Goal: Task Accomplishment & Management: Manage account settings

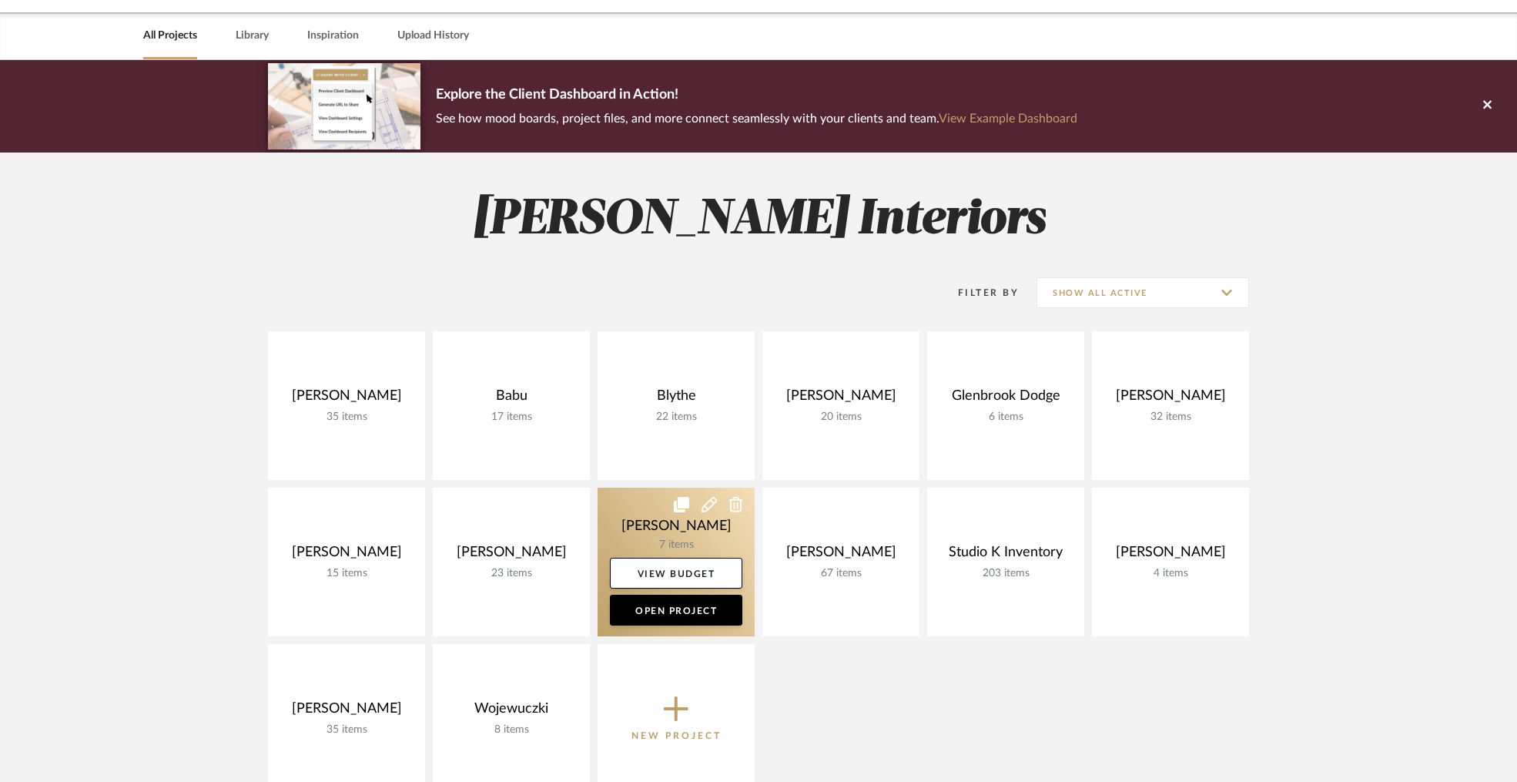
scroll to position [206, 0]
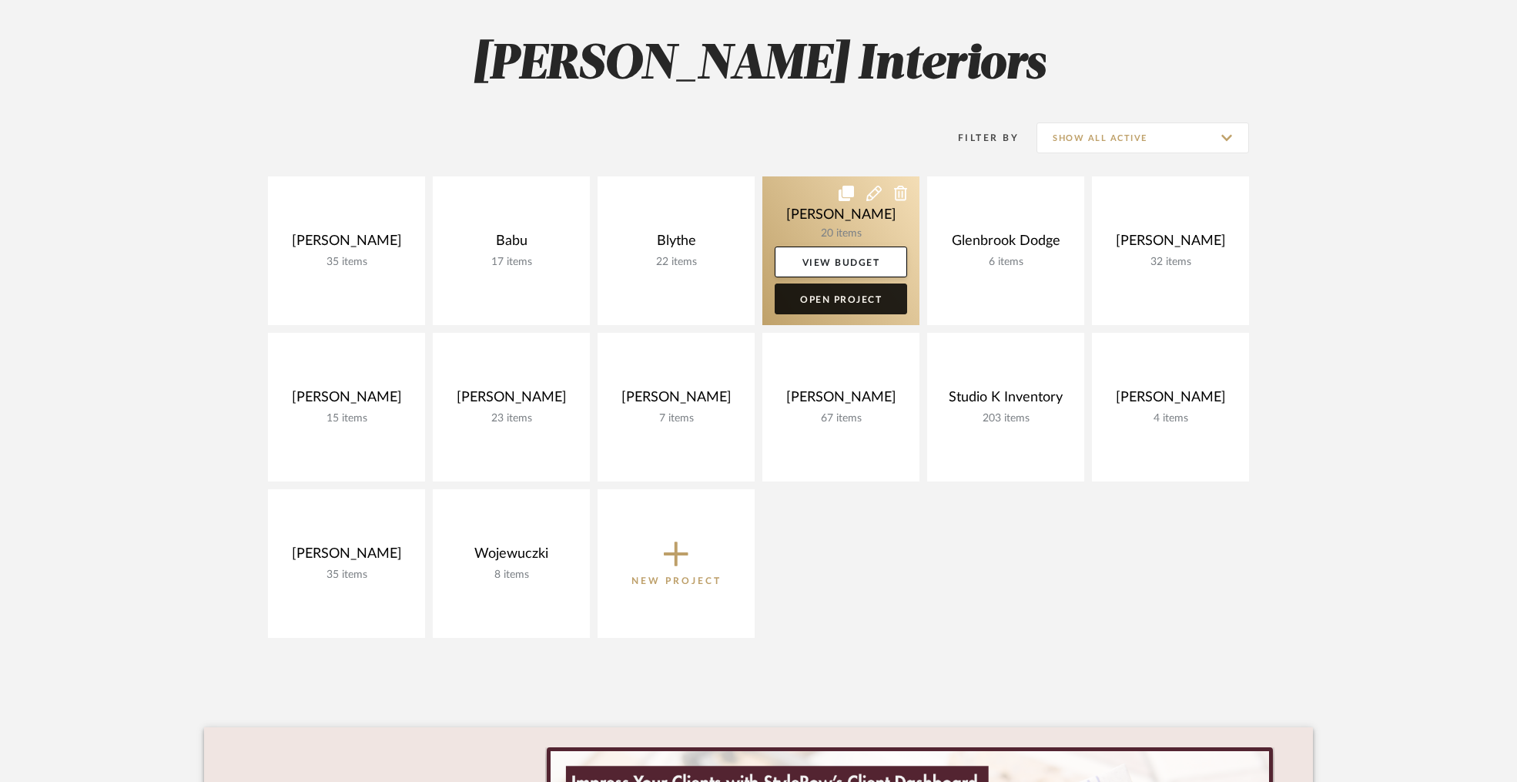
click at [843, 303] on link "Open Project" at bounding box center [841, 298] width 132 height 31
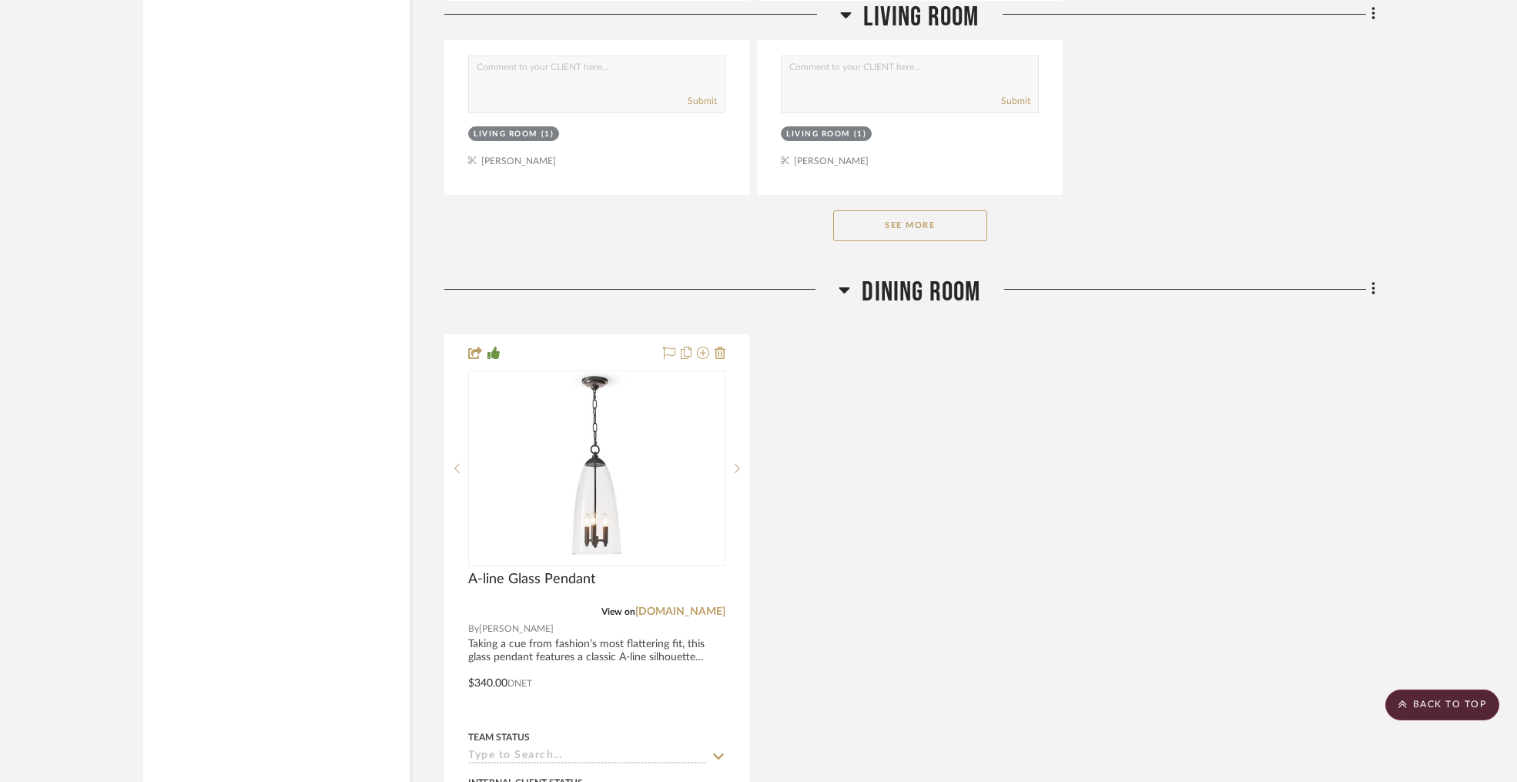
scroll to position [2292, 0]
click at [919, 234] on button "See More" at bounding box center [910, 228] width 154 height 31
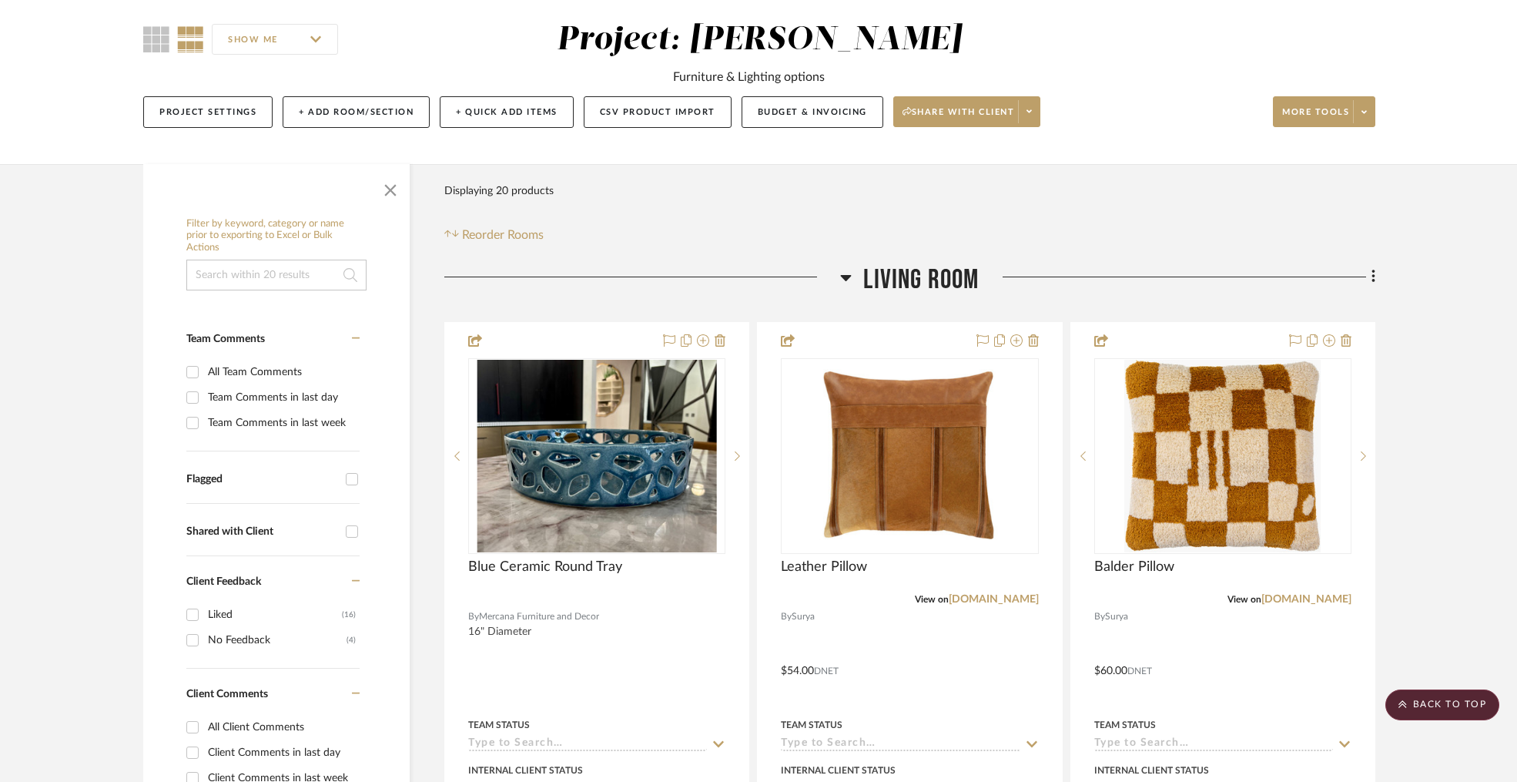
scroll to position [0, 0]
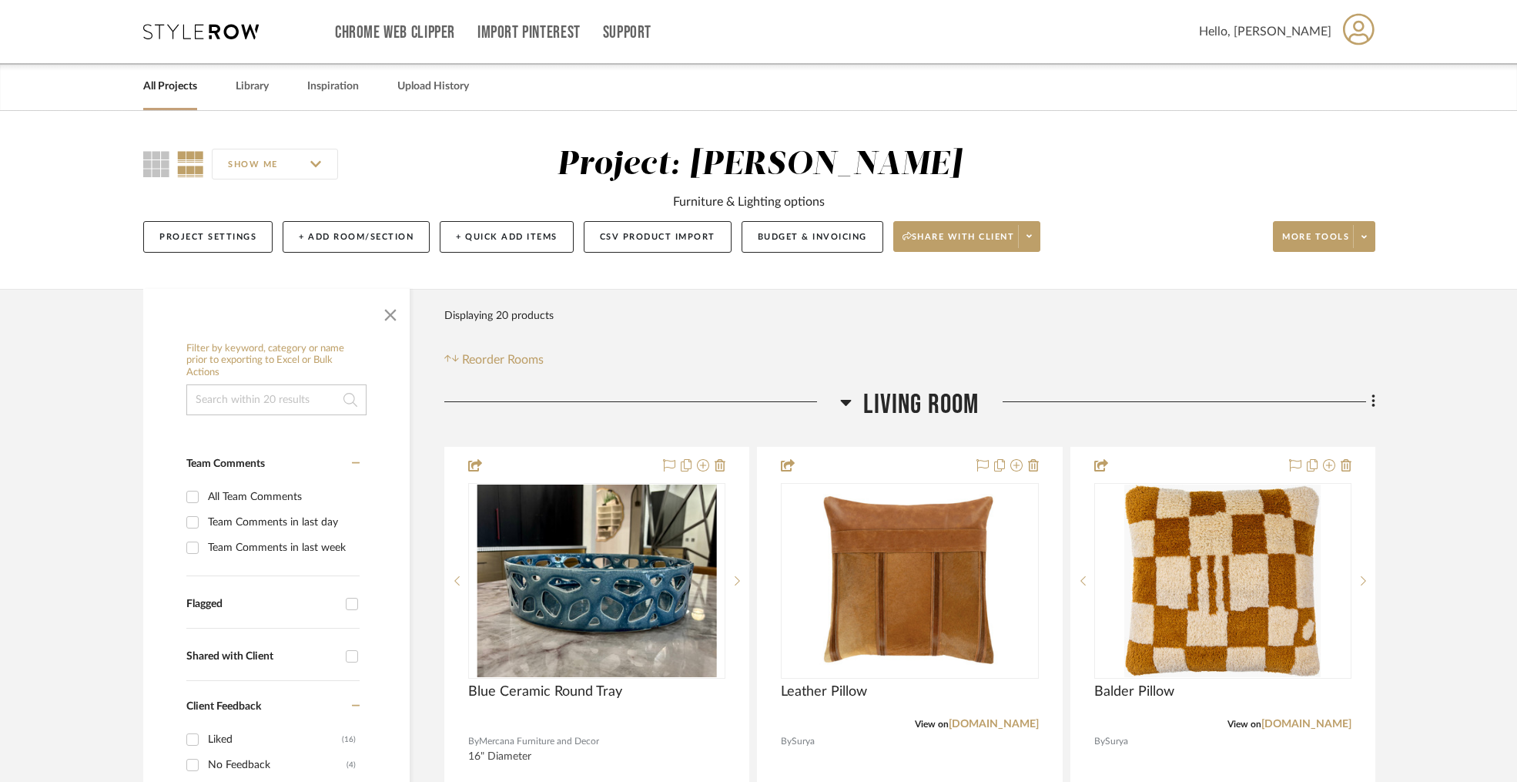
click at [177, 93] on link "All Projects" at bounding box center [170, 86] width 54 height 21
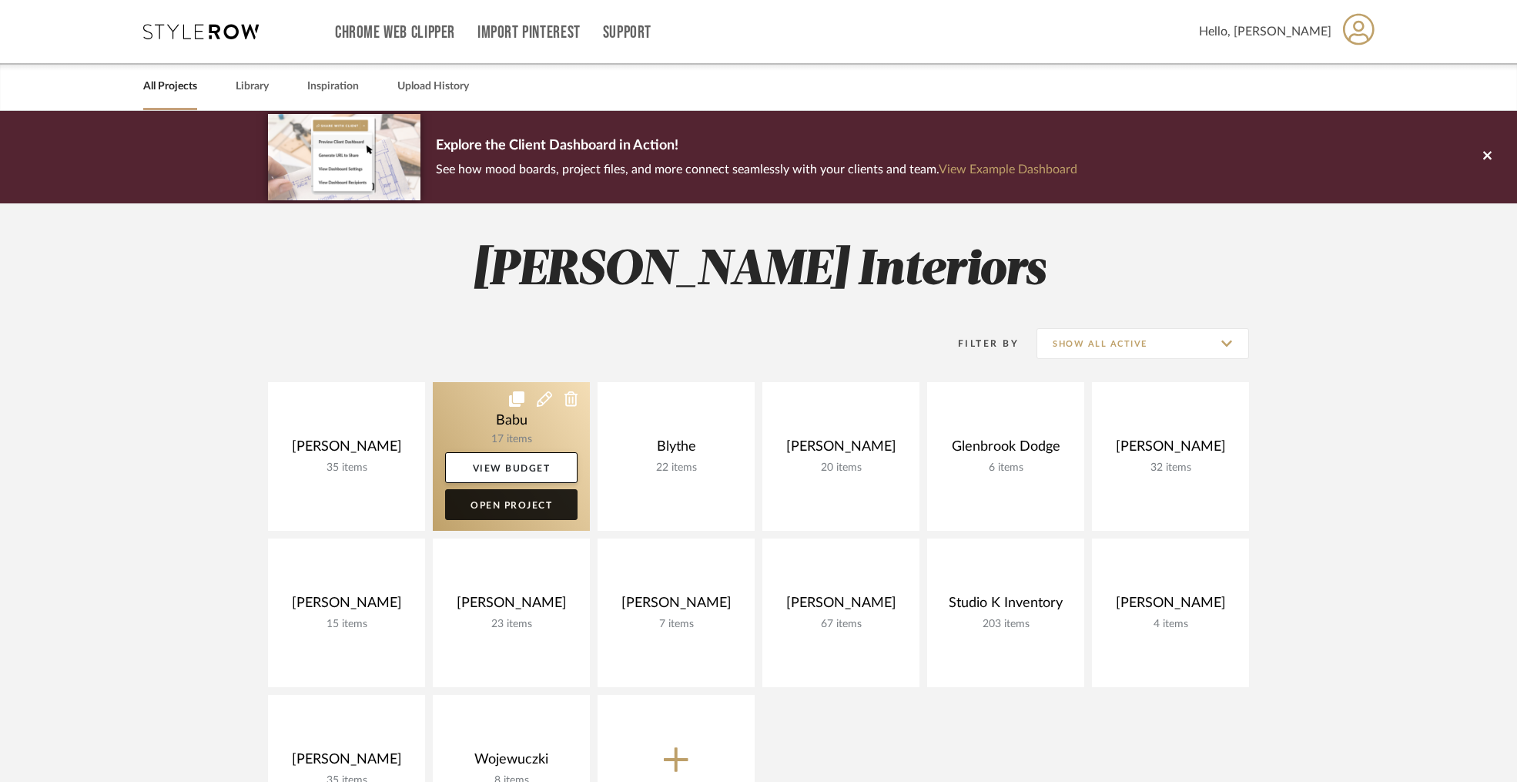
click at [505, 508] on link "Open Project" at bounding box center [511, 504] width 132 height 31
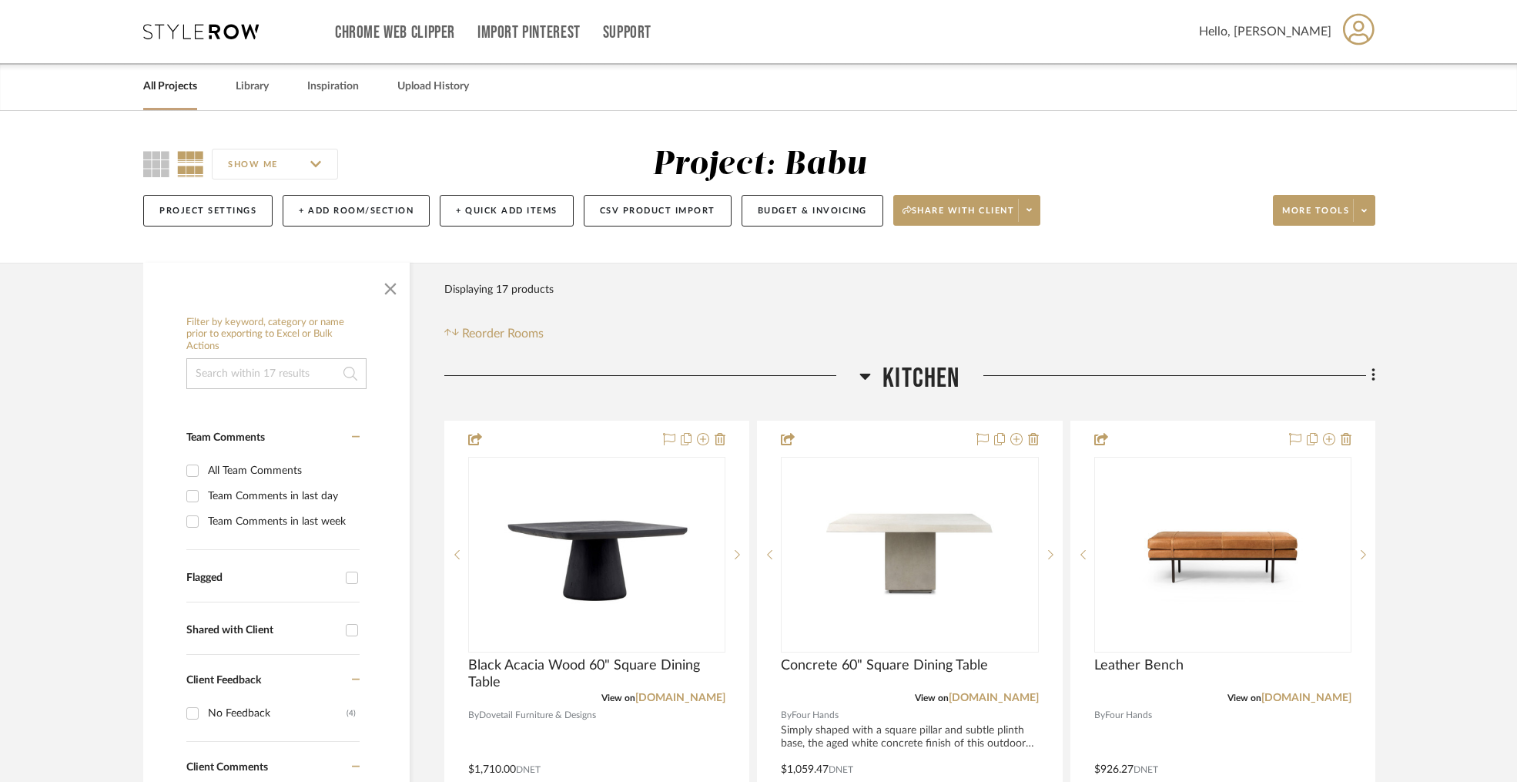
click at [161, 87] on link "All Projects" at bounding box center [170, 86] width 54 height 21
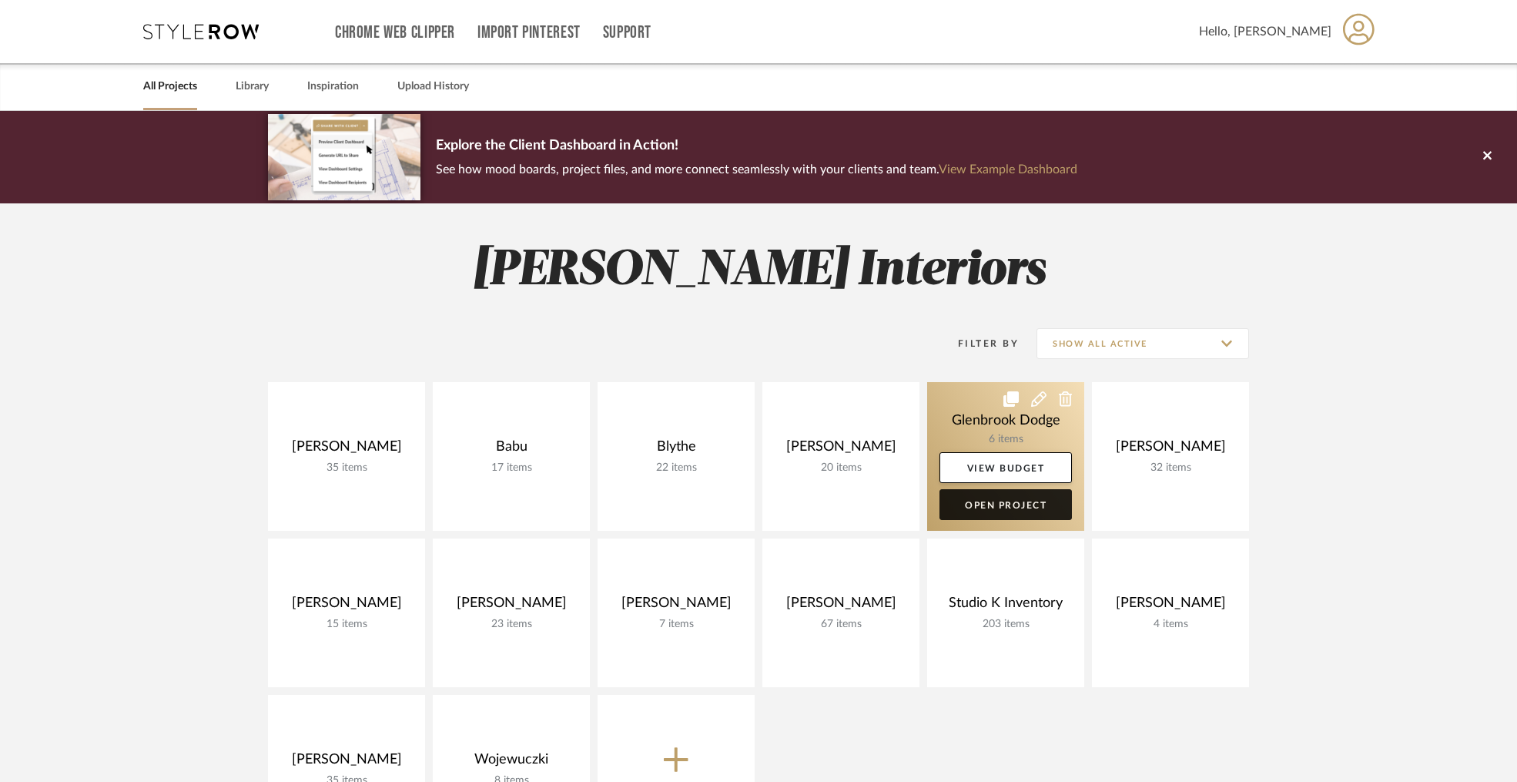
click at [1008, 501] on link "Open Project" at bounding box center [1006, 504] width 132 height 31
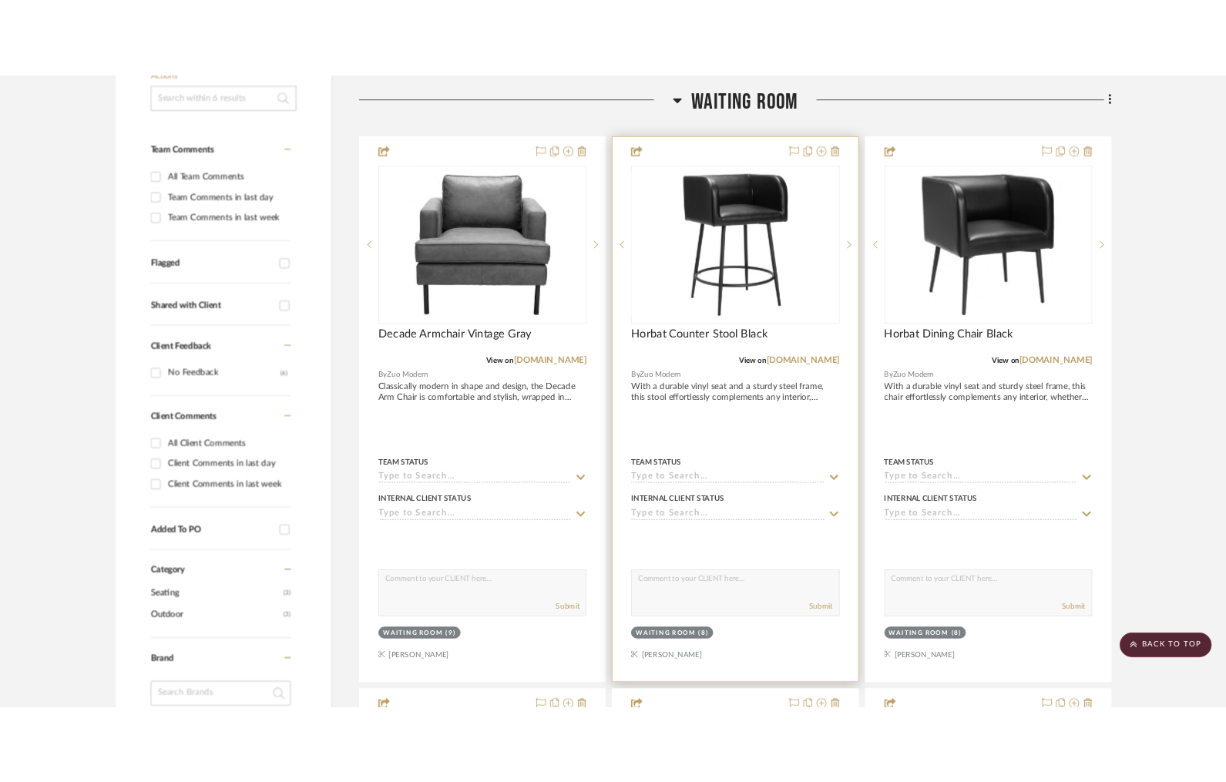
scroll to position [344, 0]
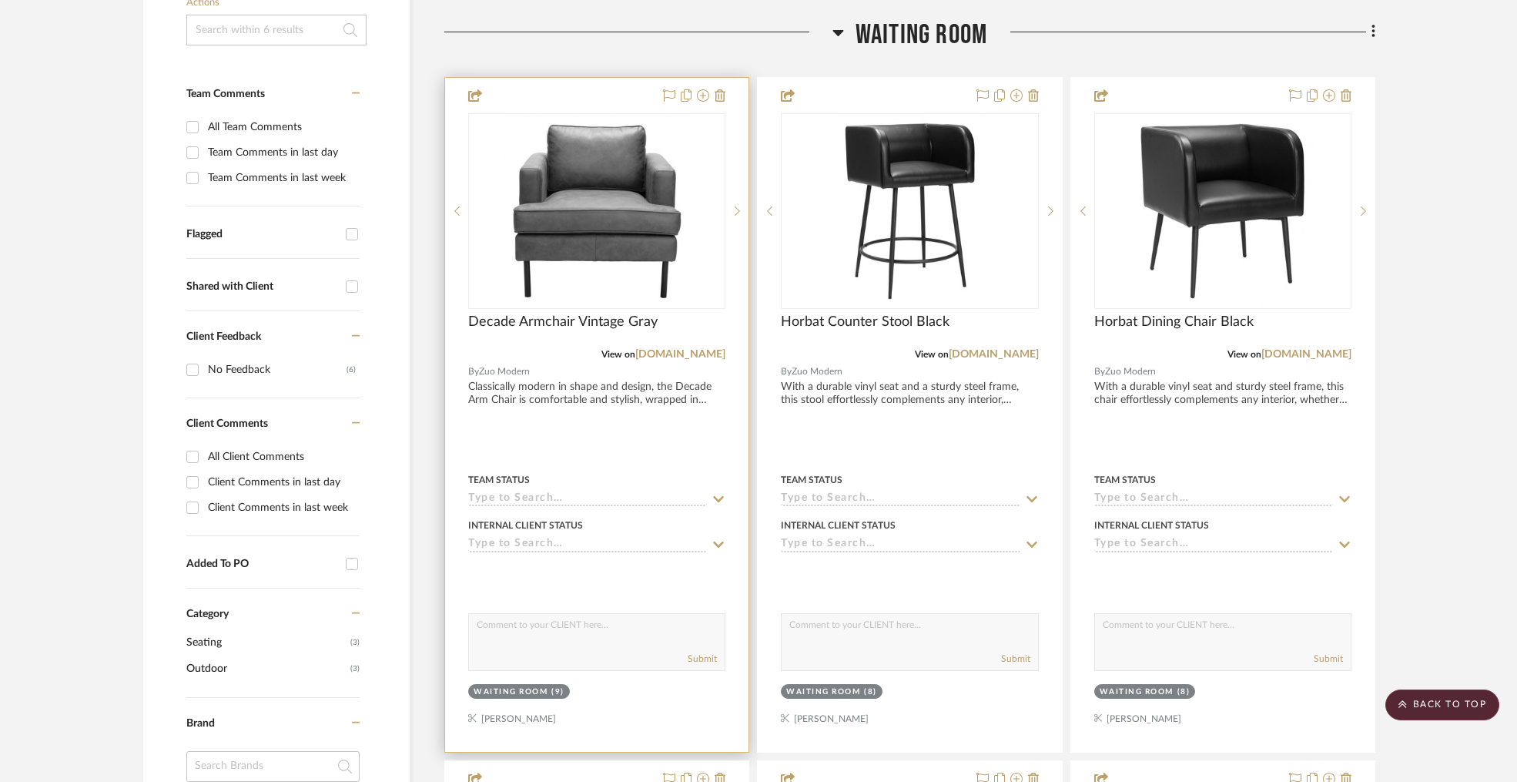
drag, startPoint x: 817, startPoint y: 163, endPoint x: 683, endPoint y: 107, distance: 144.6
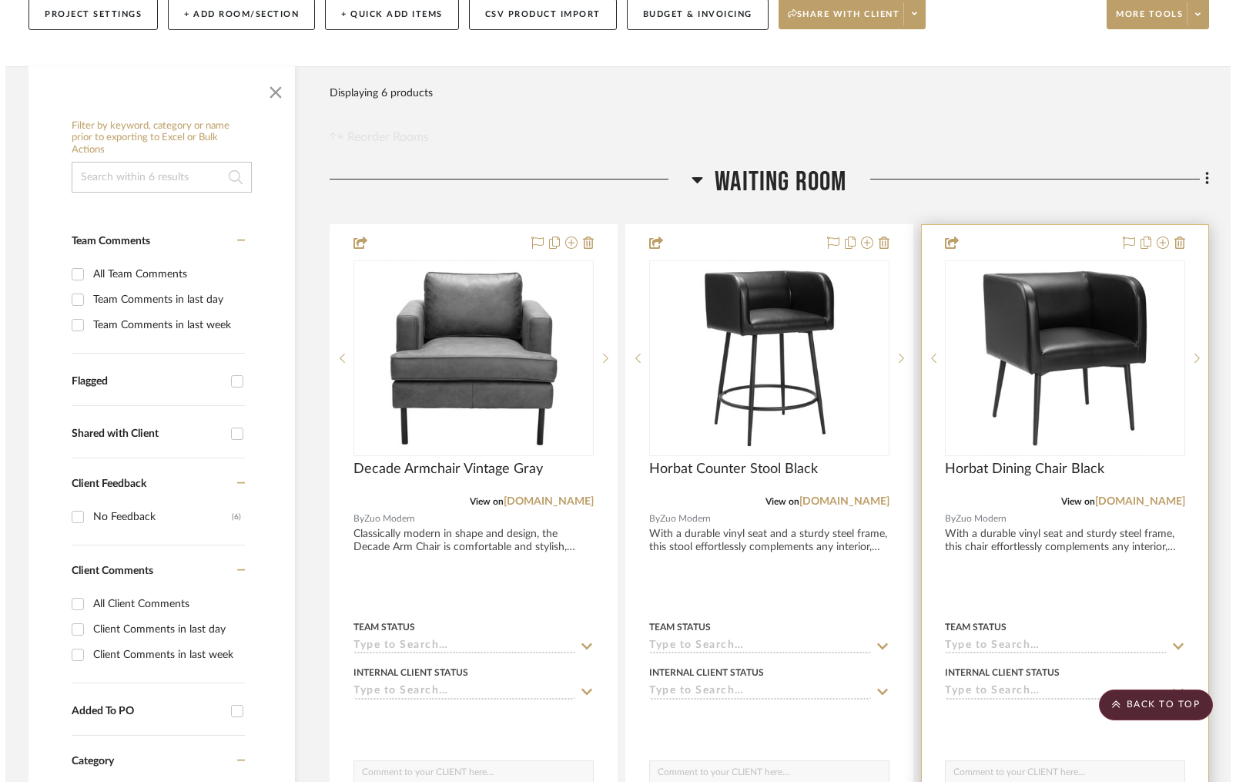
scroll to position [0, 0]
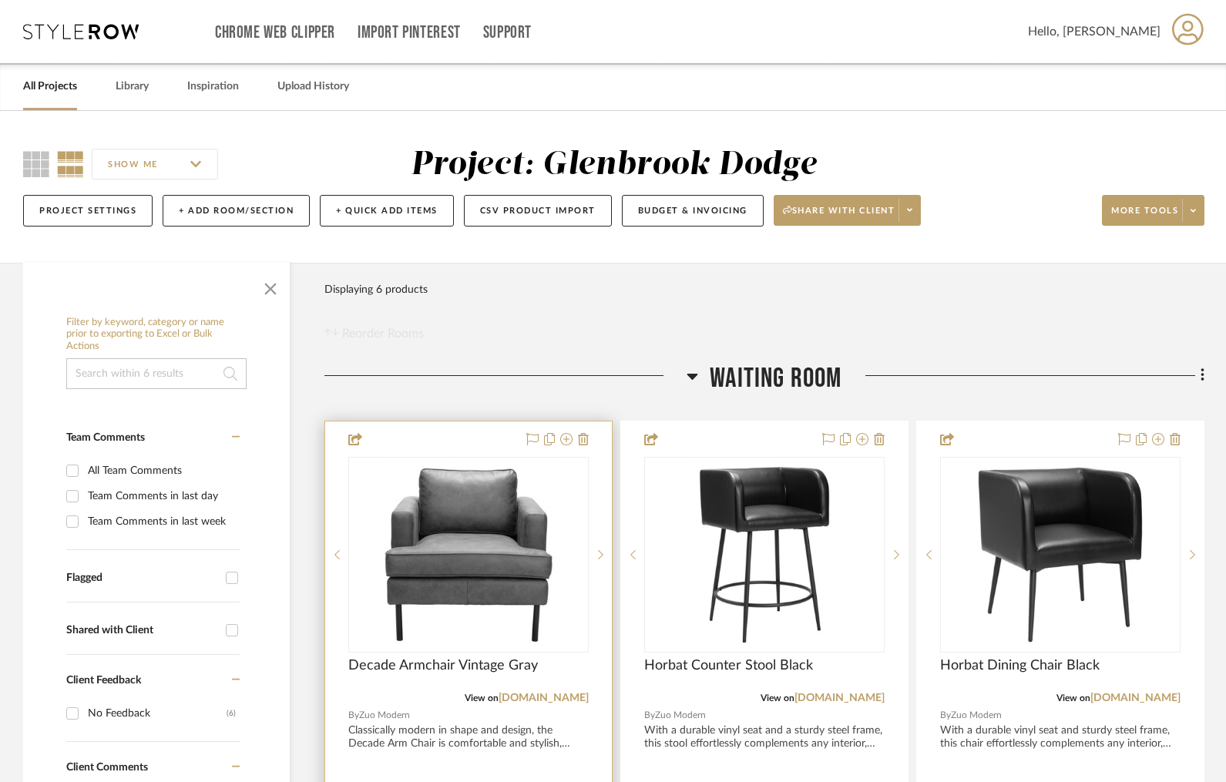
click at [464, 454] on div at bounding box center [468, 758] width 287 height 674
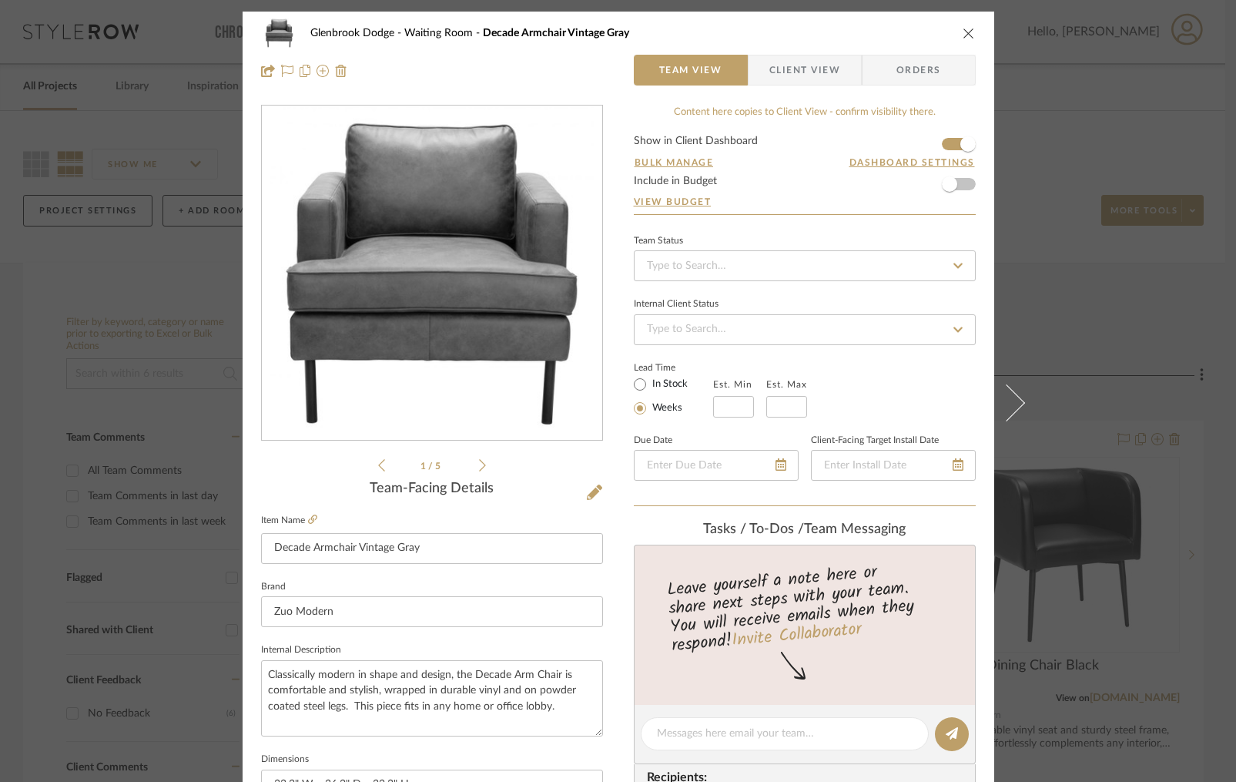
click at [471, 461] on li "1 / 5" at bounding box center [432, 465] width 94 height 18
click at [479, 463] on icon at bounding box center [482, 465] width 7 height 14
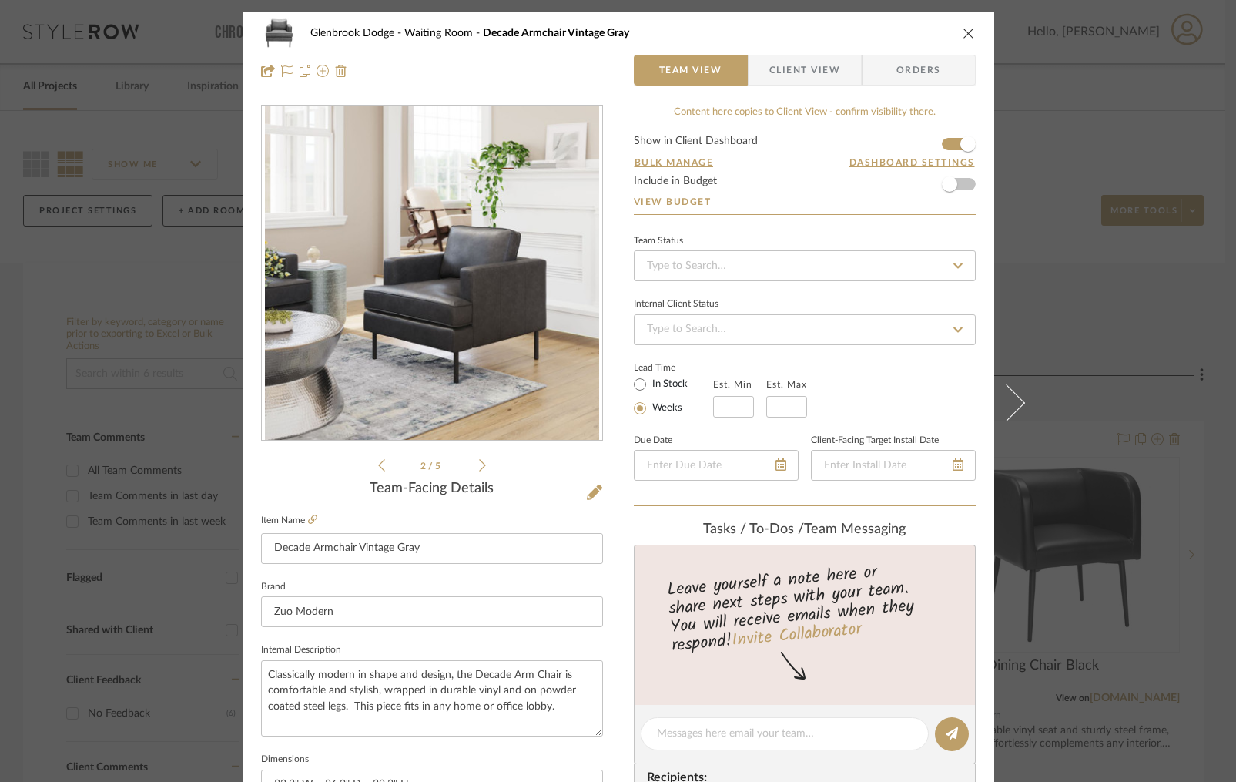
click at [479, 463] on icon at bounding box center [482, 465] width 7 height 14
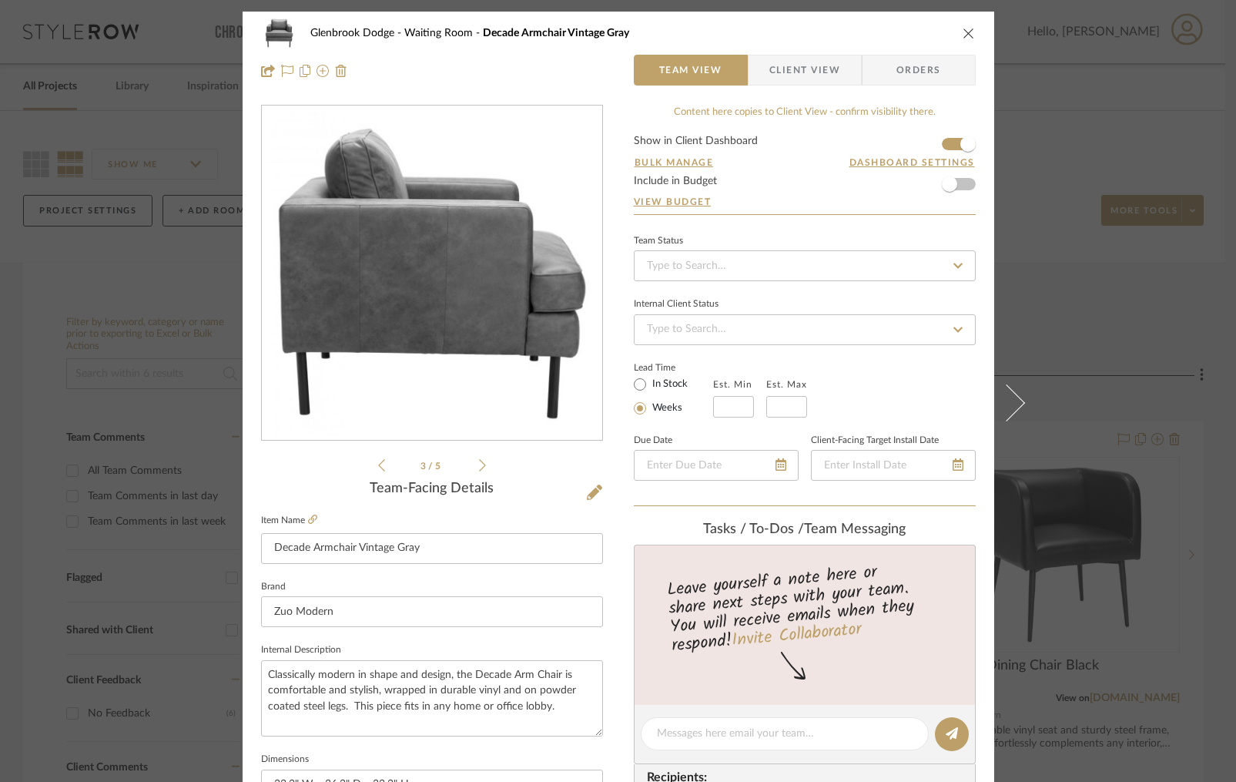
click at [479, 463] on icon at bounding box center [482, 465] width 7 height 14
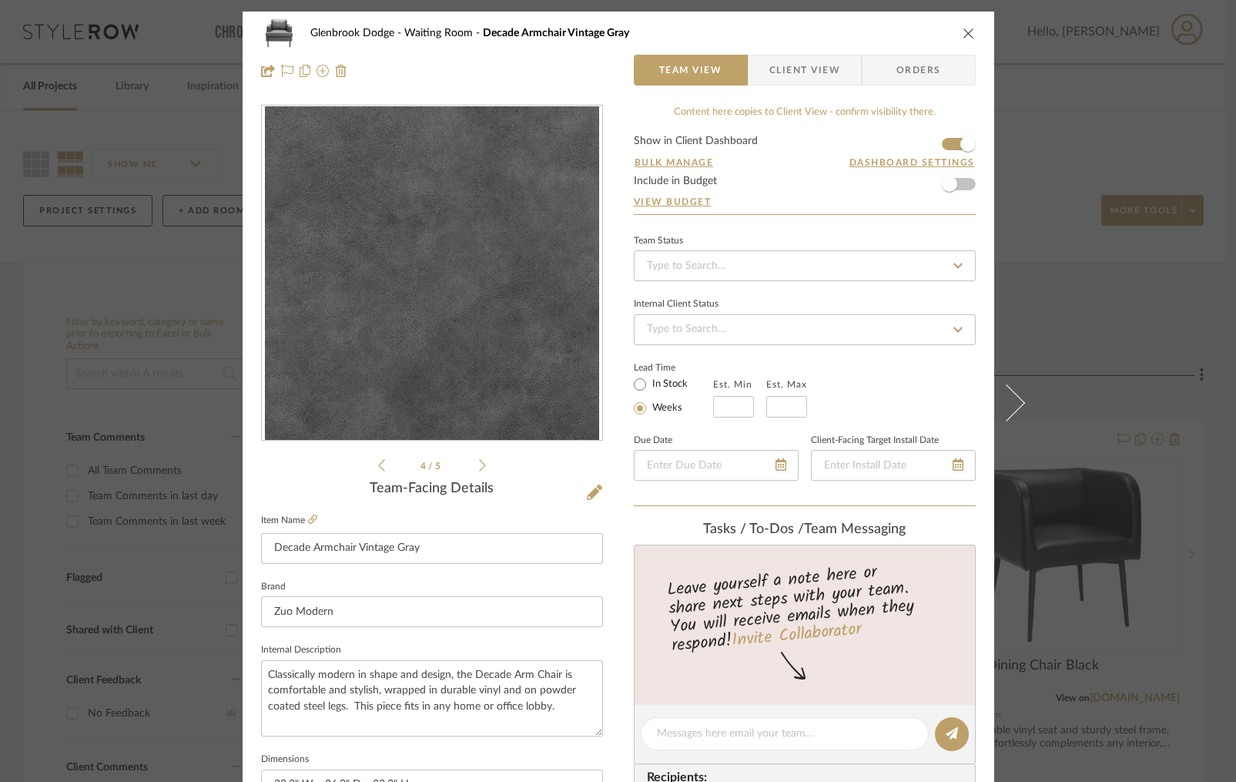
click at [479, 463] on icon at bounding box center [482, 465] width 7 height 14
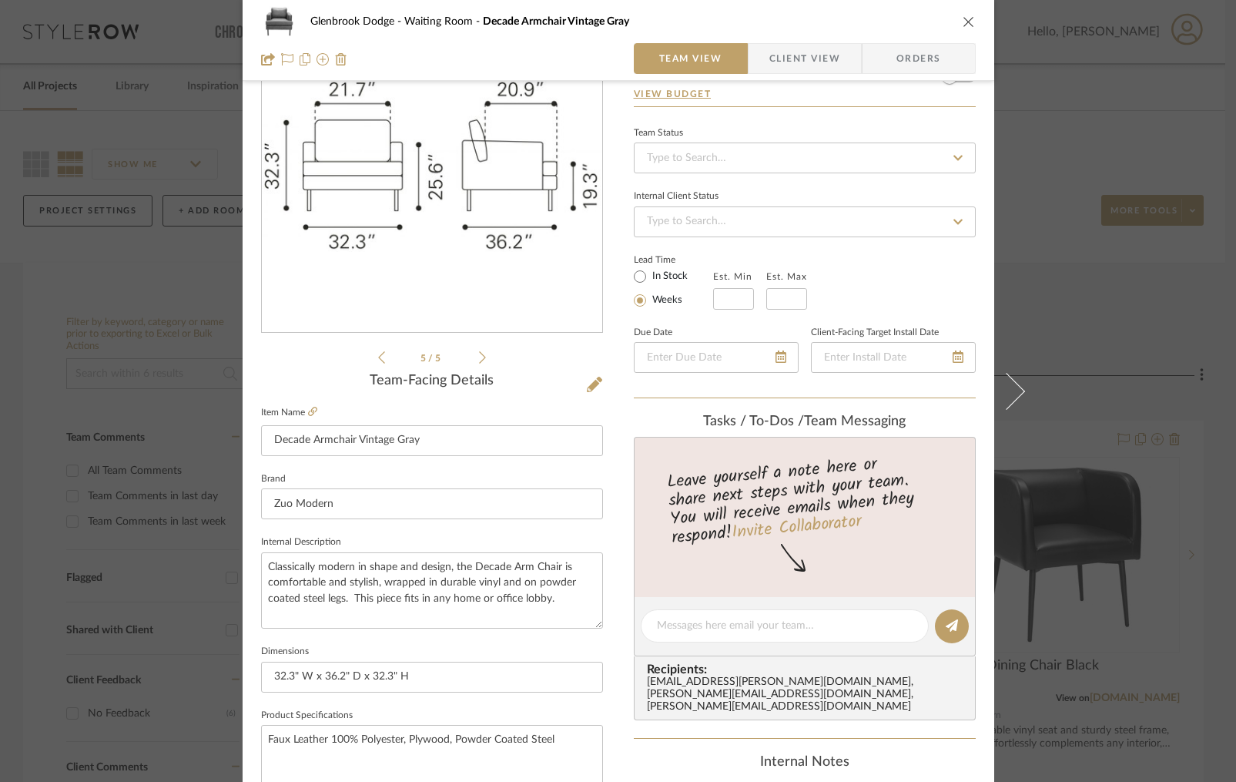
scroll to position [110, 0]
click at [525, 565] on textarea "Classically modern in shape and design, the Decade Arm Chair is comfortable and…" at bounding box center [432, 588] width 342 height 76
click at [532, 562] on textarea "Classically modern in shape and design, the Decade Arm Chair is comfortable and…" at bounding box center [432, 588] width 342 height 76
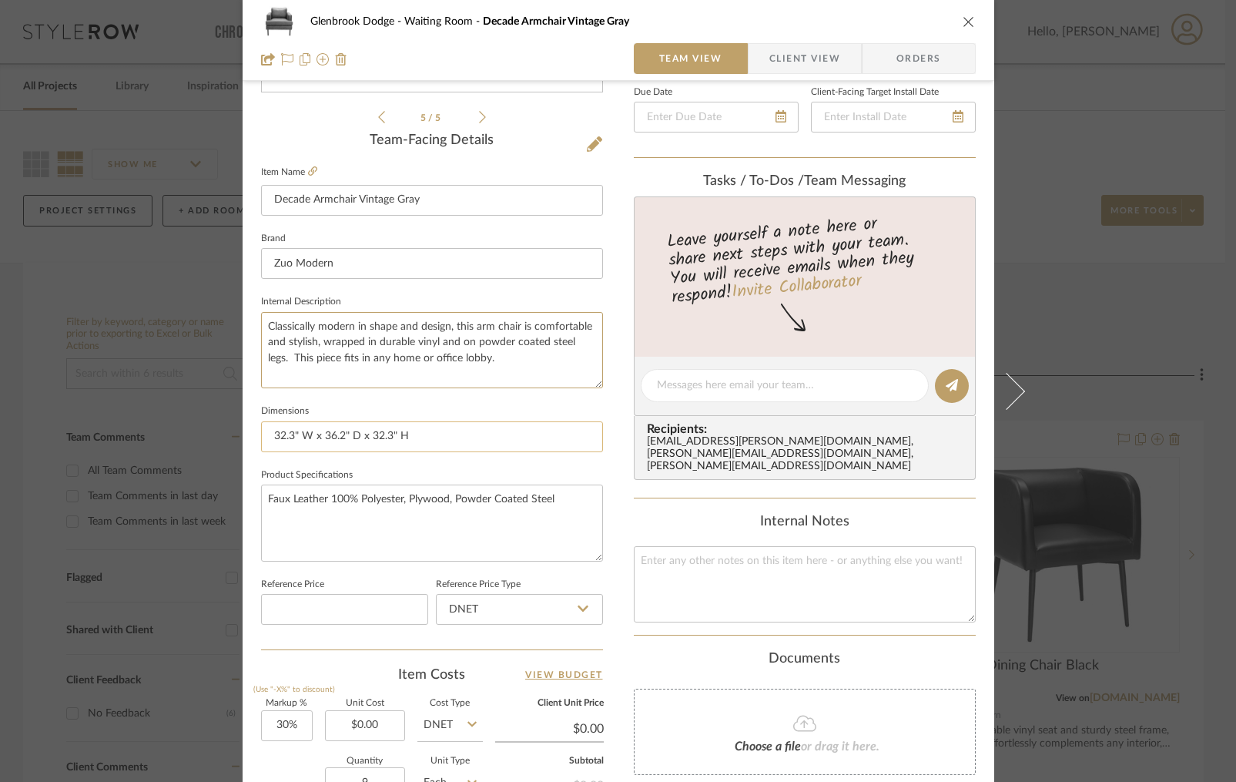
scroll to position [364, 0]
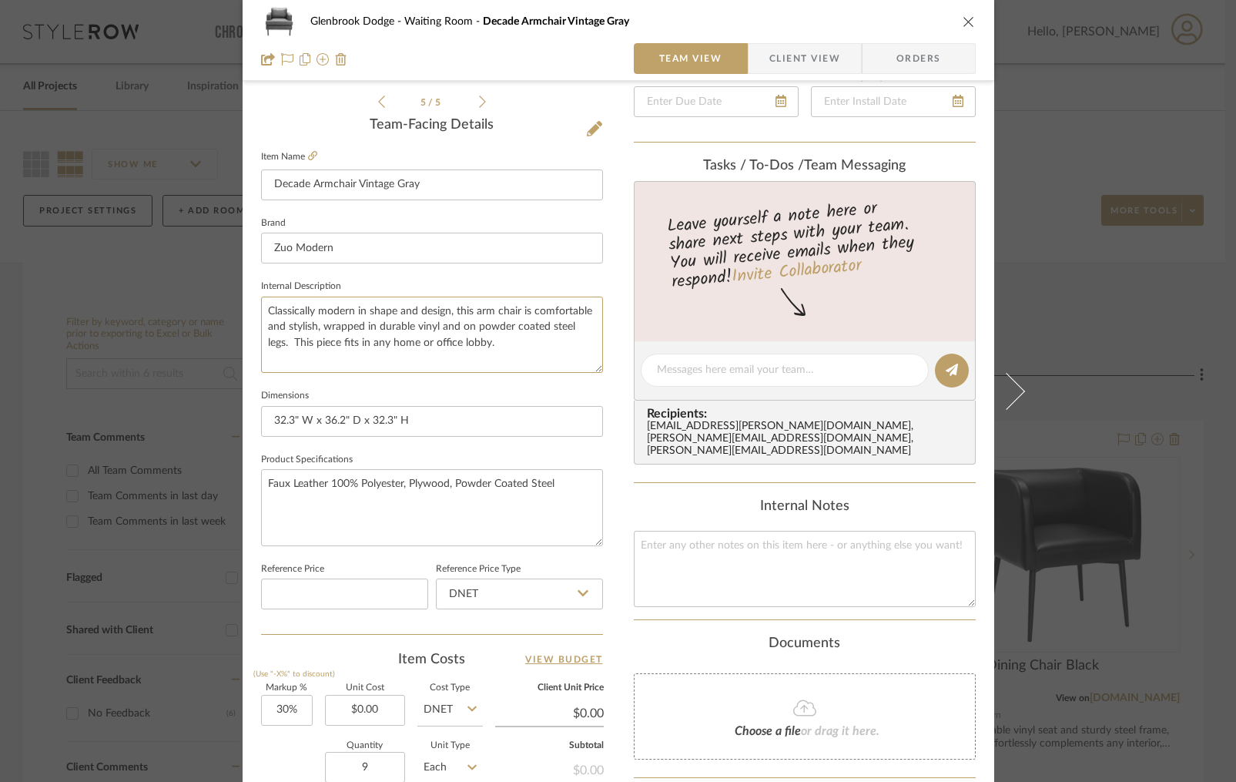
type textarea "Classically modern in shape and design, this arm chair is comfortable and styli…"
click at [810, 556] on textarea at bounding box center [805, 569] width 342 height 76
paste textarea "109903"
type textarea "109903 Decade Armchair Vintage Gray"
drag, startPoint x: 354, startPoint y: 187, endPoint x: 254, endPoint y: 191, distance: 99.4
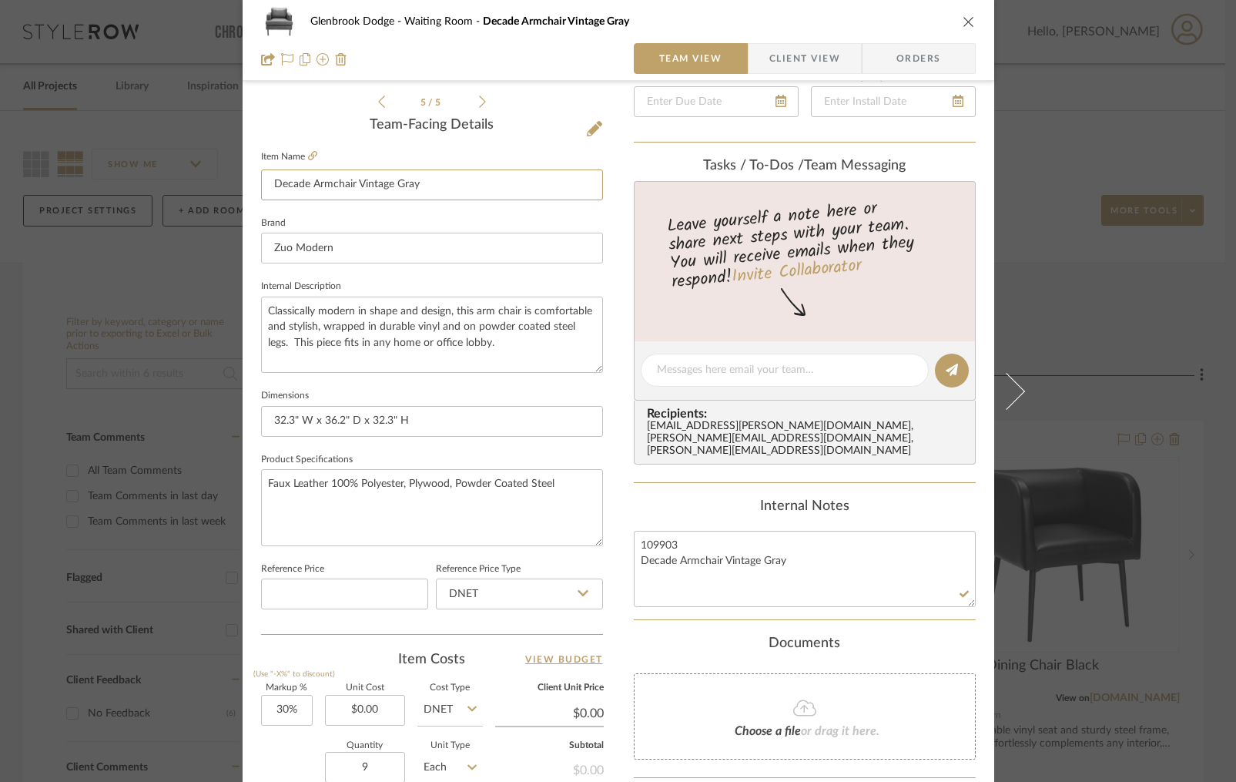
click at [254, 191] on div "Glenbrook Dodge Waiting Room Decade Armchair Vintage Gray Team View Client View…" at bounding box center [619, 359] width 752 height 1423
drag, startPoint x: 416, startPoint y: 186, endPoint x: 276, endPoint y: 189, distance: 140.2
click at [276, 189] on input "Decade Armchair Vintage GrayFaux Leather Armchair" at bounding box center [432, 185] width 342 height 31
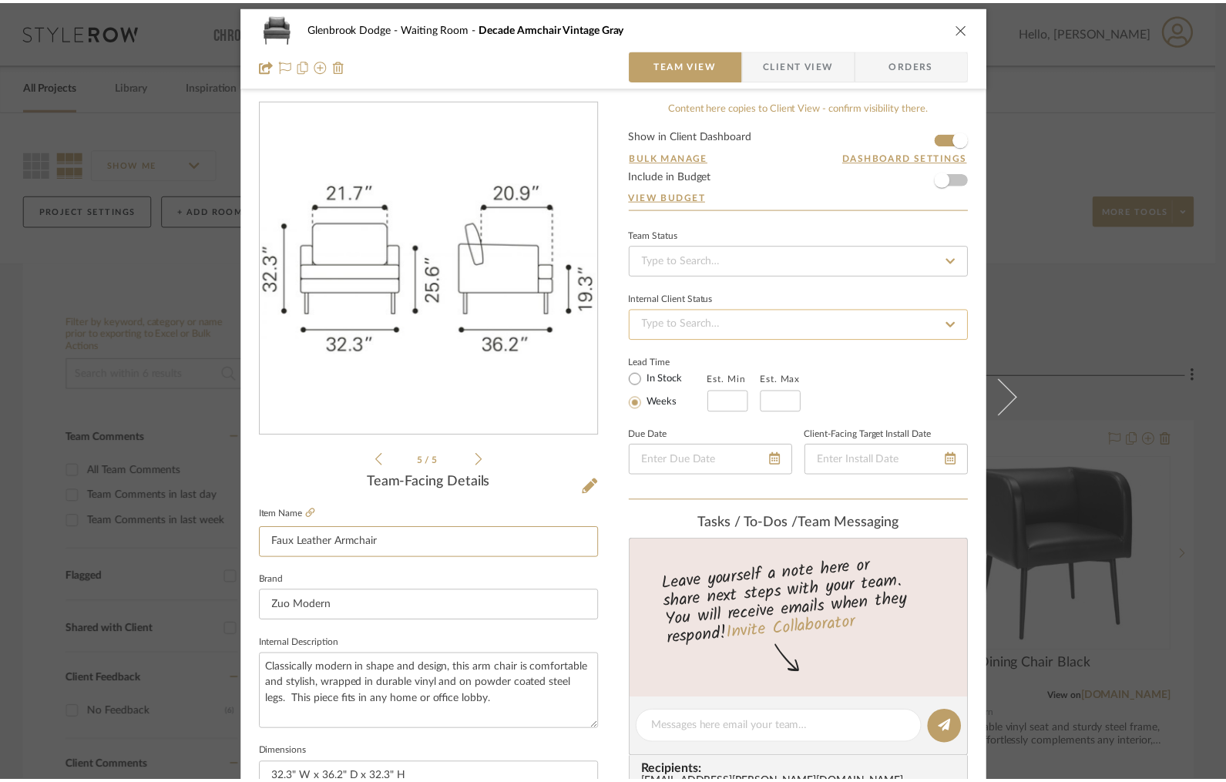
scroll to position [0, 0]
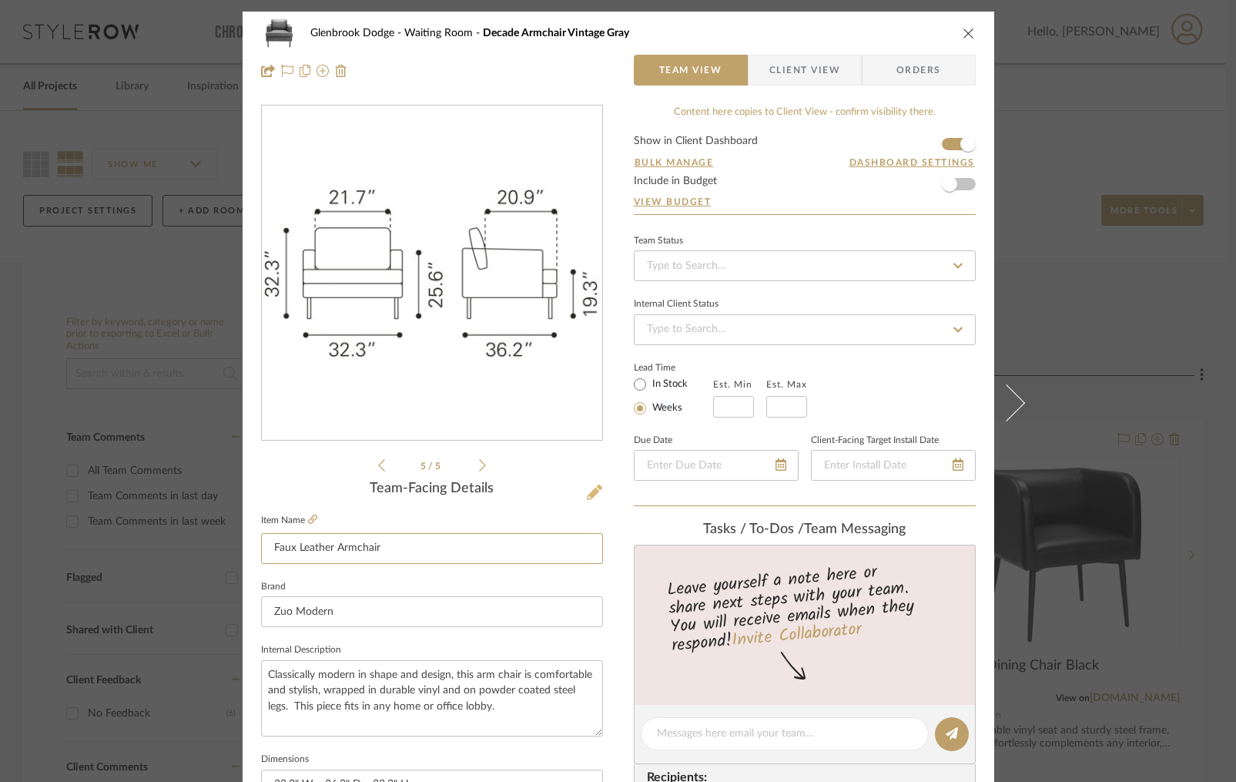
type input "Faux Leather Armchair"
click at [589, 495] on icon at bounding box center [594, 492] width 15 height 15
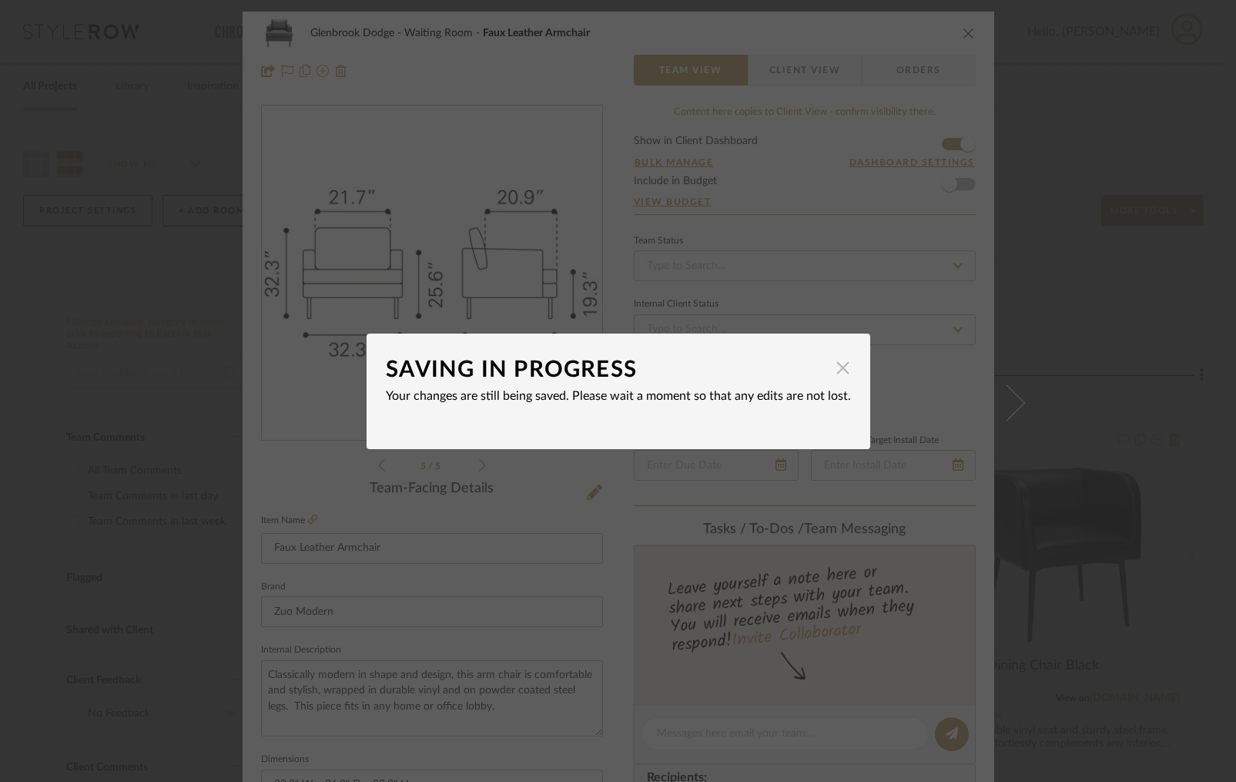
click at [837, 370] on span "button" at bounding box center [843, 368] width 31 height 31
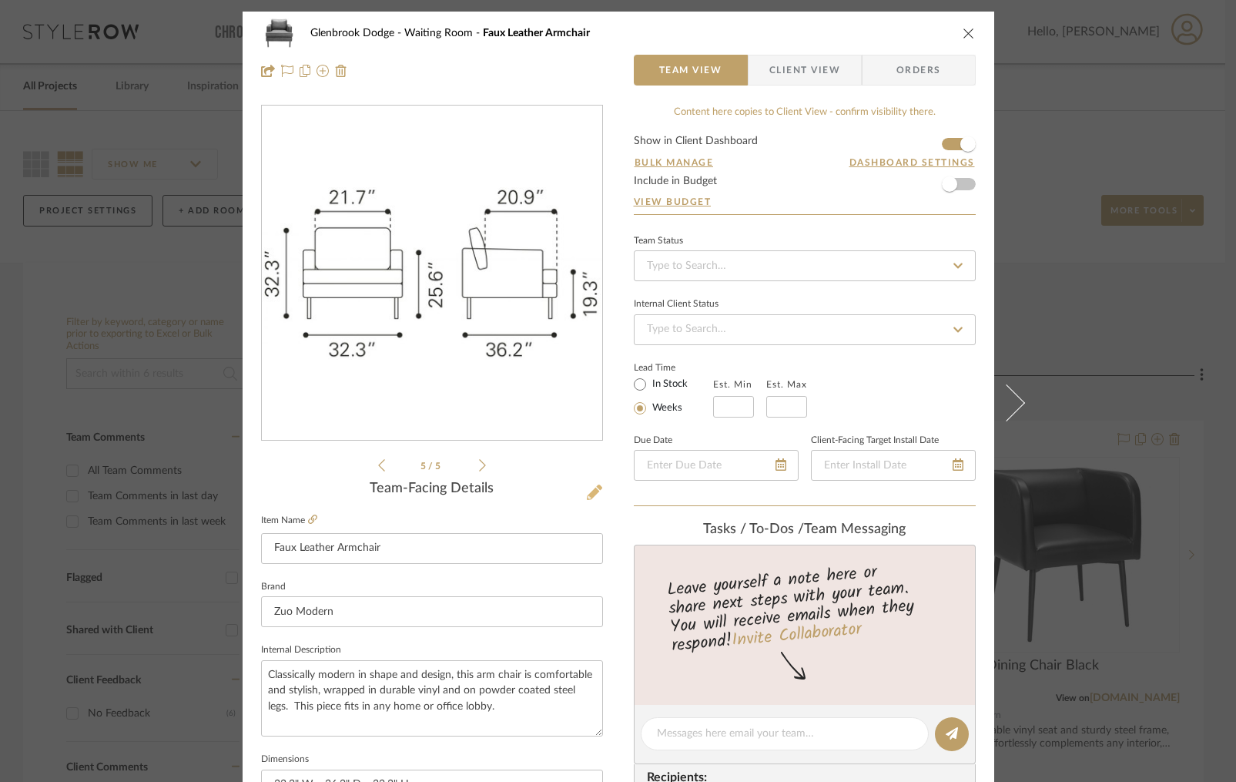
click at [587, 493] on icon at bounding box center [594, 492] width 15 height 15
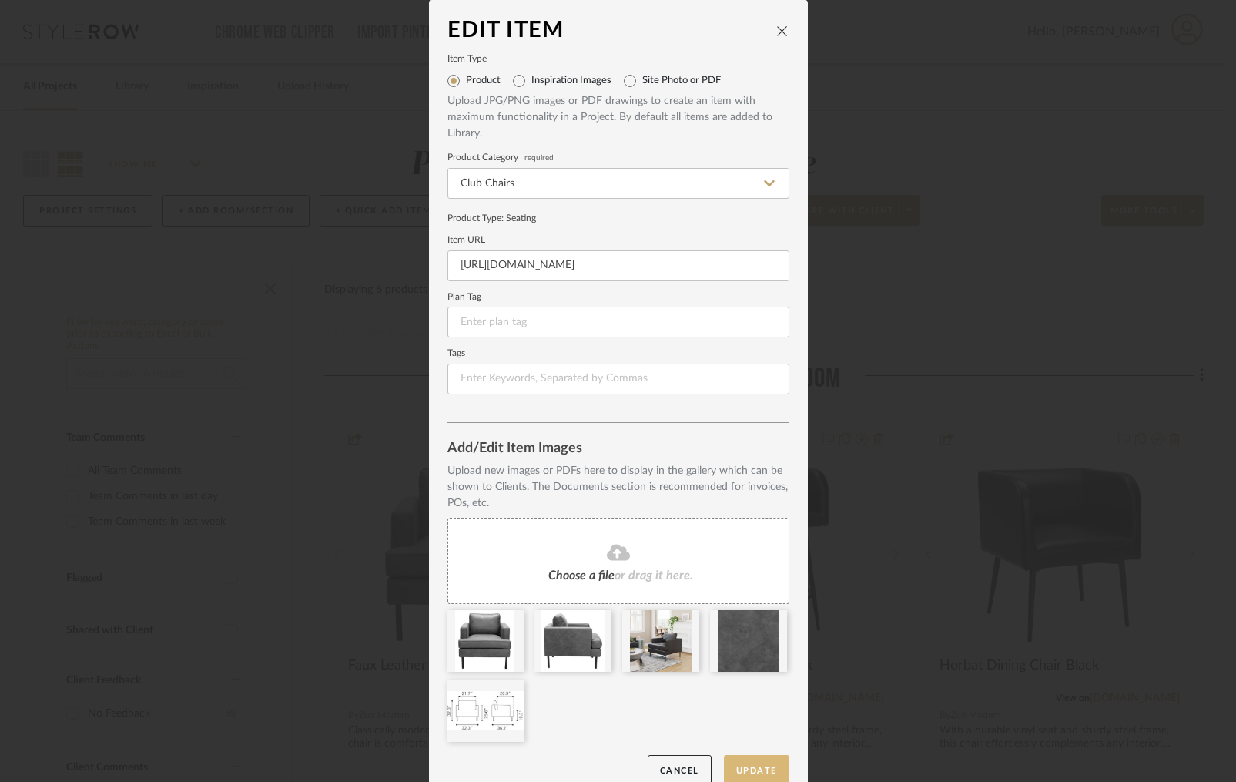
click at [752, 761] on button "Update" at bounding box center [756, 771] width 65 height 32
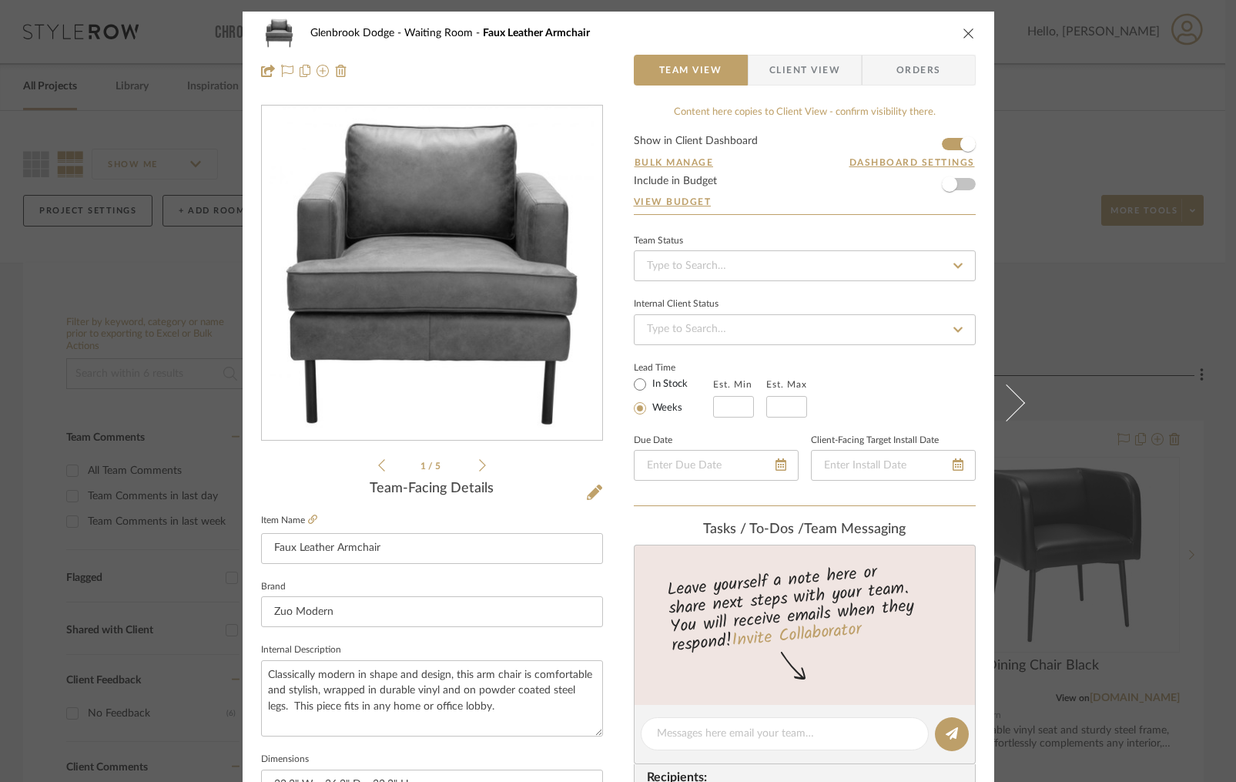
click at [963, 28] on icon "close" at bounding box center [969, 33] width 12 height 12
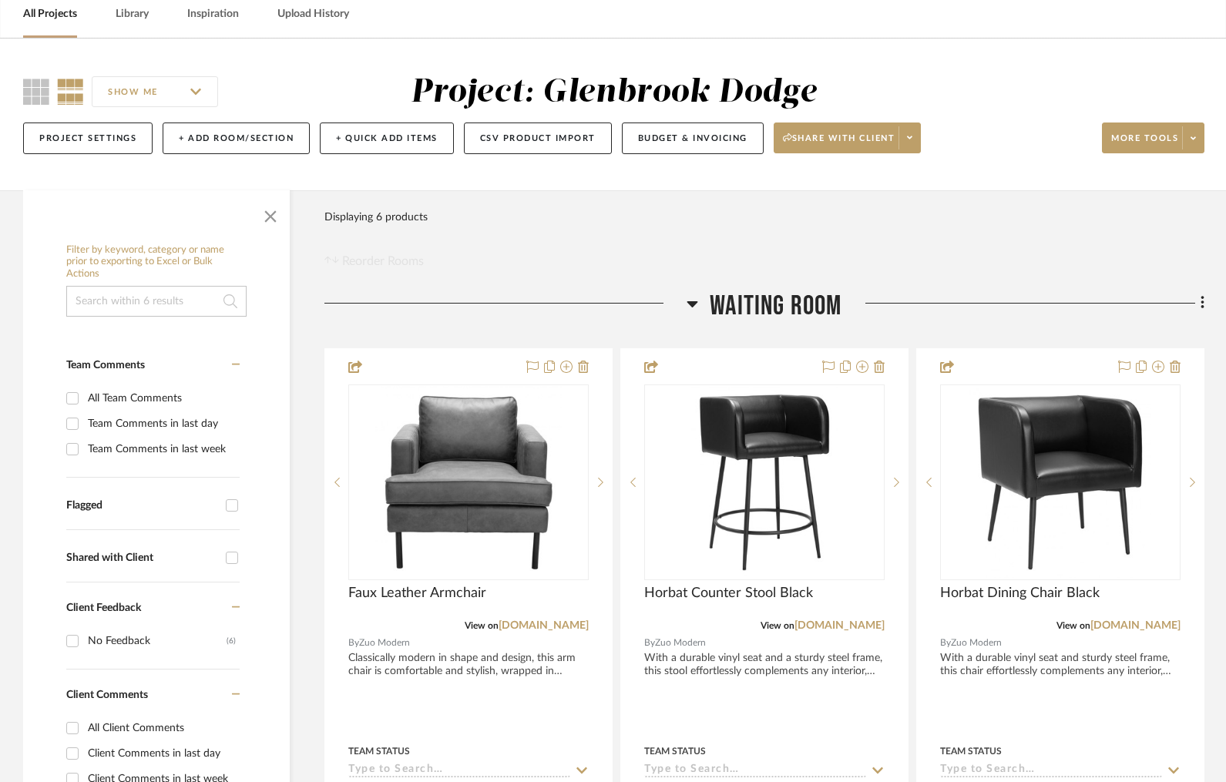
scroll to position [151, 0]
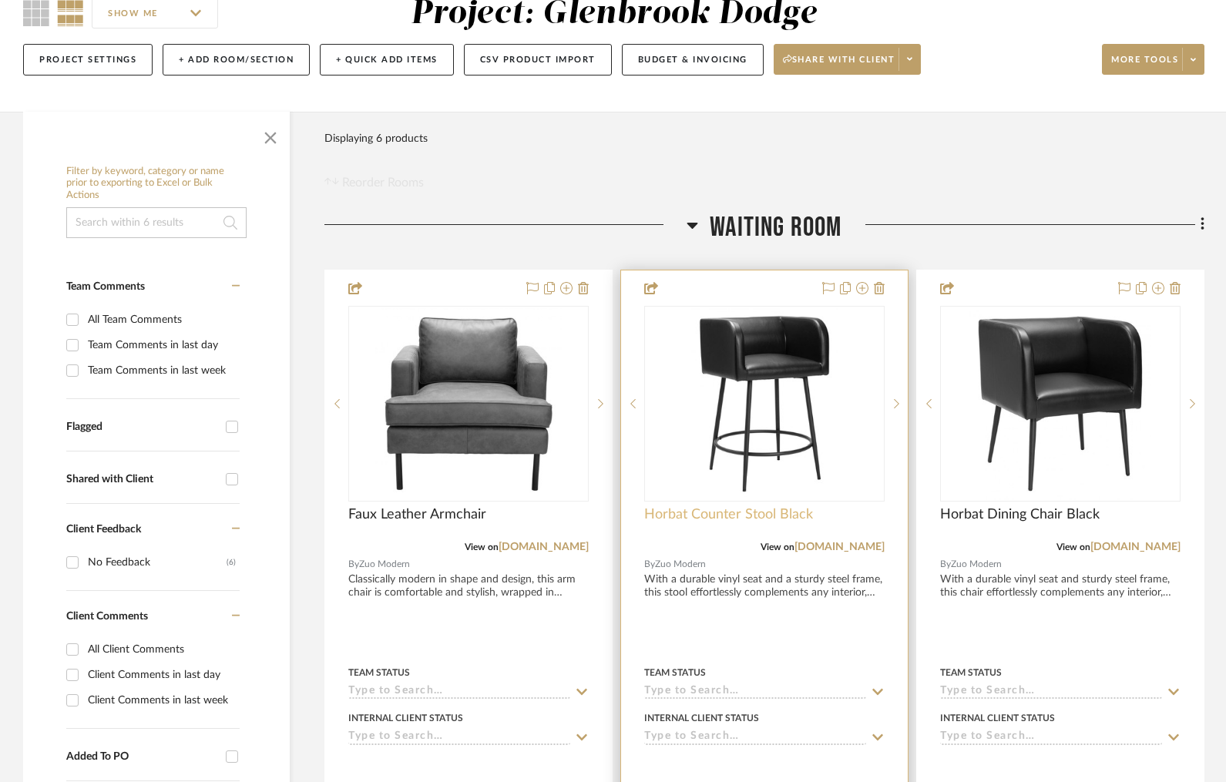
click at [772, 519] on span "Horbat Counter Stool Black" at bounding box center [728, 514] width 169 height 17
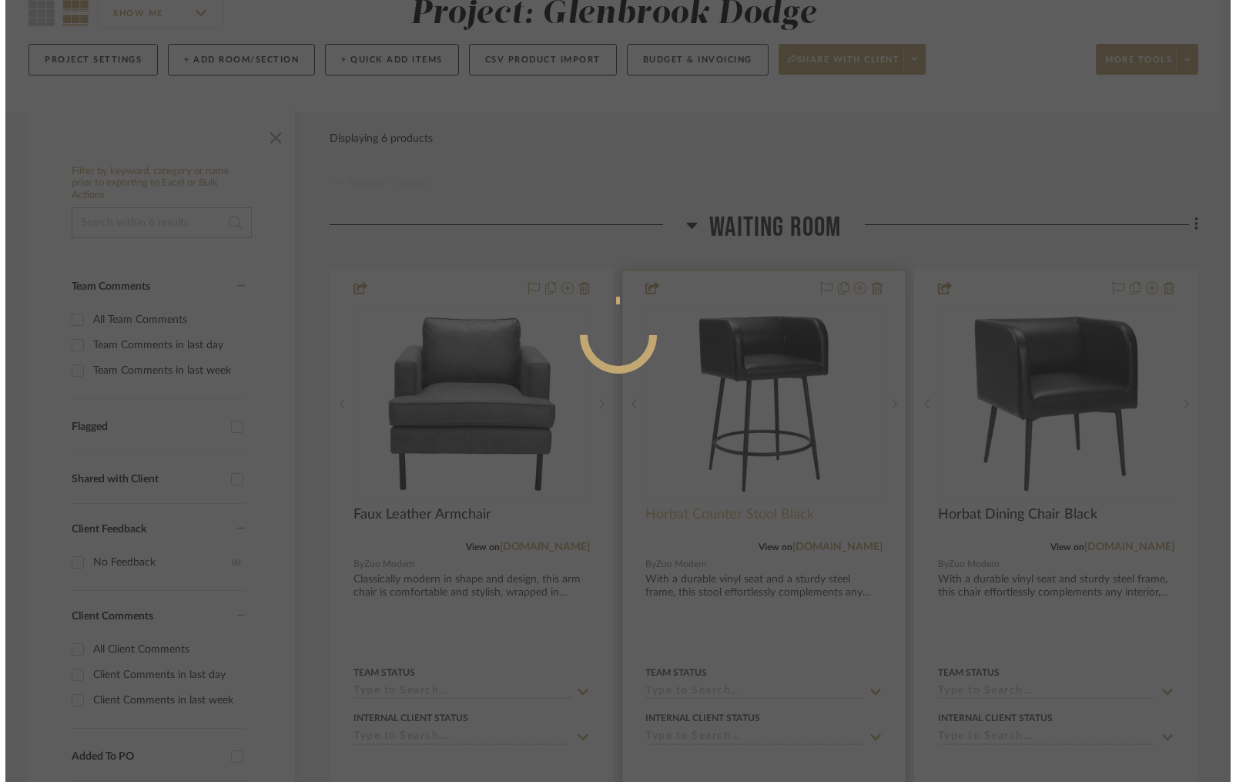
scroll to position [0, 0]
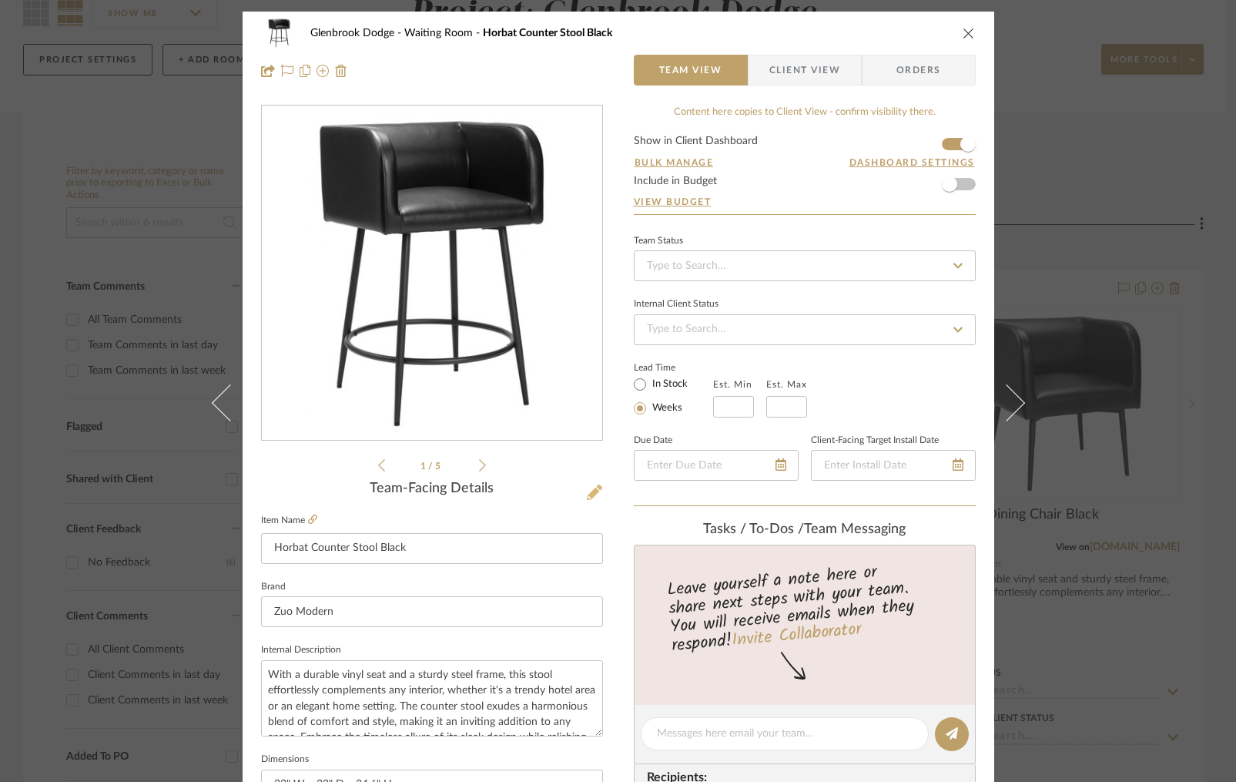
click at [587, 488] on icon at bounding box center [594, 492] width 15 height 15
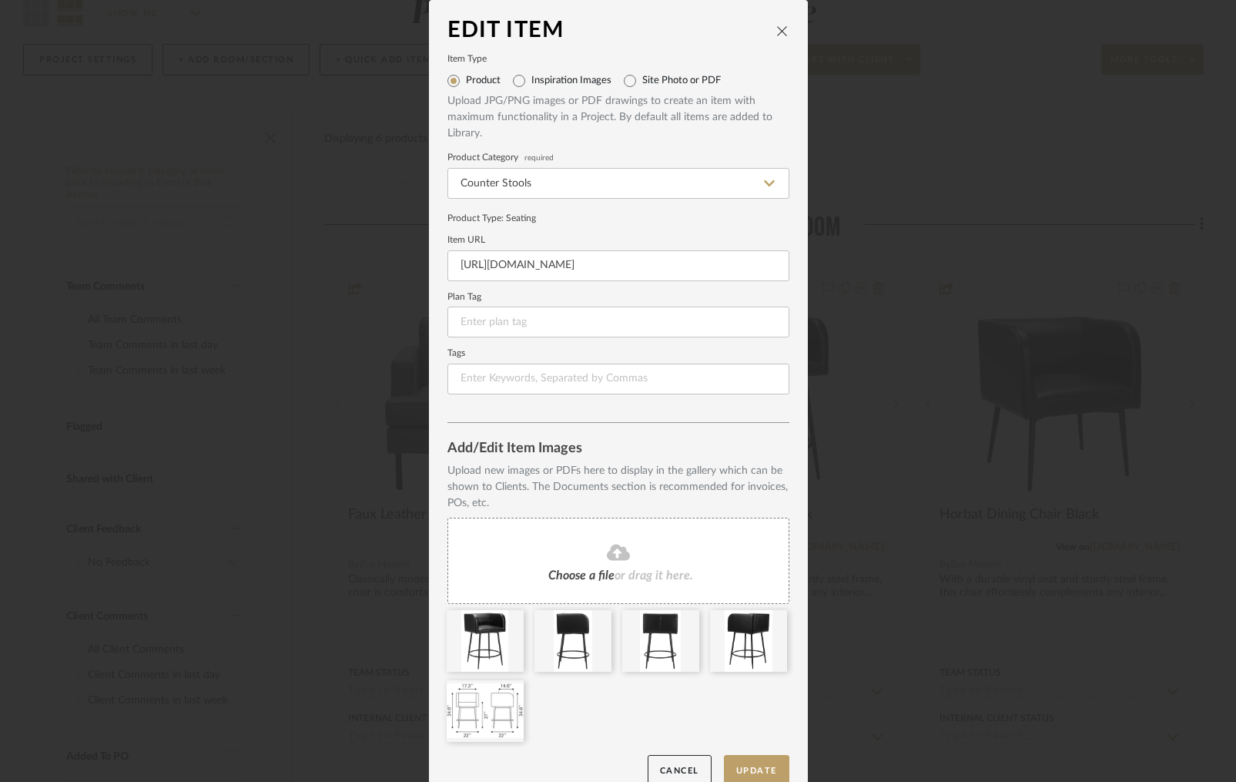
click at [779, 30] on icon "close" at bounding box center [782, 31] width 12 height 12
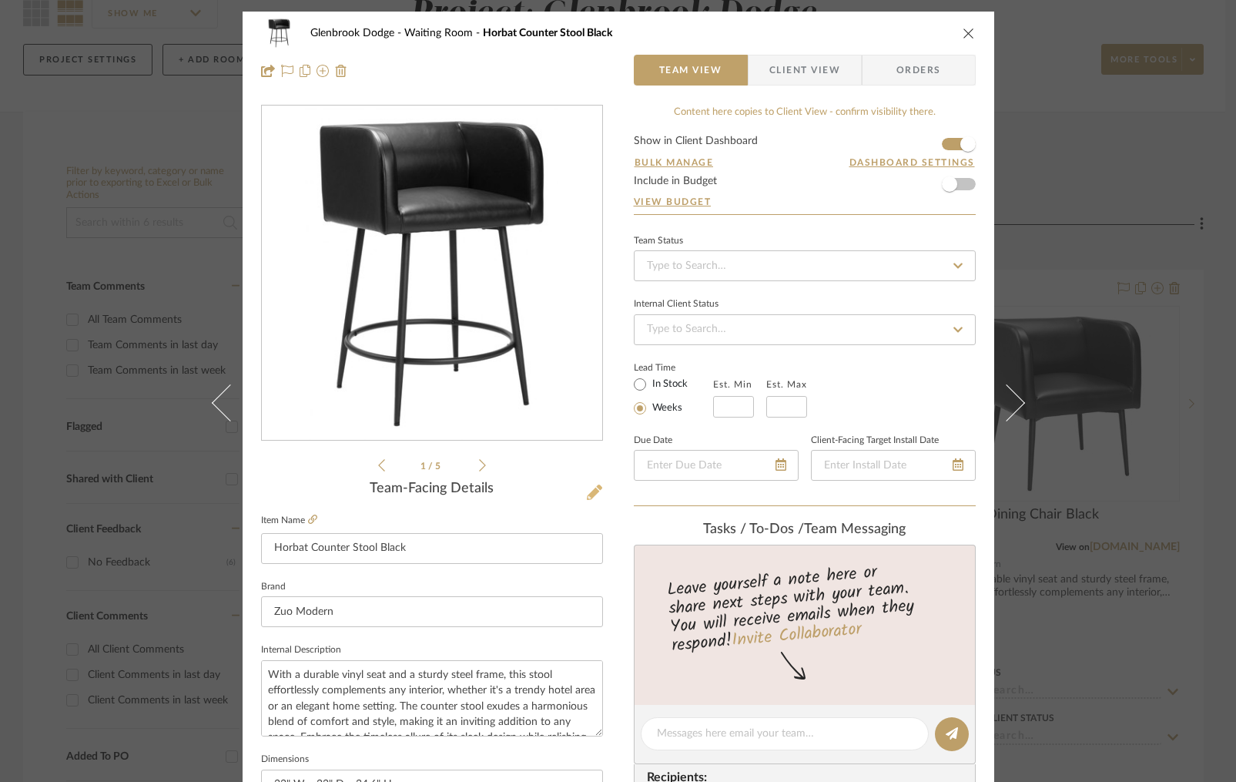
click at [592, 491] on icon at bounding box center [594, 492] width 15 height 15
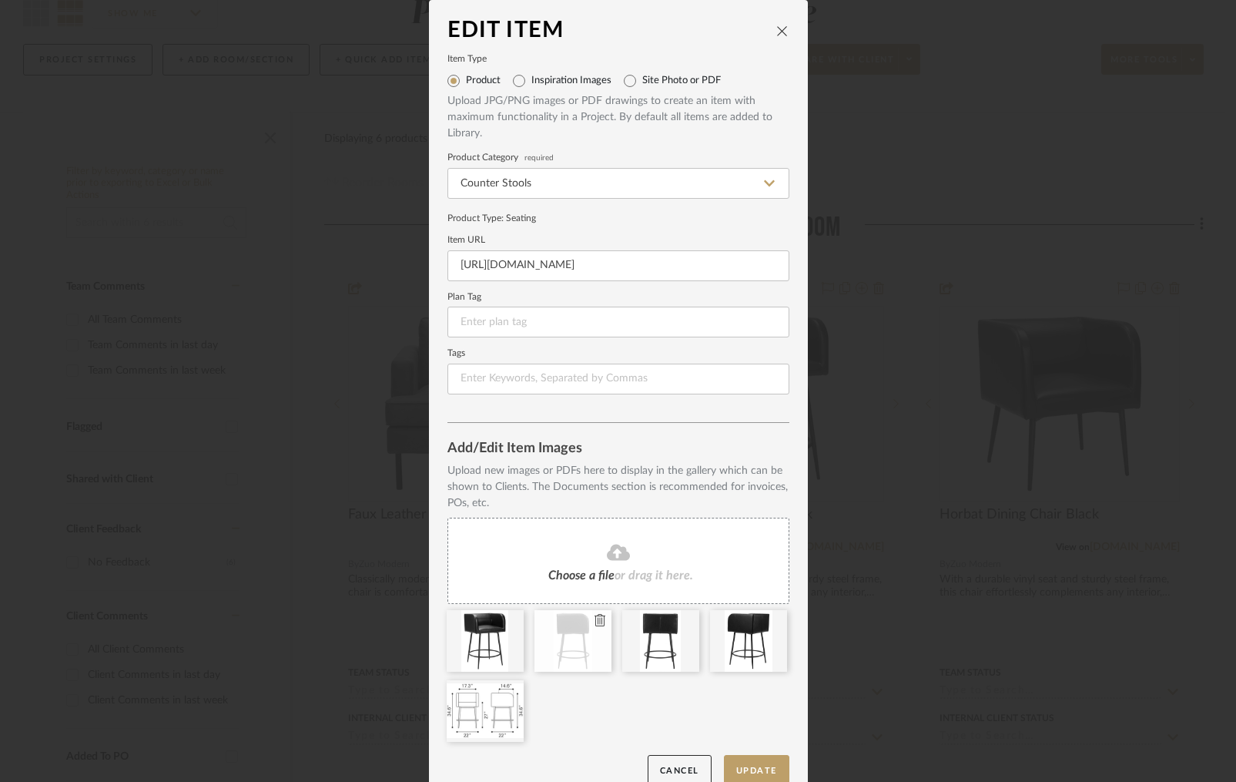
click at [596, 619] on icon at bounding box center [600, 620] width 11 height 12
click at [762, 766] on button "Update" at bounding box center [756, 771] width 65 height 32
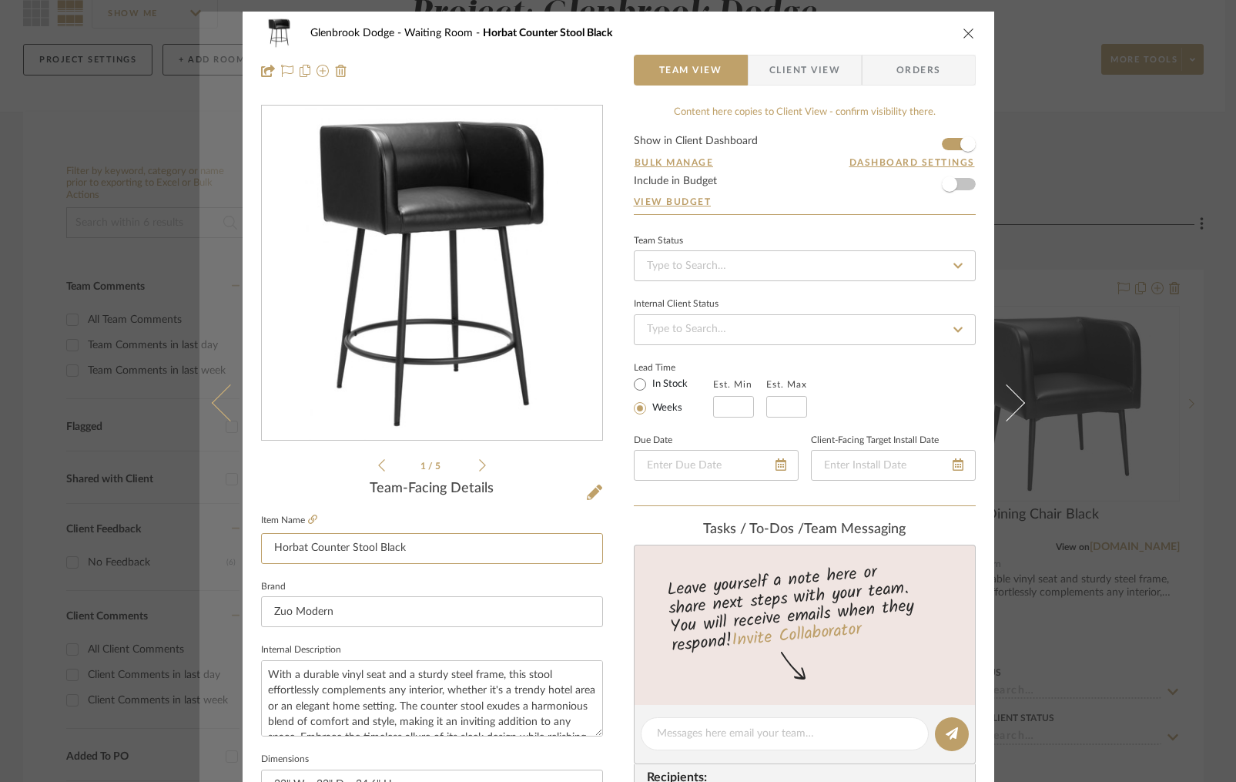
drag, startPoint x: 429, startPoint y: 547, endPoint x: 231, endPoint y: 545, distance: 198.0
click at [231, 545] on mat-dialog-content "Glenbrook Dodge Waiting Room Horbat Counter Stool Black Team View Client View O…" at bounding box center [619, 723] width 838 height 1423
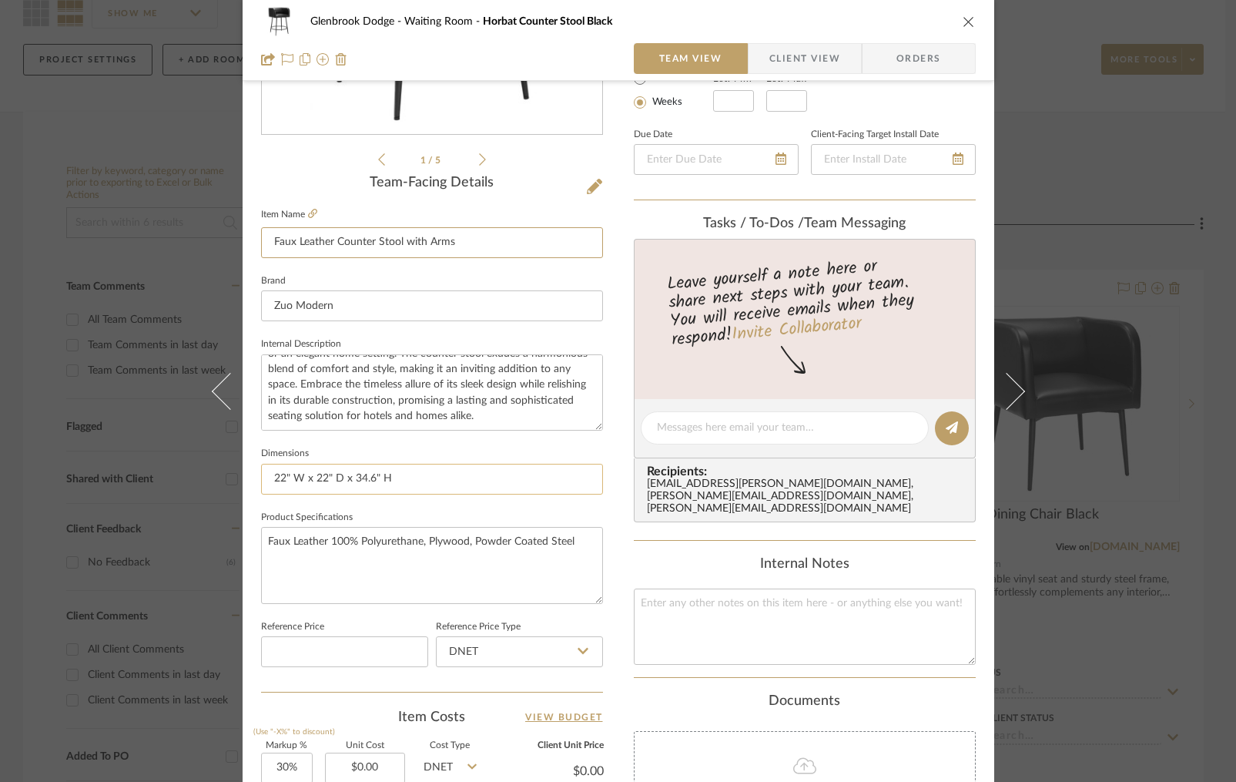
scroll to position [318, 0]
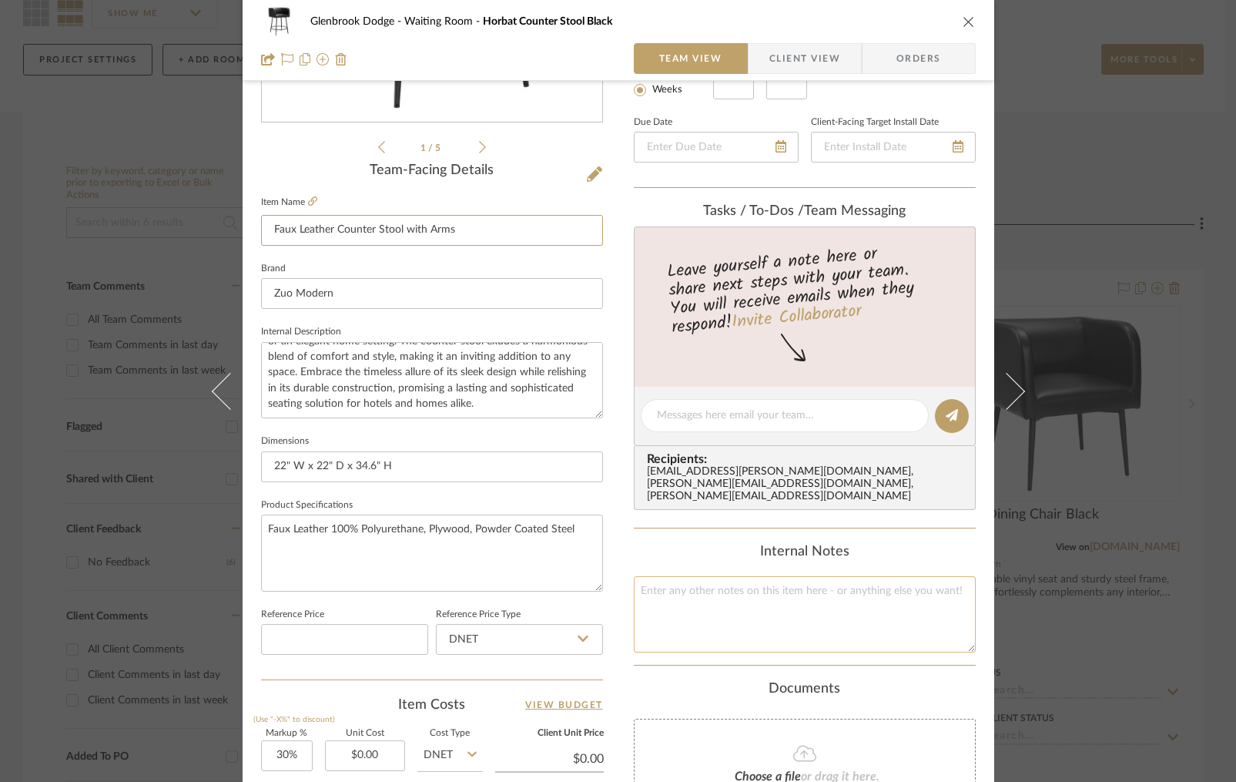
type input "Faux Leather Counter Stool with Arms"
click at [745, 609] on textarea at bounding box center [805, 614] width 342 height 76
paste textarea "10062"
type textarea "10062 Horbat Counter Stool"
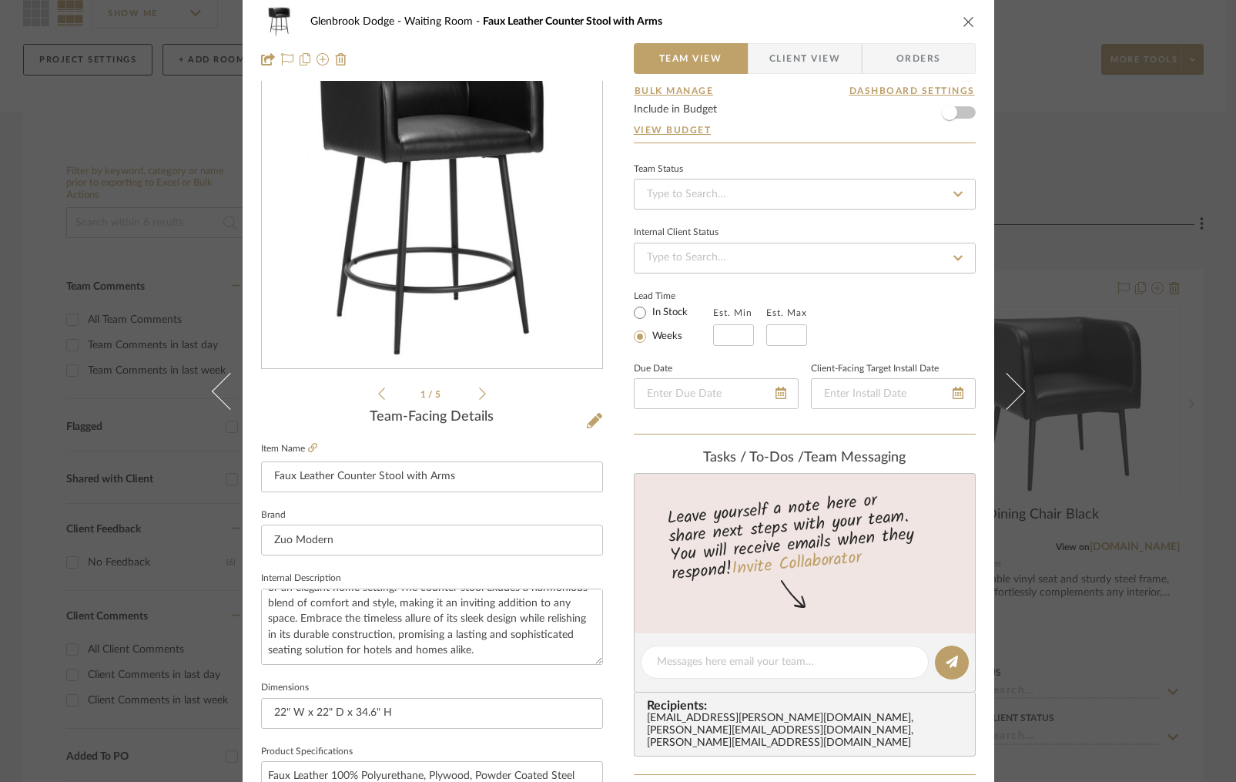
scroll to position [0, 0]
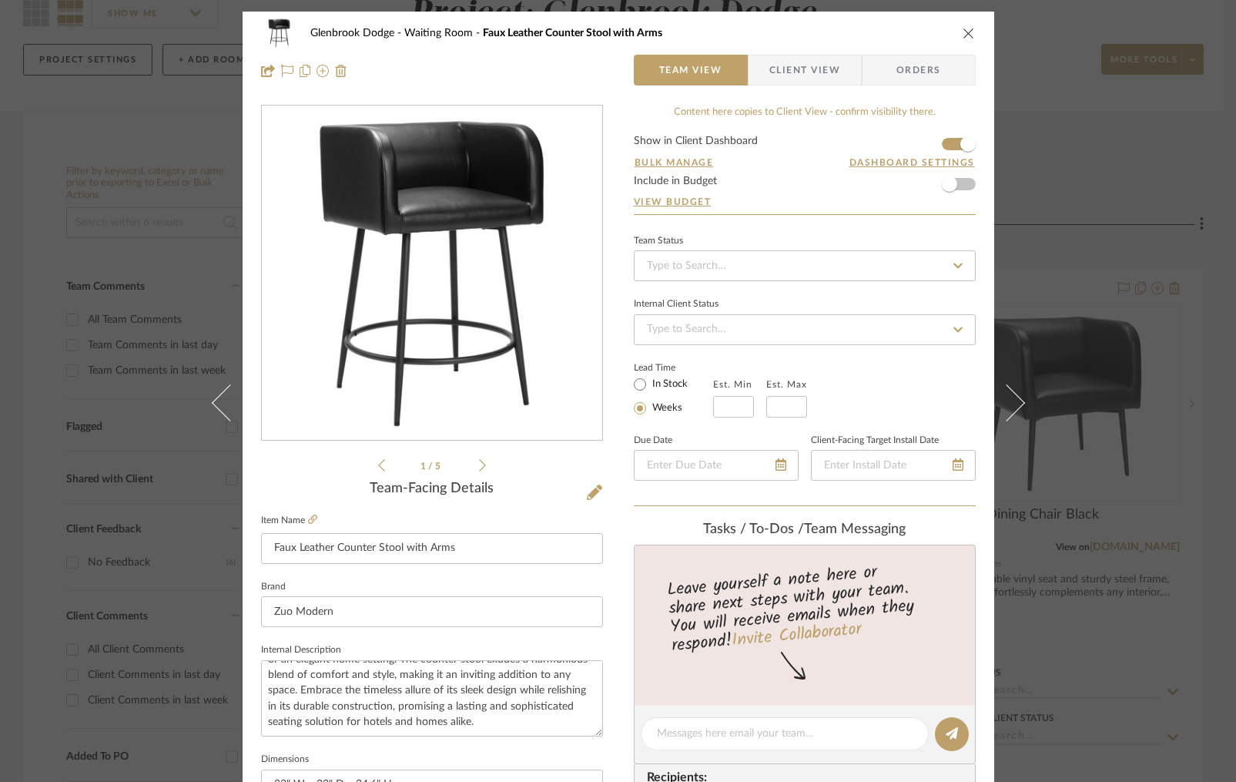
type textarea "10062 Horbat Counter Stool Black"
drag, startPoint x: 793, startPoint y: 184, endPoint x: 800, endPoint y: 190, distance: 9.3
click at [793, 185] on form "Show in Client Dashboard Bulk Manage Dashboard Settings Include in Budget View …" at bounding box center [805, 175] width 342 height 79
click at [965, 34] on icon "close" at bounding box center [969, 33] width 12 height 12
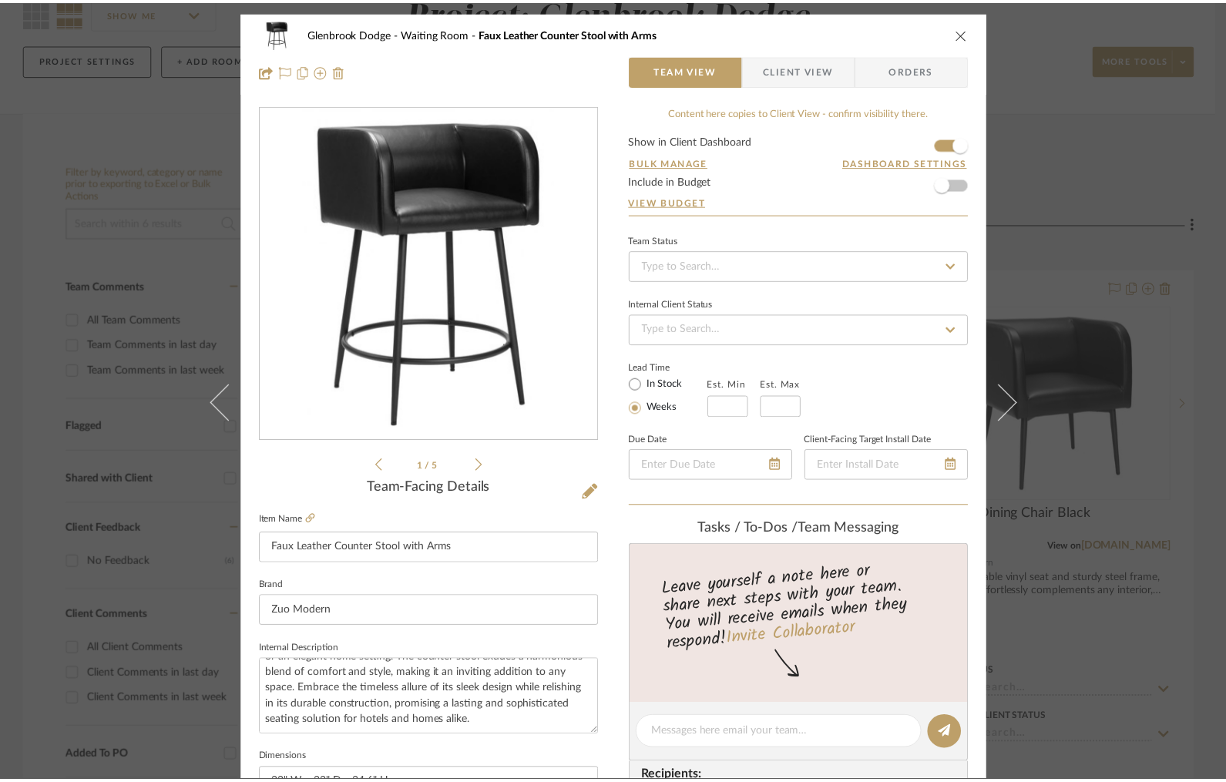
scroll to position [151, 0]
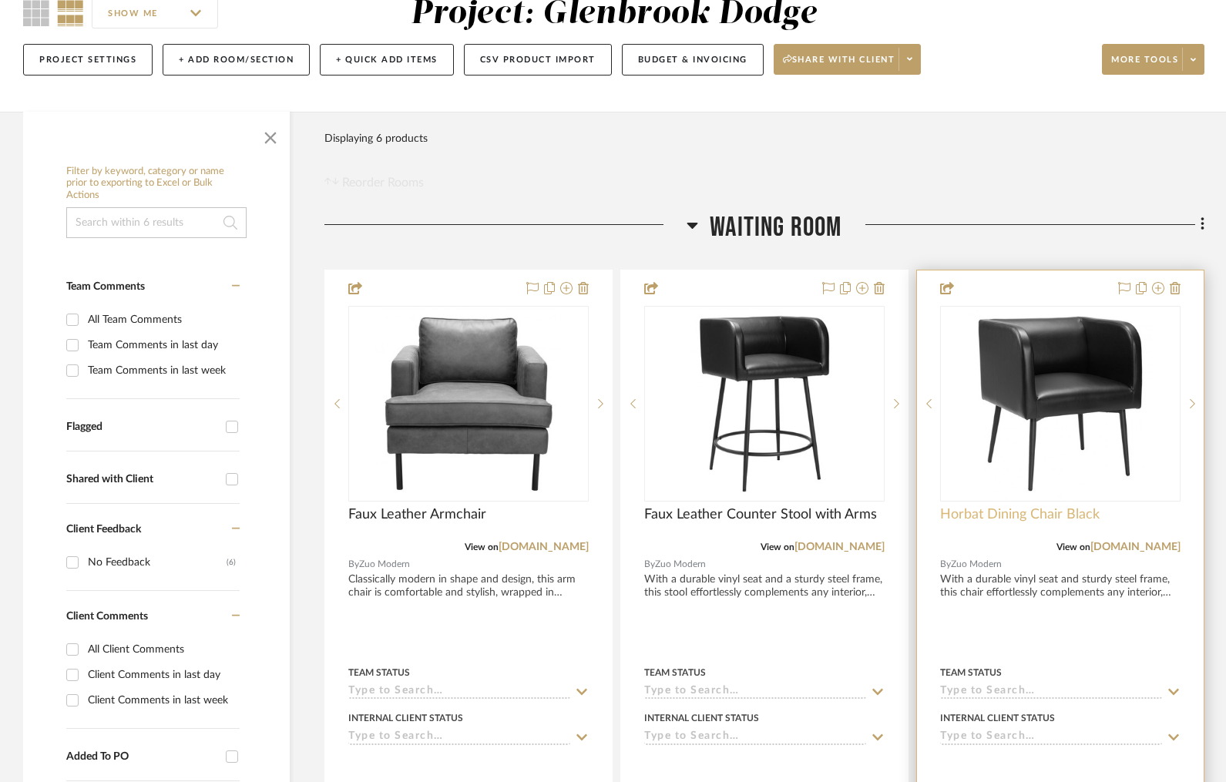
click at [1010, 516] on span "Horbat Dining Chair Black" at bounding box center [1019, 514] width 159 height 17
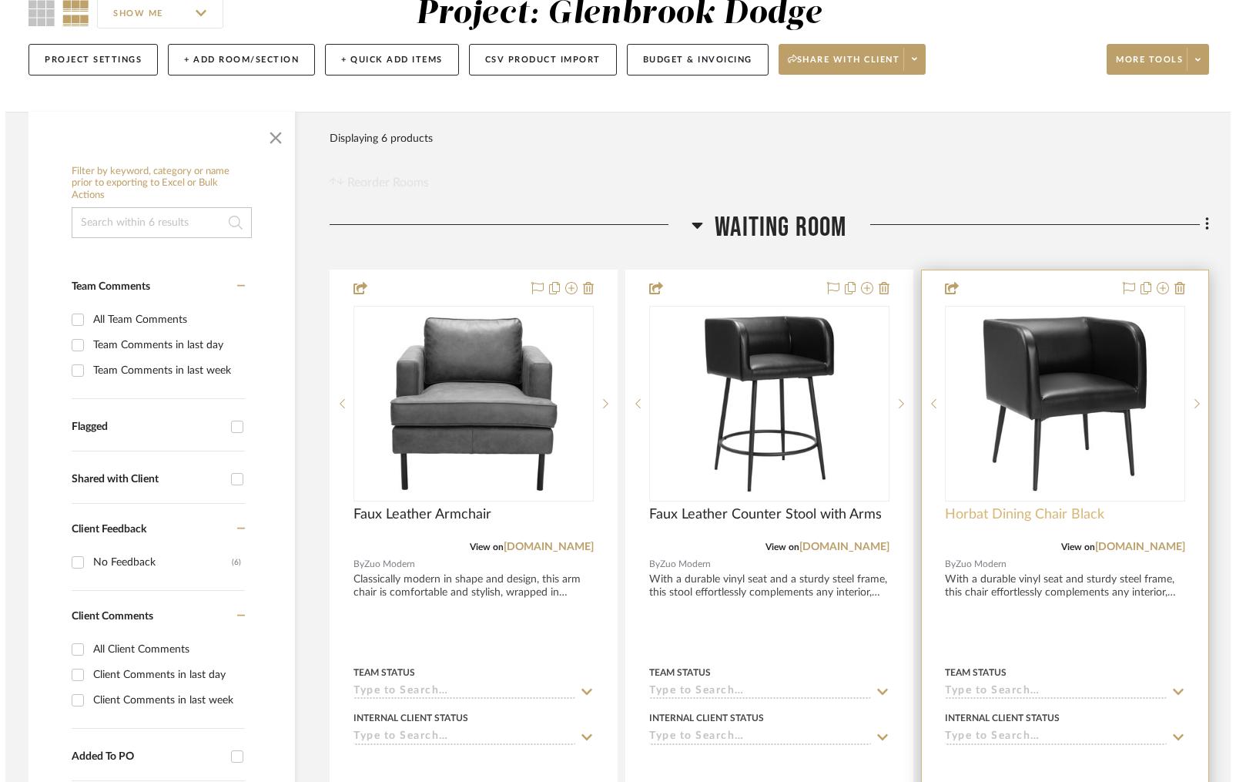
scroll to position [0, 0]
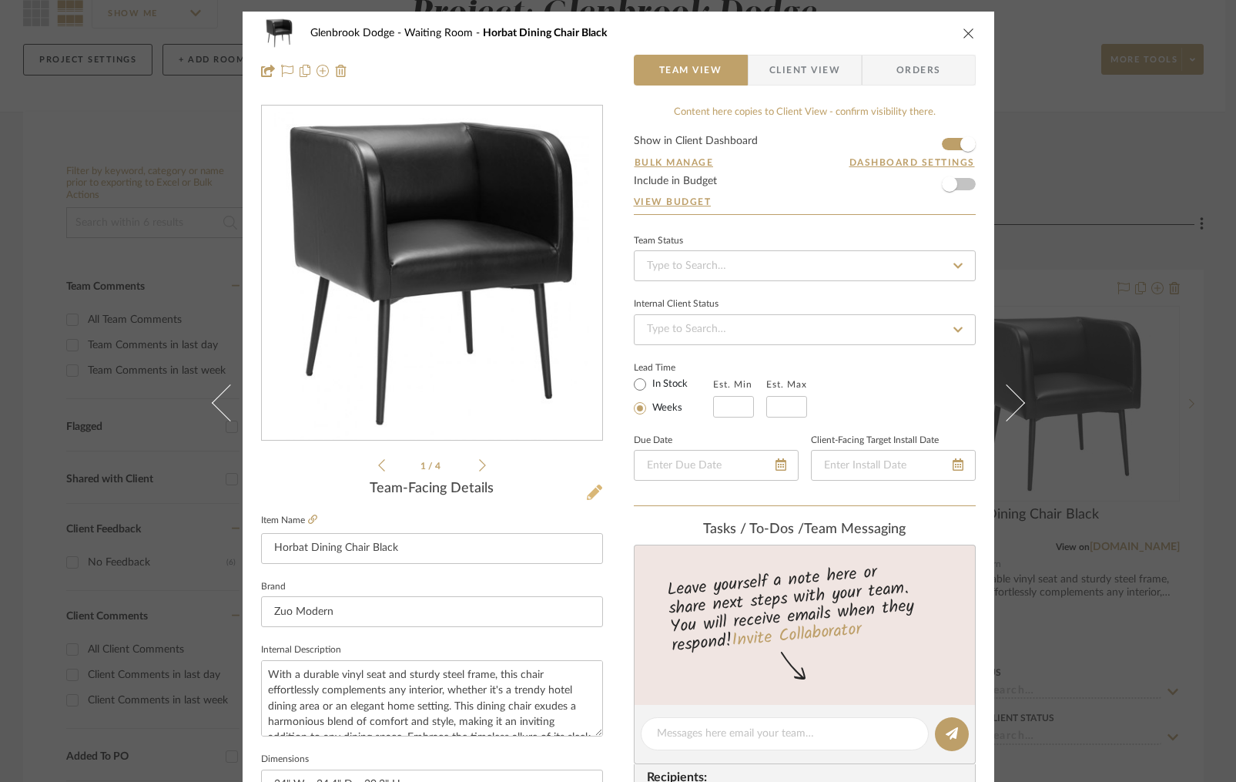
click at [587, 494] on icon at bounding box center [594, 492] width 15 height 15
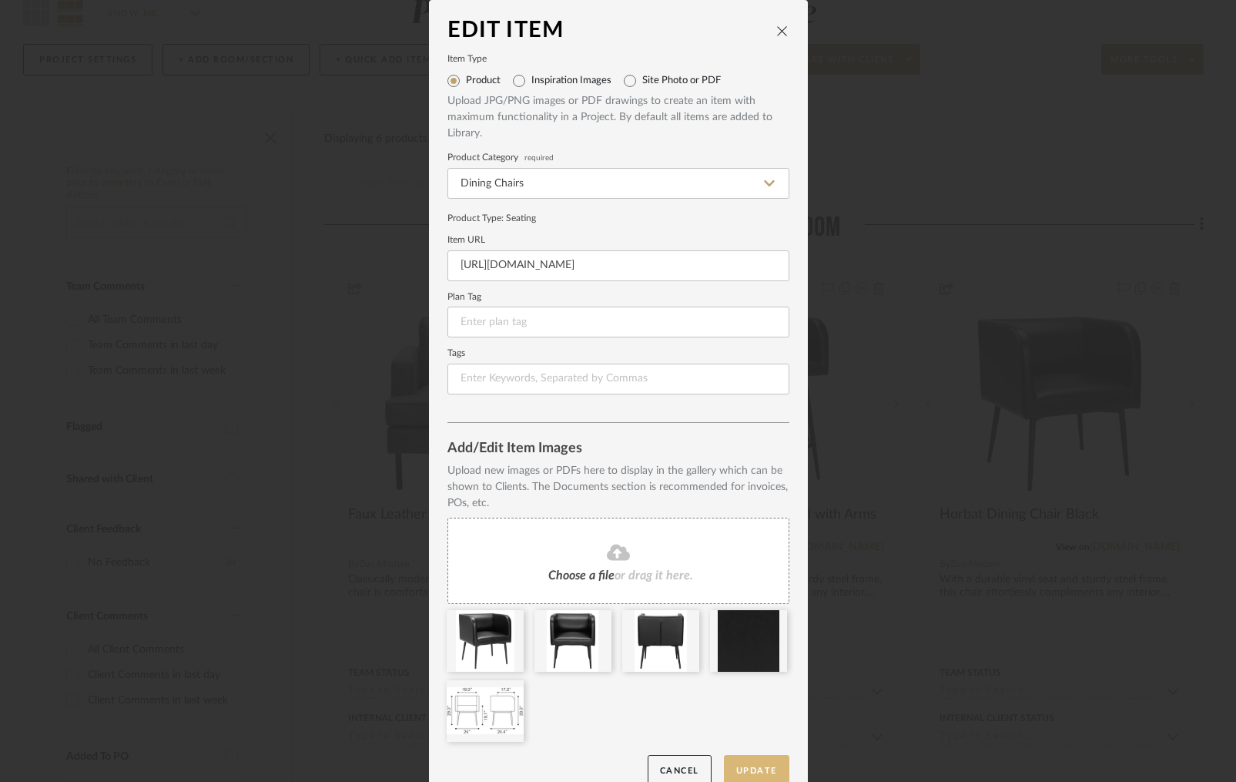
click at [747, 766] on button "Update" at bounding box center [756, 771] width 65 height 32
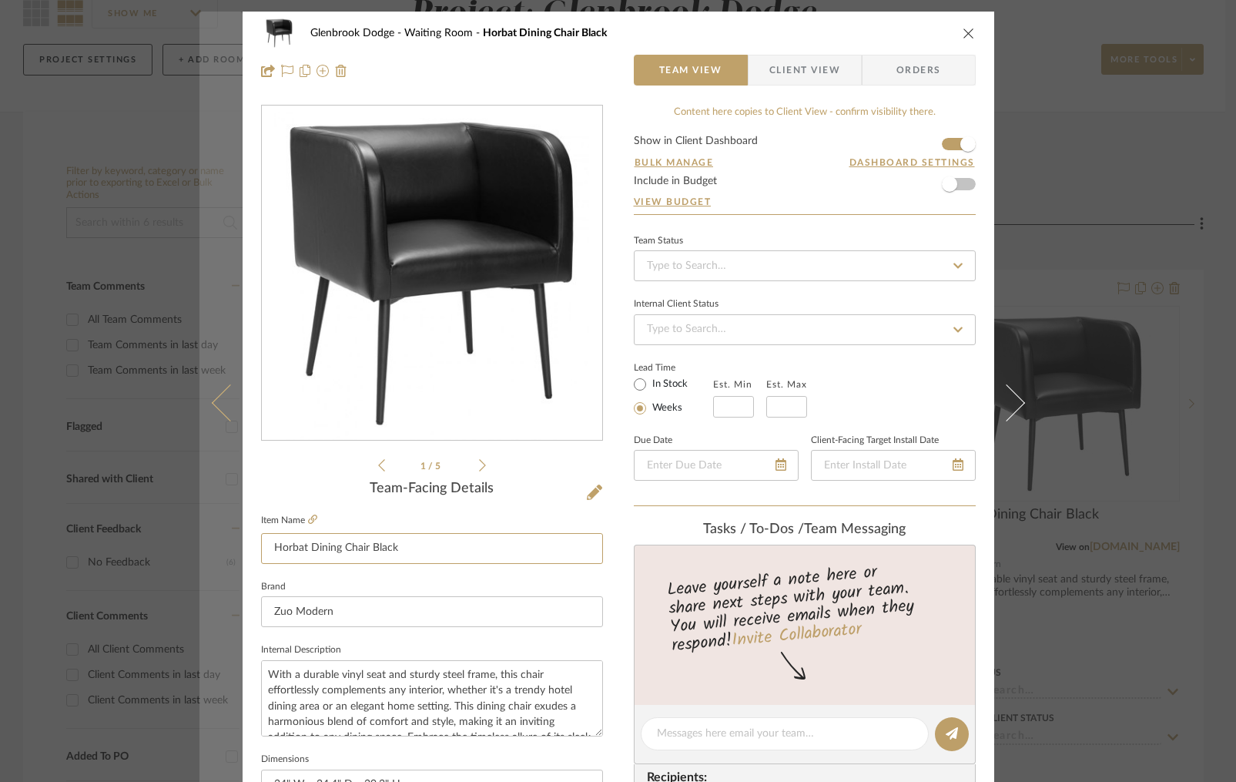
drag, startPoint x: 410, startPoint y: 545, endPoint x: 232, endPoint y: 536, distance: 178.1
click at [232, 536] on mat-dialog-content "Glenbrook Dodge Waiting Room Horbat Dining Chair Black Team View Client View Or…" at bounding box center [619, 723] width 838 height 1423
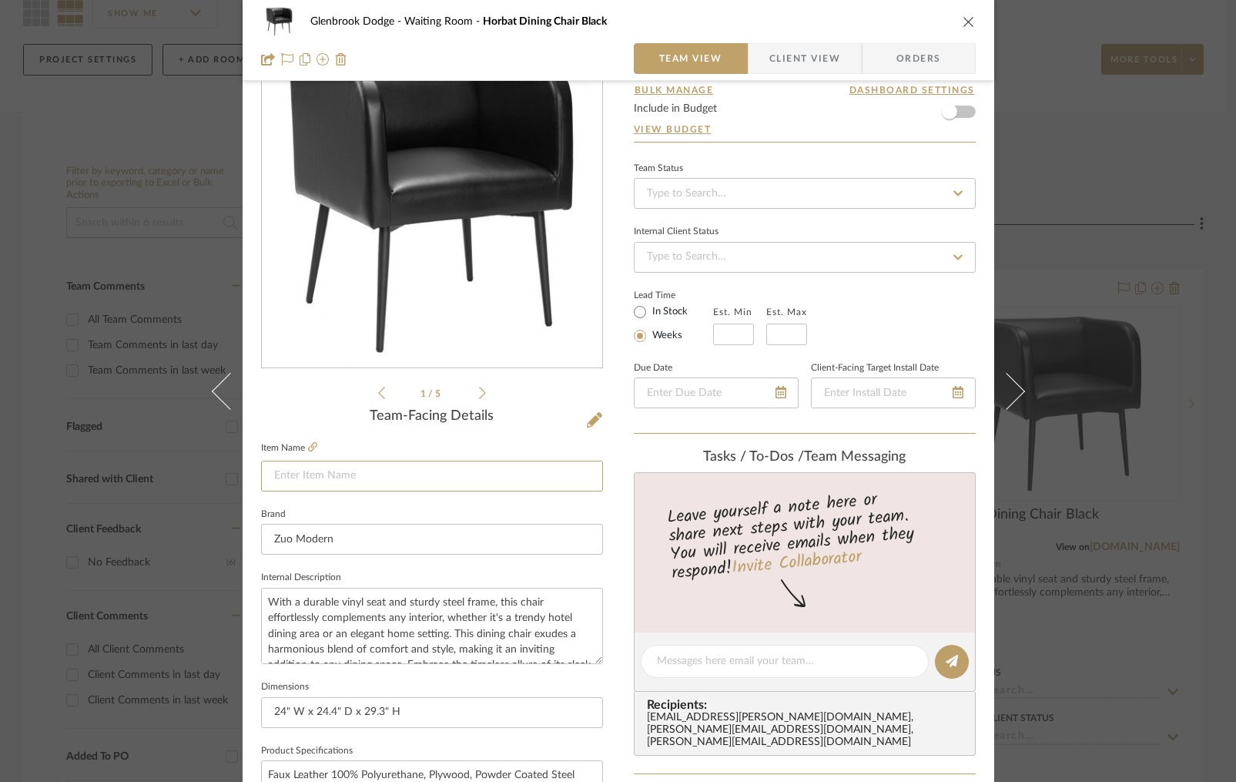
scroll to position [141, 0]
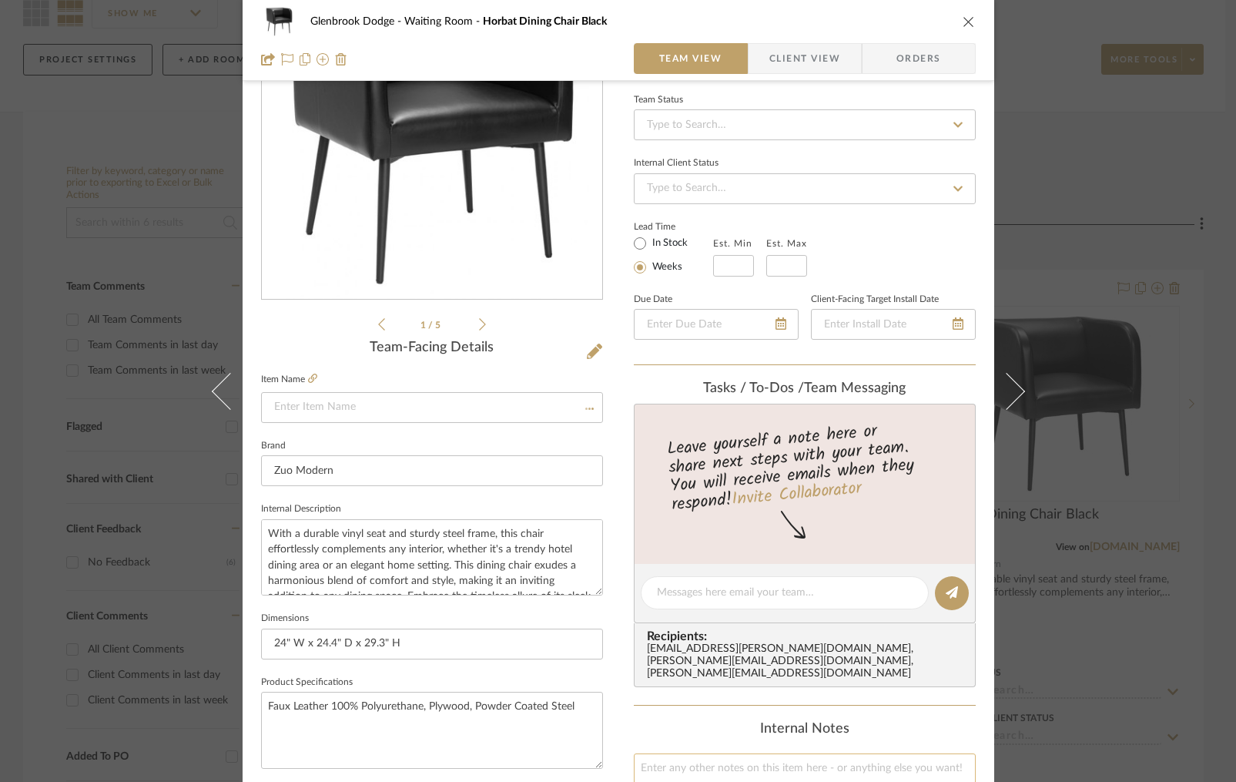
click at [671, 753] on textarea at bounding box center [805, 791] width 342 height 76
paste textarea "Horbat Dining Chair Black"
type textarea "Horbat Dining Chair Black"
click at [393, 411] on input at bounding box center [432, 407] width 342 height 31
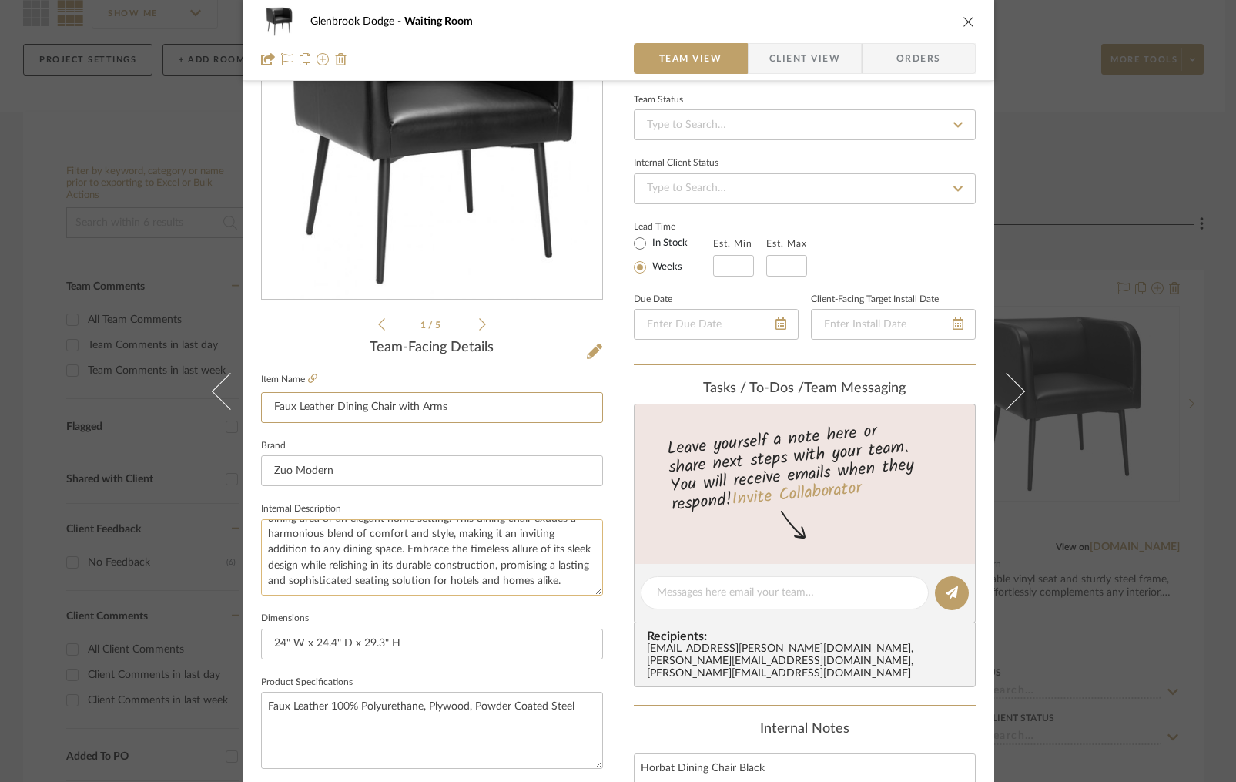
scroll to position [62, 0]
type input "Faux Leather Dining Chair with Arms"
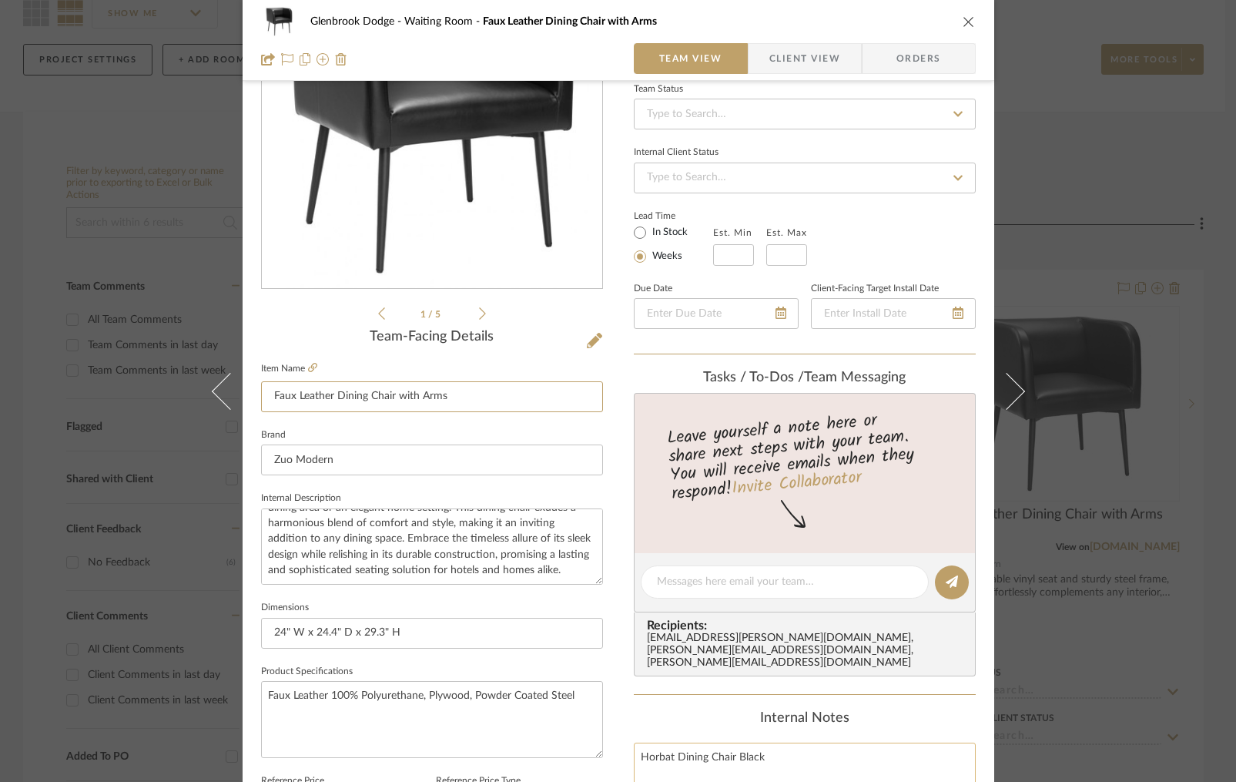
scroll to position [153, 0]
click at [634, 742] on textarea "Horbat Dining Chair Black" at bounding box center [805, 780] width 342 height 76
paste textarea "110061"
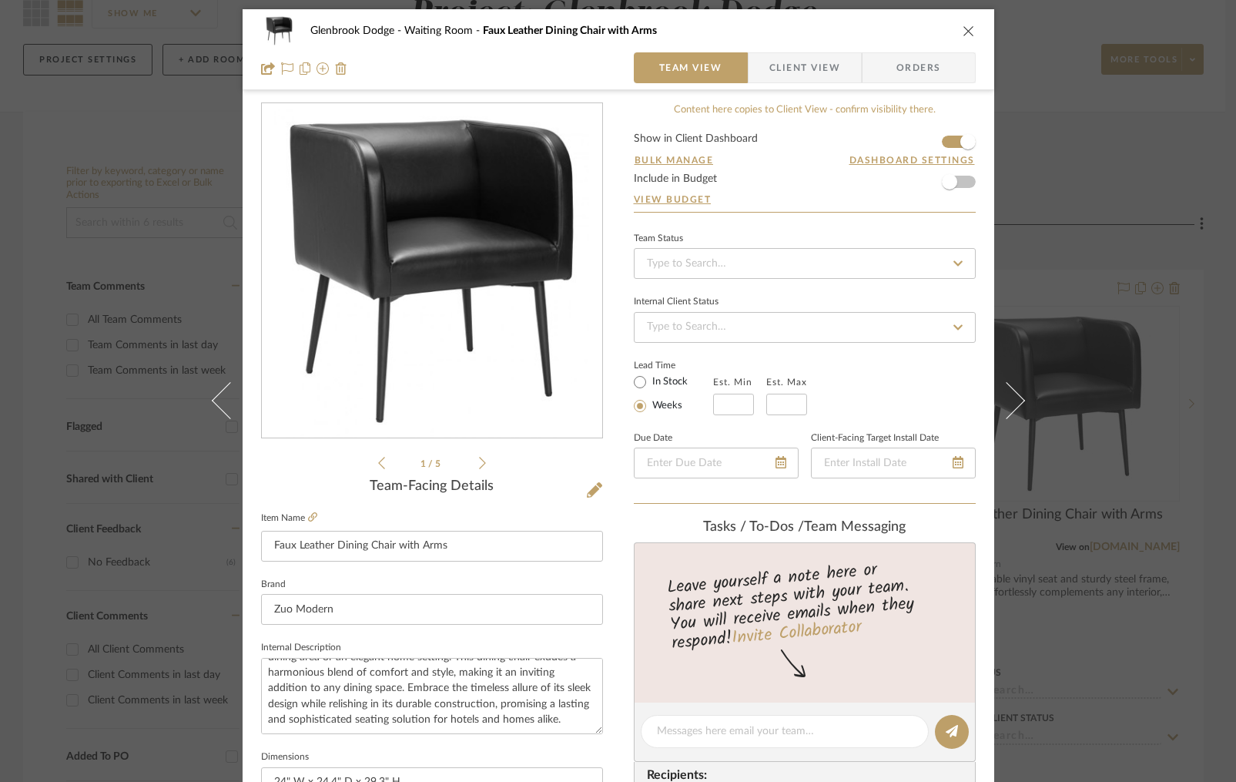
scroll to position [0, 0]
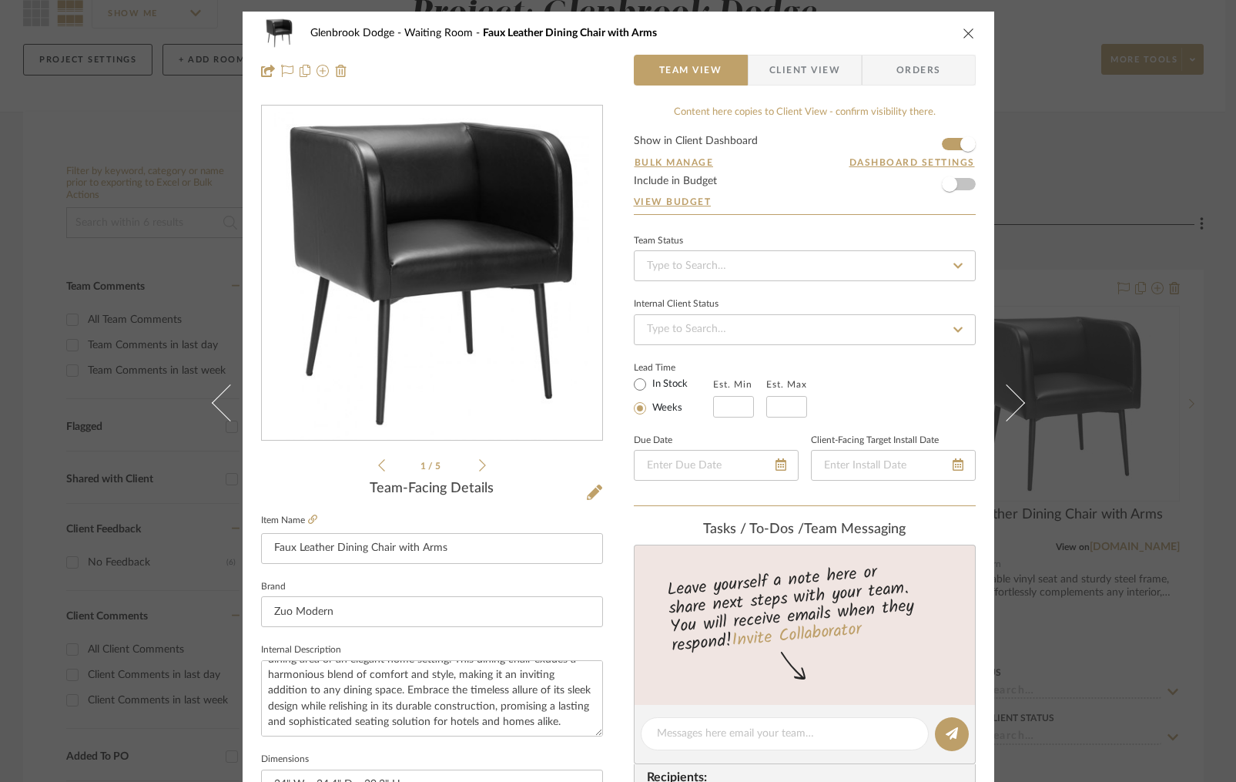
type textarea "110061 Horbat Dining Chair Black"
click at [787, 178] on form "Show in Client Dashboard Bulk Manage Dashboard Settings Include in Budget View …" at bounding box center [805, 175] width 342 height 79
click at [967, 34] on icon "close" at bounding box center [969, 33] width 12 height 12
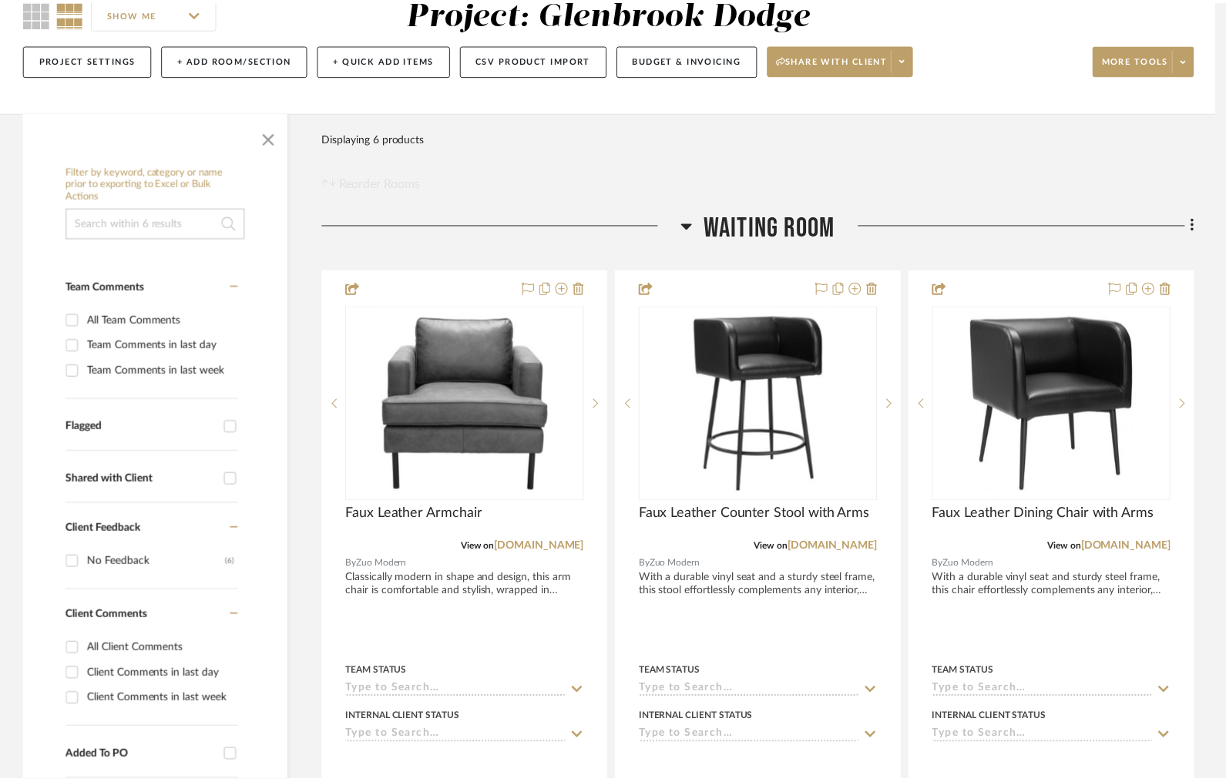
scroll to position [151, 0]
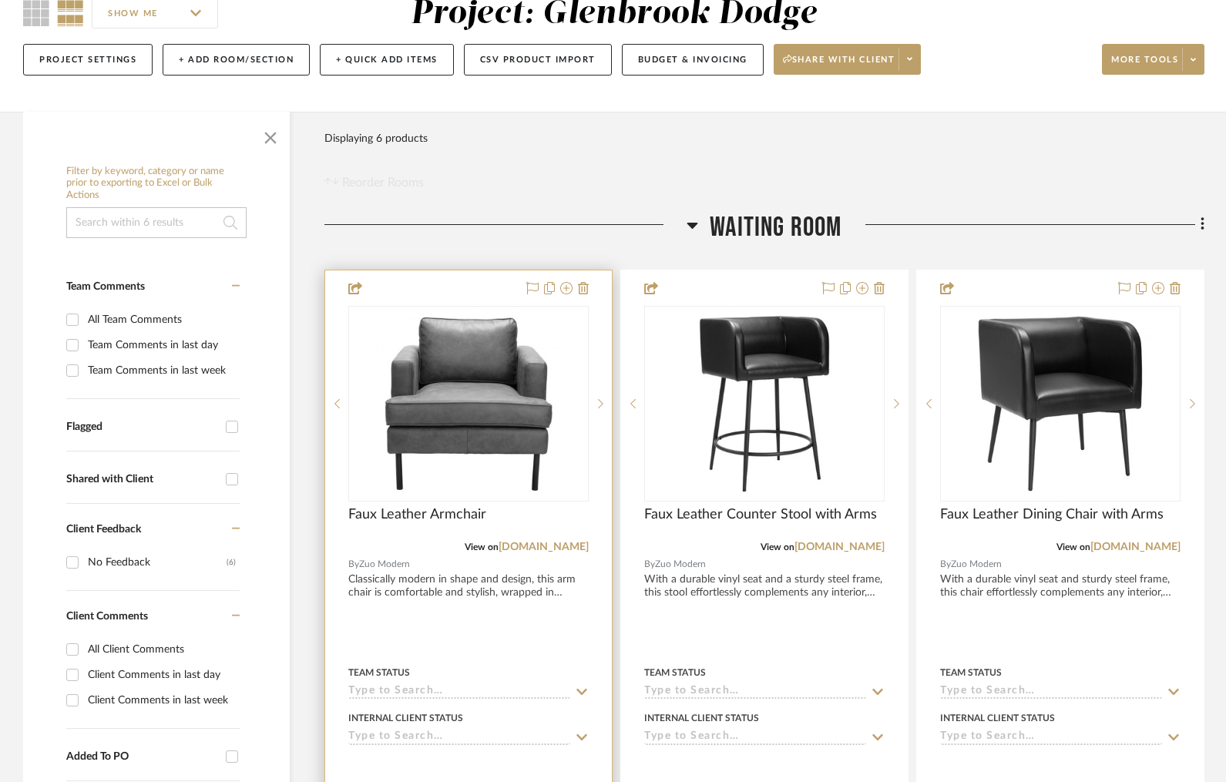
click at [472, 290] on div at bounding box center [468, 607] width 287 height 674
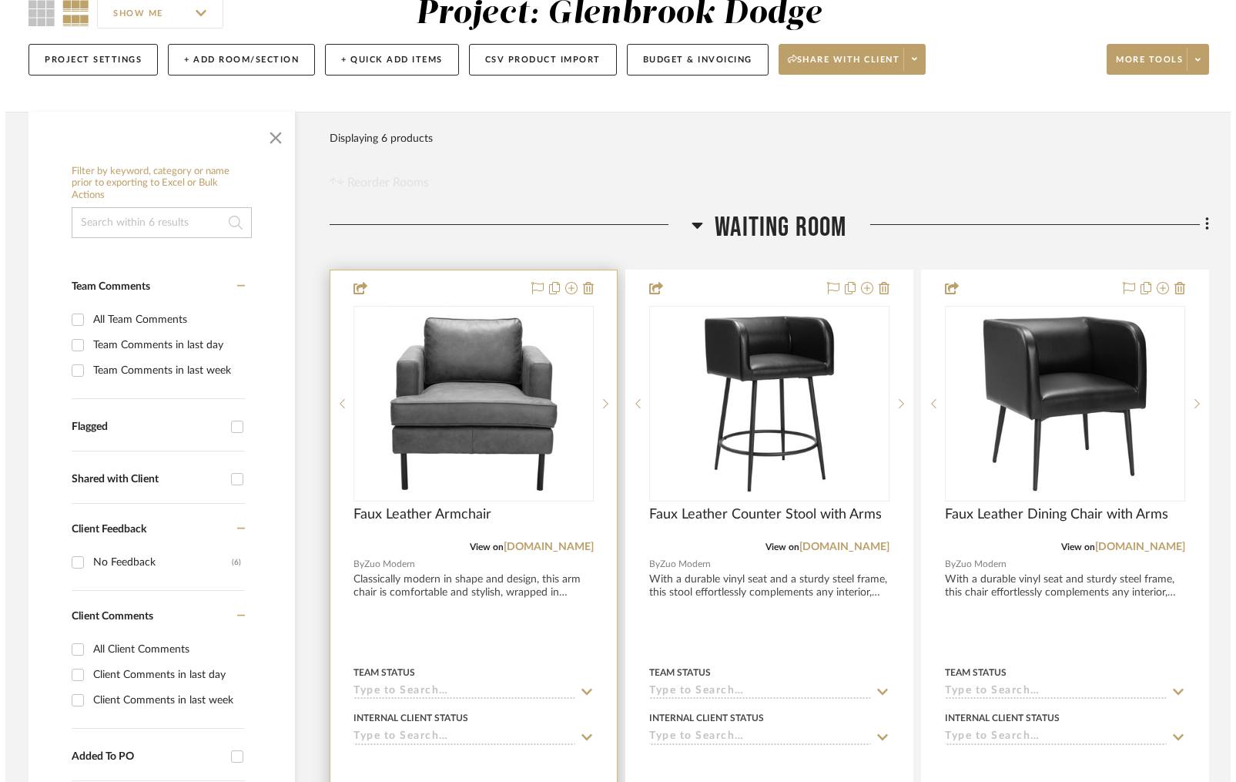
scroll to position [0, 0]
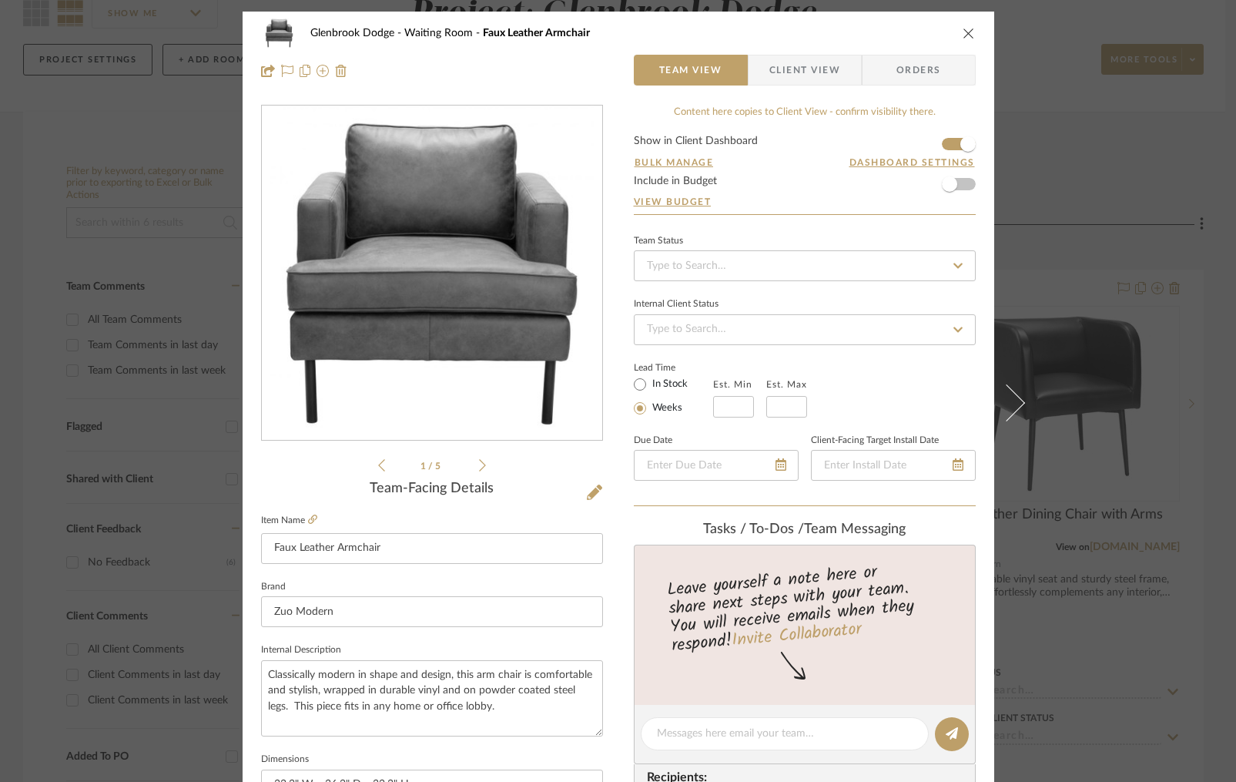
click at [963, 29] on icon "close" at bounding box center [969, 33] width 12 height 12
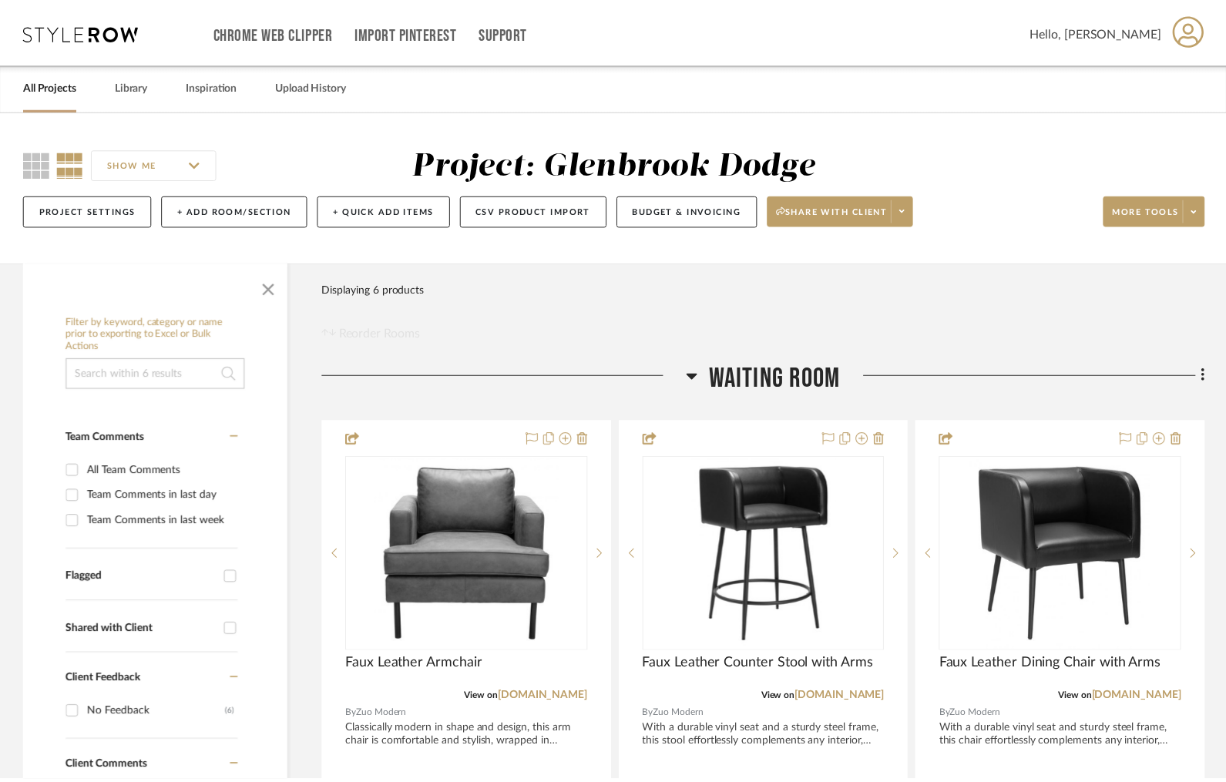
scroll to position [151, 0]
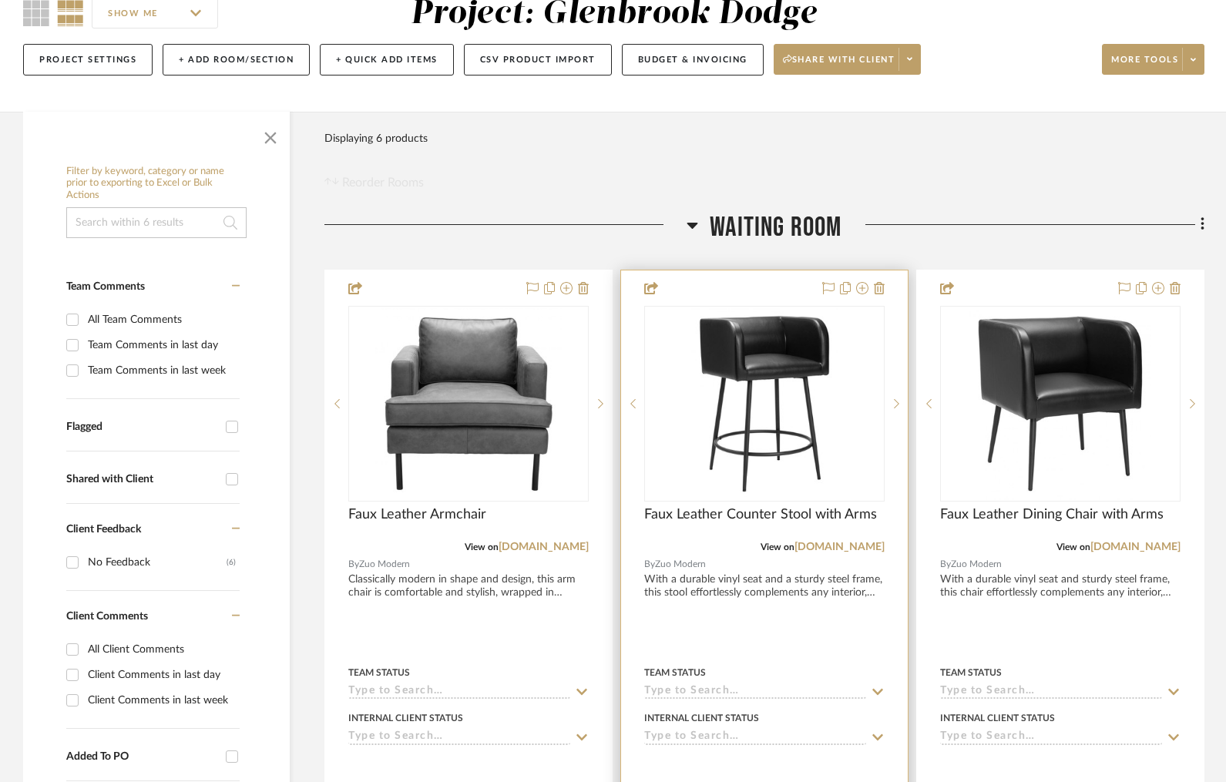
click at [735, 300] on div at bounding box center [764, 607] width 287 height 674
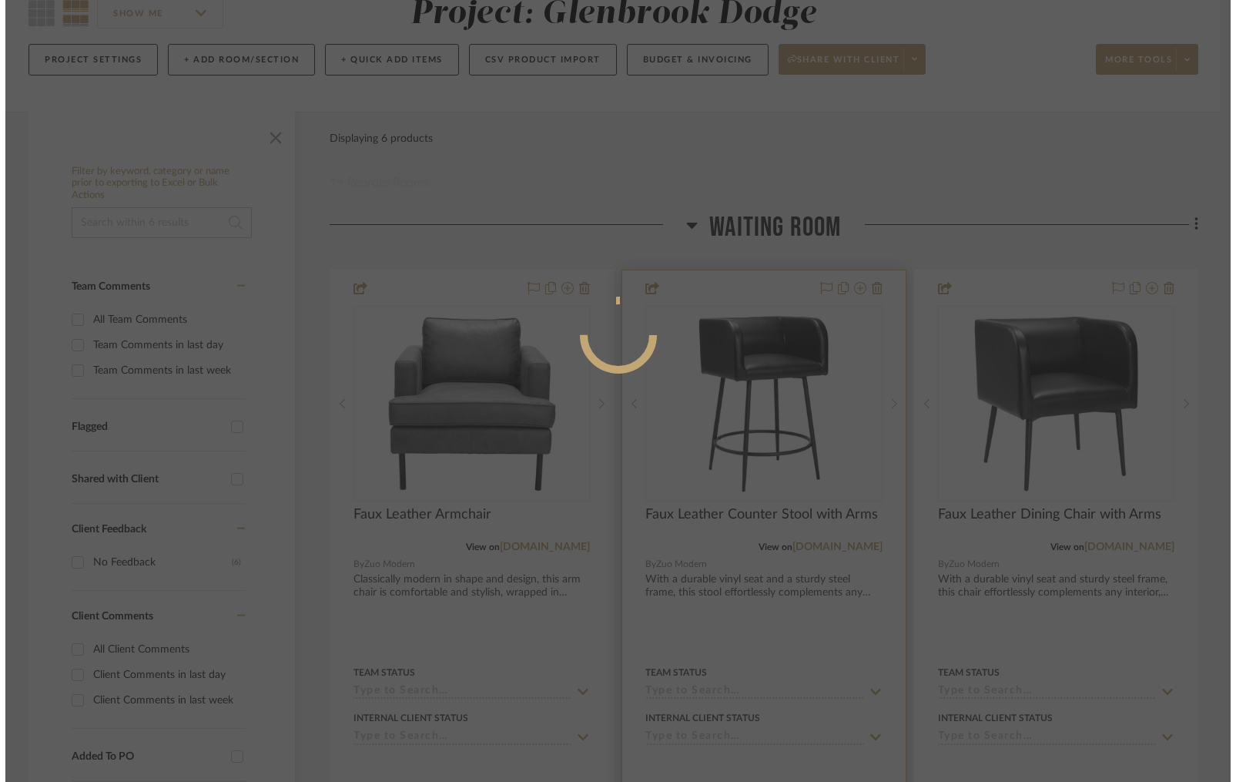
scroll to position [0, 0]
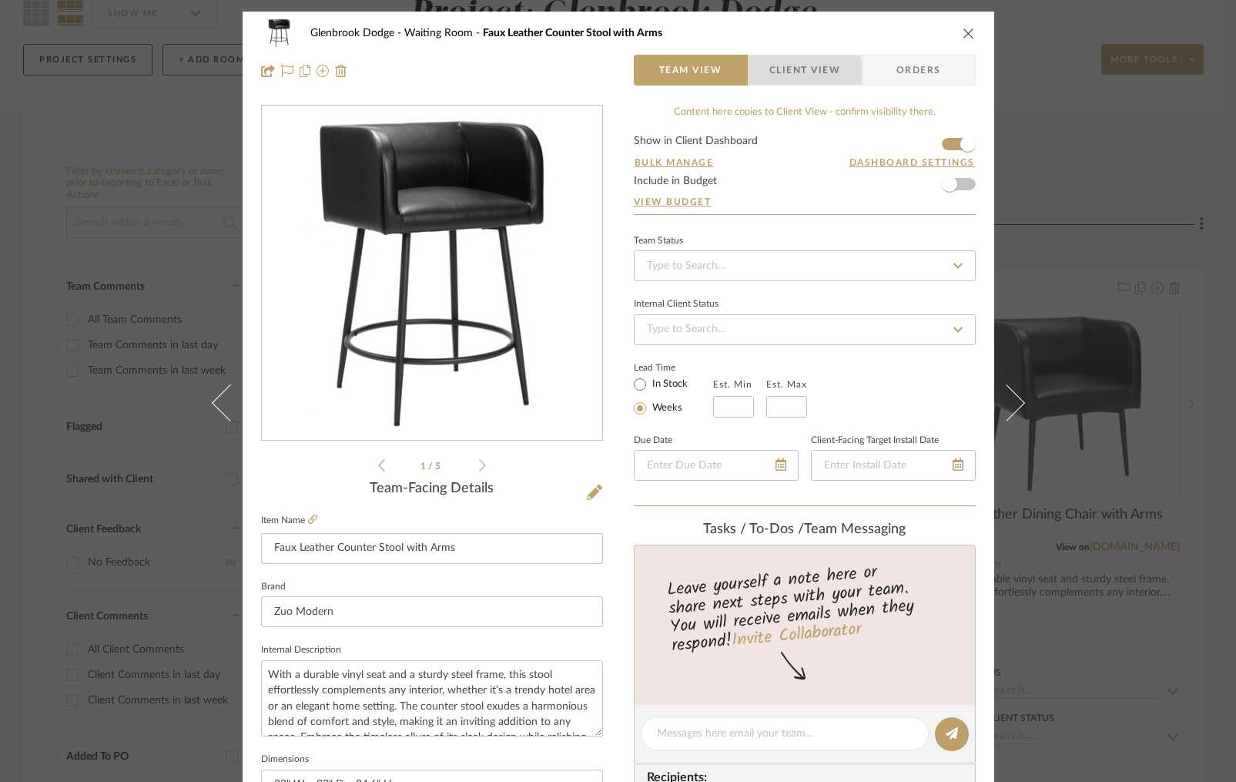
click at [770, 70] on span "Client View" at bounding box center [805, 70] width 71 height 31
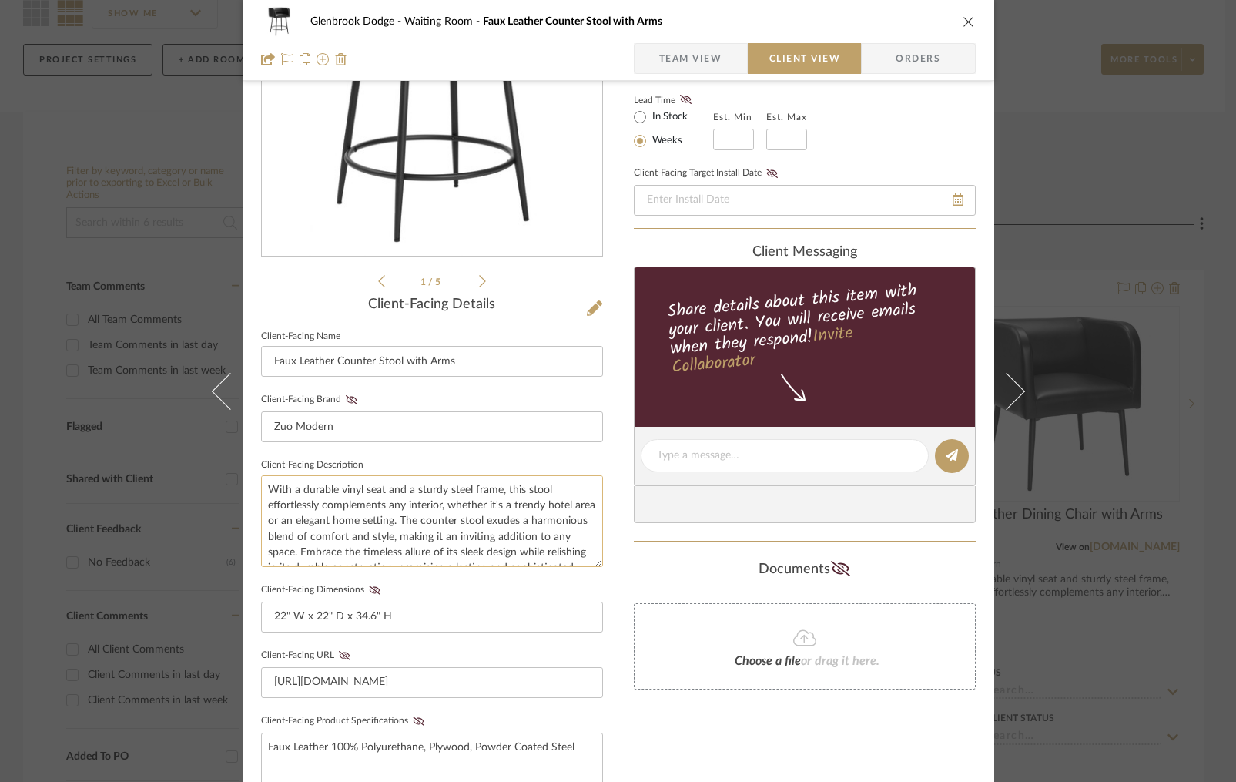
scroll to position [47, 0]
click at [372, 593] on fieldset "Client-Facing Dimensions 22" W x 22" D x 34.6" H" at bounding box center [432, 605] width 342 height 53
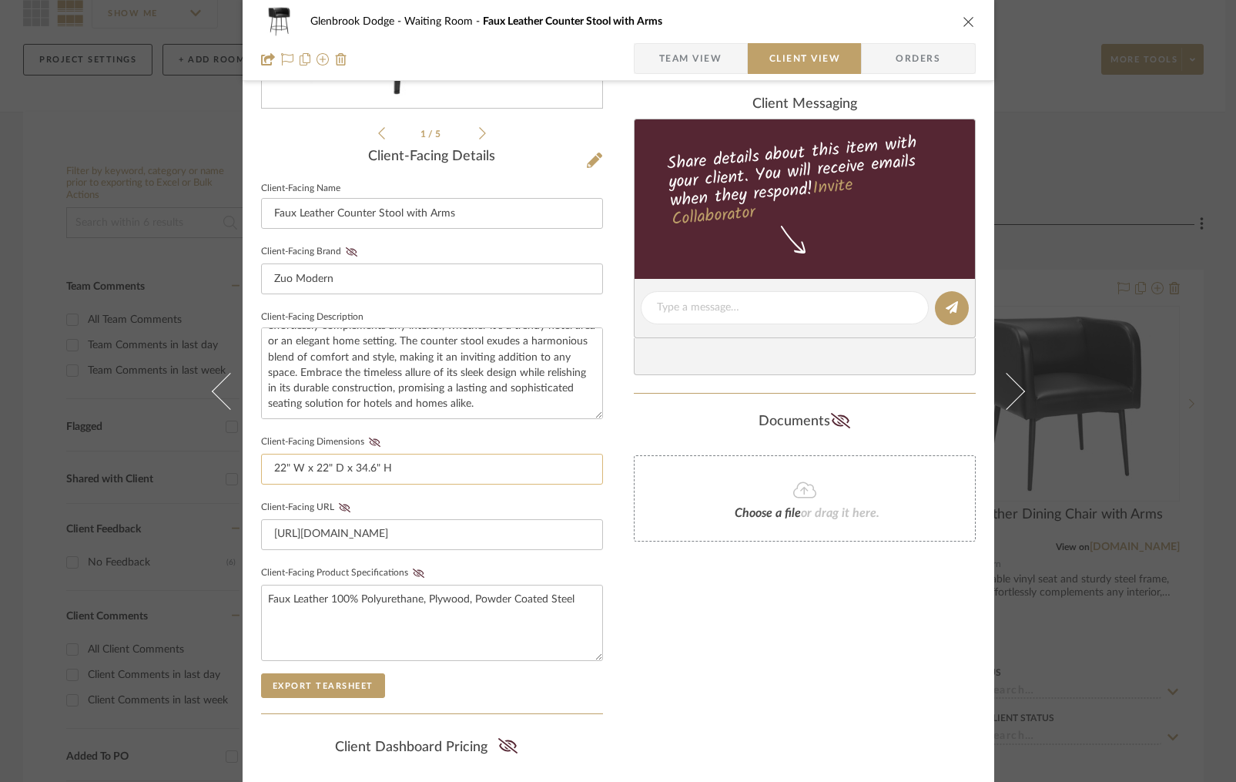
scroll to position [396, 0]
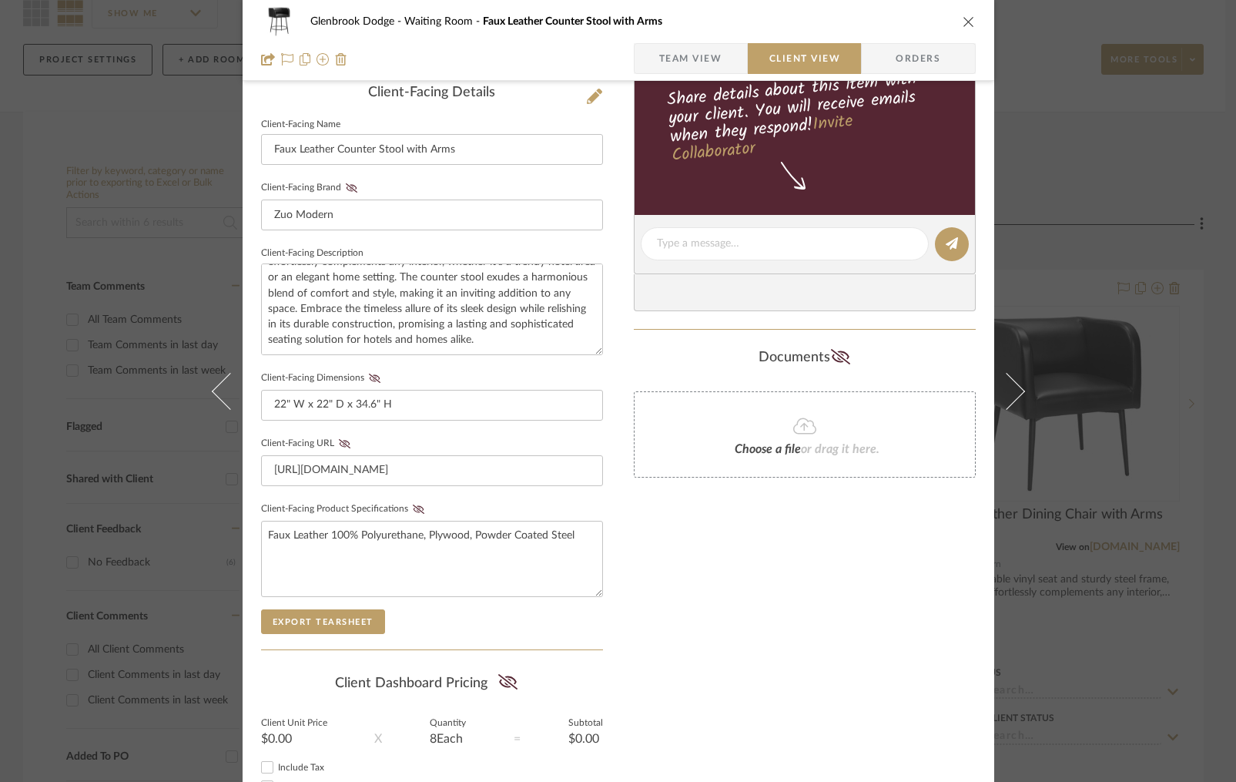
drag, startPoint x: 367, startPoint y: 377, endPoint x: 413, endPoint y: 484, distance: 116.6
click at [368, 377] on icon at bounding box center [374, 378] width 12 height 9
click at [413, 505] on icon at bounding box center [419, 509] width 12 height 9
click at [964, 16] on icon "close" at bounding box center [969, 21] width 12 height 12
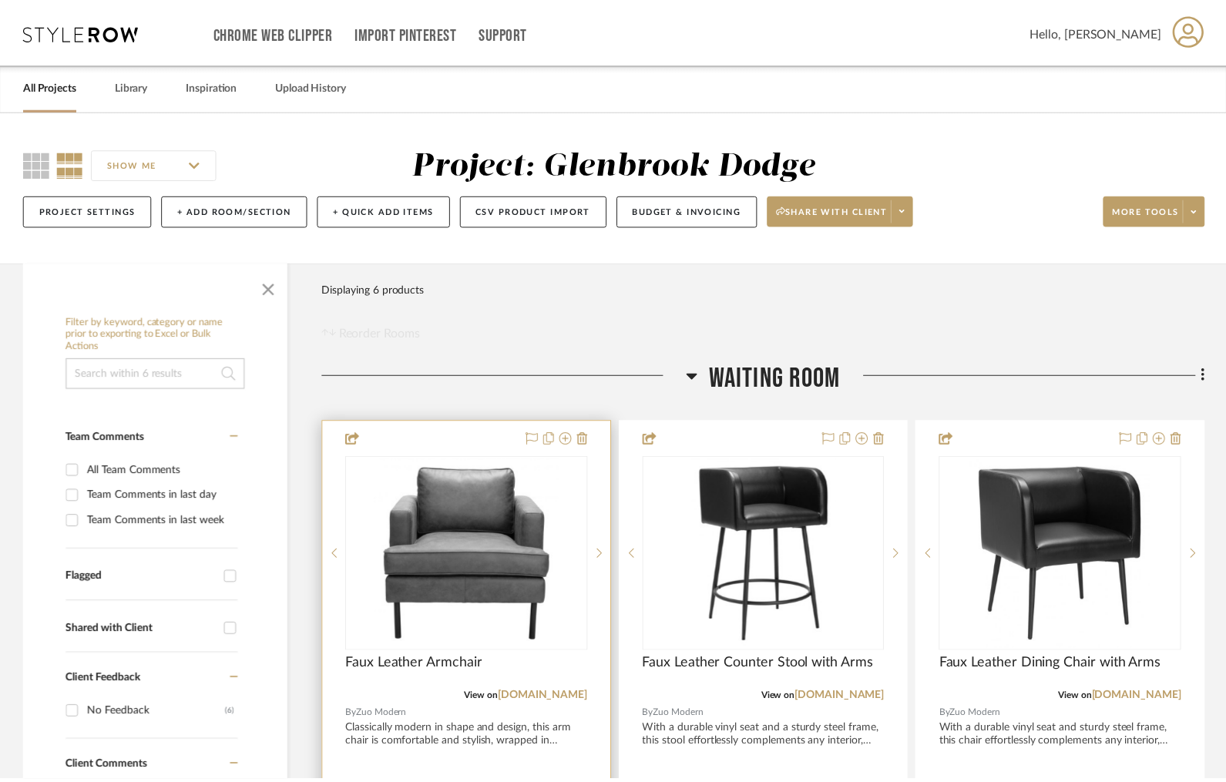
scroll to position [151, 0]
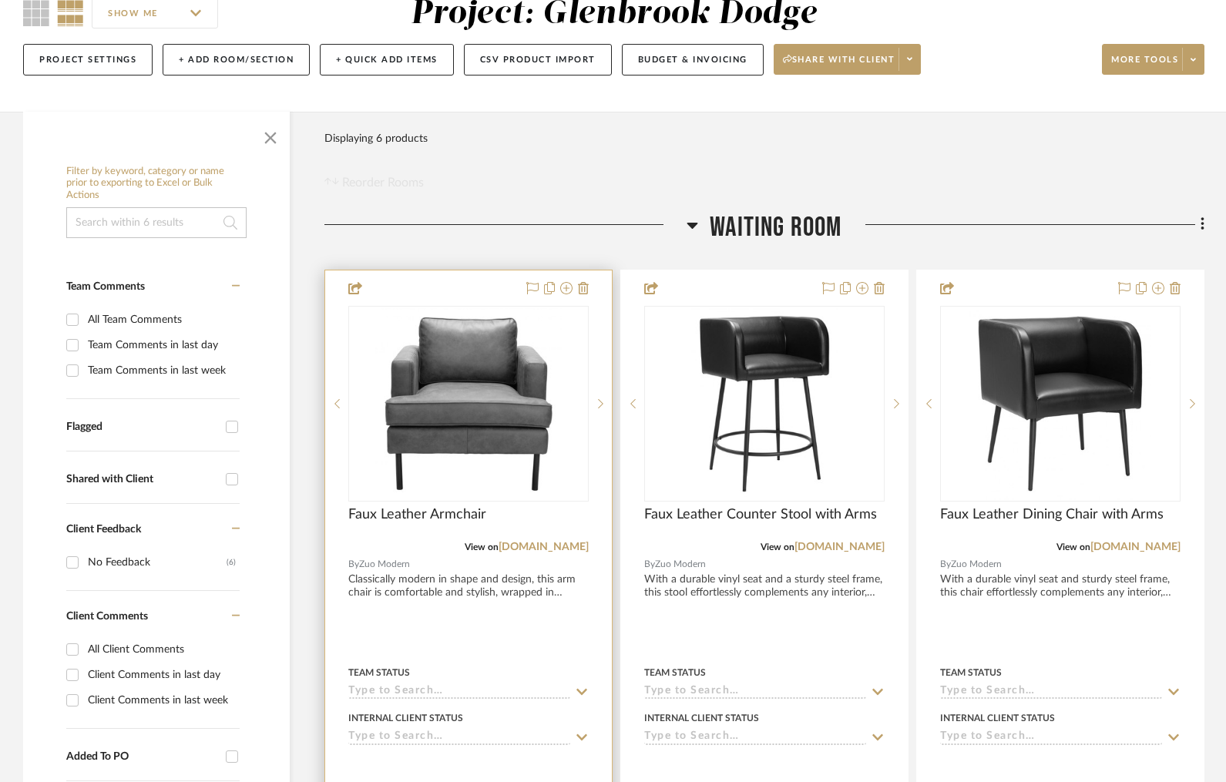
click at [484, 286] on div at bounding box center [468, 607] width 287 height 674
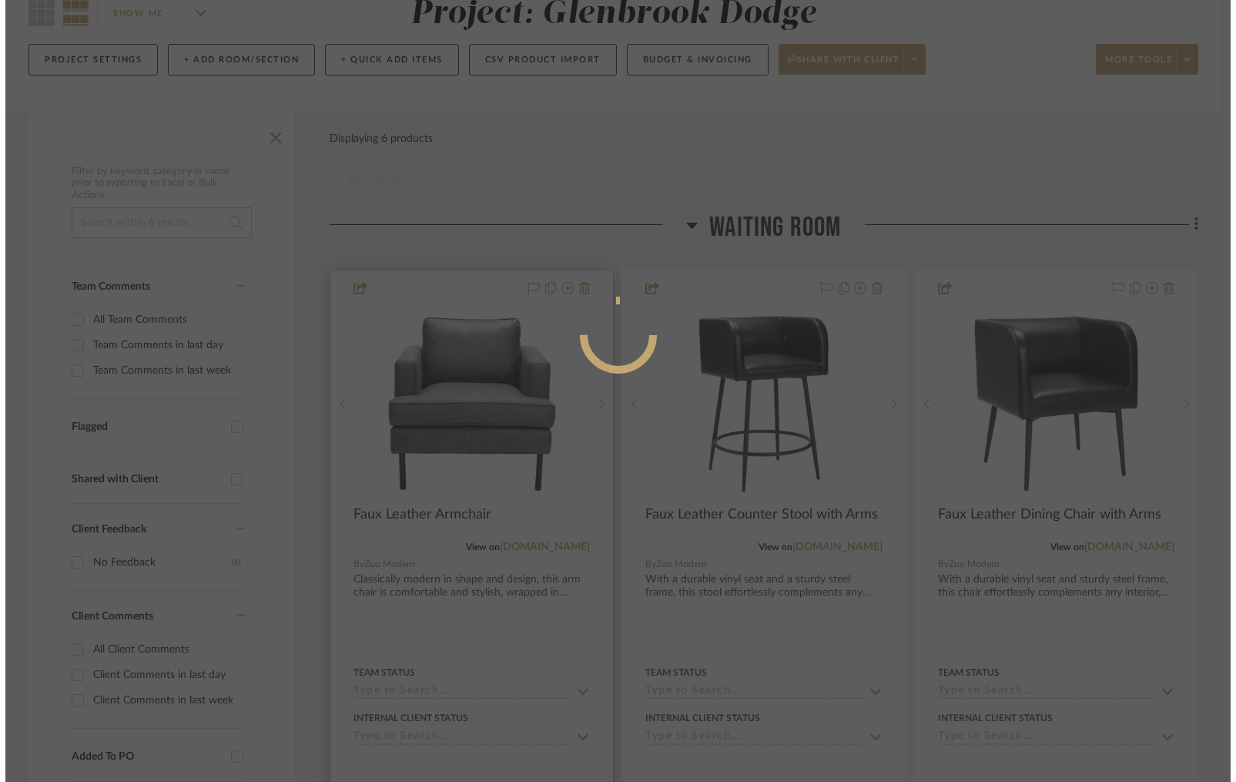
scroll to position [0, 0]
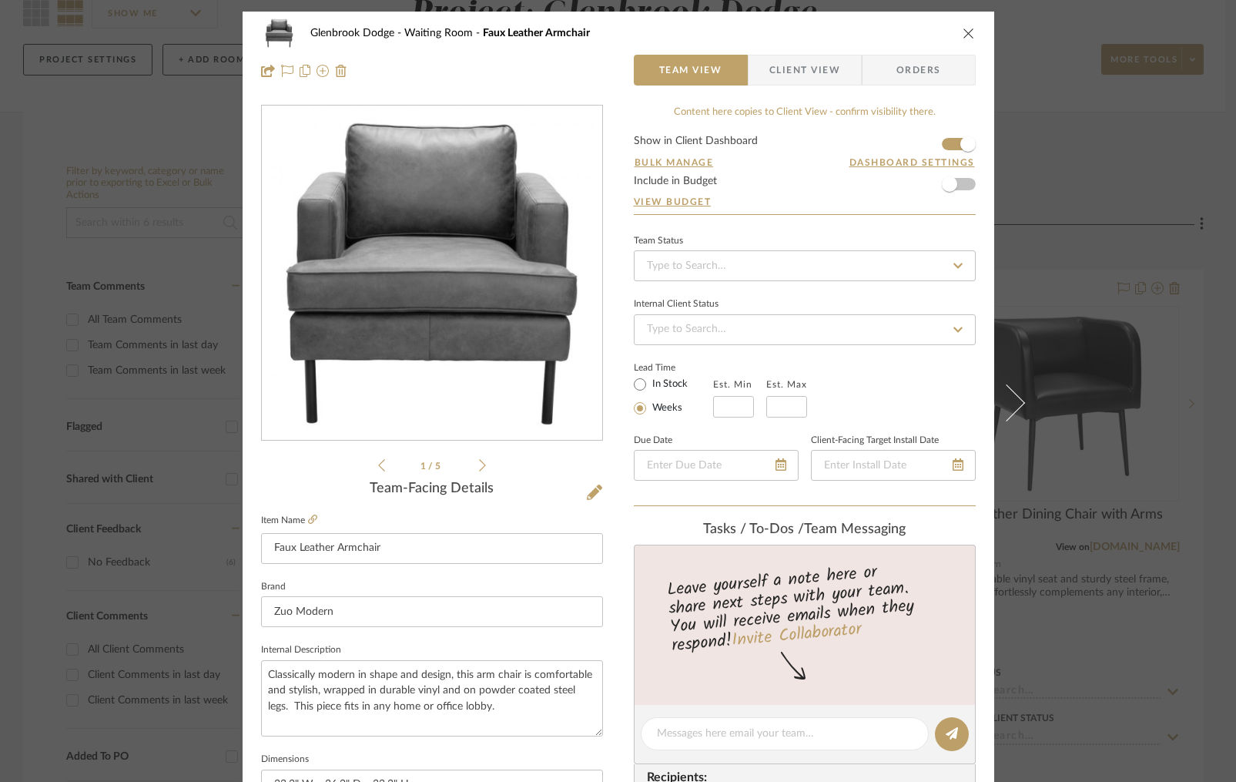
click at [819, 78] on span "Client View" at bounding box center [805, 70] width 71 height 31
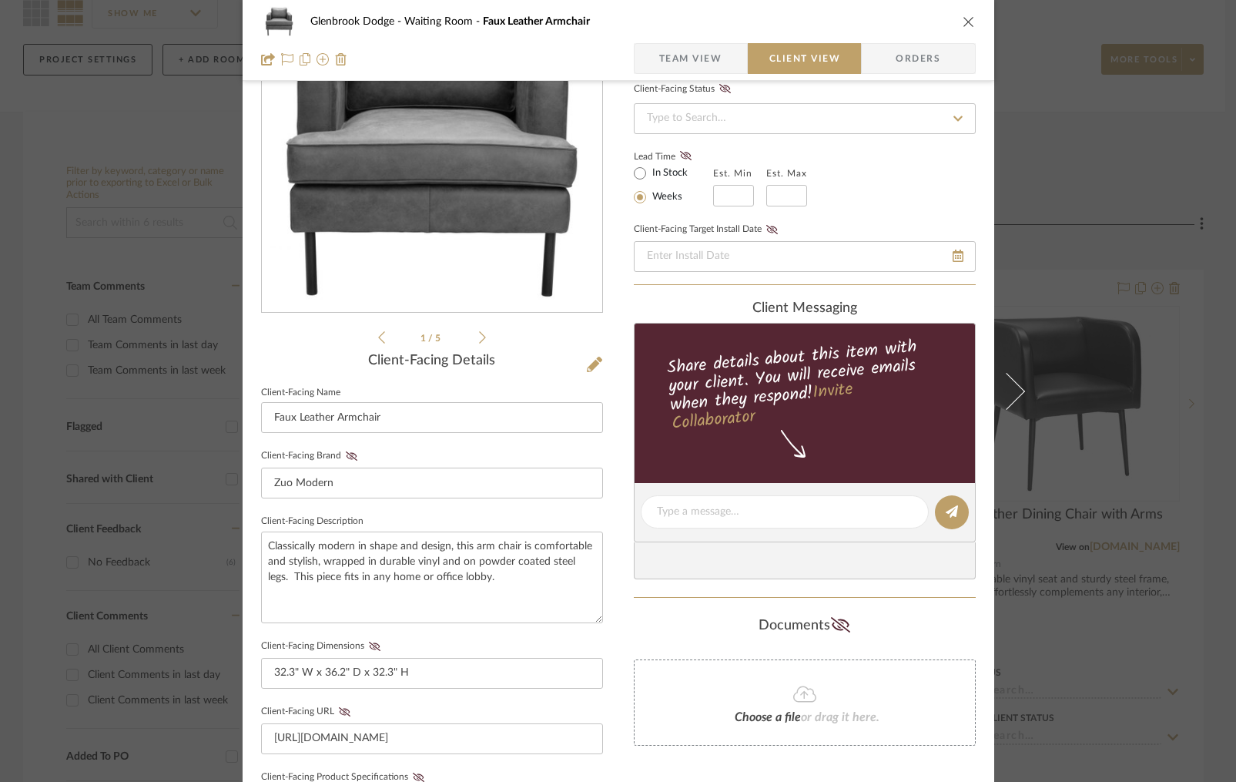
scroll to position [163, 0]
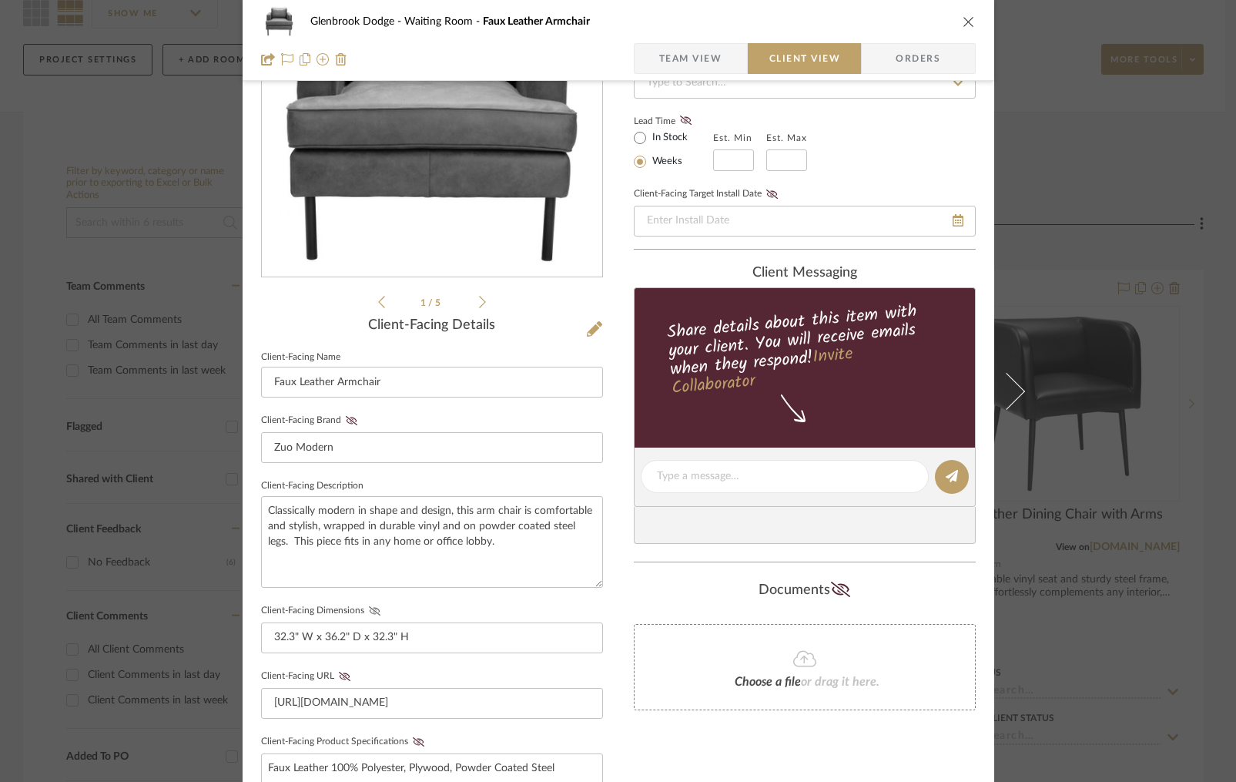
click at [369, 609] on icon at bounding box center [375, 610] width 12 height 9
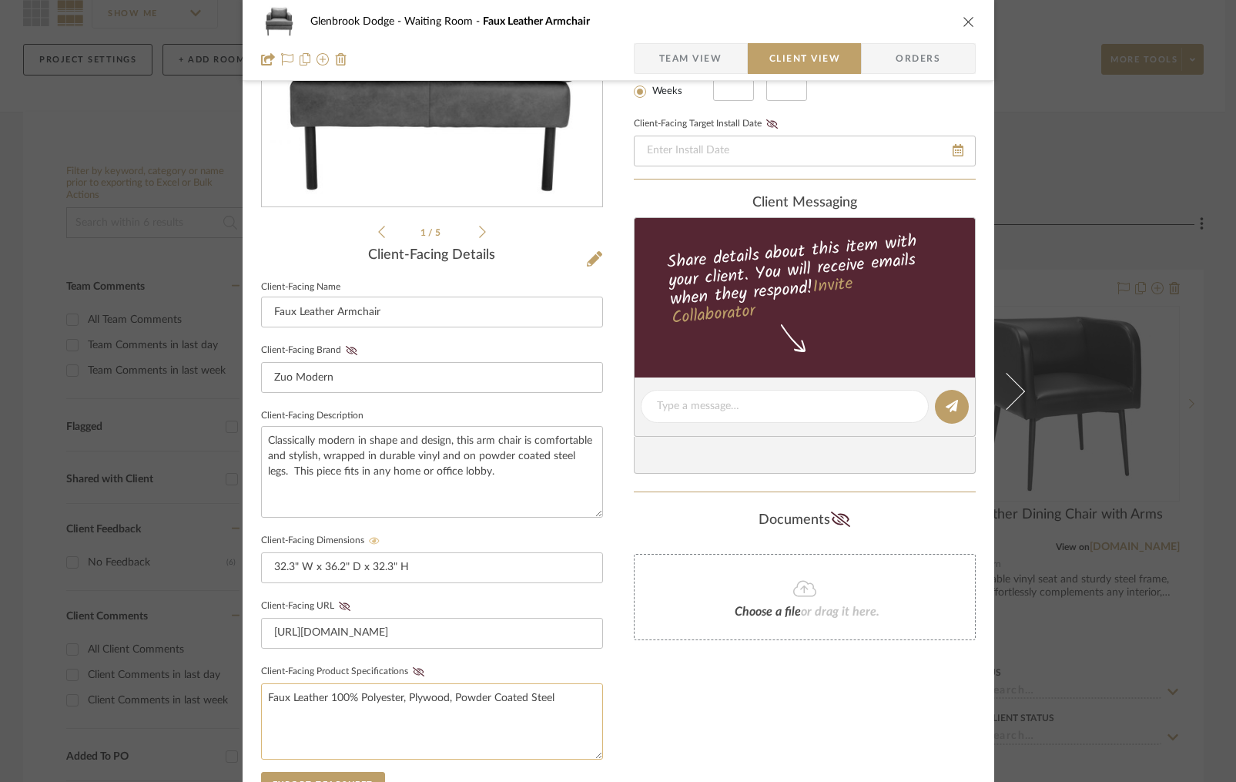
scroll to position [296, 0]
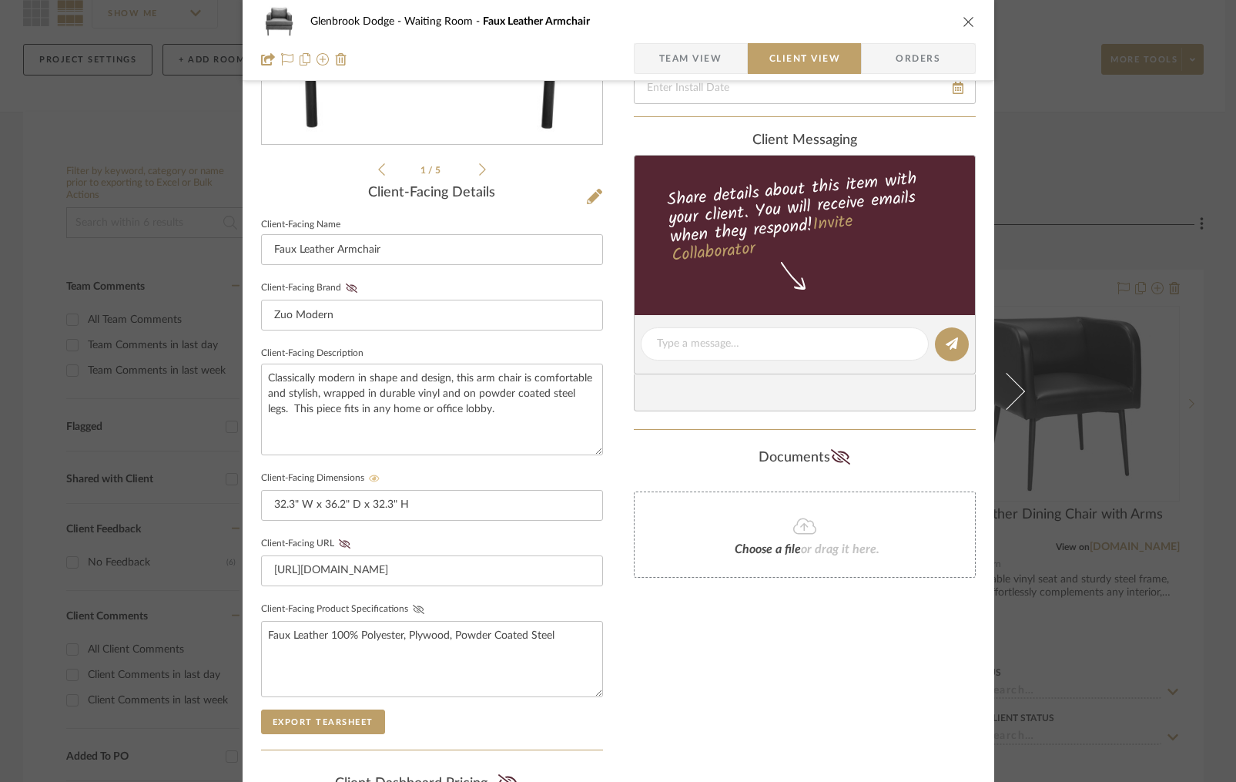
click at [412, 609] on icon at bounding box center [418, 609] width 12 height 9
click at [963, 23] on icon "close" at bounding box center [969, 21] width 12 height 12
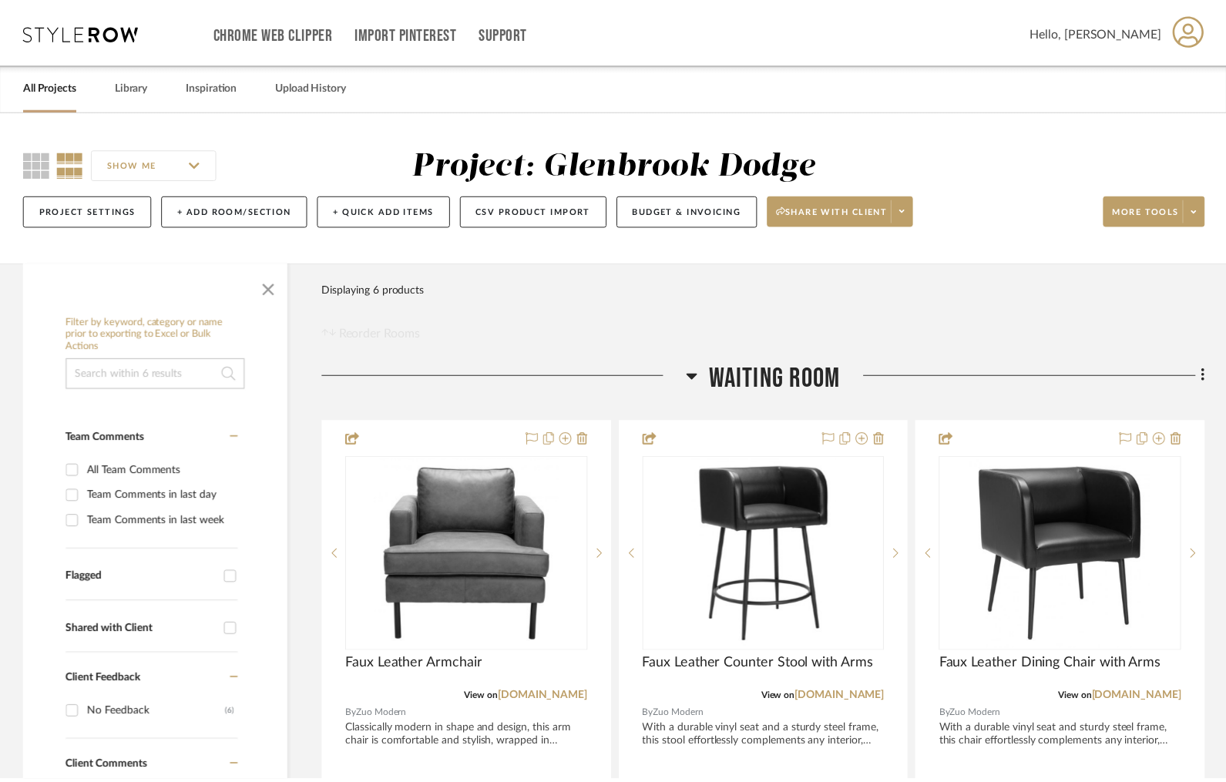
scroll to position [151, 0]
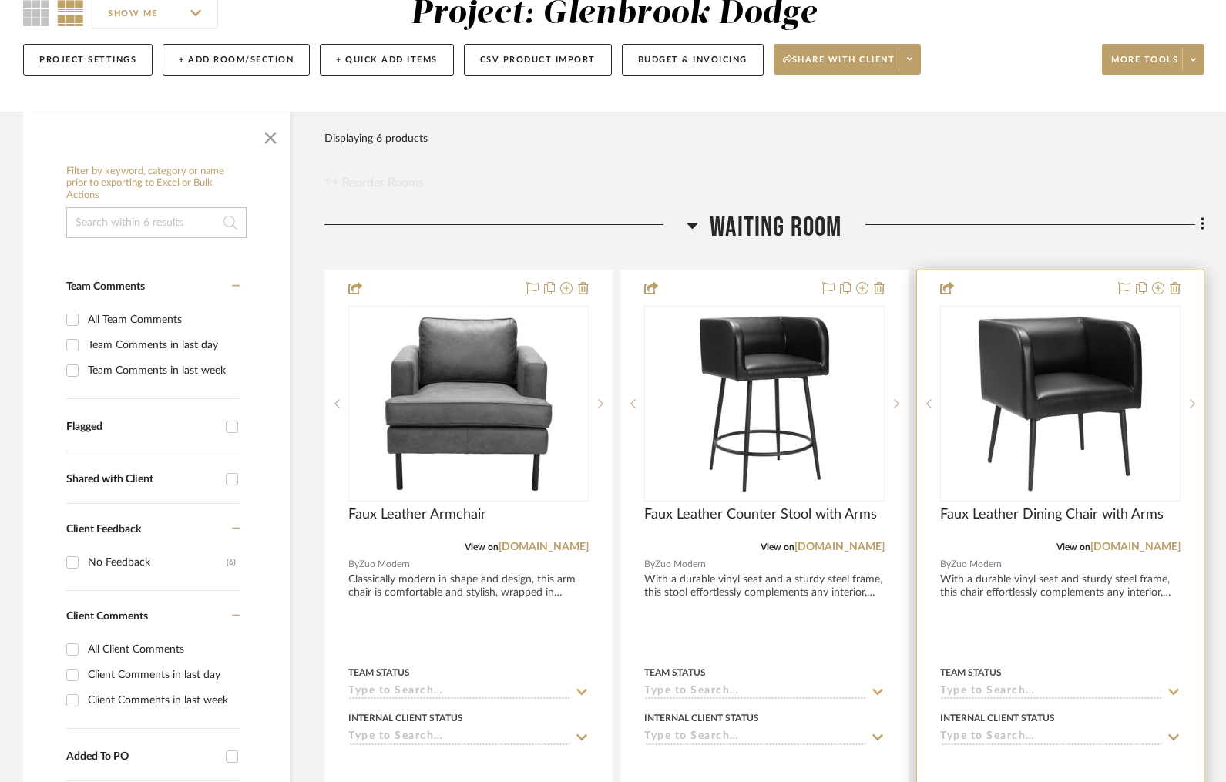
click at [1039, 302] on div at bounding box center [1060, 607] width 287 height 674
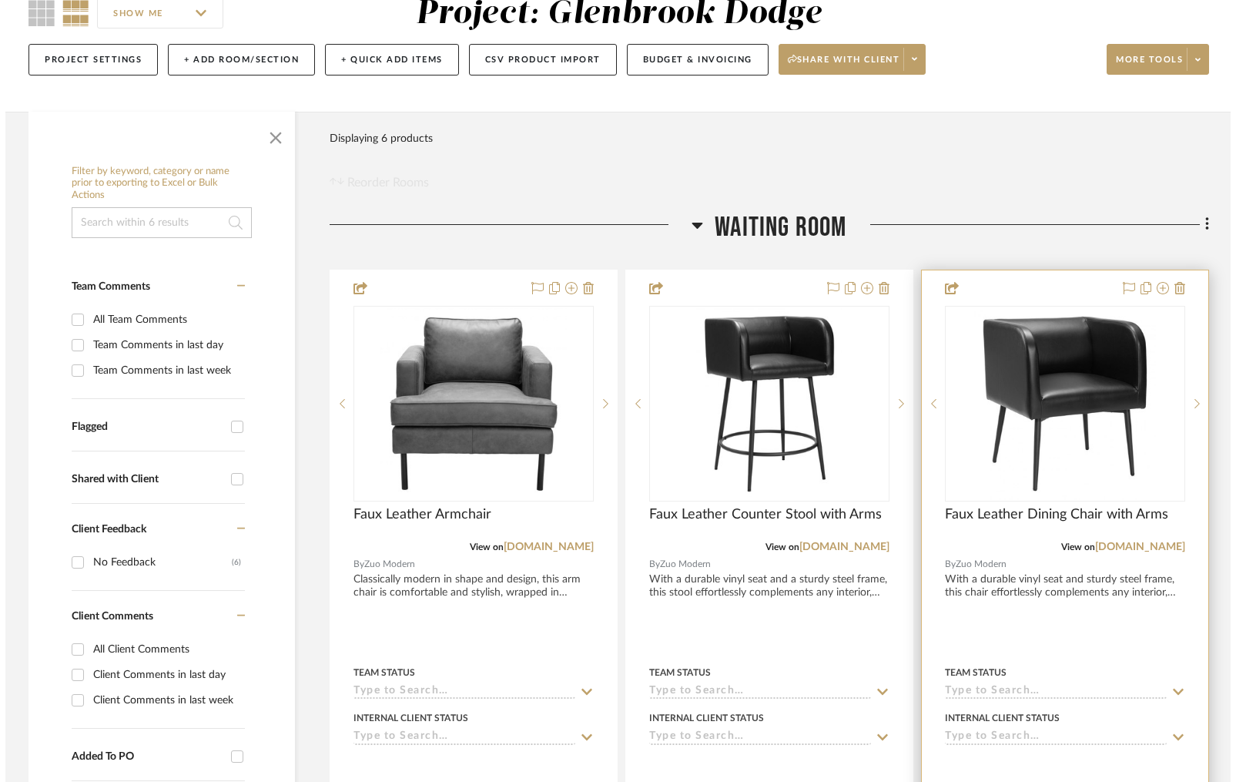
scroll to position [0, 0]
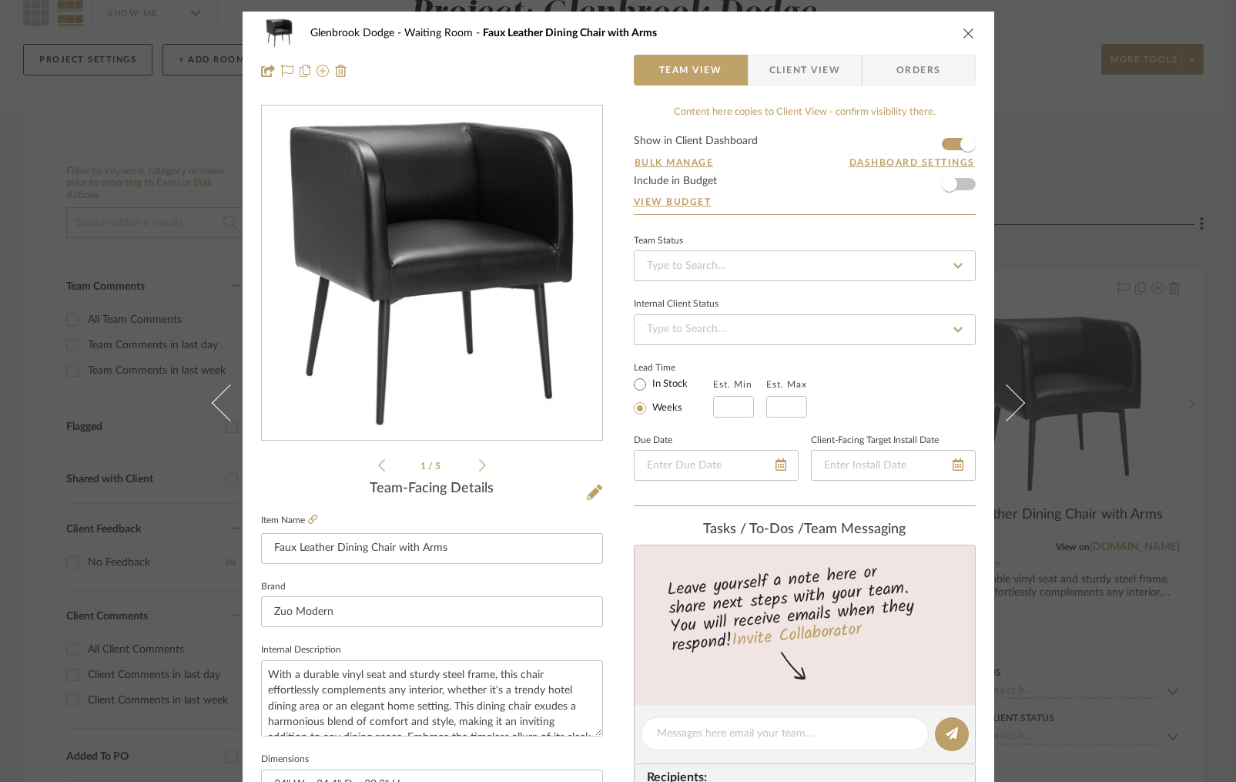
click at [806, 70] on span "Client View" at bounding box center [805, 70] width 71 height 31
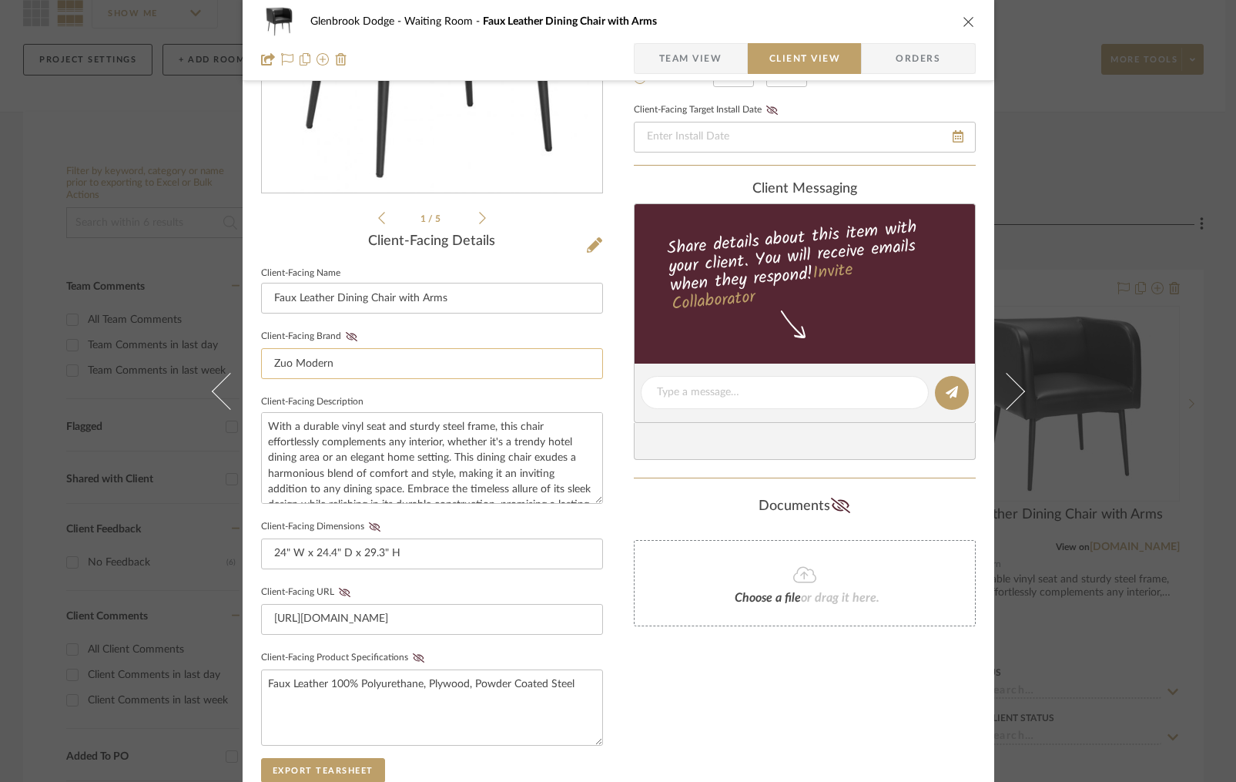
scroll to position [274, 0]
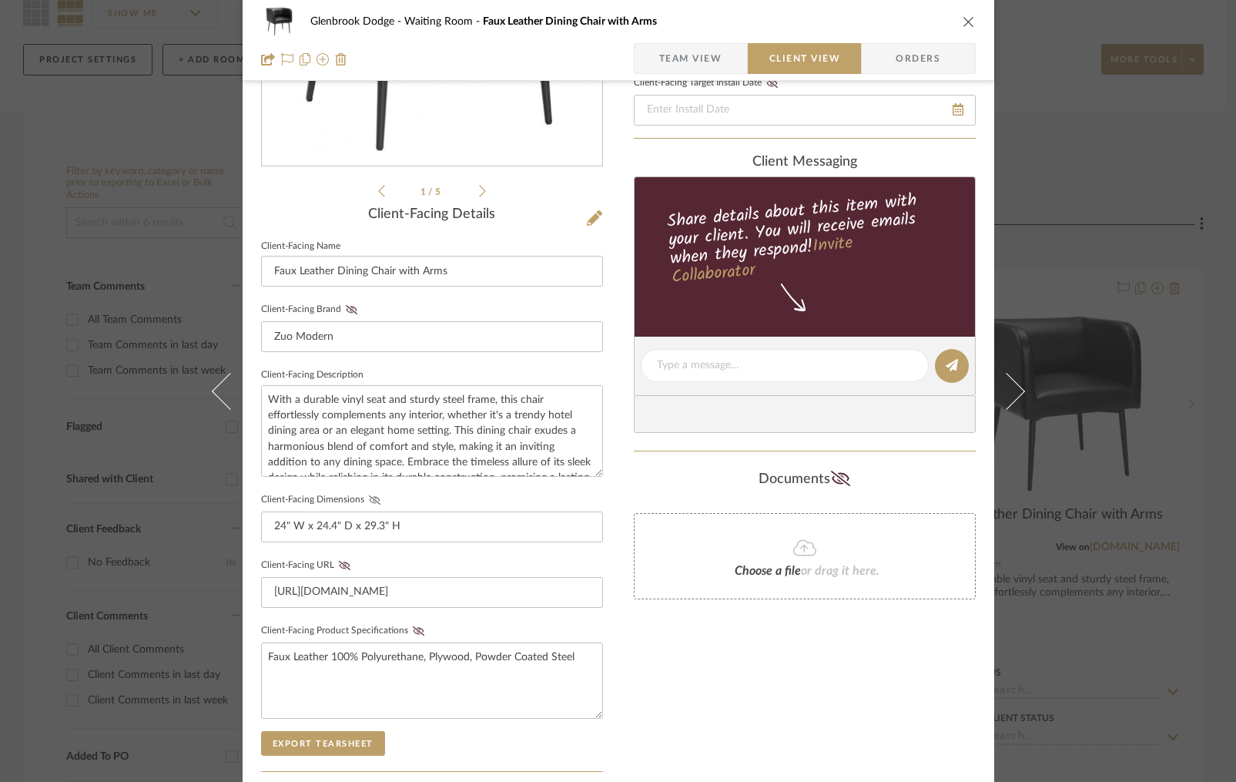
click at [369, 497] on icon at bounding box center [375, 499] width 12 height 9
click at [413, 626] on icon at bounding box center [419, 630] width 12 height 9
click at [963, 24] on icon "close" at bounding box center [969, 21] width 12 height 12
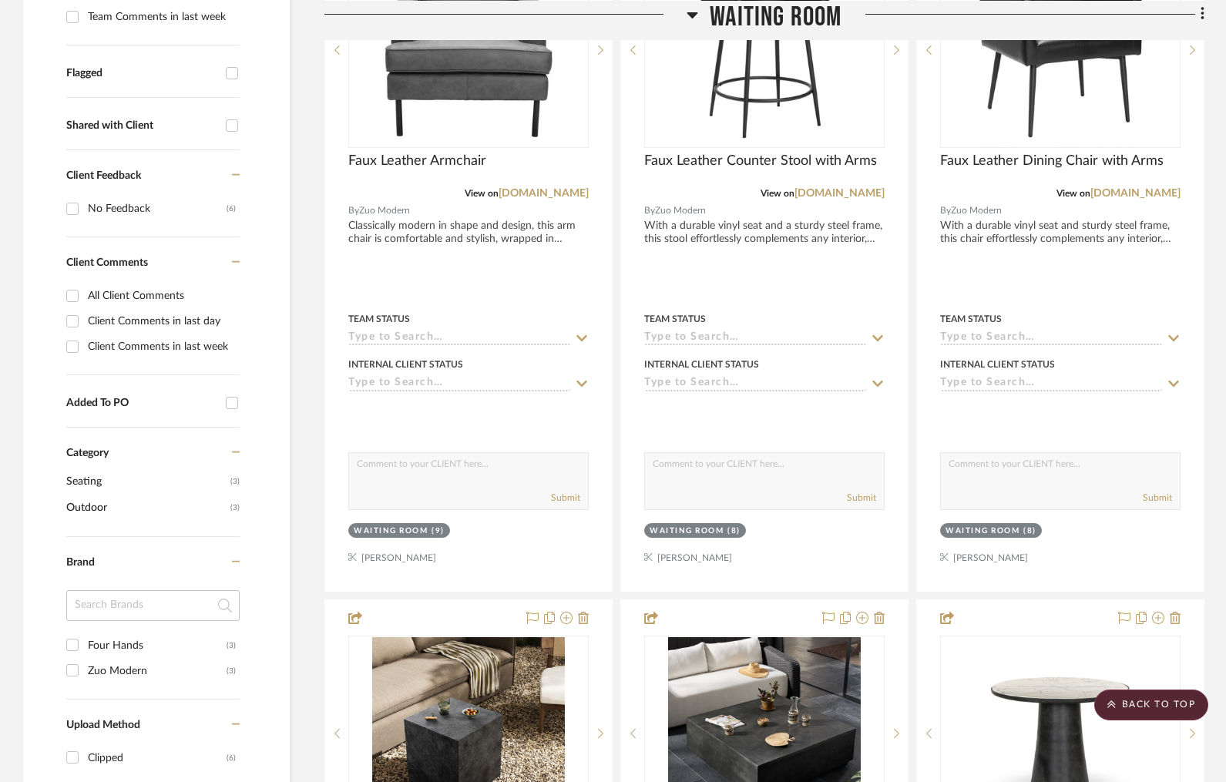
scroll to position [0, 0]
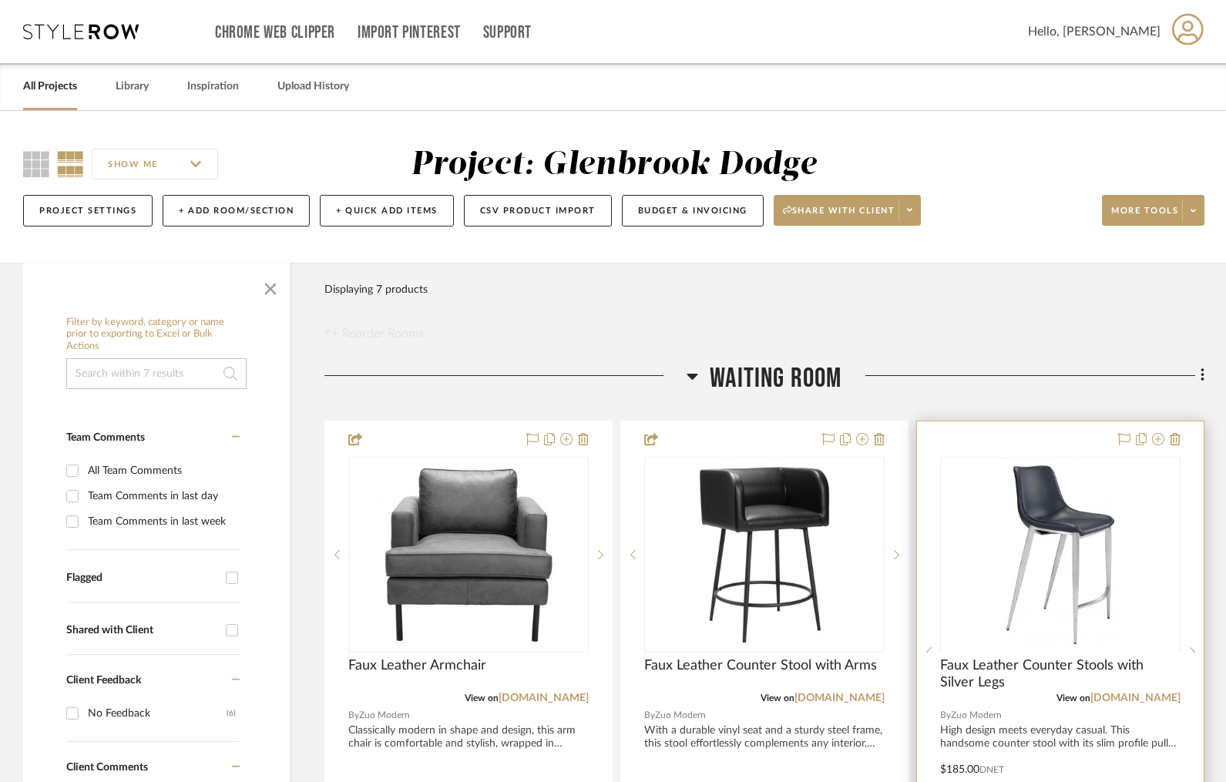
click at [1039, 441] on div at bounding box center [1060, 758] width 287 height 674
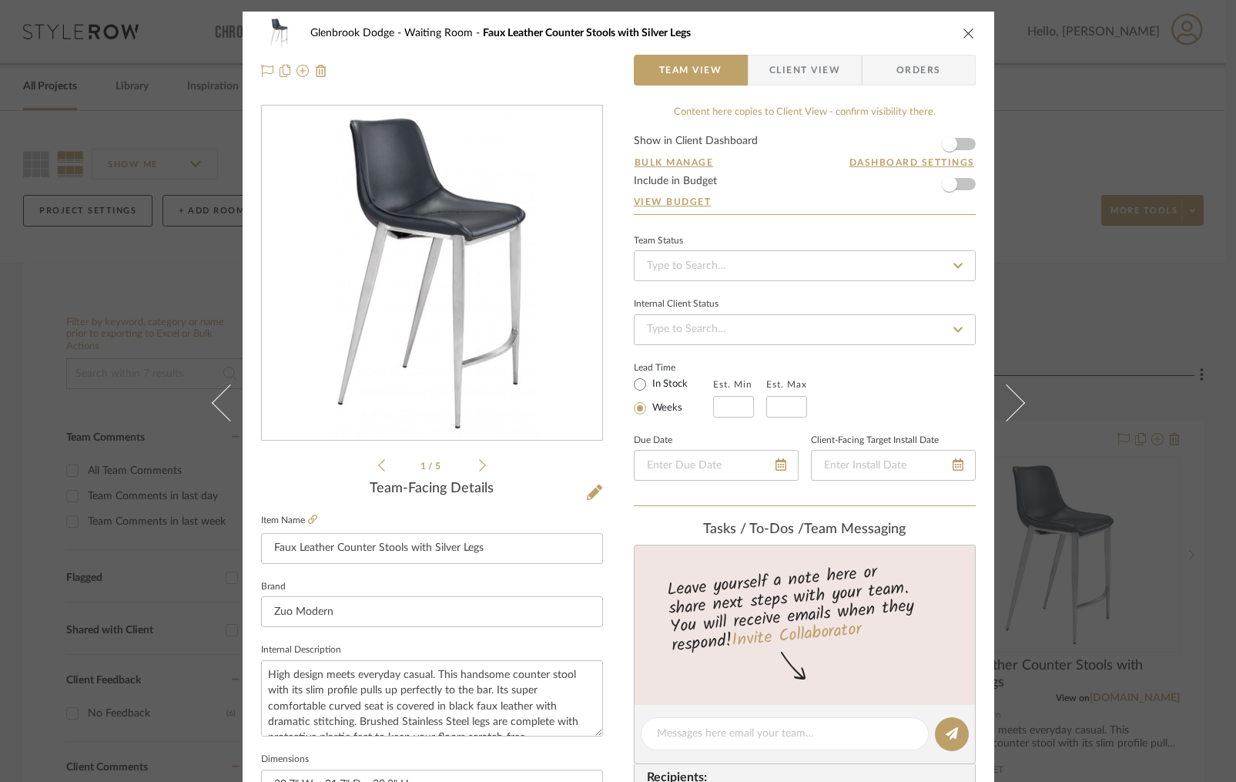
click at [967, 145] on form "Show in Client Dashboard Bulk Manage Dashboard Settings Include in Budget View …" at bounding box center [805, 175] width 342 height 79
click at [962, 144] on form "Show in Client Dashboard Bulk Manage Dashboard Settings Include in Budget View …" at bounding box center [805, 175] width 342 height 79
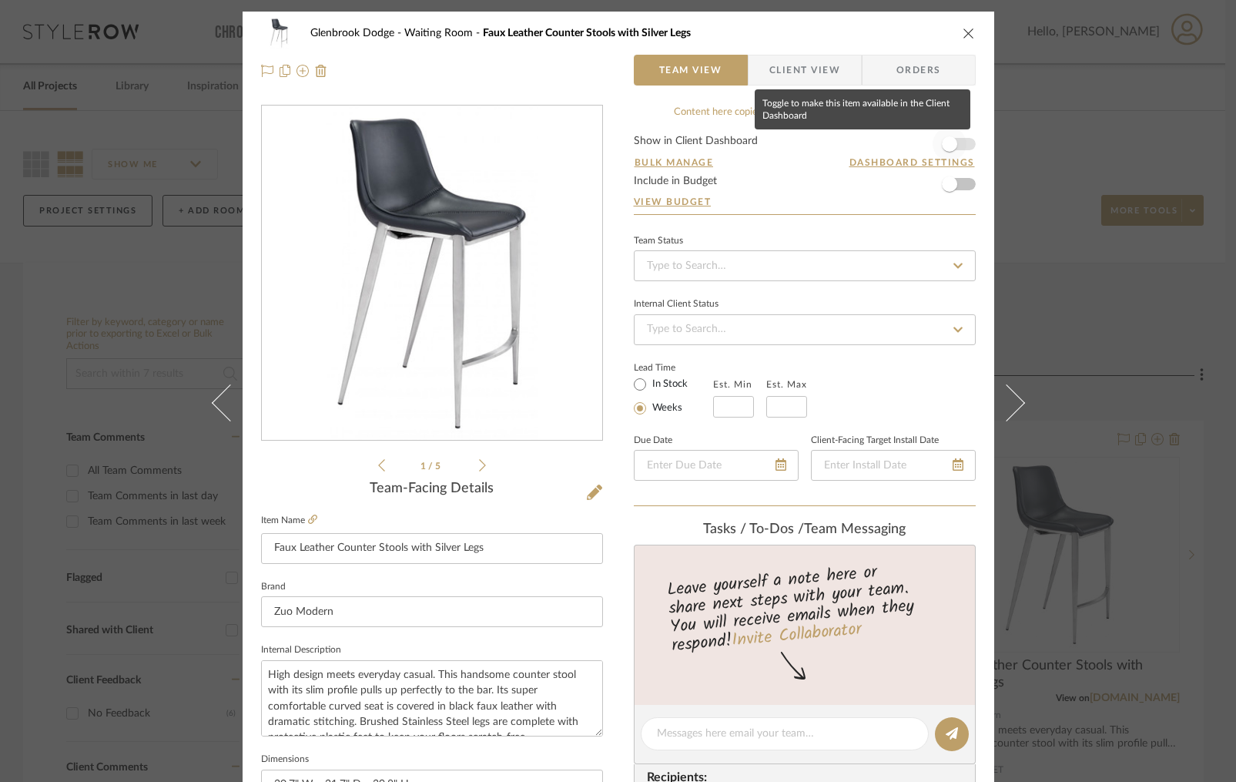
click at [961, 146] on span "button" at bounding box center [950, 144] width 34 height 34
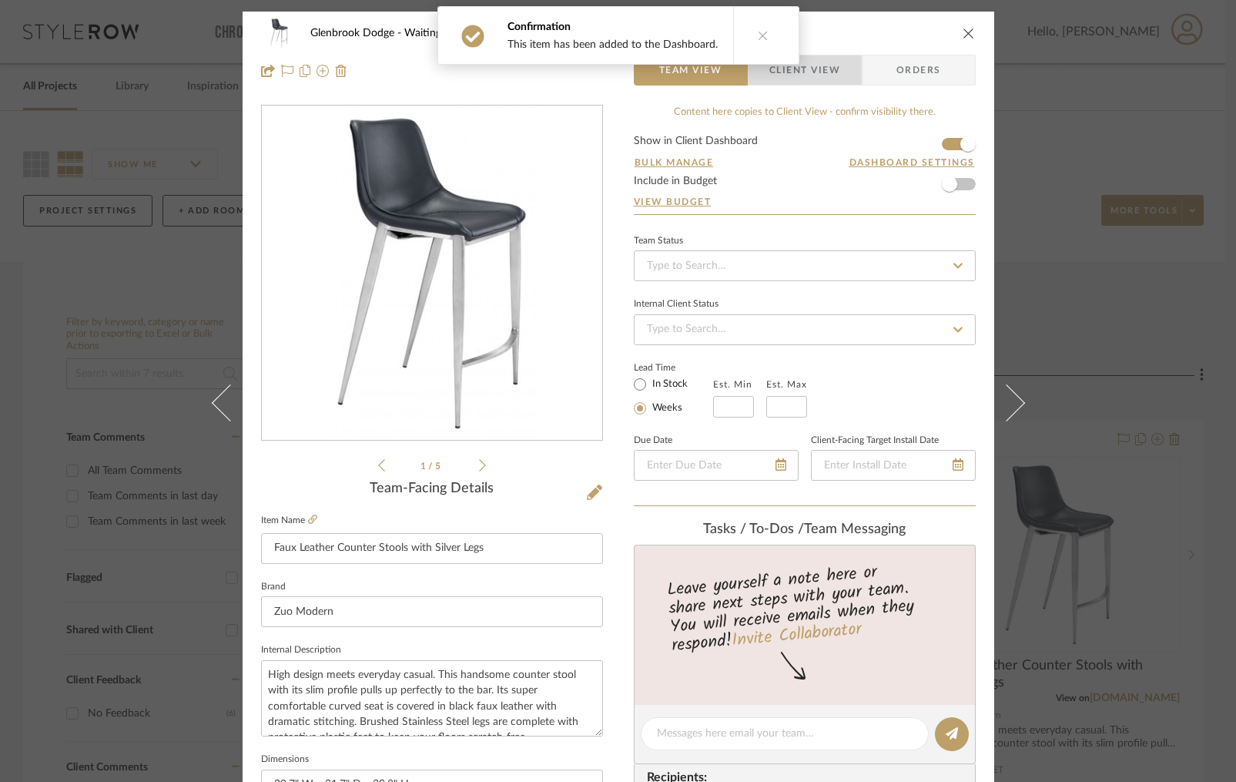
click at [808, 70] on span "Client View" at bounding box center [805, 70] width 71 height 31
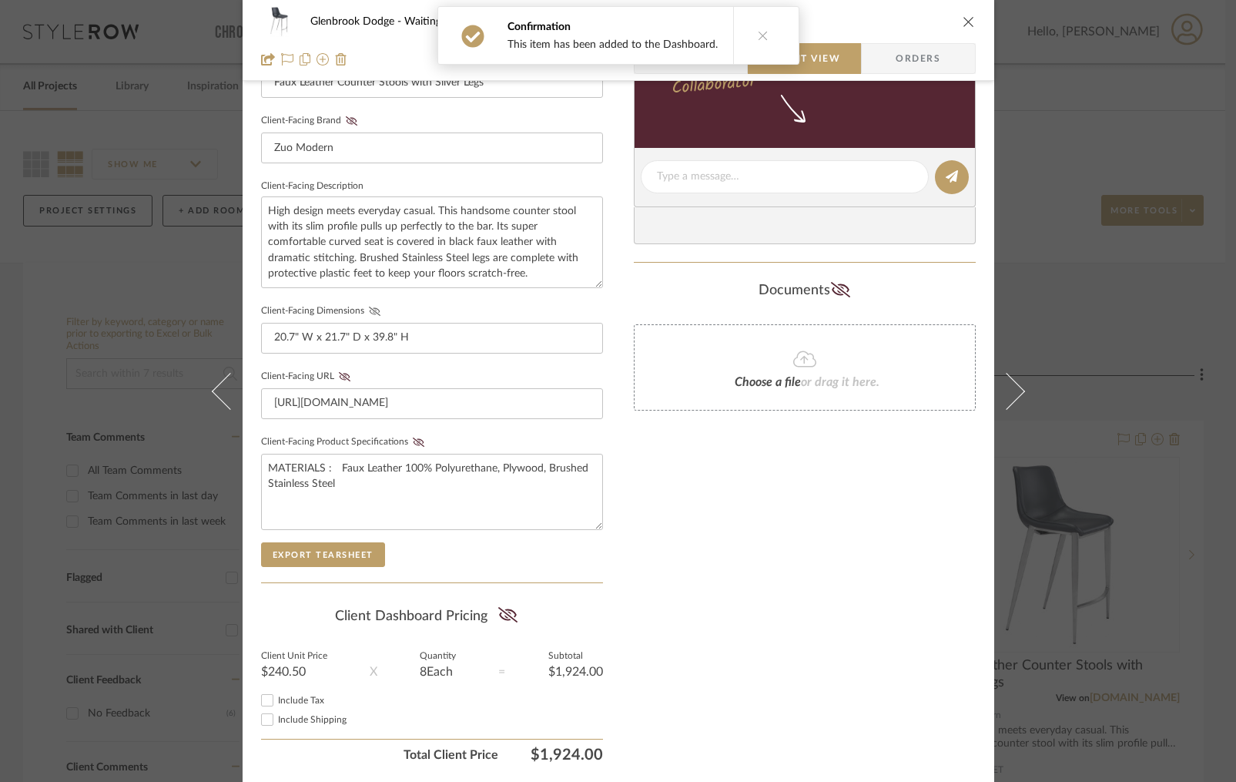
scroll to position [465, 0]
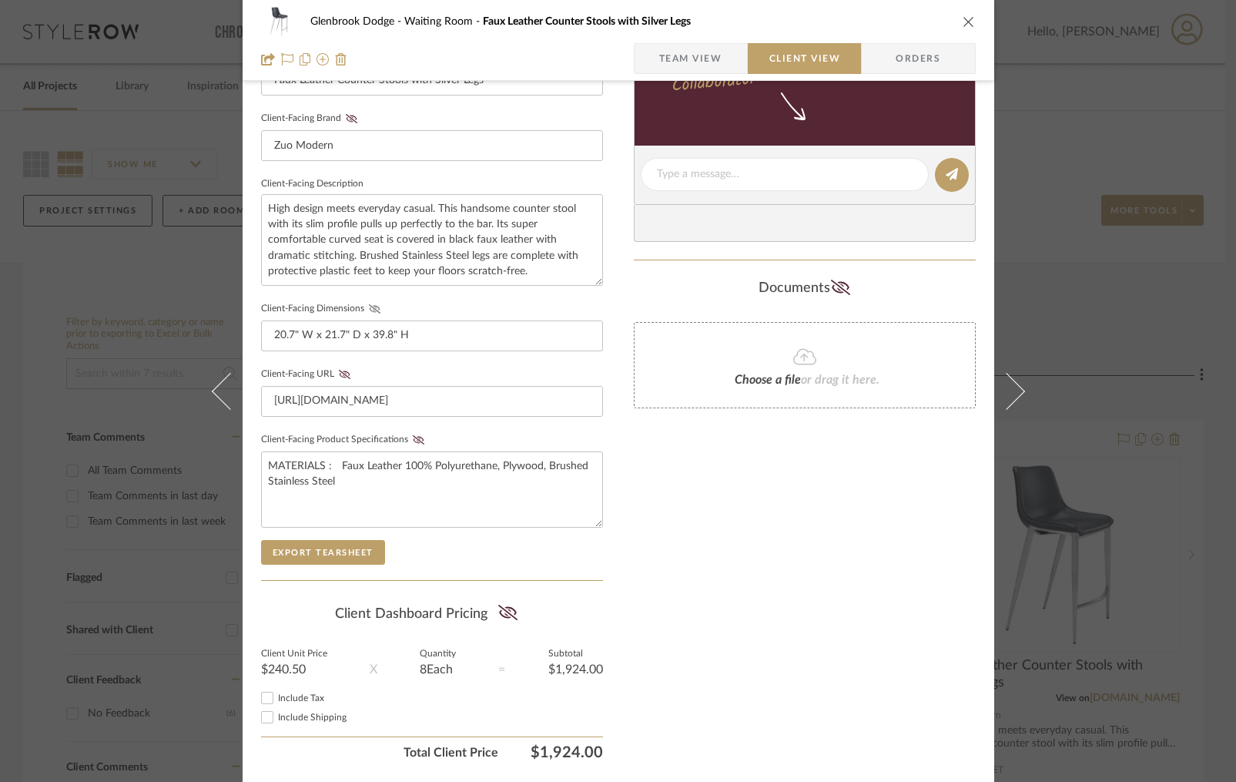
click at [370, 305] on icon at bounding box center [375, 308] width 12 height 9
click at [412, 438] on icon at bounding box center [418, 439] width 12 height 9
click at [899, 489] on div "Only content on this tab can share to Dashboard. Click eyeball icon to show or …" at bounding box center [805, 201] width 342 height 1128
click at [413, 434] on icon at bounding box center [418, 437] width 11 height 7
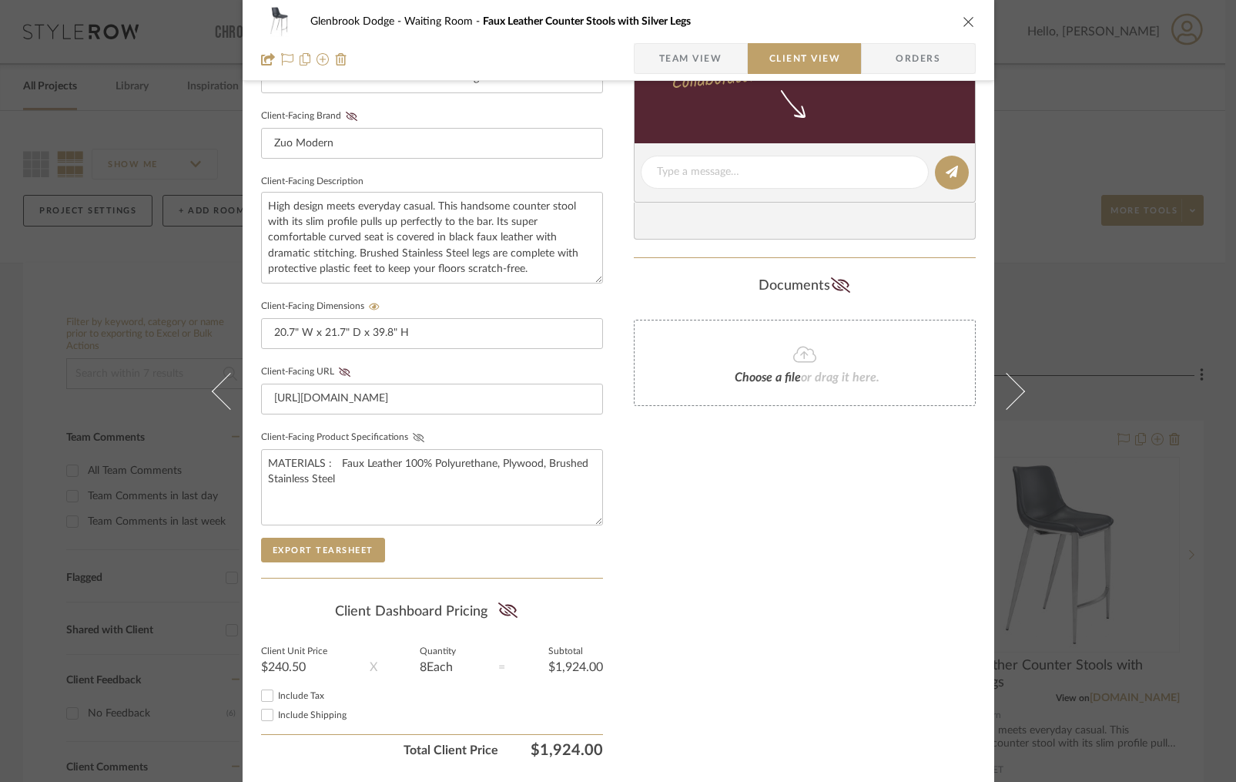
click at [963, 20] on icon "close" at bounding box center [969, 21] width 12 height 12
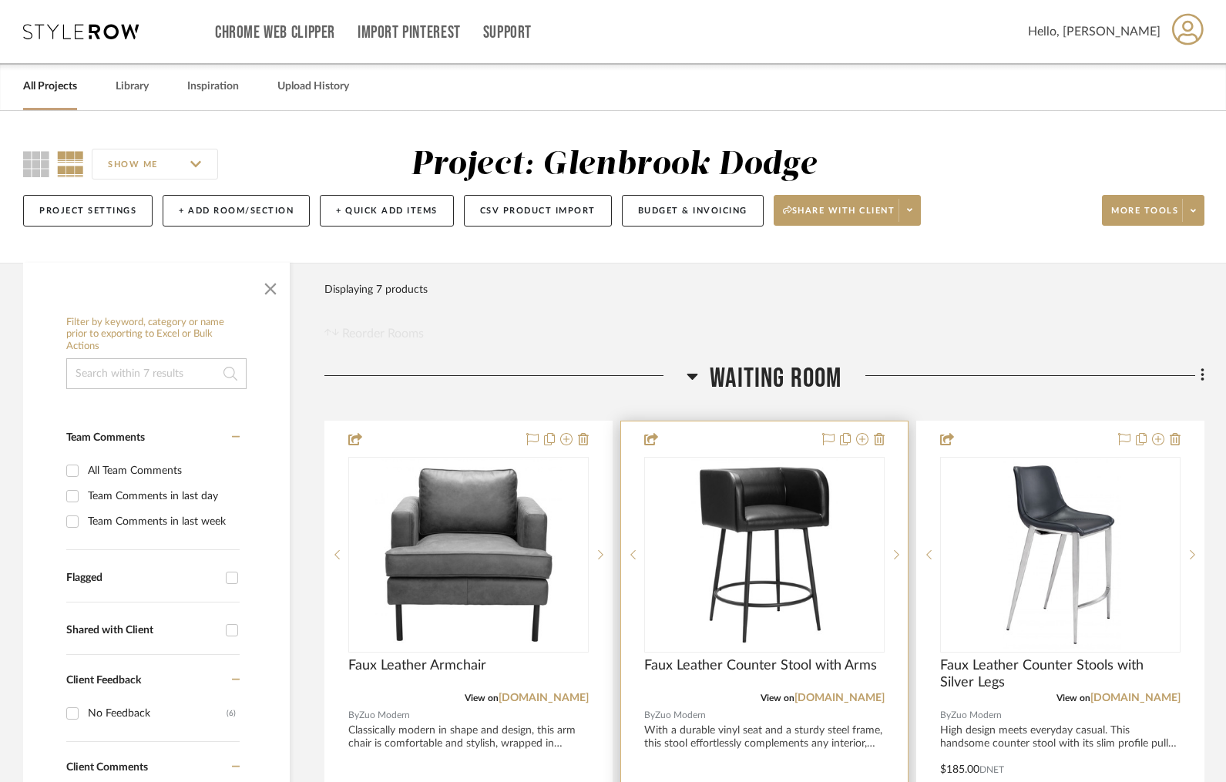
click at [756, 445] on div at bounding box center [764, 758] width 287 height 674
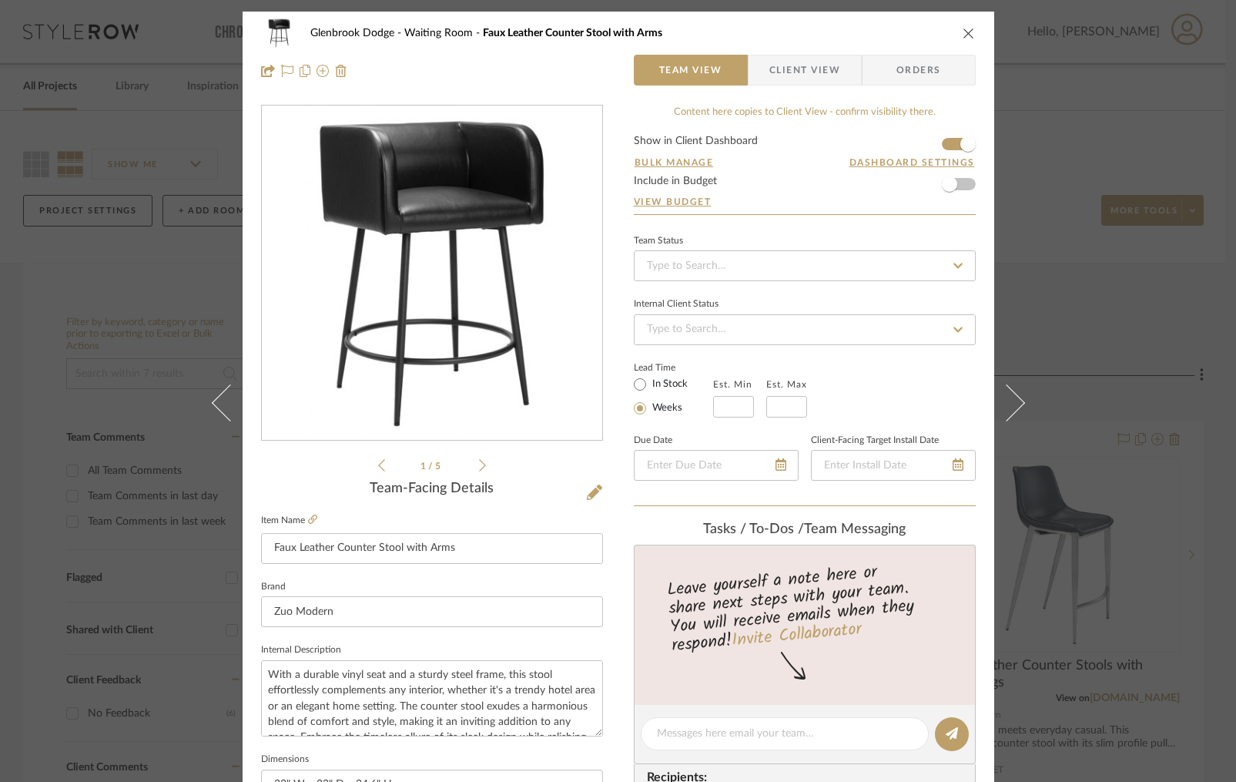
drag, startPoint x: 787, startPoint y: 77, endPoint x: 698, endPoint y: 195, distance: 147.9
click at [787, 77] on span "Client View" at bounding box center [805, 70] width 71 height 31
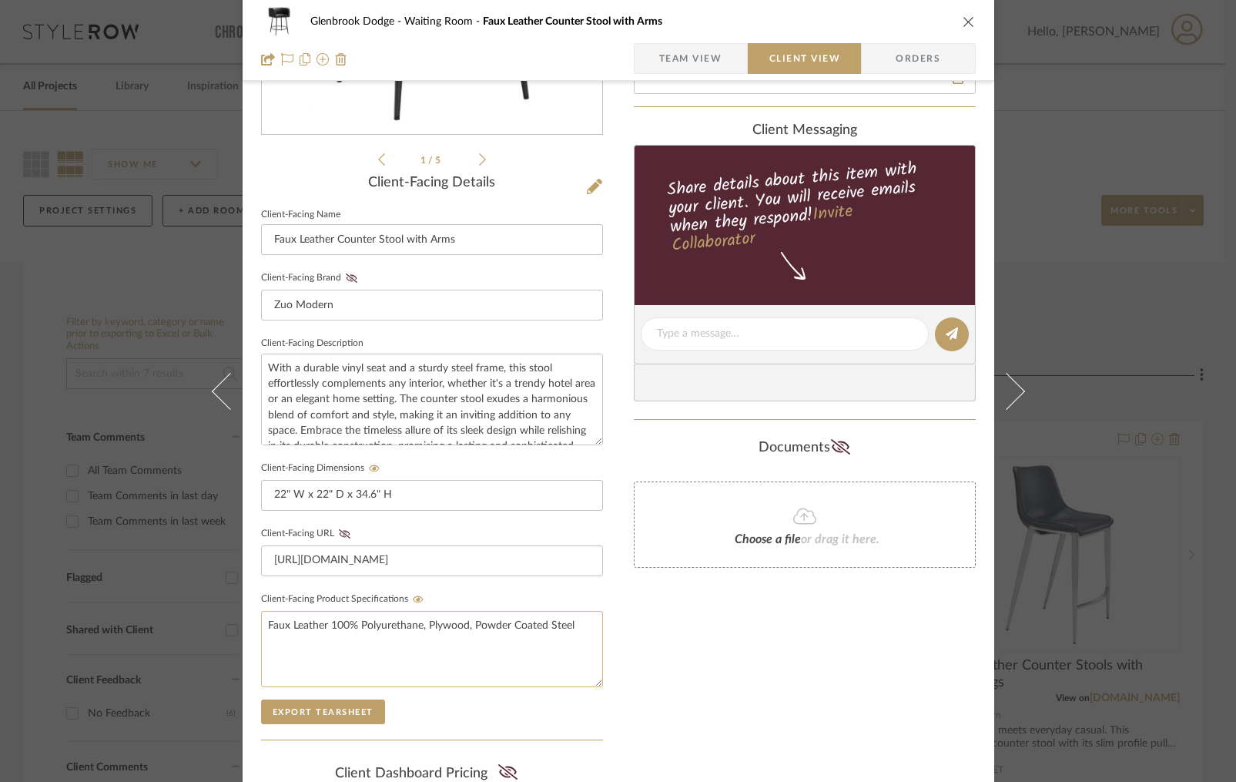
scroll to position [346, 0]
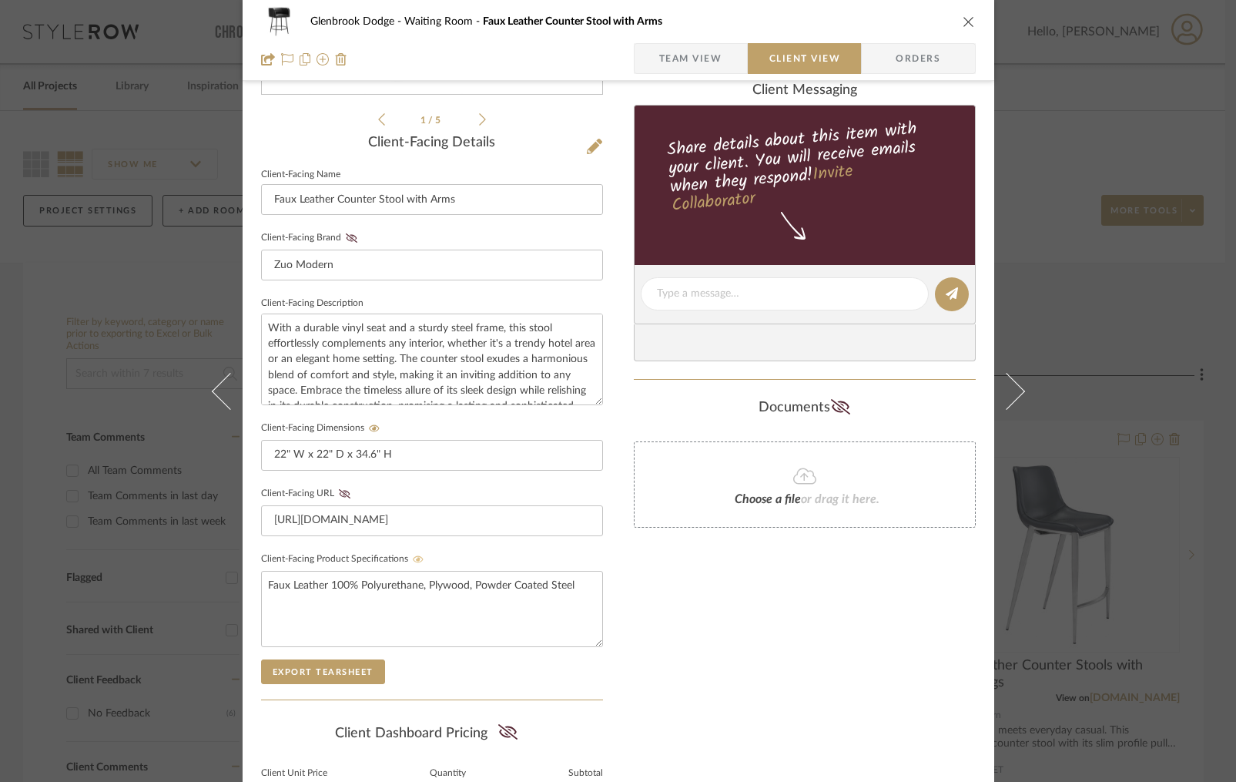
click at [413, 555] on icon at bounding box center [418, 559] width 11 height 9
click at [963, 18] on icon "close" at bounding box center [969, 21] width 12 height 12
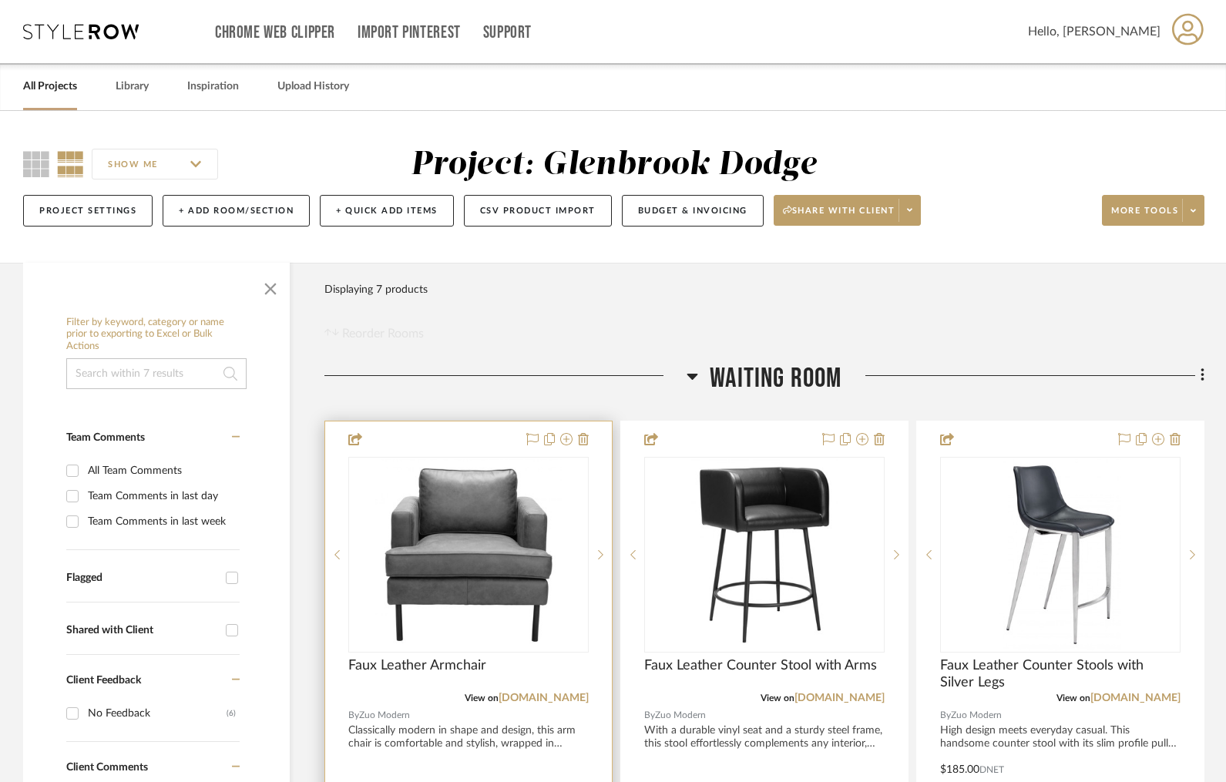
click at [498, 441] on div at bounding box center [468, 758] width 287 height 674
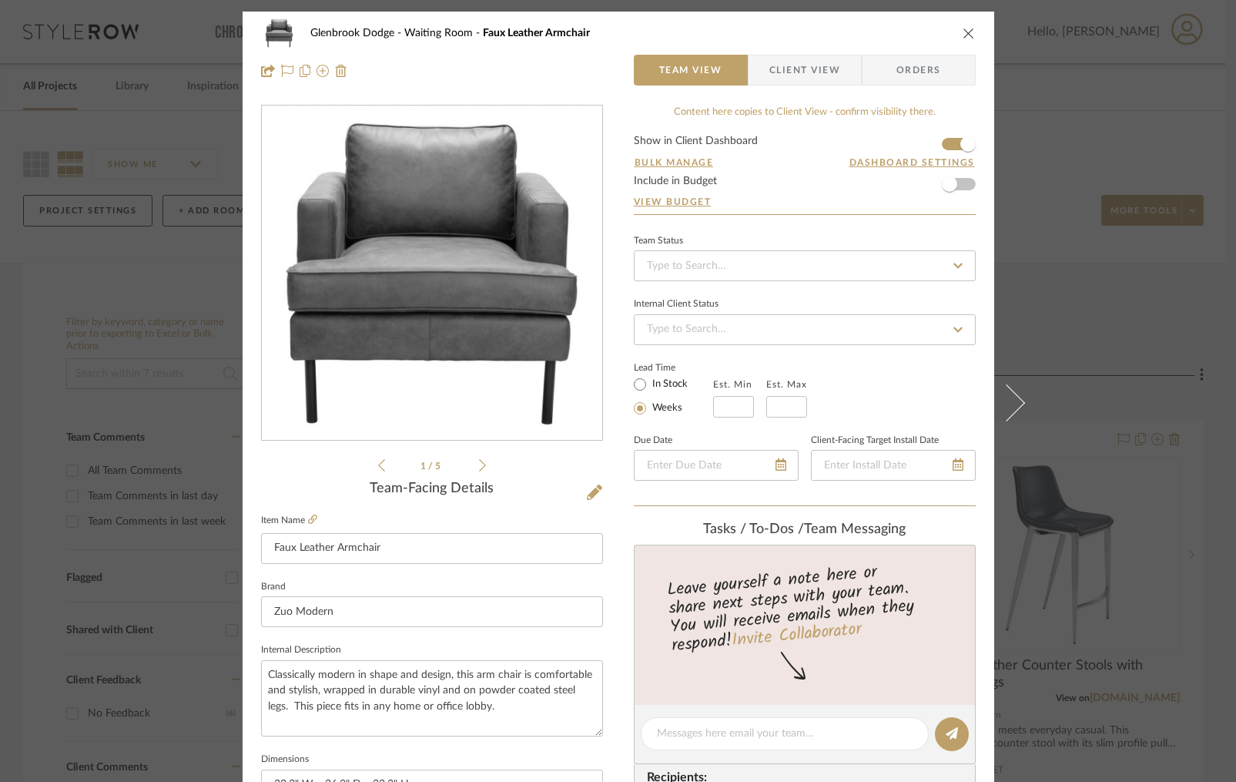
click at [791, 74] on span "Client View" at bounding box center [805, 70] width 71 height 31
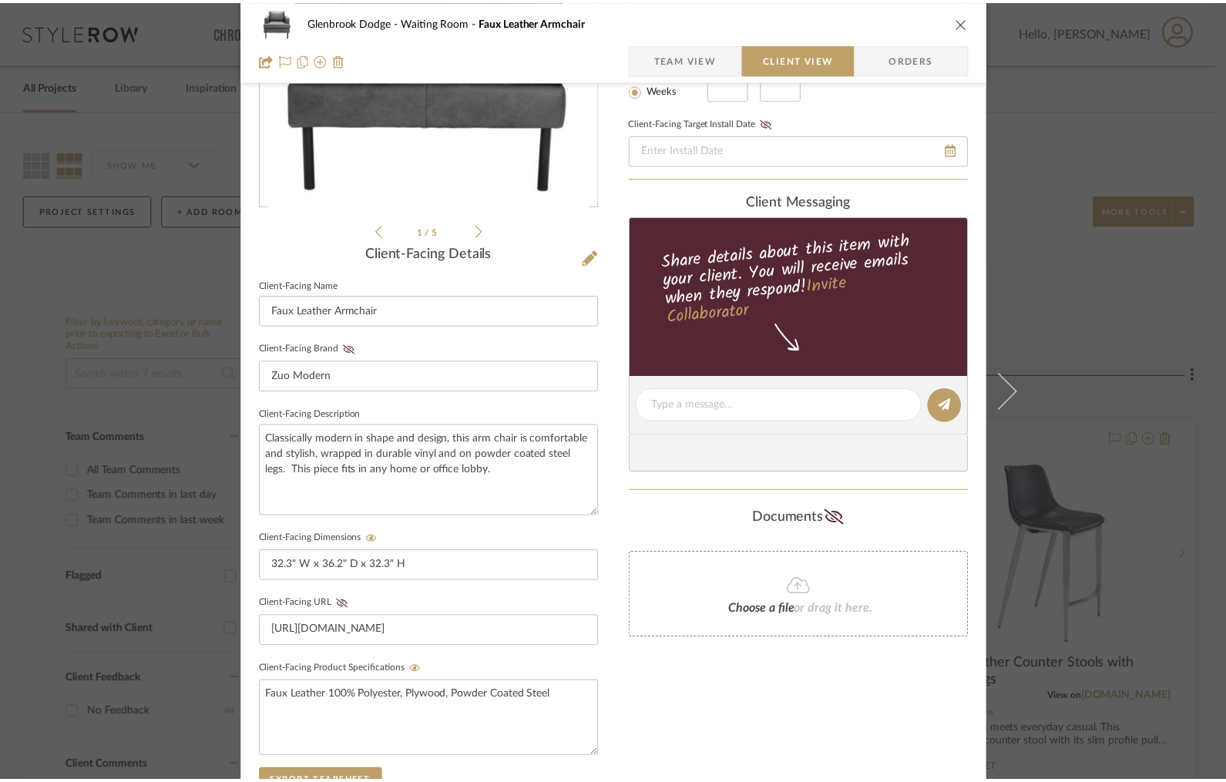
scroll to position [303, 0]
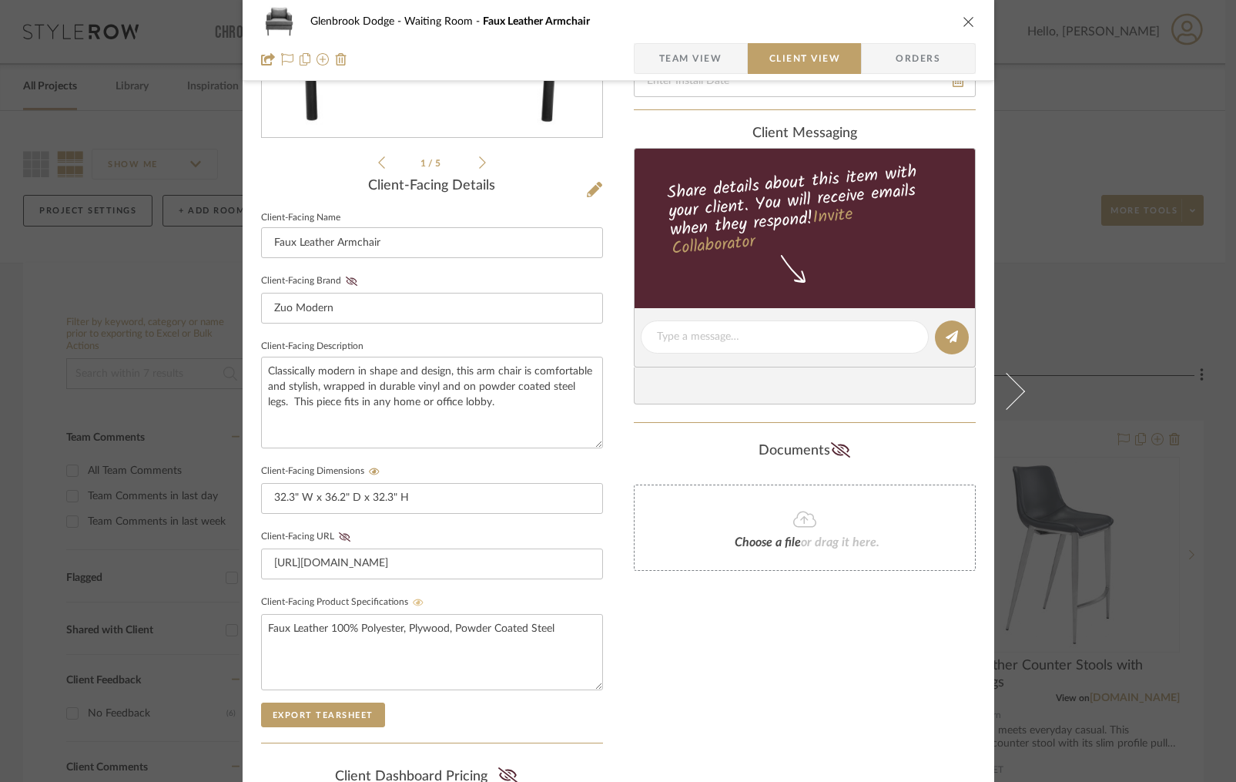
click at [413, 599] on icon at bounding box center [418, 602] width 11 height 7
click at [964, 23] on icon "close" at bounding box center [969, 21] width 12 height 12
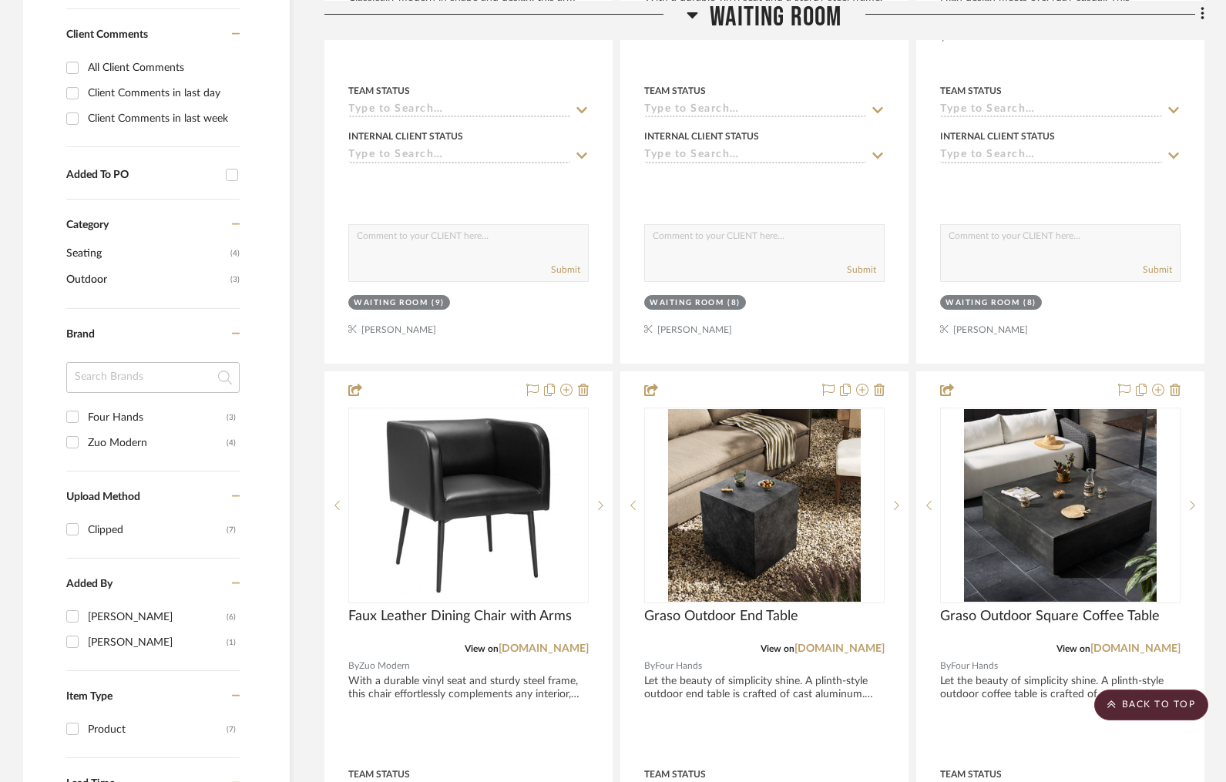
scroll to position [765, 0]
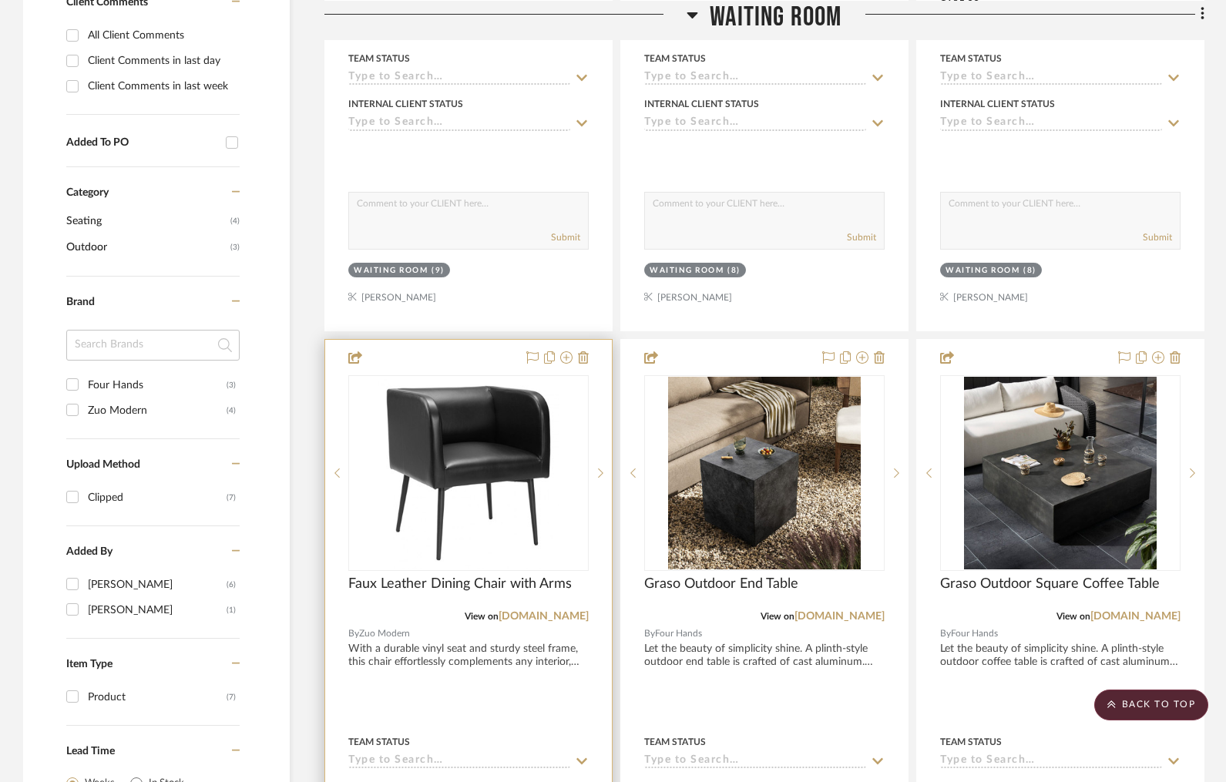
click at [406, 354] on div at bounding box center [468, 677] width 287 height 674
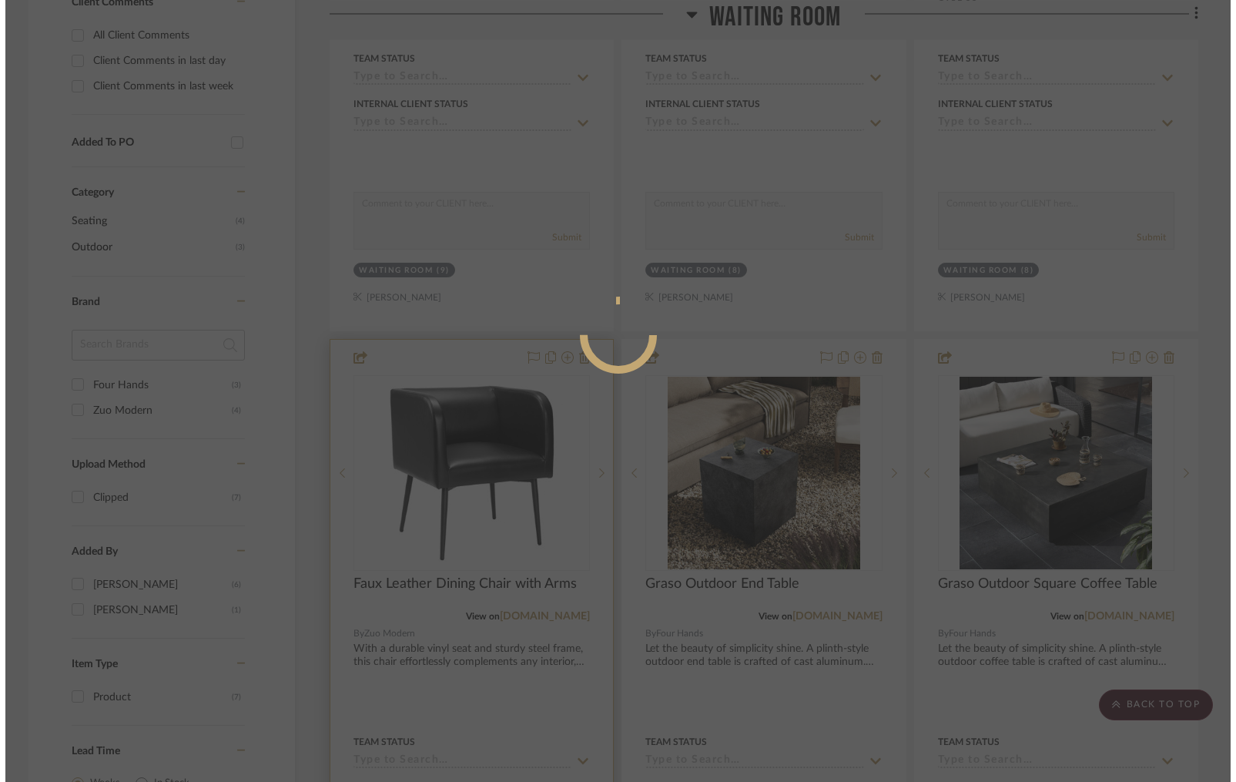
scroll to position [0, 0]
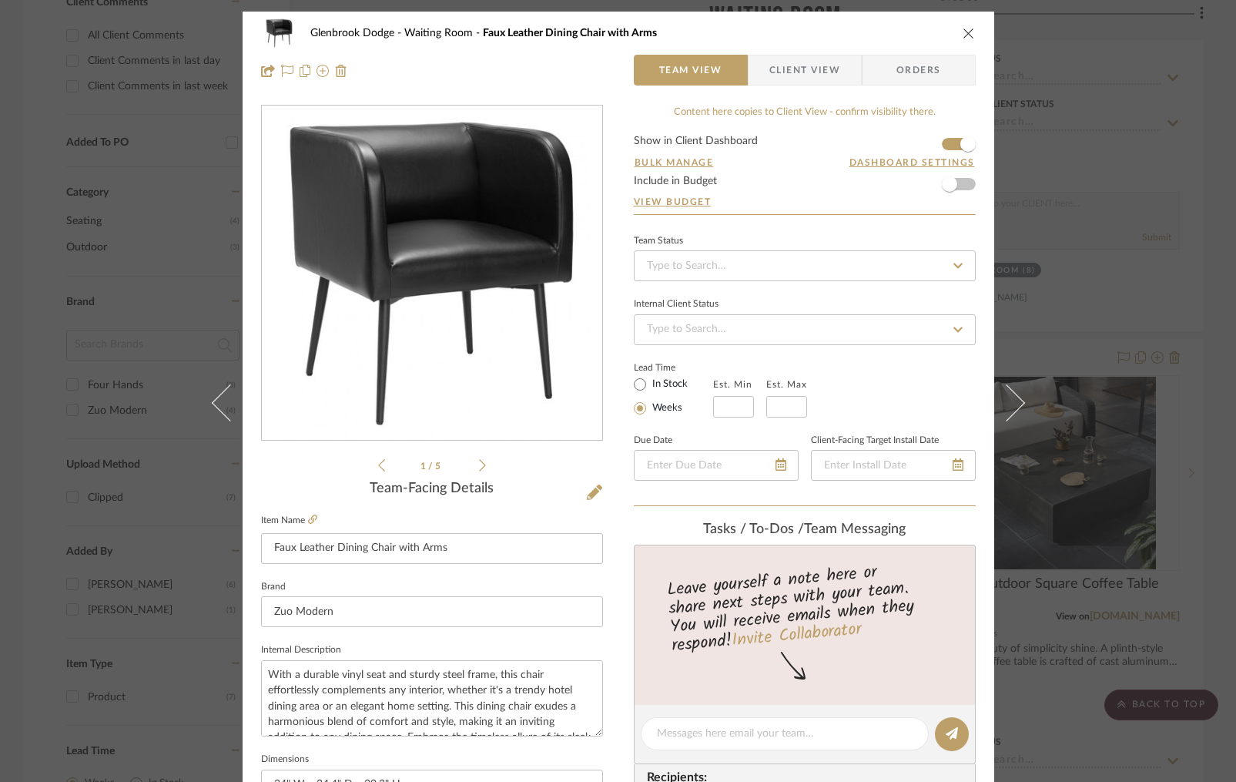
click at [815, 68] on span "Client View" at bounding box center [805, 70] width 71 height 31
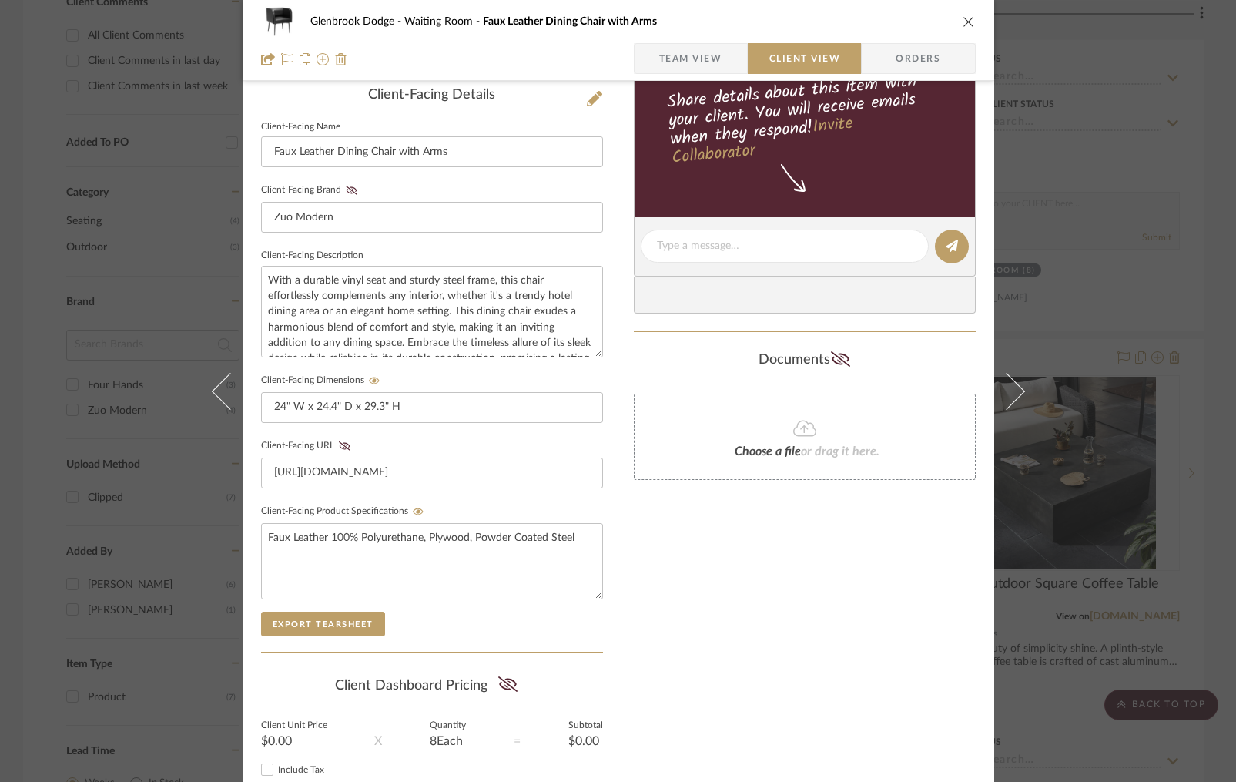
scroll to position [417, 0]
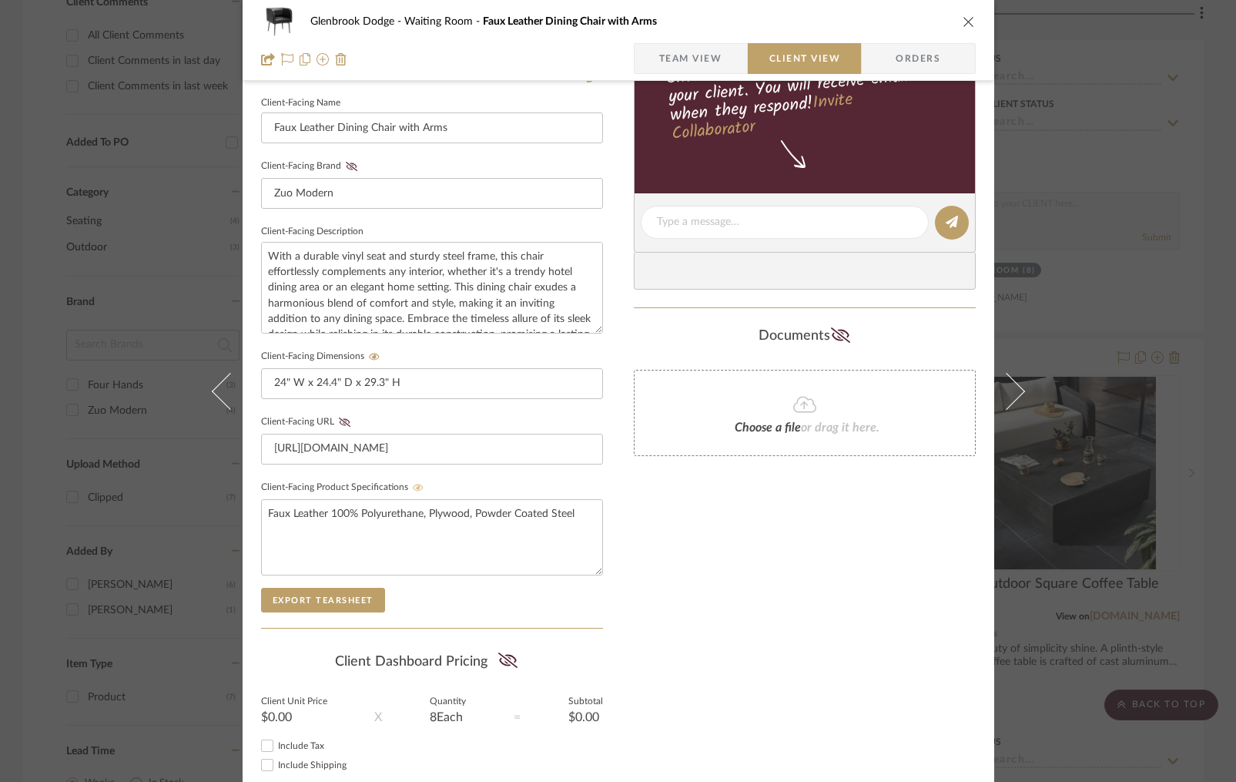
click at [413, 484] on icon at bounding box center [418, 487] width 11 height 7
click at [963, 21] on icon "close" at bounding box center [969, 21] width 12 height 12
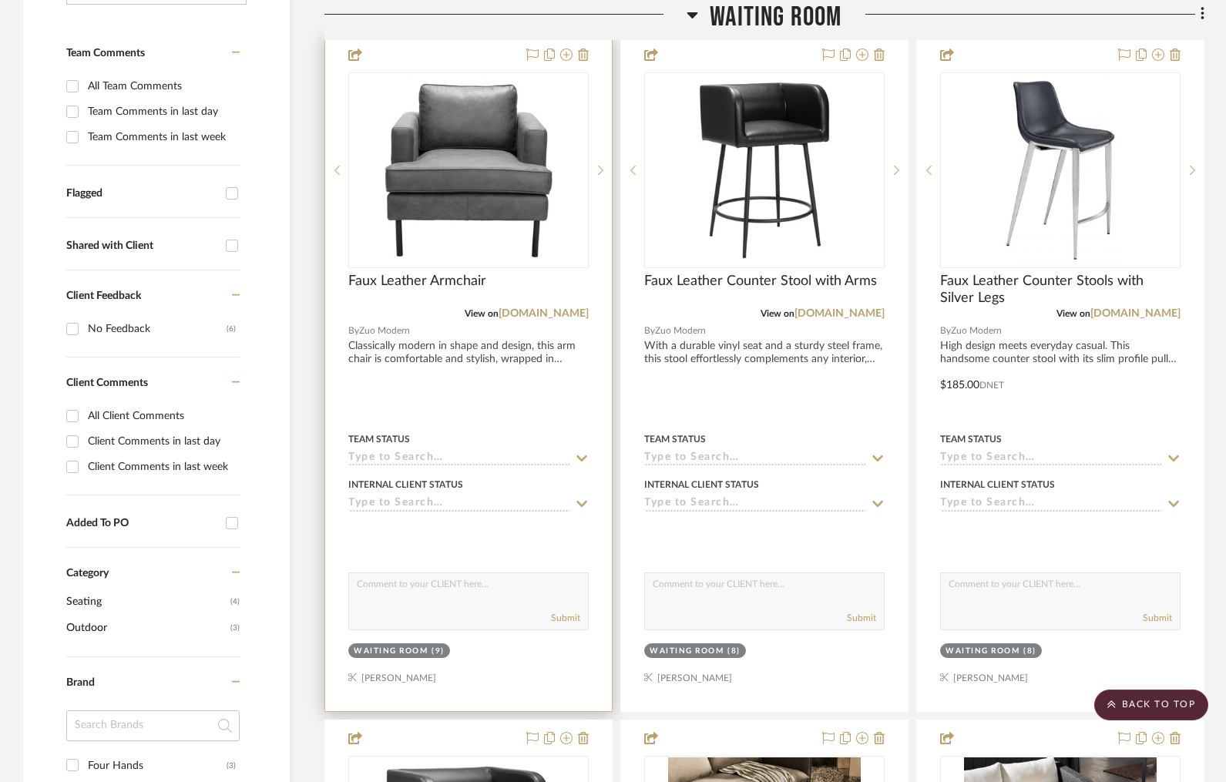
scroll to position [306, 0]
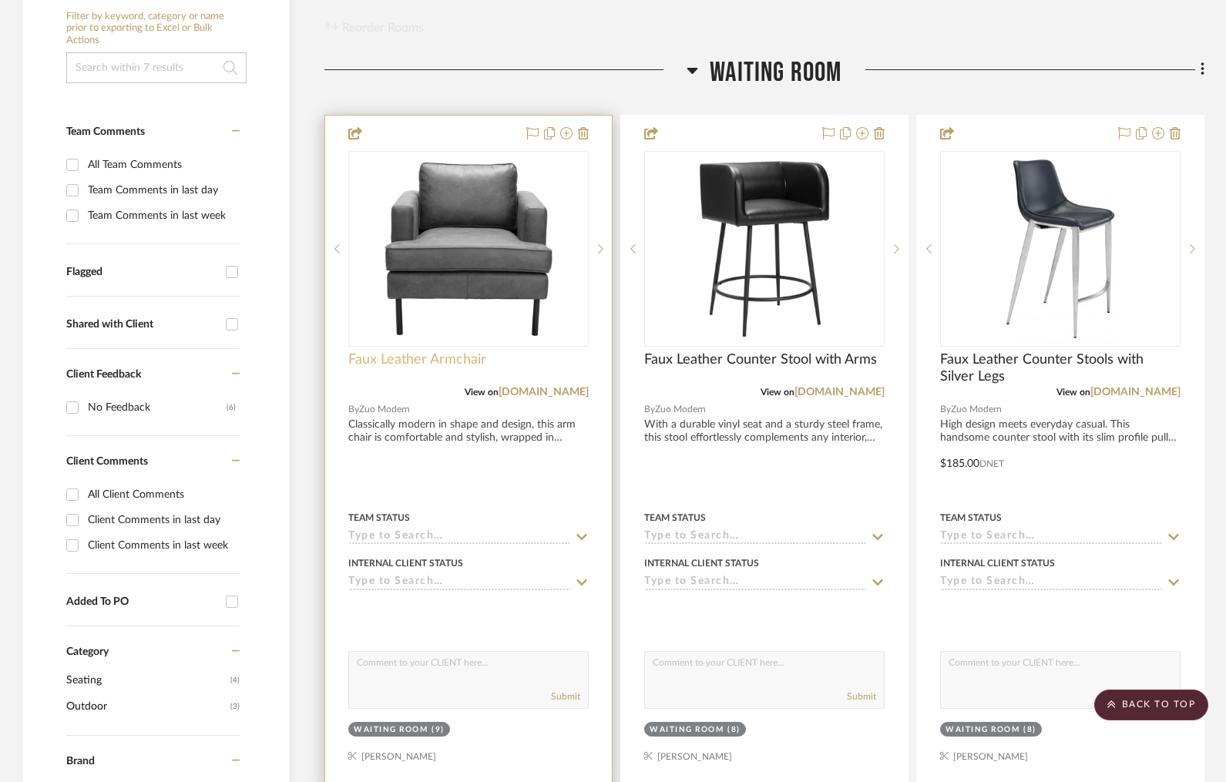
click at [413, 359] on span "Faux Leather Armchair" at bounding box center [417, 359] width 138 height 17
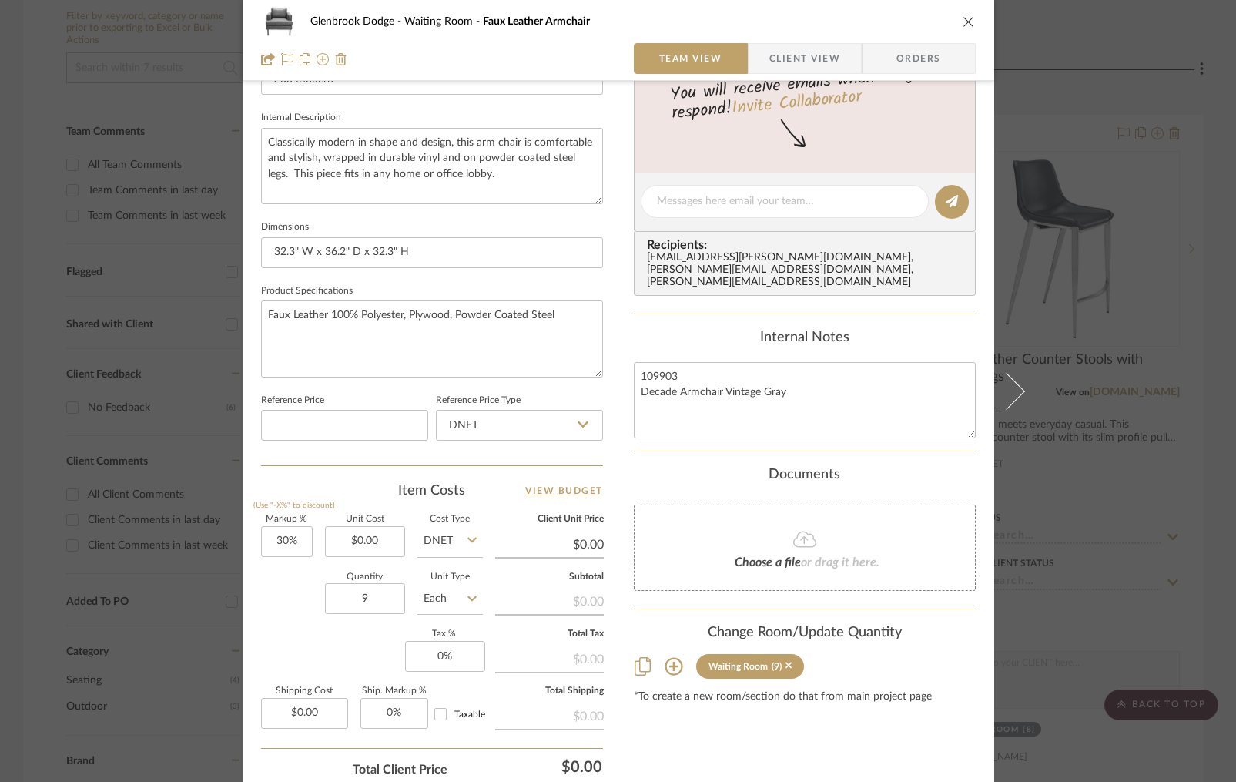
scroll to position [535, 0]
drag, startPoint x: 387, startPoint y: 538, endPoint x: 332, endPoint y: 534, distance: 55.6
click at [332, 534] on input "0.00" at bounding box center [365, 539] width 80 height 31
type input "$430.00"
click at [756, 750] on div "Content here copies to Client View - confirm visibility there. Show in Client D…" at bounding box center [805, 204] width 342 height 1268
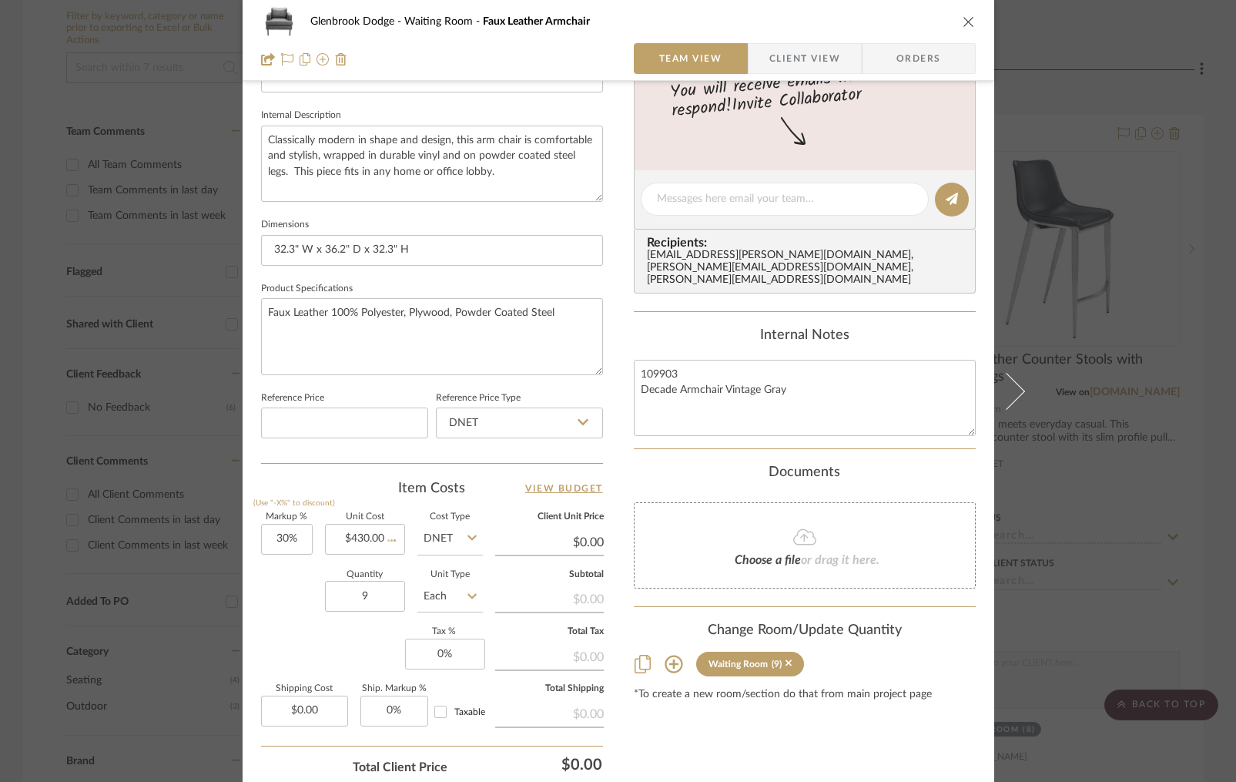
type input "$559.00"
click at [965, 18] on icon "close" at bounding box center [969, 21] width 12 height 12
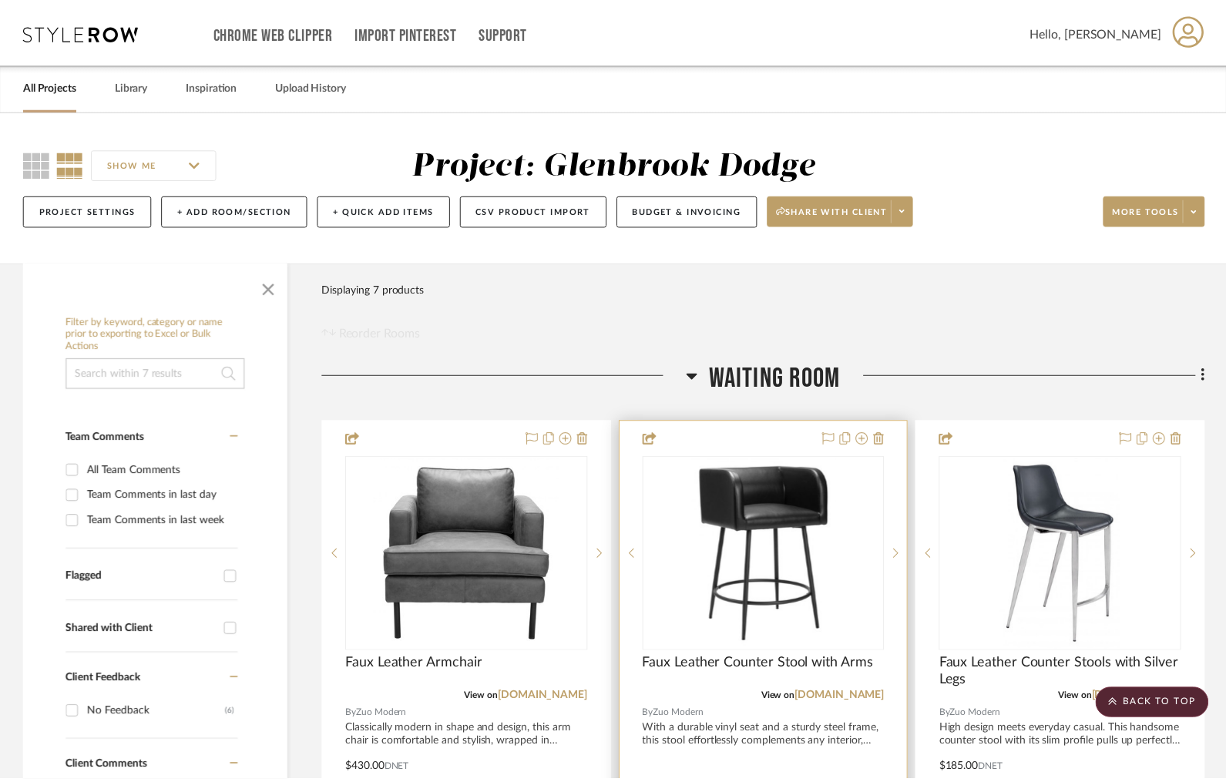
scroll to position [306, 0]
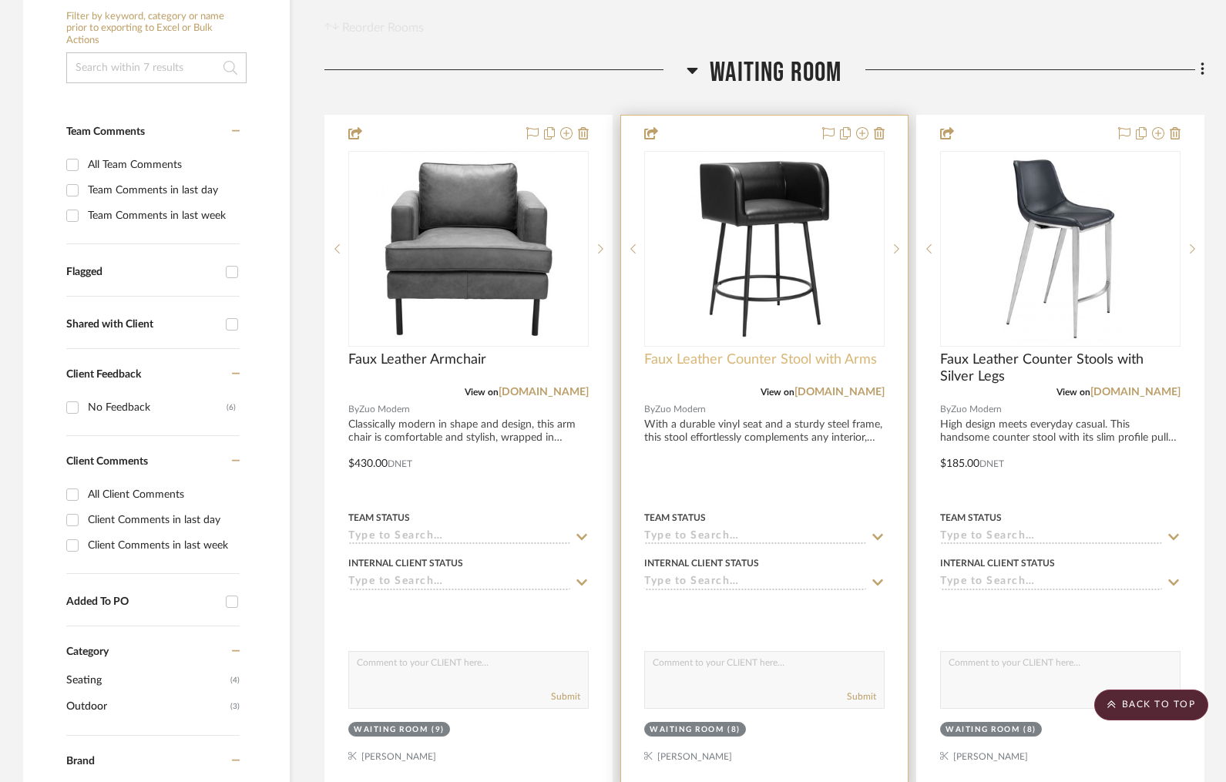
click at [720, 359] on span "Faux Leather Counter Stool with Arms" at bounding box center [760, 359] width 233 height 17
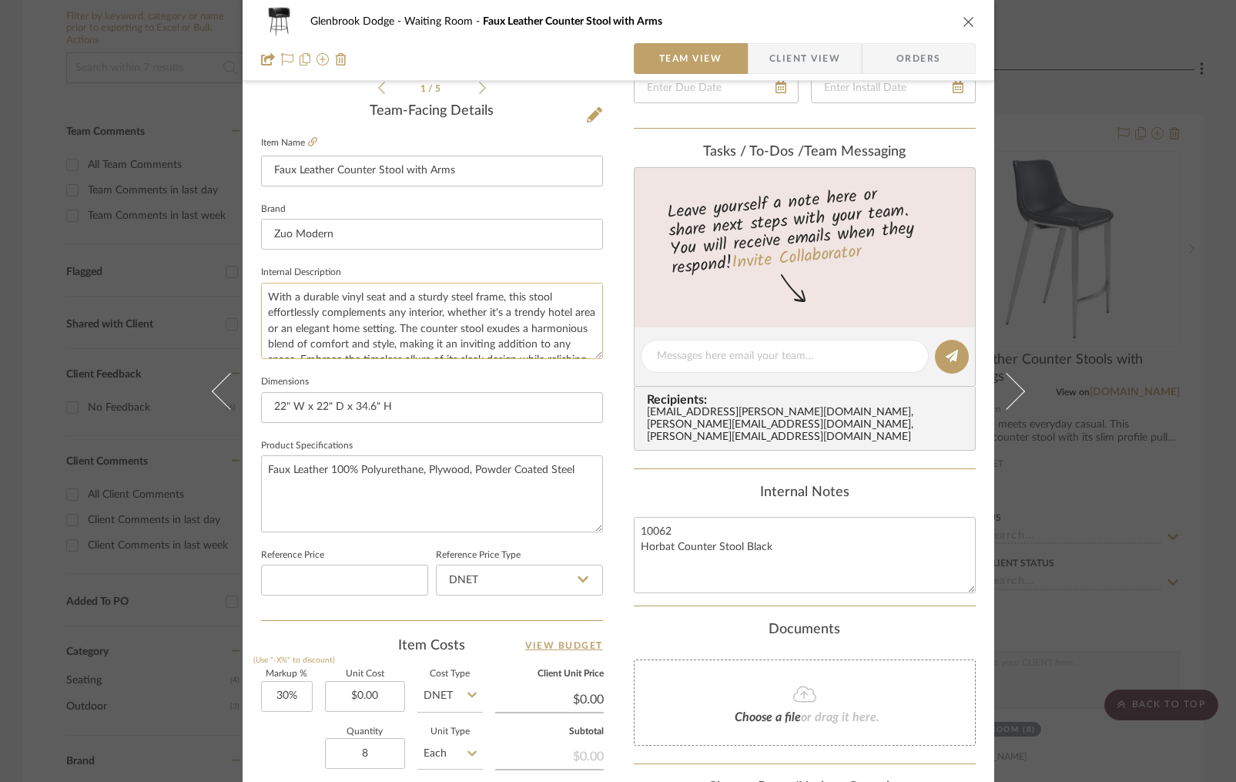
scroll to position [424, 0]
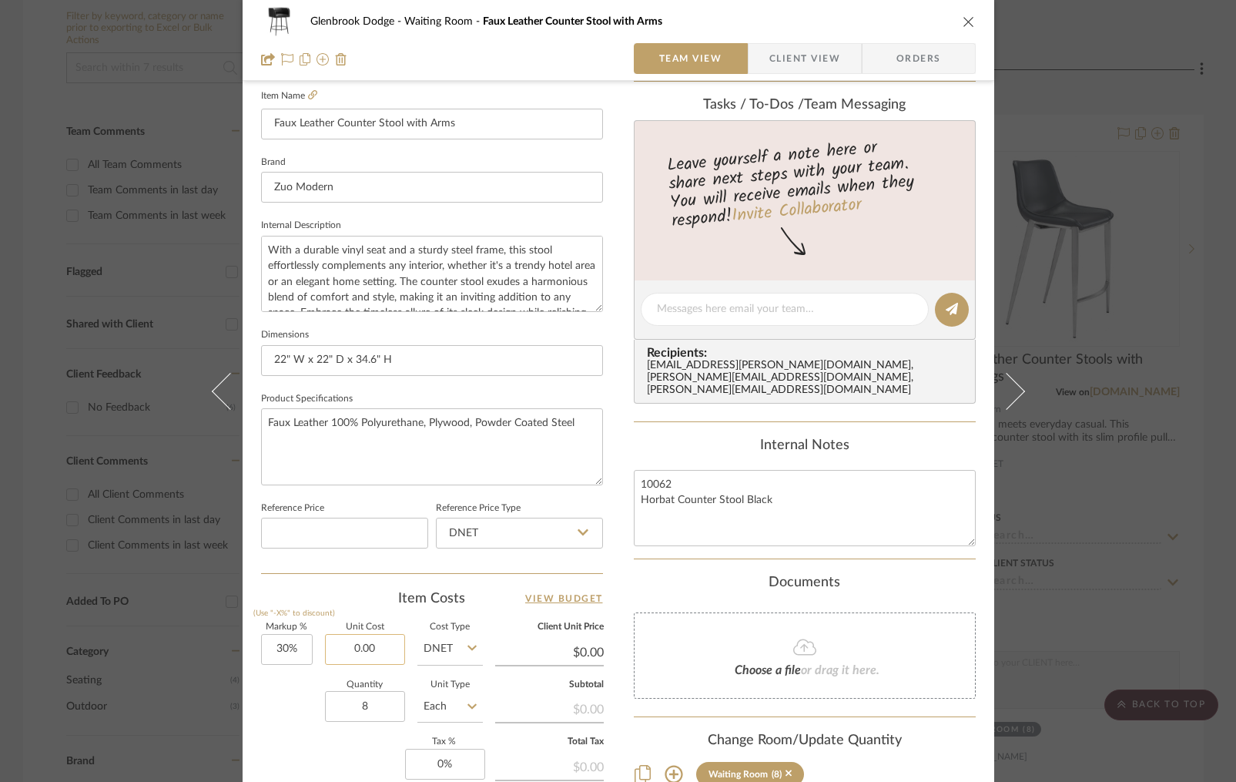
click at [360, 643] on input "0.00" at bounding box center [365, 649] width 80 height 31
type input "$118.00"
click at [719, 575] on div "Documents" at bounding box center [805, 583] width 342 height 17
click at [965, 22] on icon "close" at bounding box center [969, 21] width 12 height 12
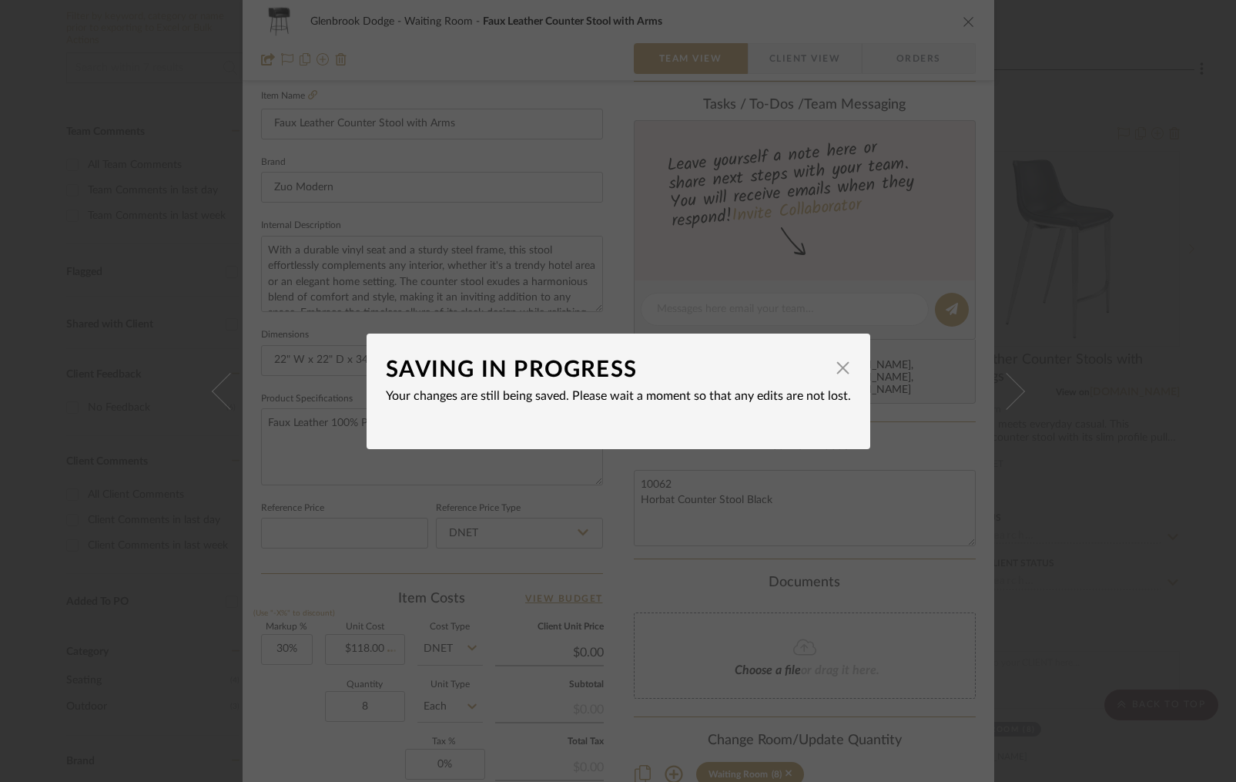
type input "$153.40"
click at [840, 370] on span "button" at bounding box center [843, 368] width 31 height 31
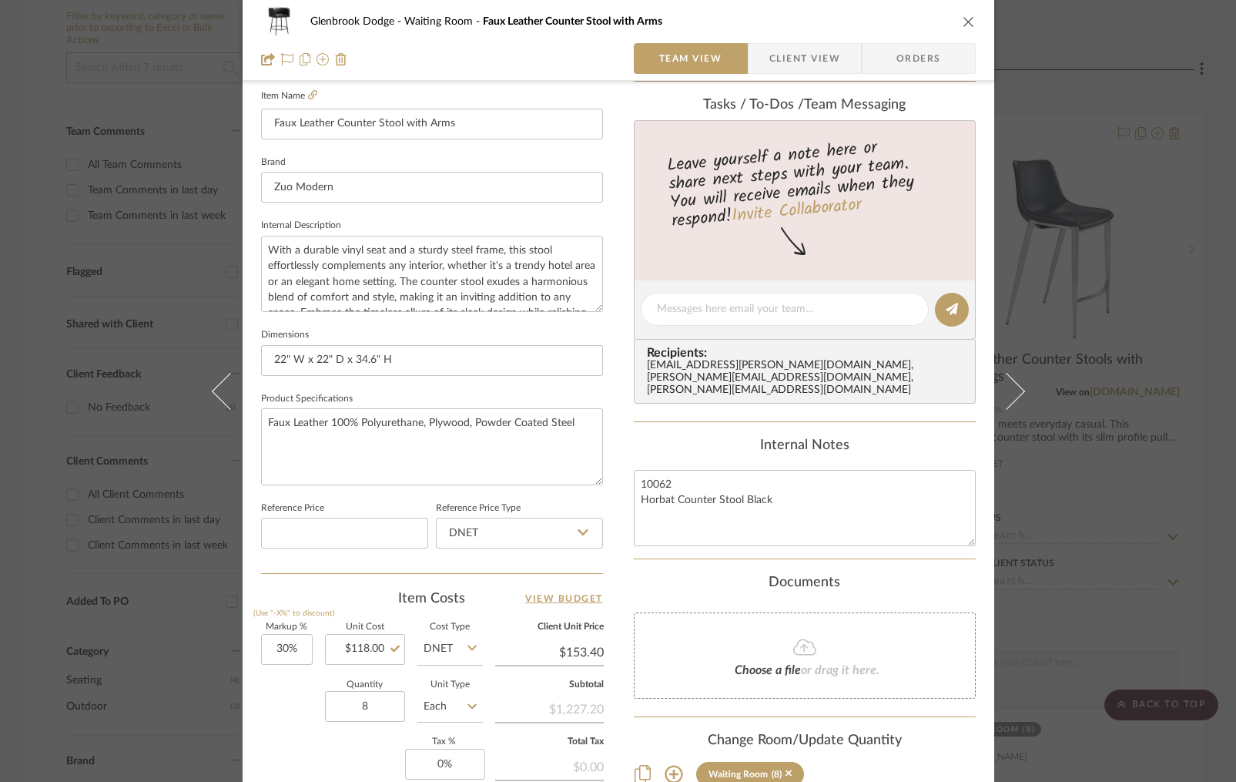
click at [965, 20] on icon "close" at bounding box center [969, 21] width 12 height 12
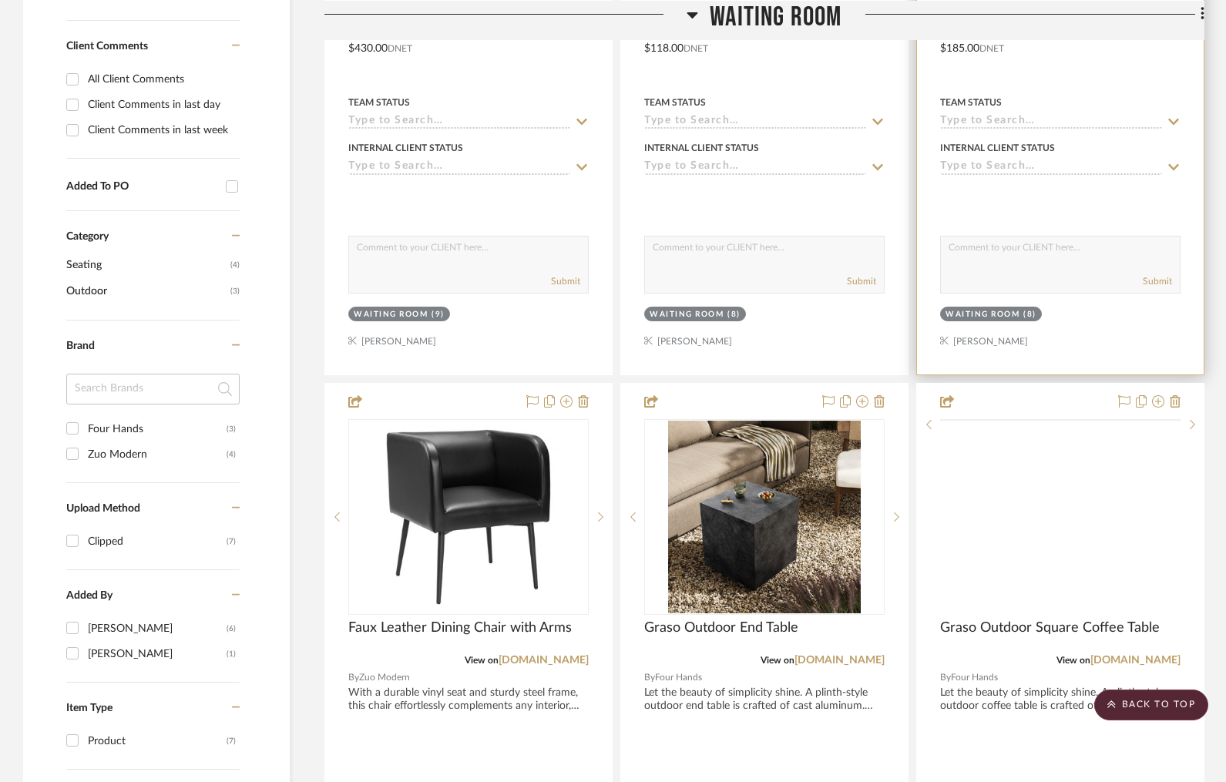
scroll to position [783, 0]
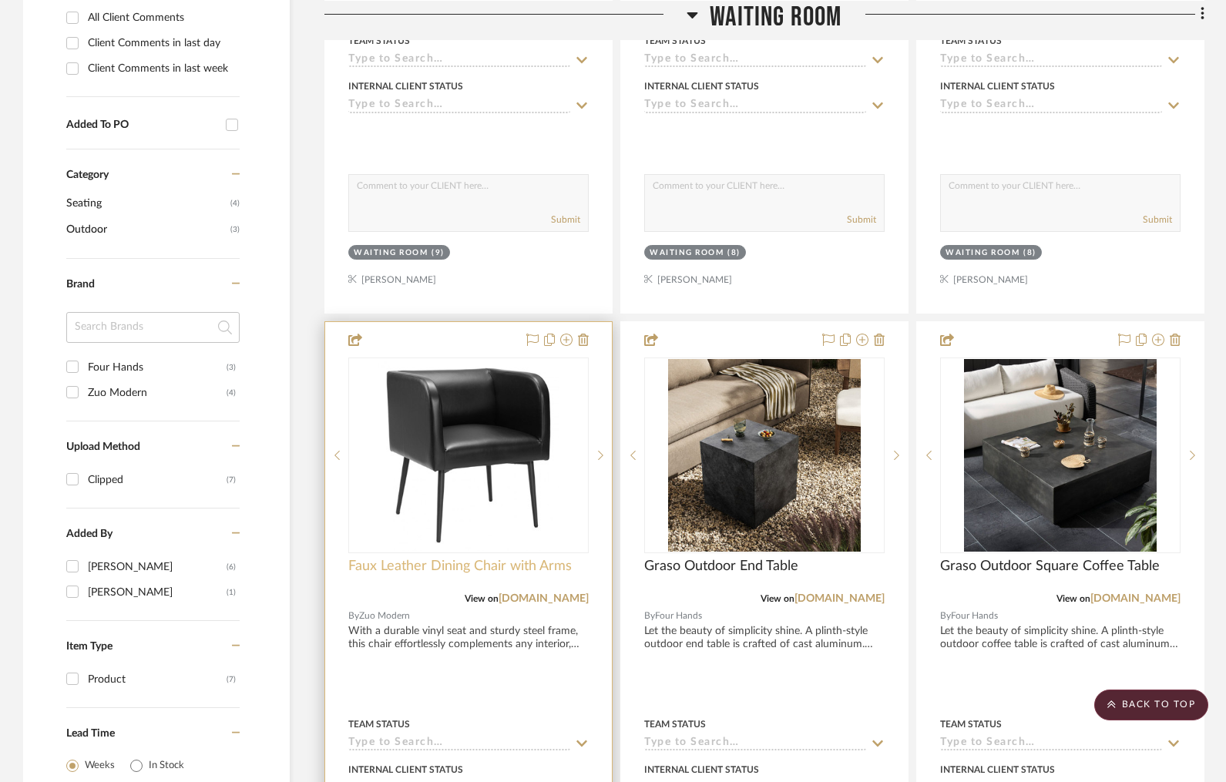
click at [466, 567] on span "Faux Leather Dining Chair with Arms" at bounding box center [459, 566] width 223 height 17
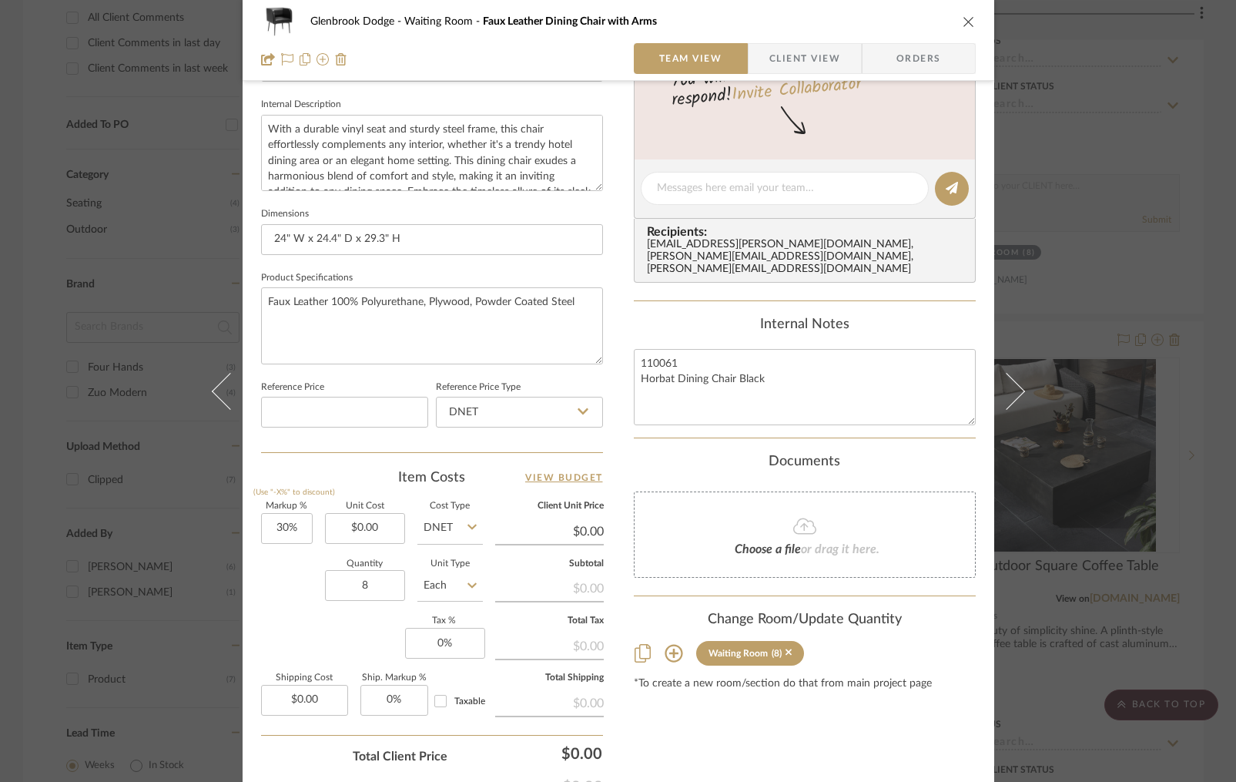
scroll to position [649, 0]
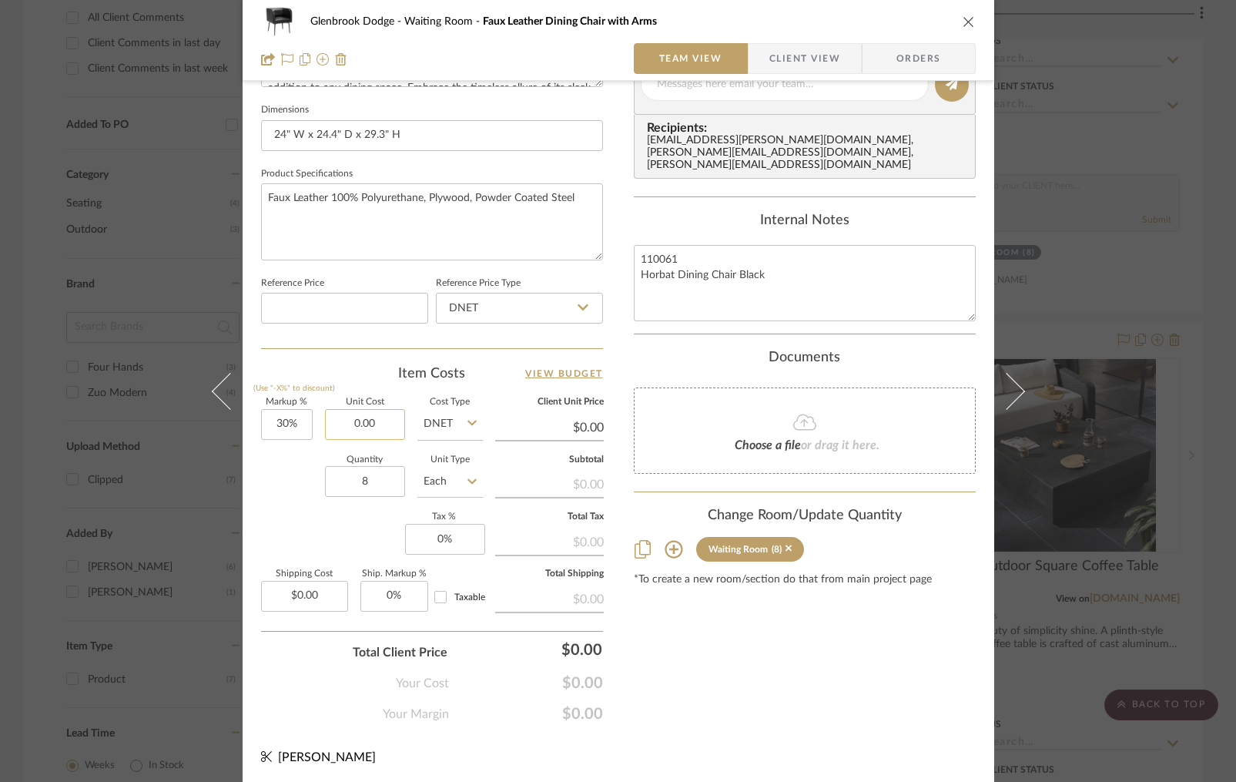
click at [371, 421] on input "0.00" at bounding box center [365, 424] width 80 height 31
type input "$118.00"
click at [713, 671] on div "Content here copies to Client View - confirm visibility there. Show in Client D…" at bounding box center [805, 89] width 342 height 1268
type input "$153.40"
click at [963, 22] on icon "close" at bounding box center [969, 21] width 12 height 12
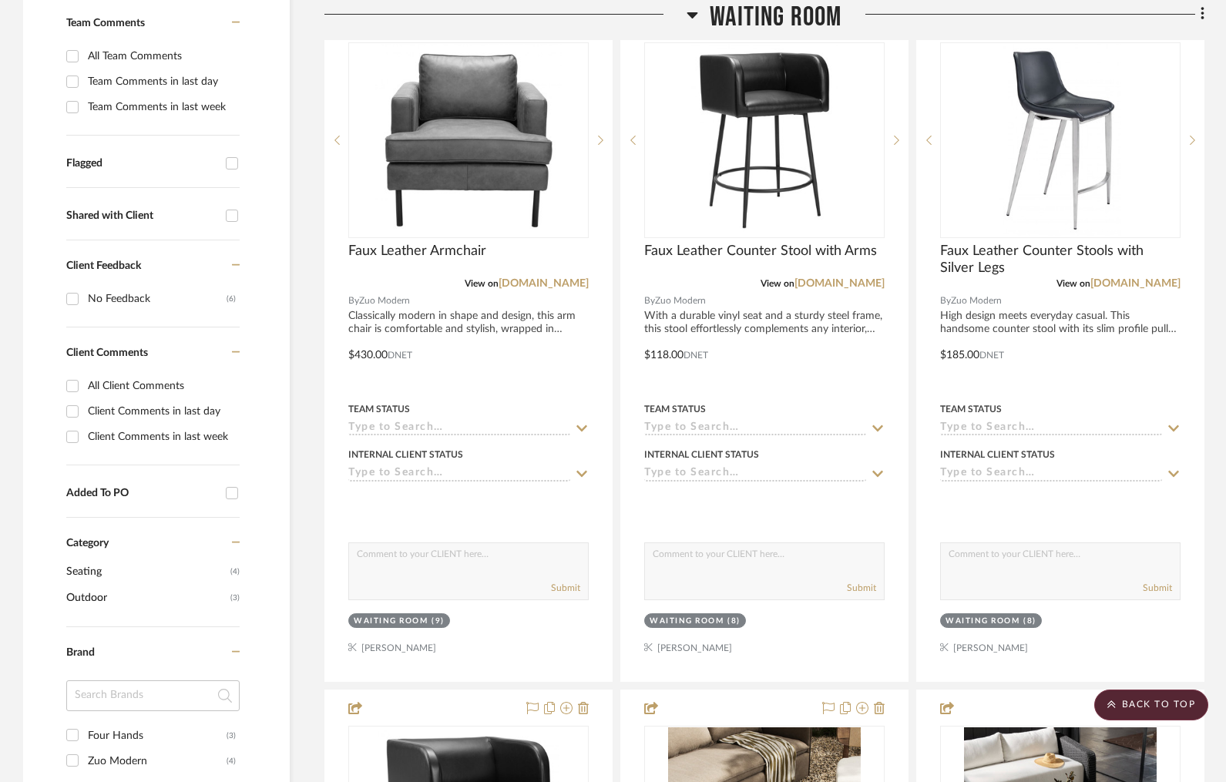
scroll to position [0, 0]
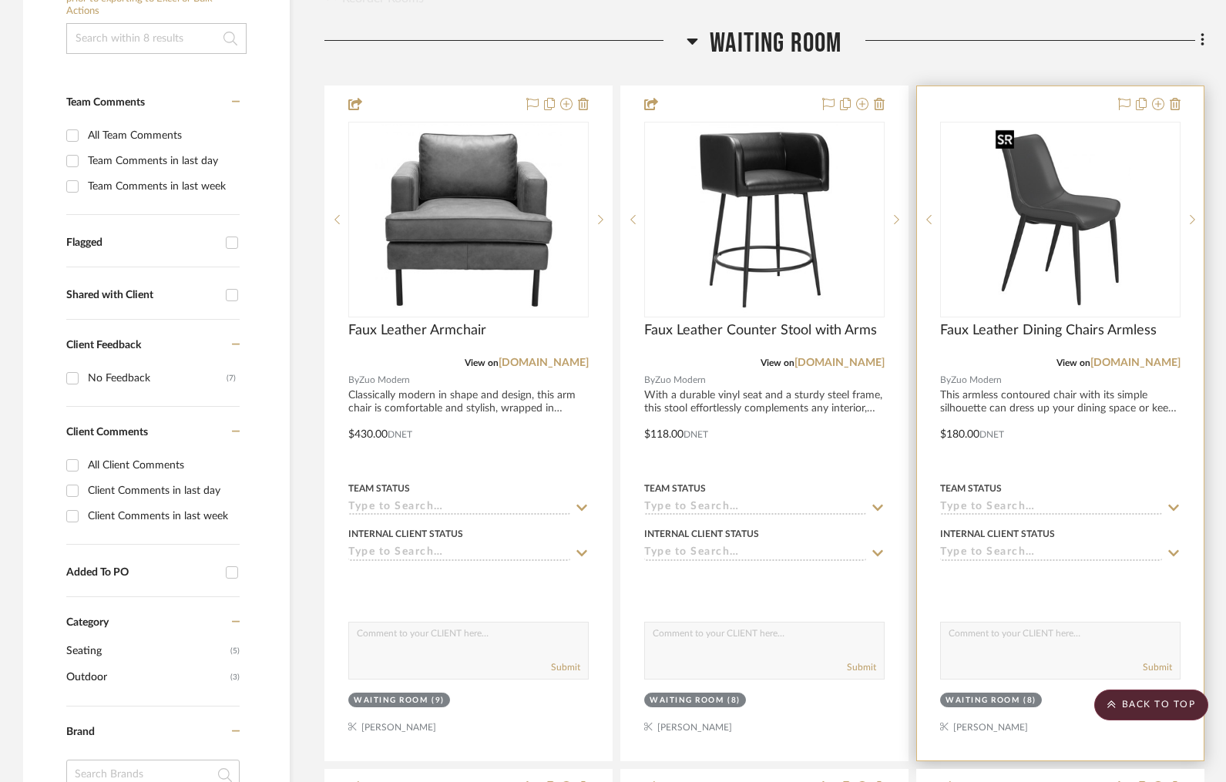
scroll to position [328, 0]
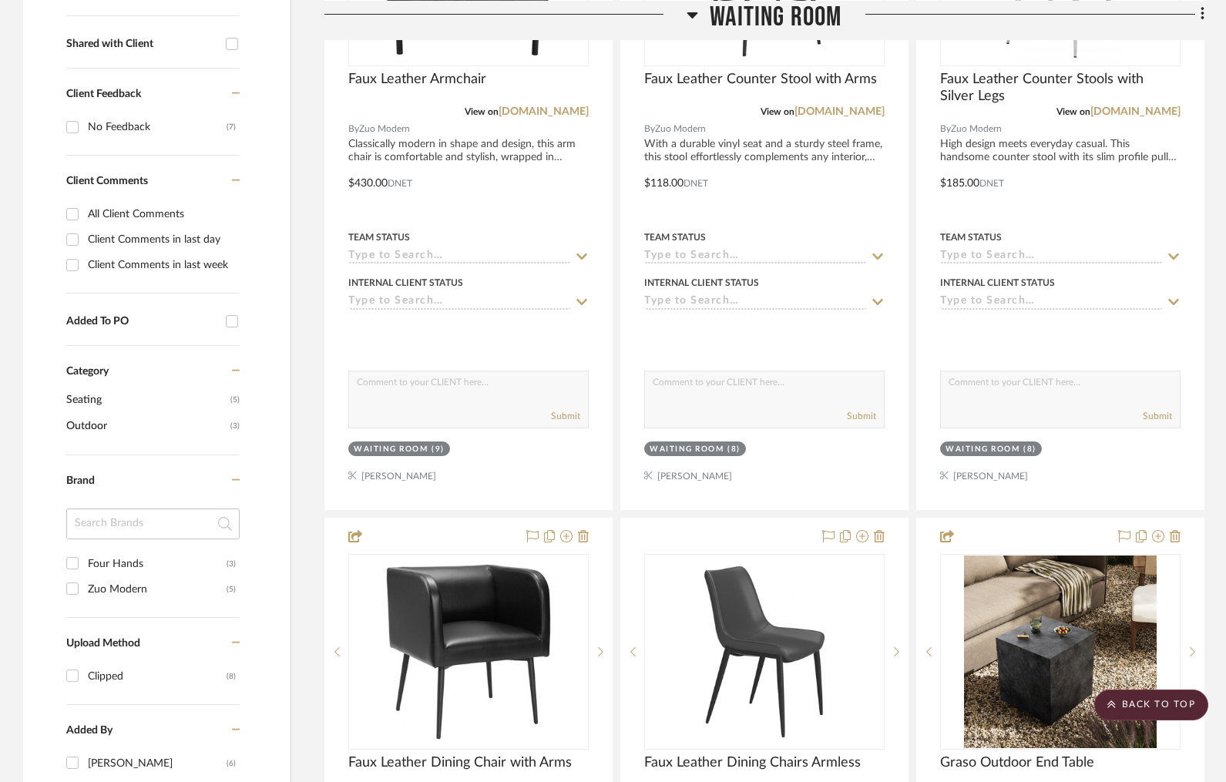
drag, startPoint x: 1030, startPoint y: 101, endPoint x: 808, endPoint y: 530, distance: 483.0
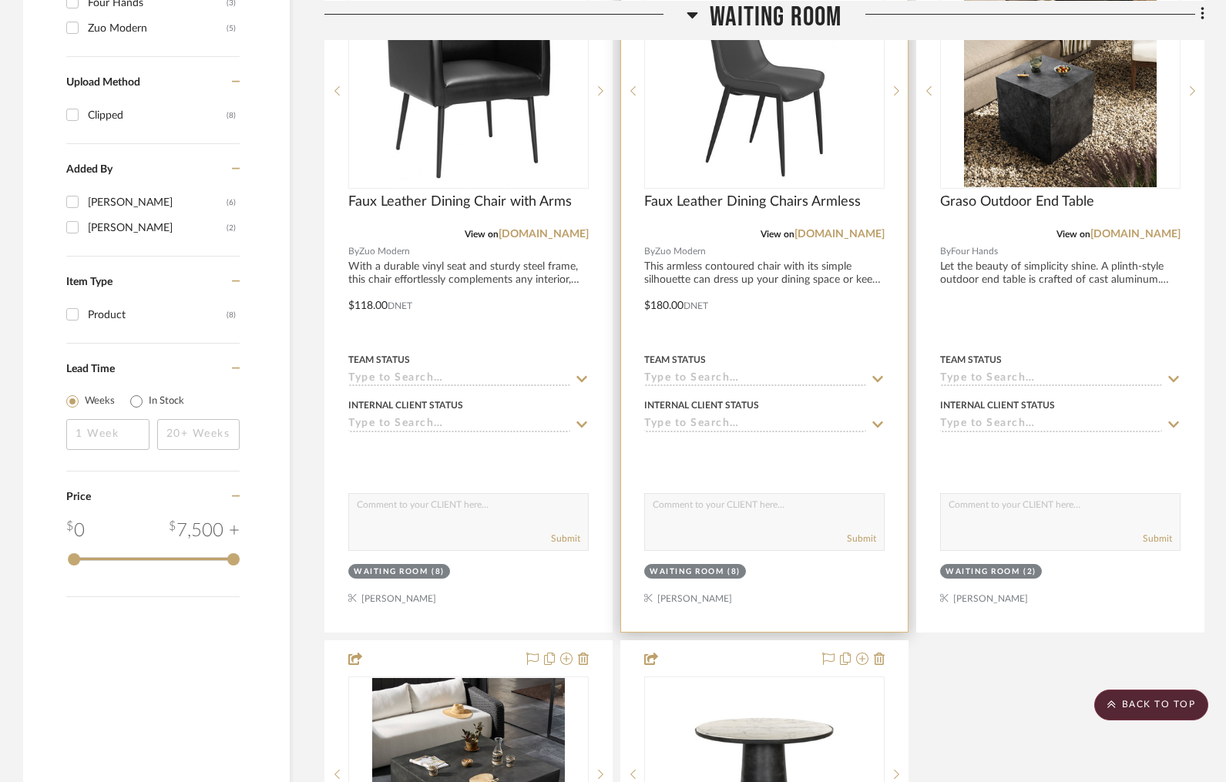
scroll to position [1126, 0]
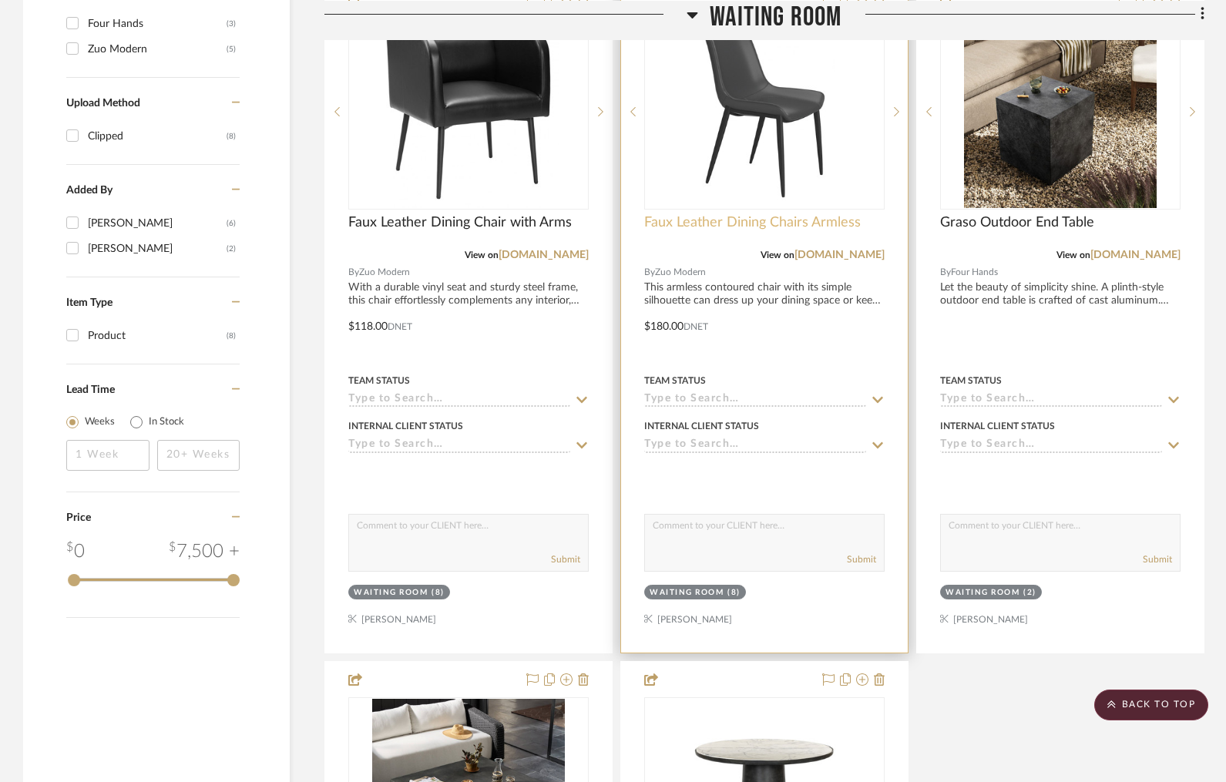
click at [704, 220] on span "Faux Leather Dining Chairs Armless" at bounding box center [752, 222] width 216 height 17
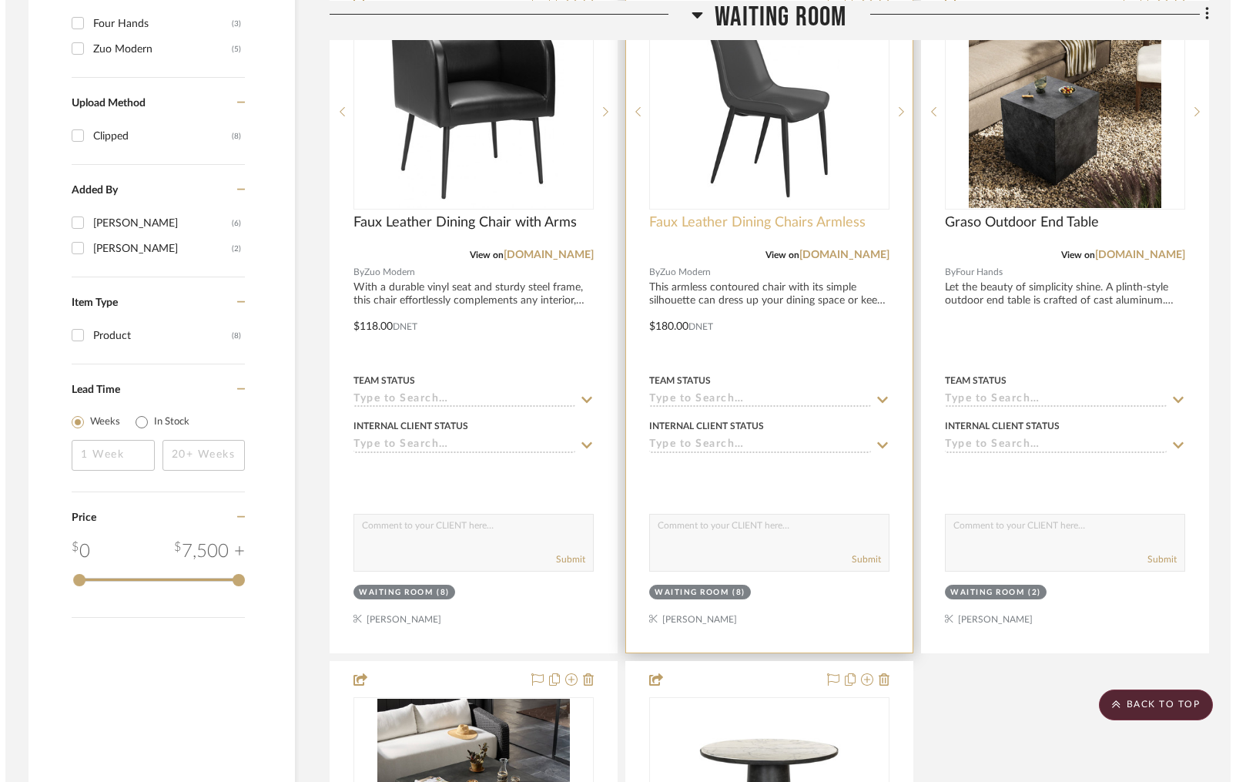
scroll to position [0, 0]
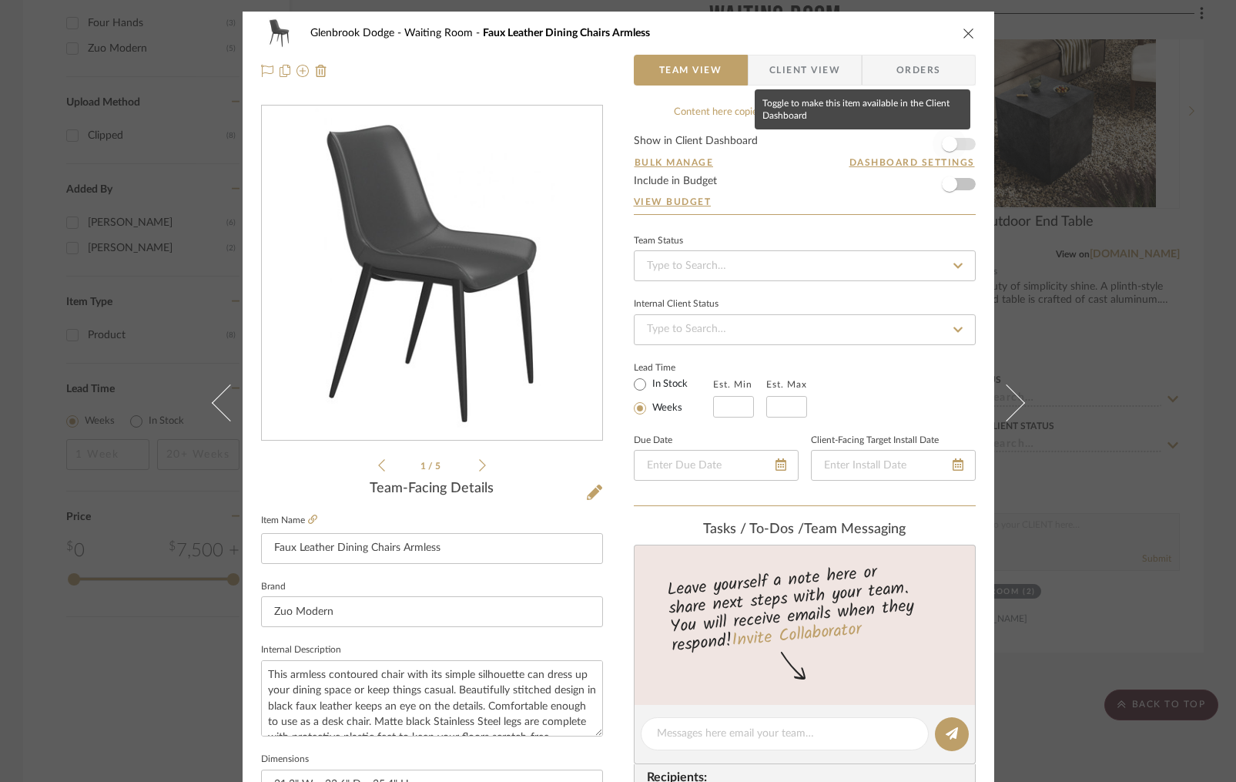
click at [961, 143] on form "Show in Client Dashboard Bulk Manage Dashboard Settings Include in Budget View …" at bounding box center [805, 175] width 342 height 79
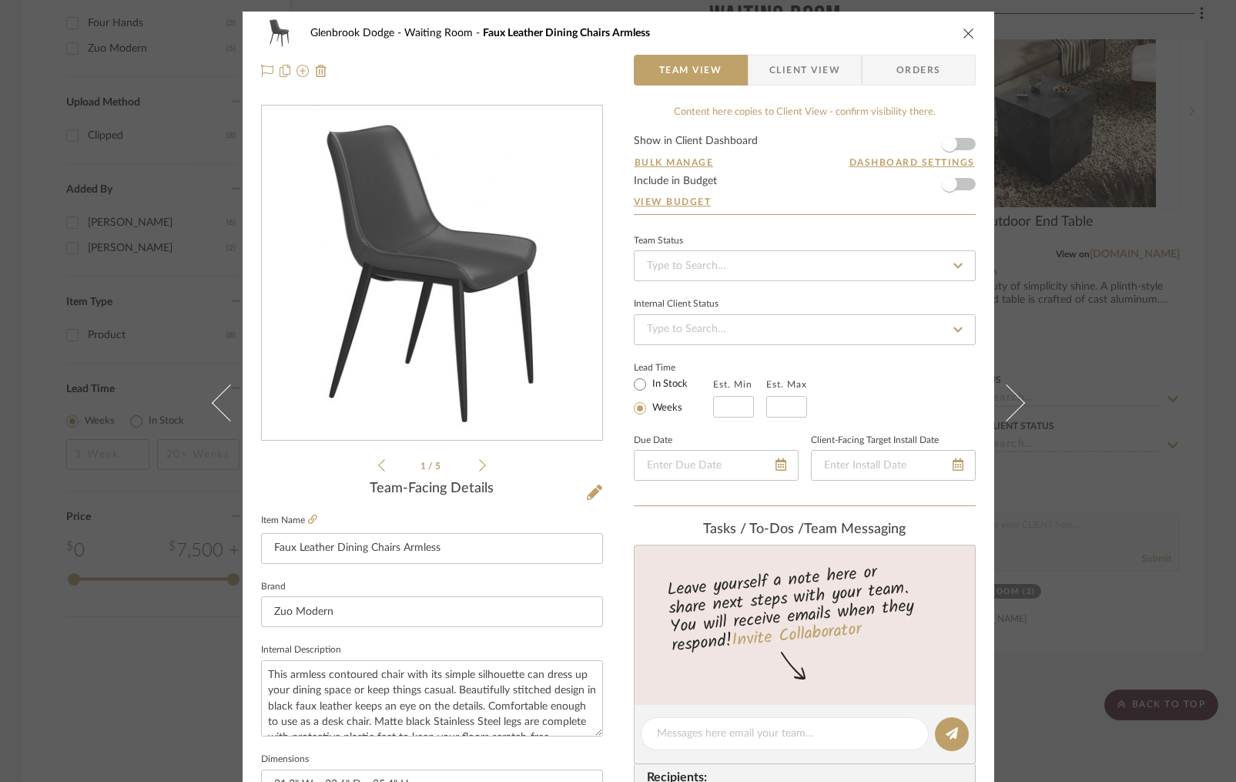
click at [967, 145] on form "Show in Client Dashboard Bulk Manage Dashboard Settings Include in Budget View …" at bounding box center [805, 175] width 342 height 79
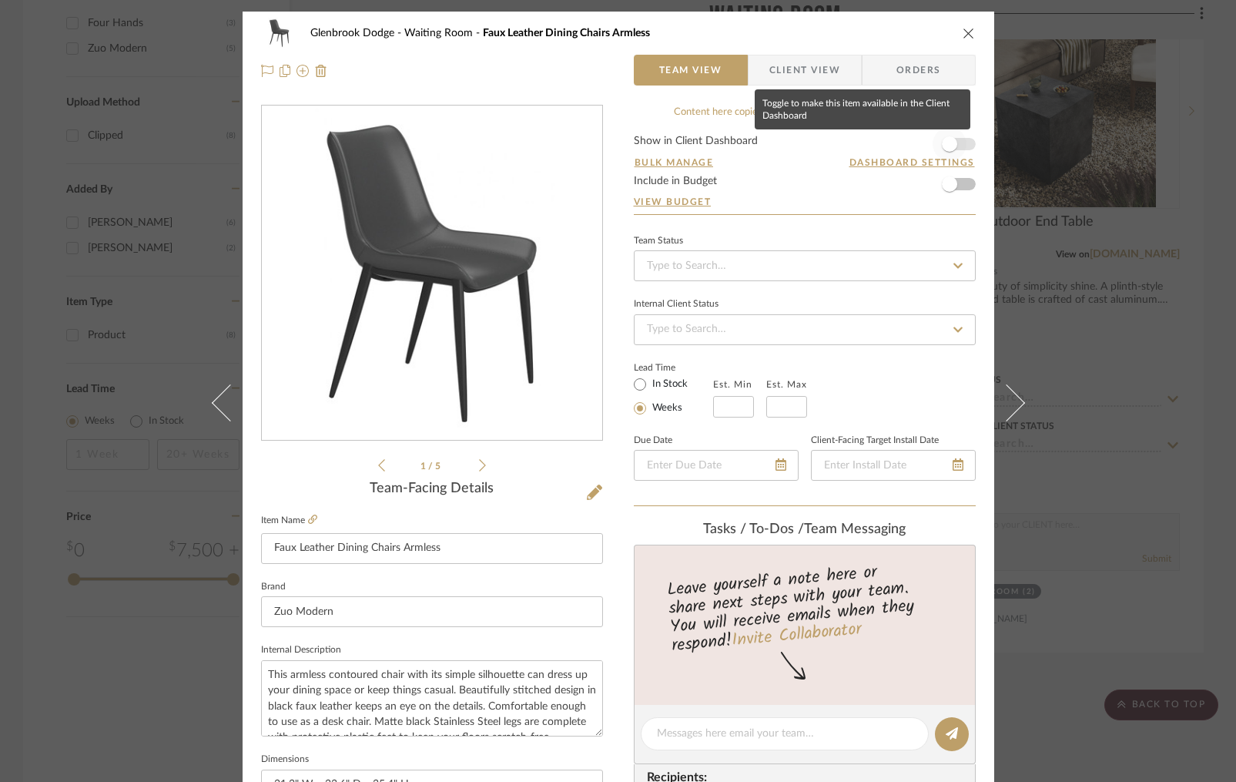
click at [958, 144] on span "button" at bounding box center [950, 144] width 34 height 34
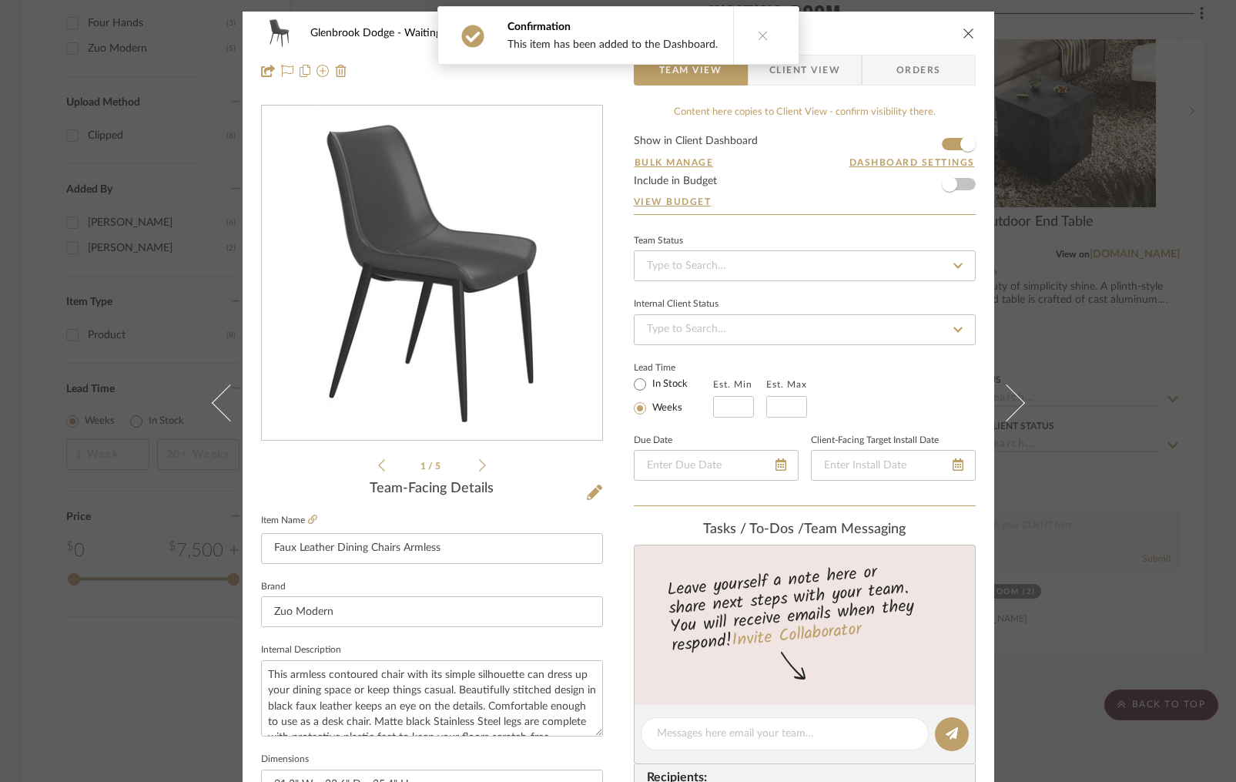
click at [796, 65] on div "Confirmation This item has been added to the Dashboard." at bounding box center [618, 35] width 374 height 71
click at [797, 72] on span "Client View" at bounding box center [805, 70] width 71 height 31
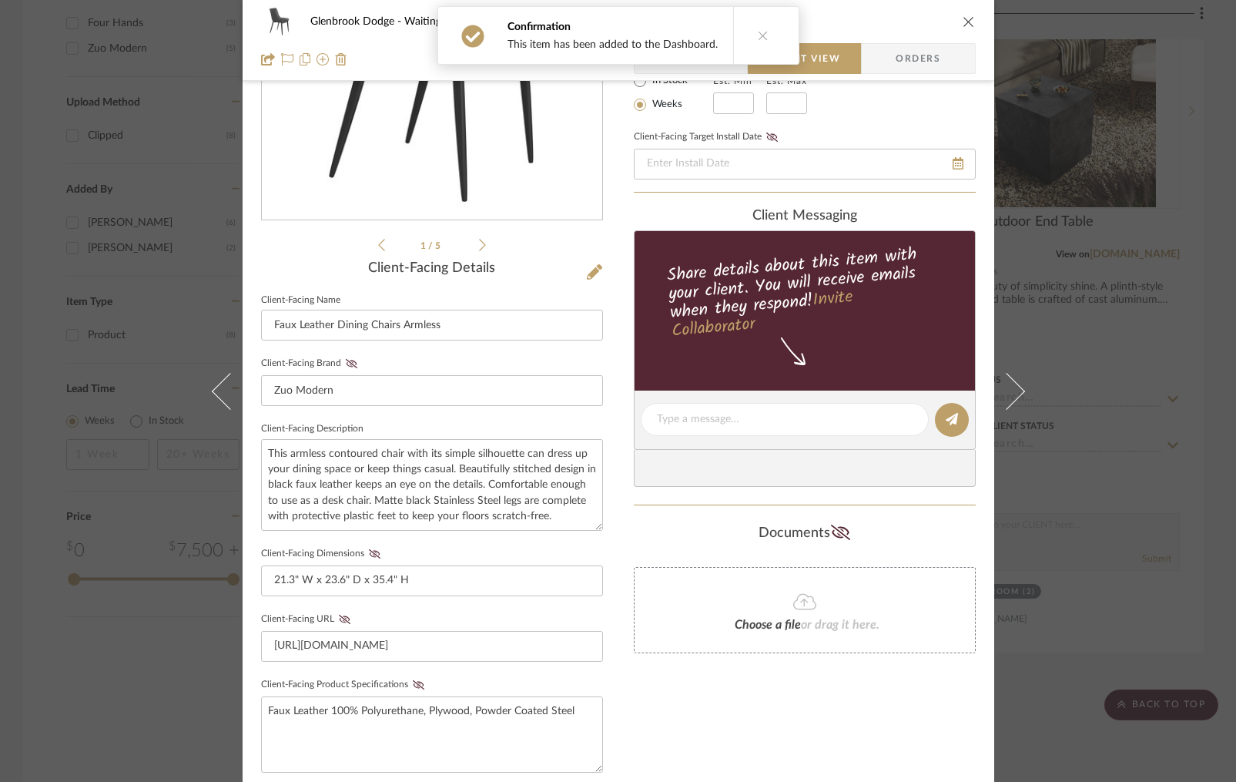
scroll to position [233, 0]
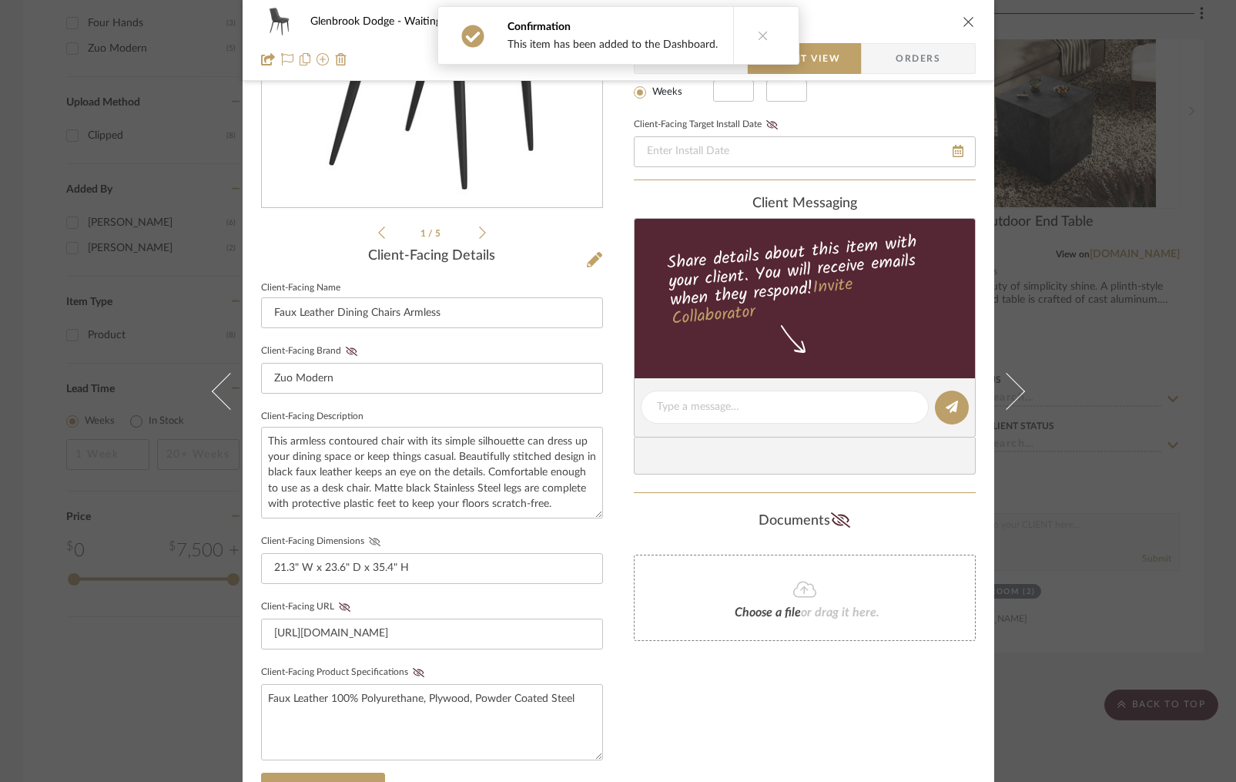
click at [369, 539] on icon at bounding box center [375, 541] width 12 height 9
click at [719, 739] on div "Only content on this tab can share to Dashboard. Click eyeball icon to show or …" at bounding box center [805, 436] width 342 height 1128
click at [963, 20] on icon "close" at bounding box center [969, 21] width 12 height 12
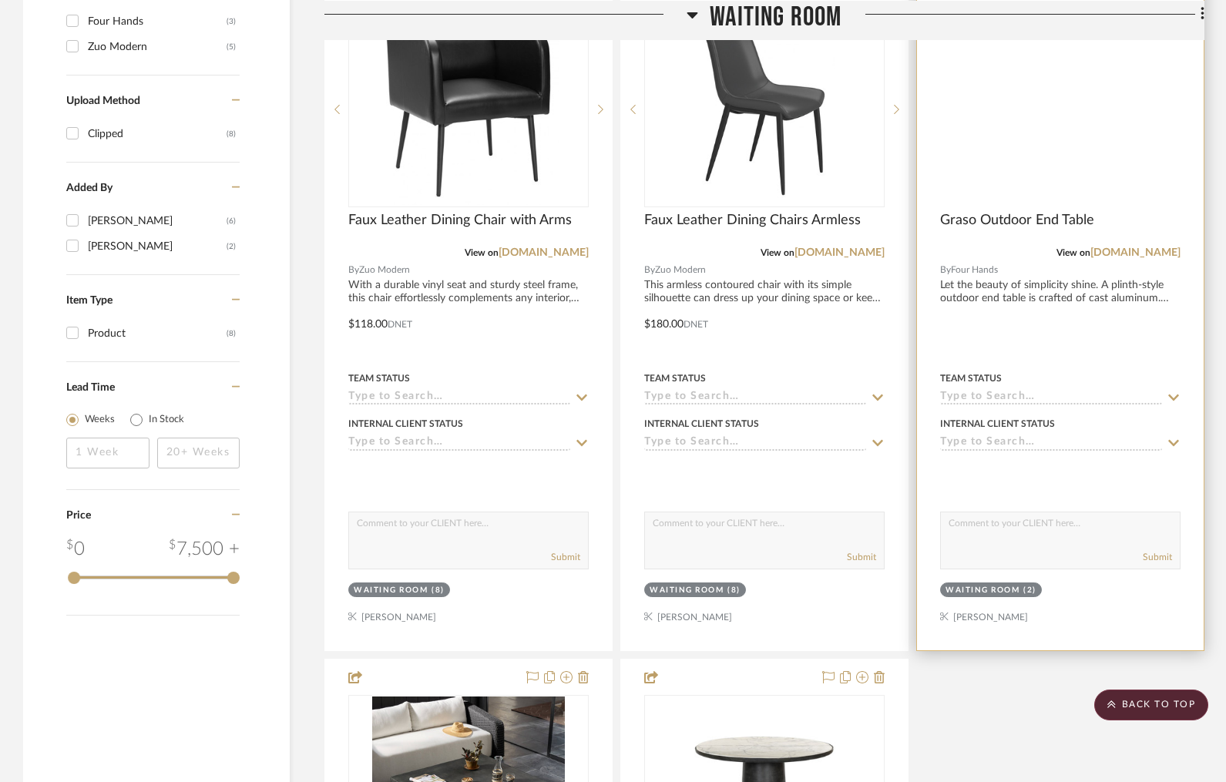
scroll to position [1130, 0]
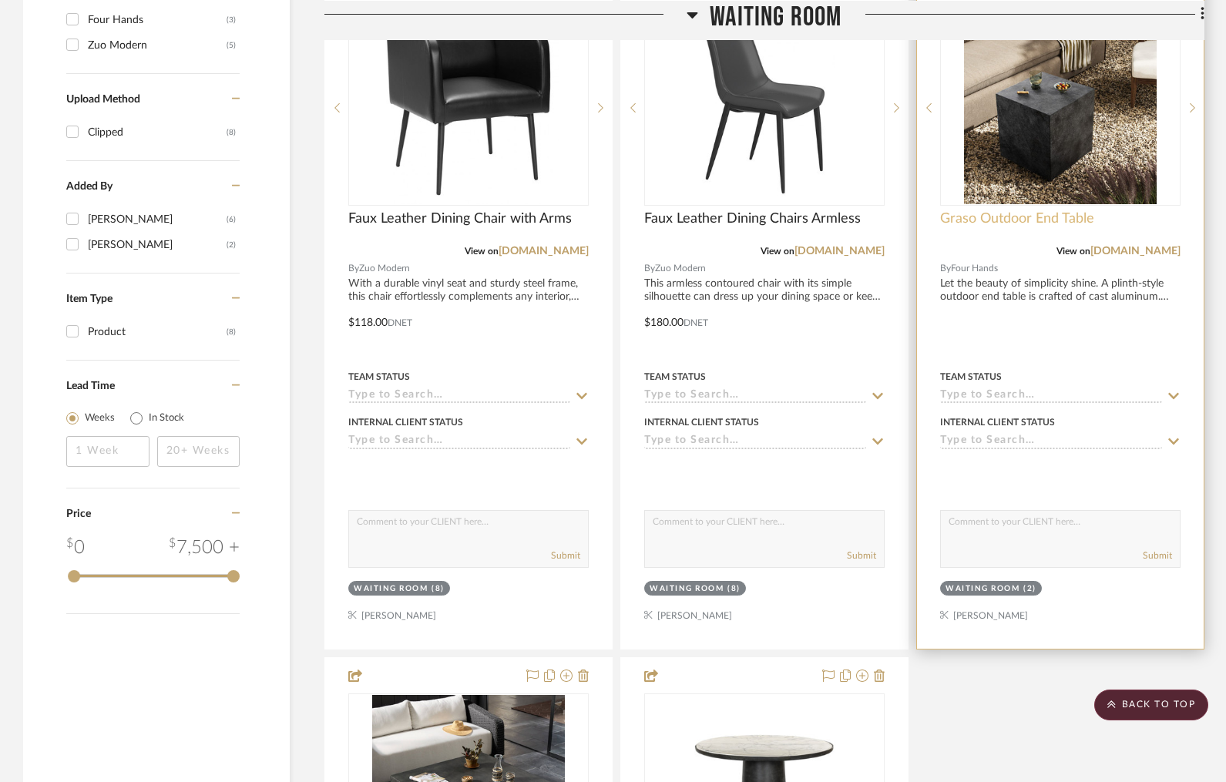
click at [992, 218] on span "Graso Outdoor End Table" at bounding box center [1017, 218] width 154 height 17
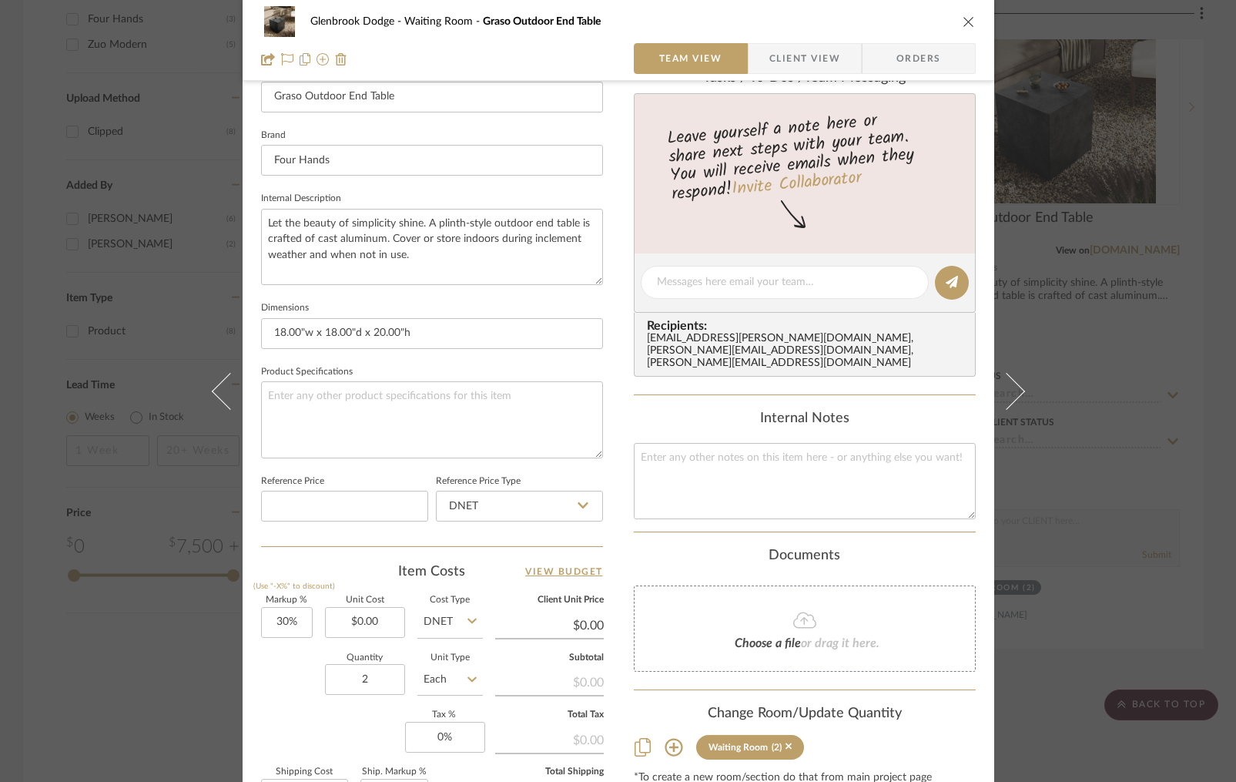
scroll to position [501, 0]
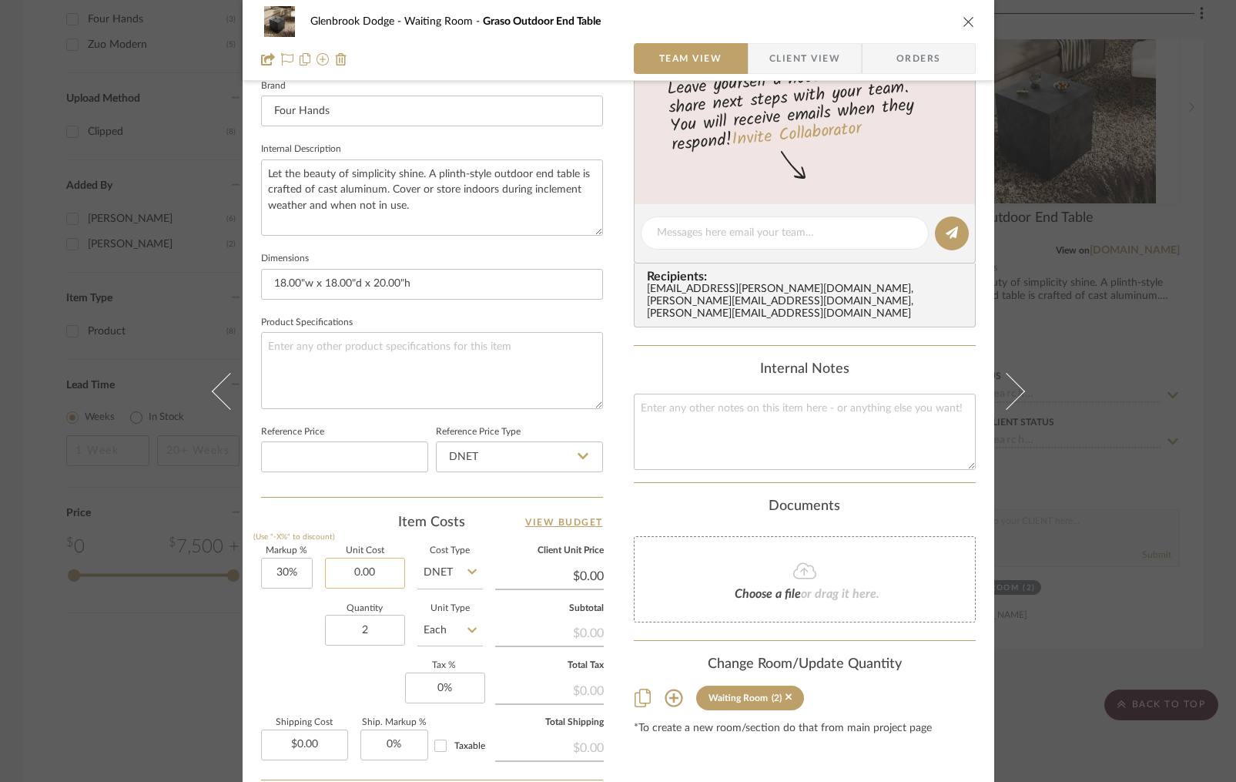
click at [382, 577] on input "0.00" at bounding box center [365, 573] width 80 height 31
type input "$264.47"
click at [483, 340] on textarea at bounding box center [432, 370] width 342 height 76
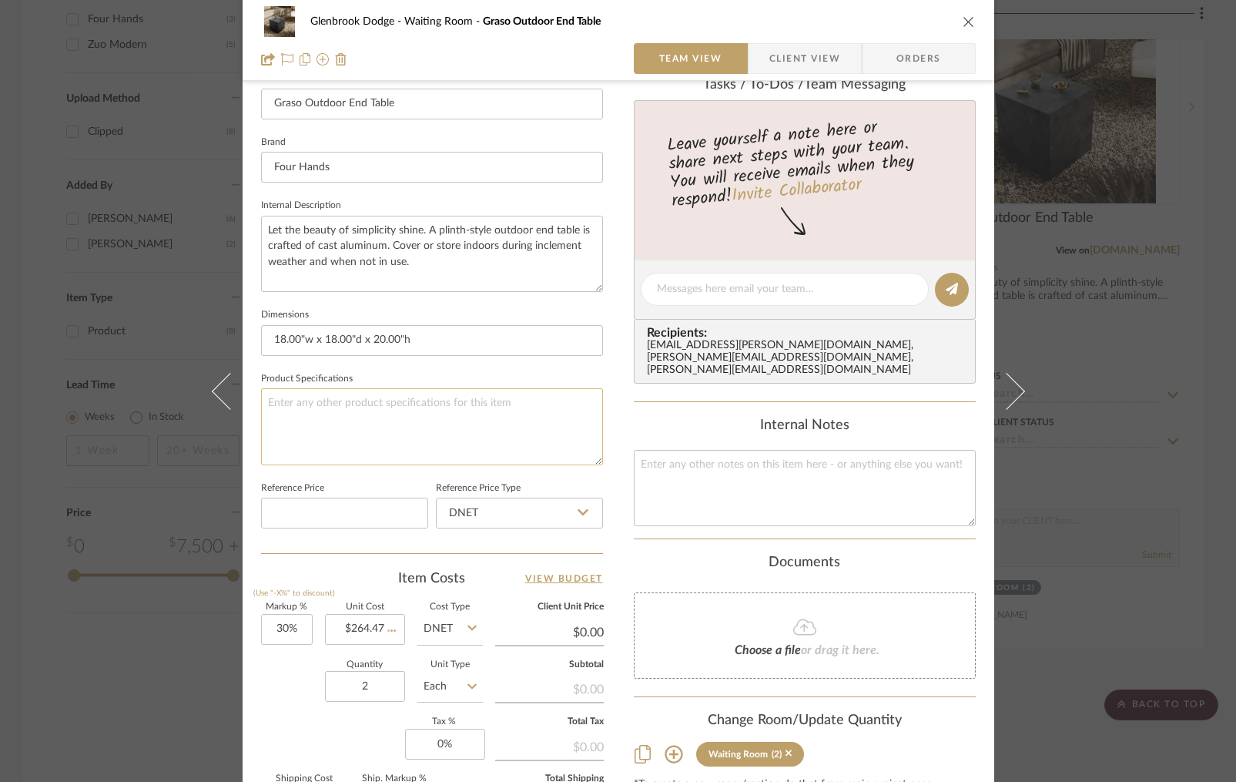
type input "$343.81"
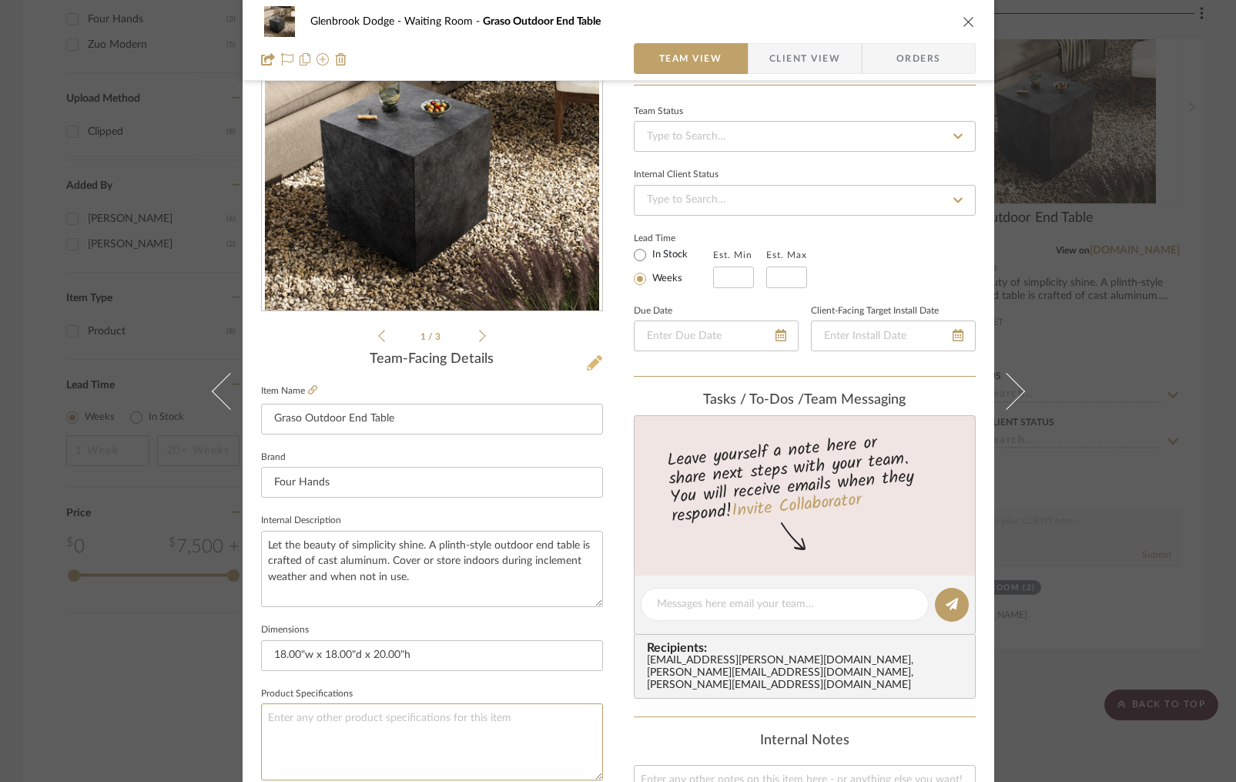
scroll to position [125, 0]
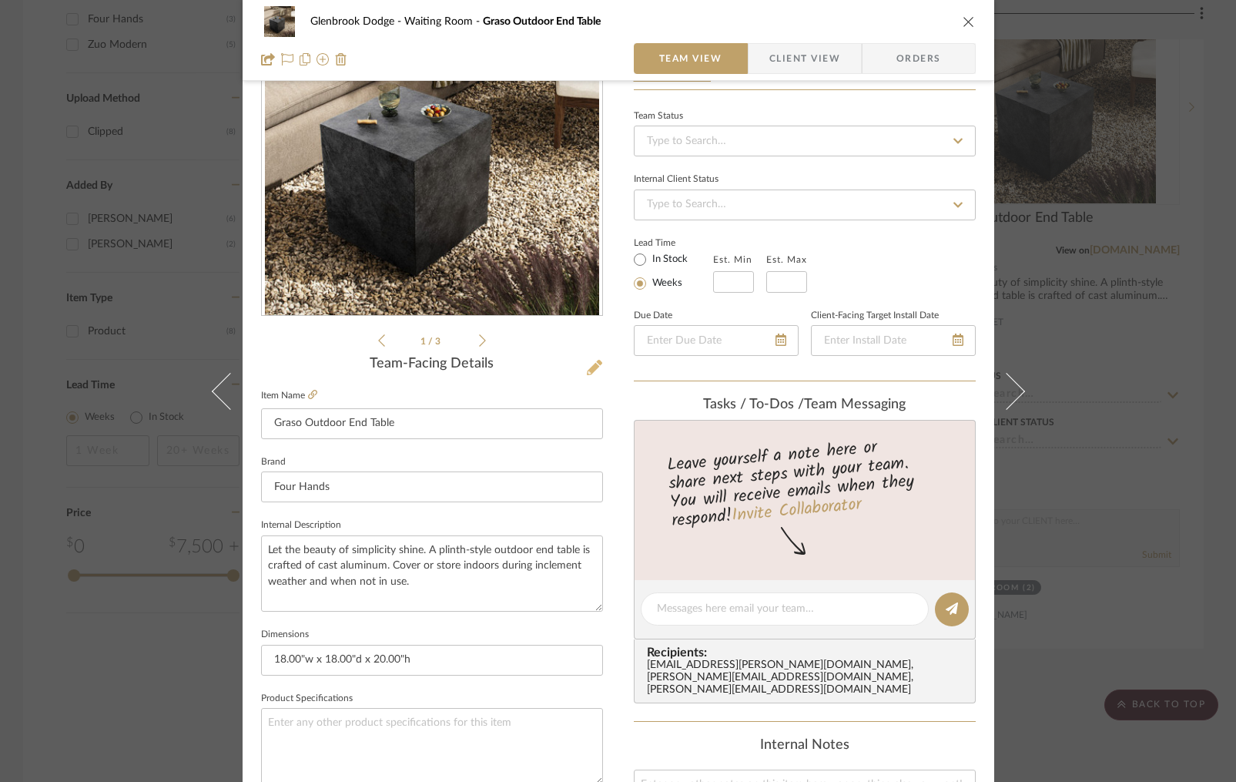
click at [591, 368] on icon at bounding box center [594, 367] width 15 height 15
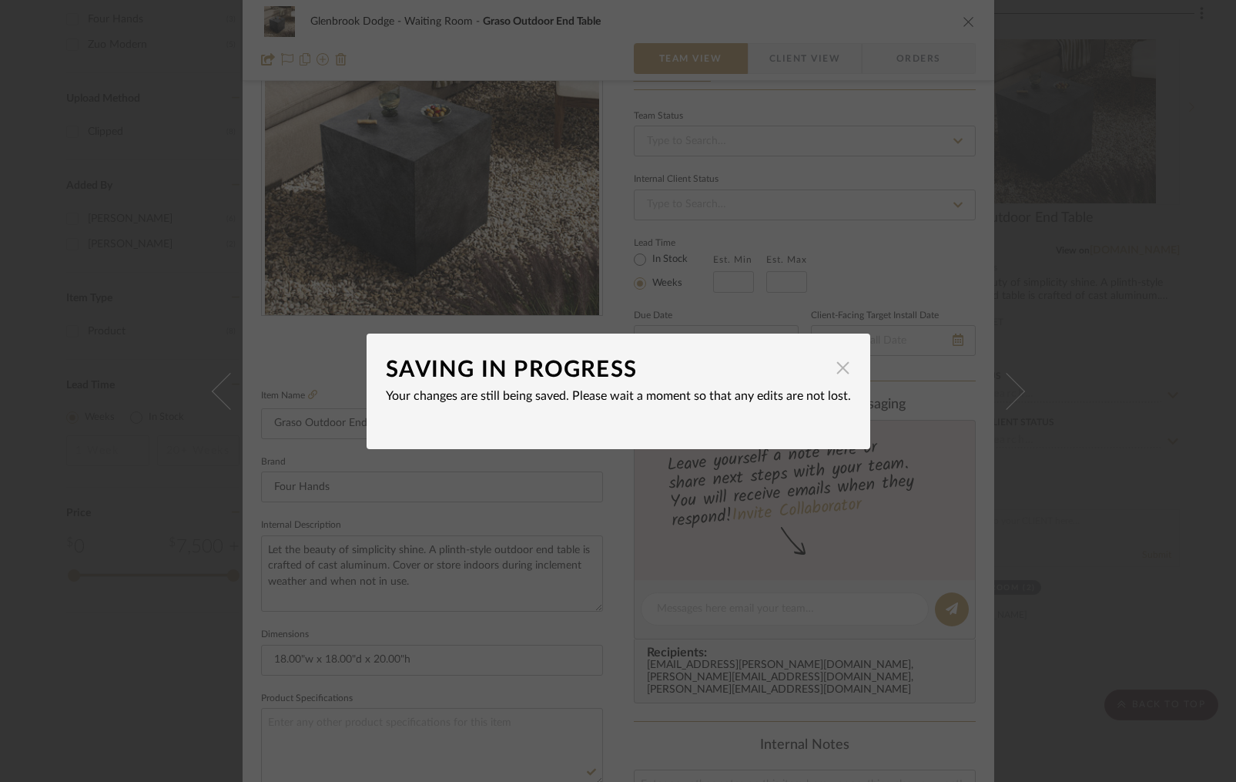
click at [833, 370] on span "button" at bounding box center [843, 368] width 31 height 31
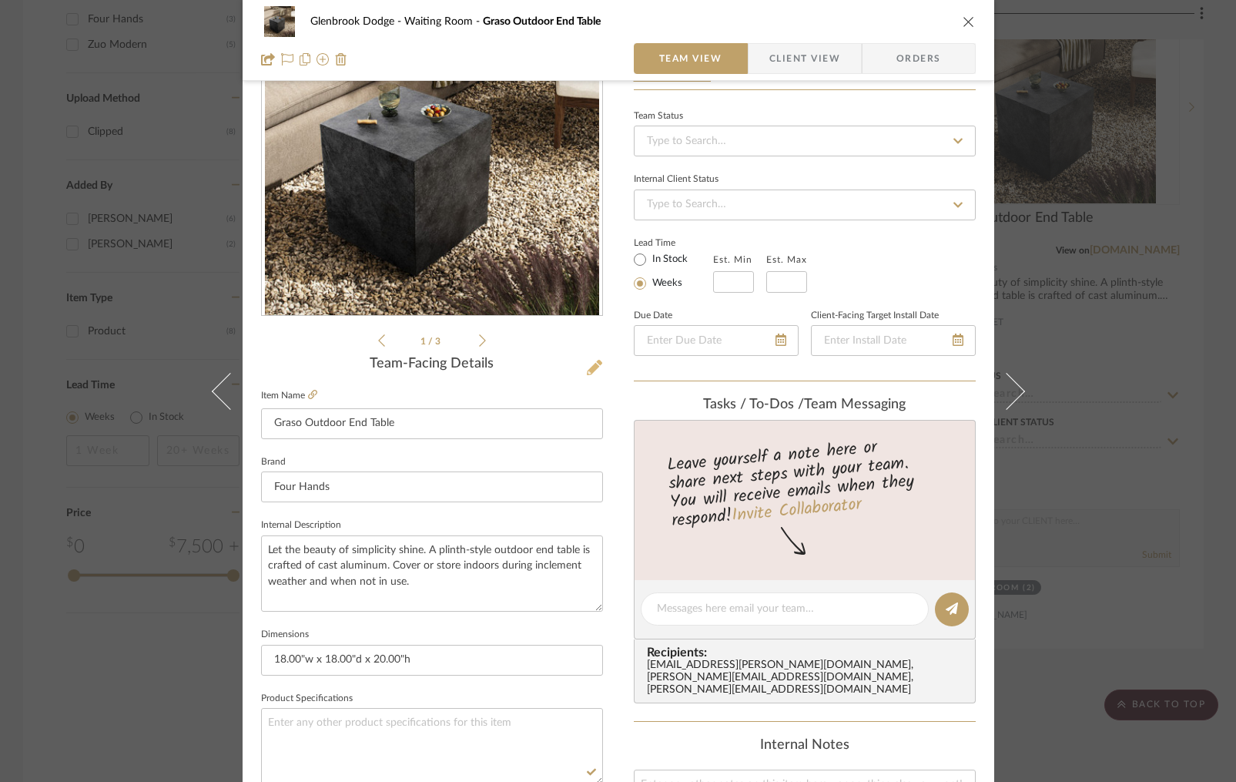
click at [590, 367] on icon at bounding box center [594, 367] width 15 height 15
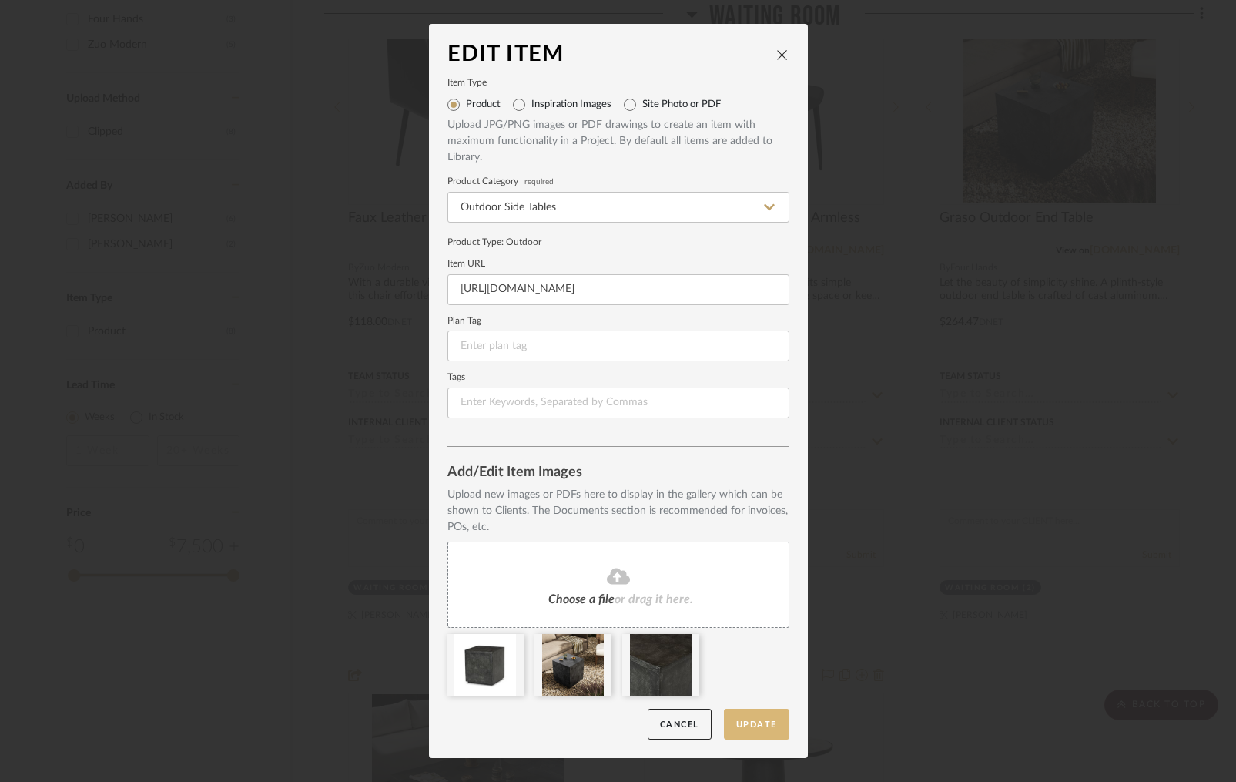
click at [769, 728] on button "Update" at bounding box center [756, 725] width 65 height 32
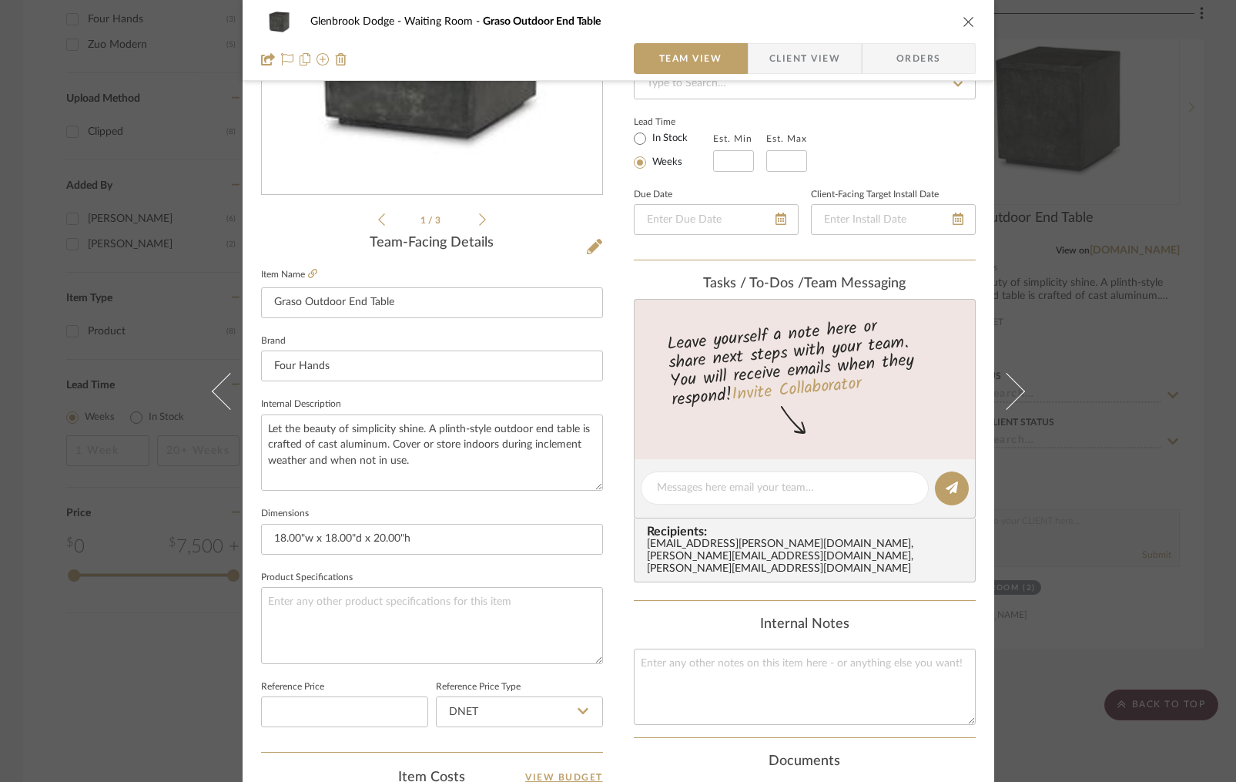
scroll to position [615, 0]
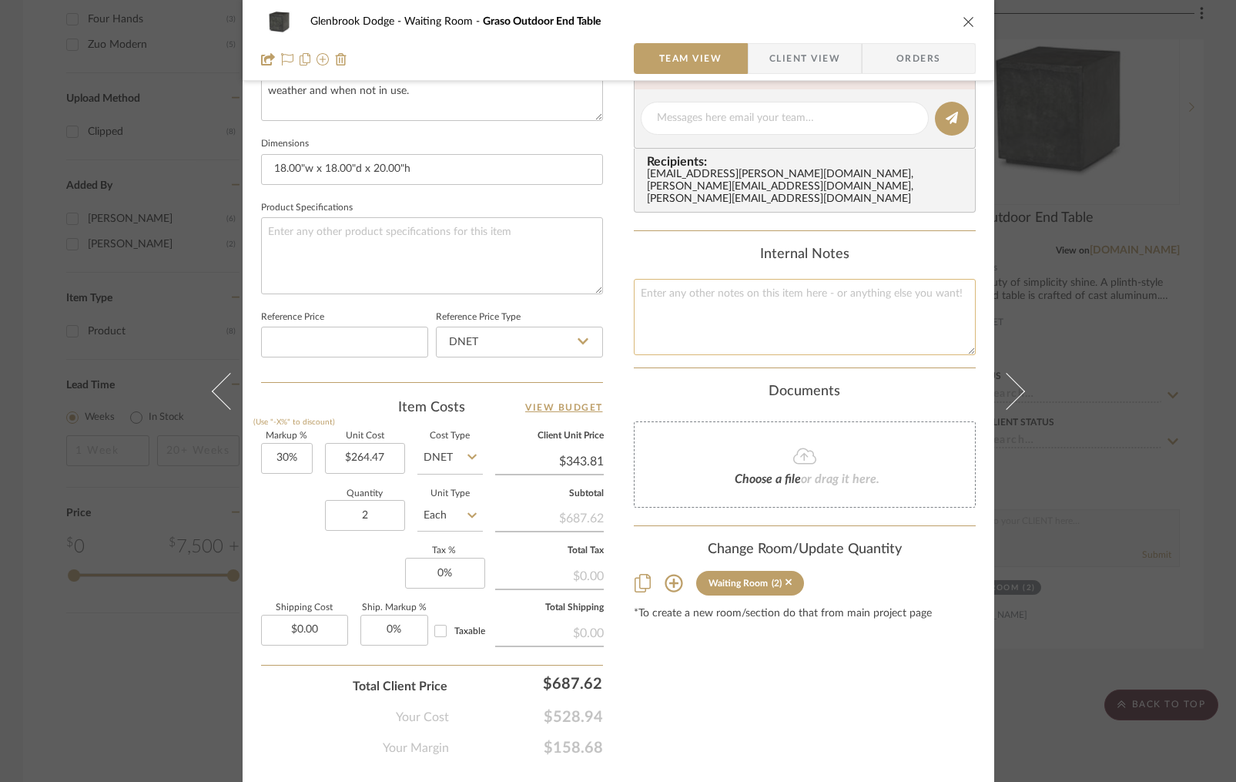
click at [696, 289] on textarea at bounding box center [805, 317] width 342 height 76
paste textarea "248154-001"
type textarea "248154-001"
click at [746, 292] on textarea "248154-001" at bounding box center [805, 317] width 342 height 76
paste textarea "Graso Outdoor End Table"
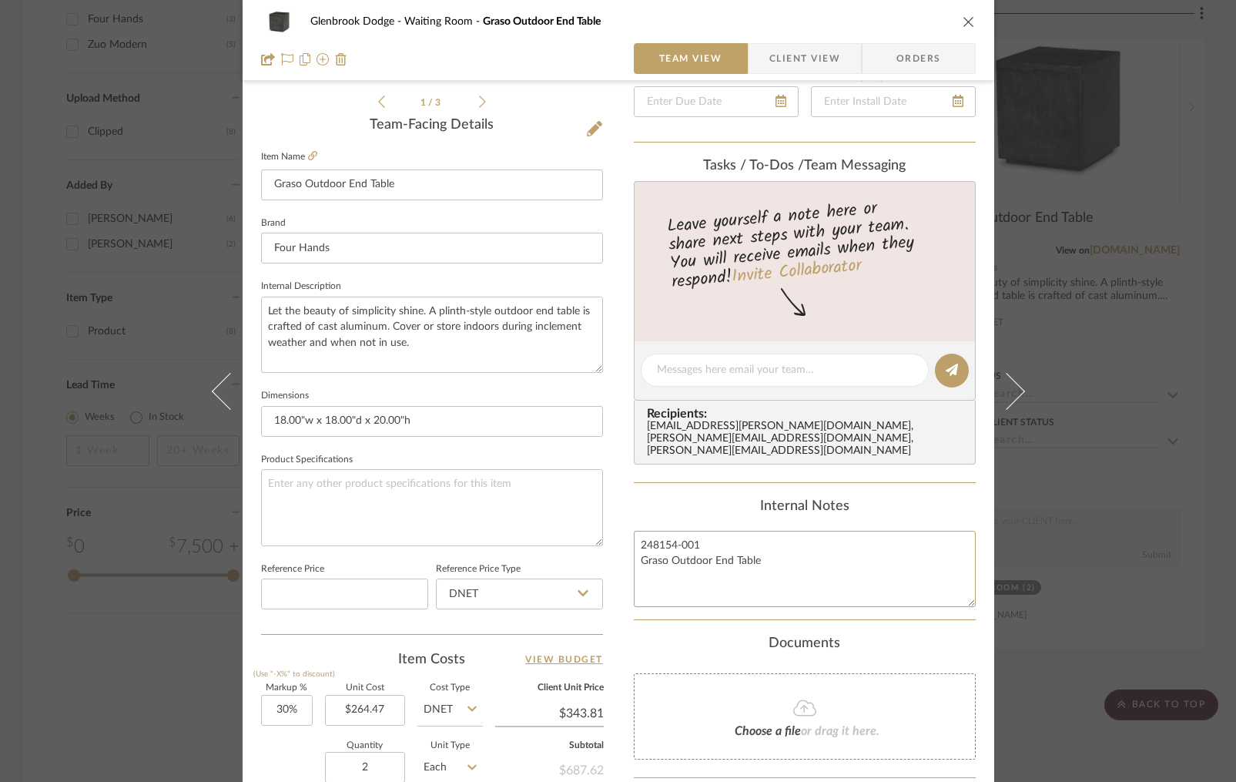
scroll to position [360, 0]
type textarea "248154-001 Graso Outdoor End Table"
click at [410, 491] on textarea at bounding box center [432, 510] width 342 height 76
paste textarea "Materials Aluminum Weight 35.49 lb"
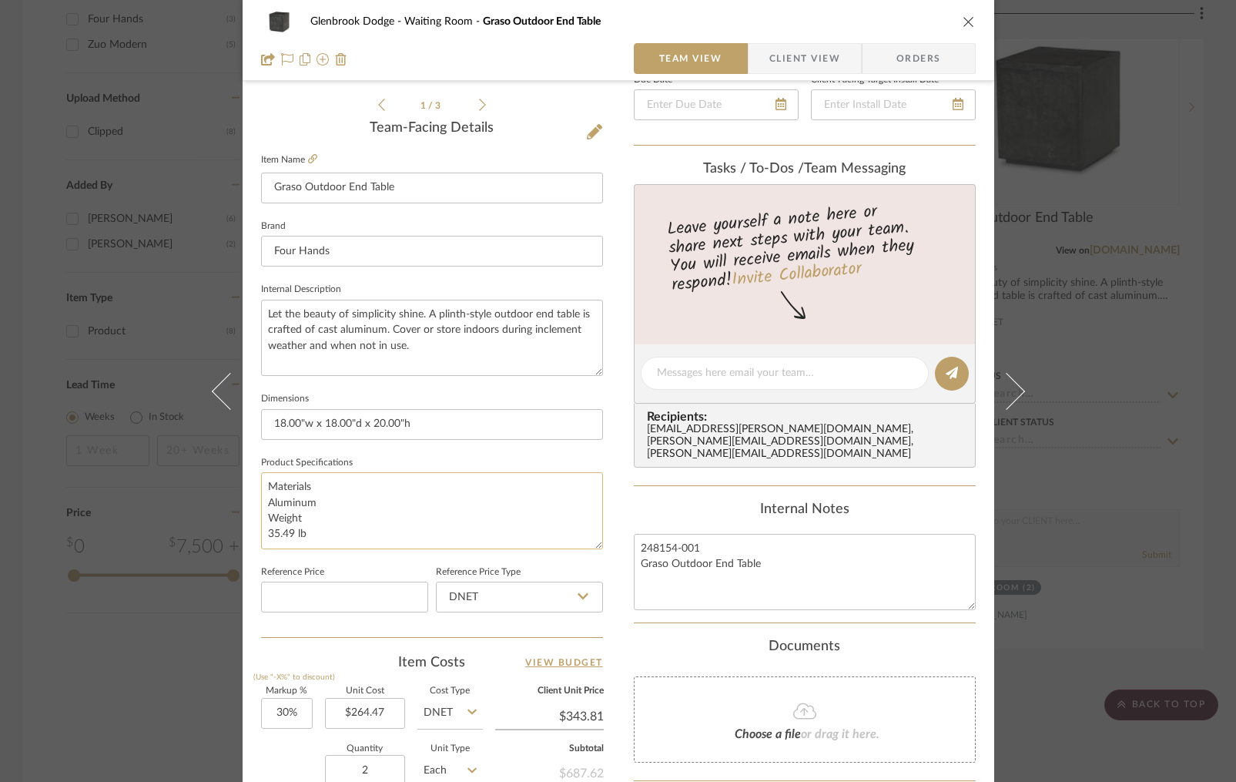
click at [264, 500] on textarea "Materials Aluminum Weight 35.49 lb" at bounding box center [432, 510] width 342 height 76
click at [261, 517] on textarea "Materials: Aluminum Weight 35.49 lb" at bounding box center [432, 510] width 342 height 76
type textarea "Materials: Aluminum Weight: 35.49 lb"
click at [605, 551] on div "Glenbrook Dodge Waiting Room Graso Outdoor End Table Team View Client View Orde…" at bounding box center [619, 362] width 752 height 1423
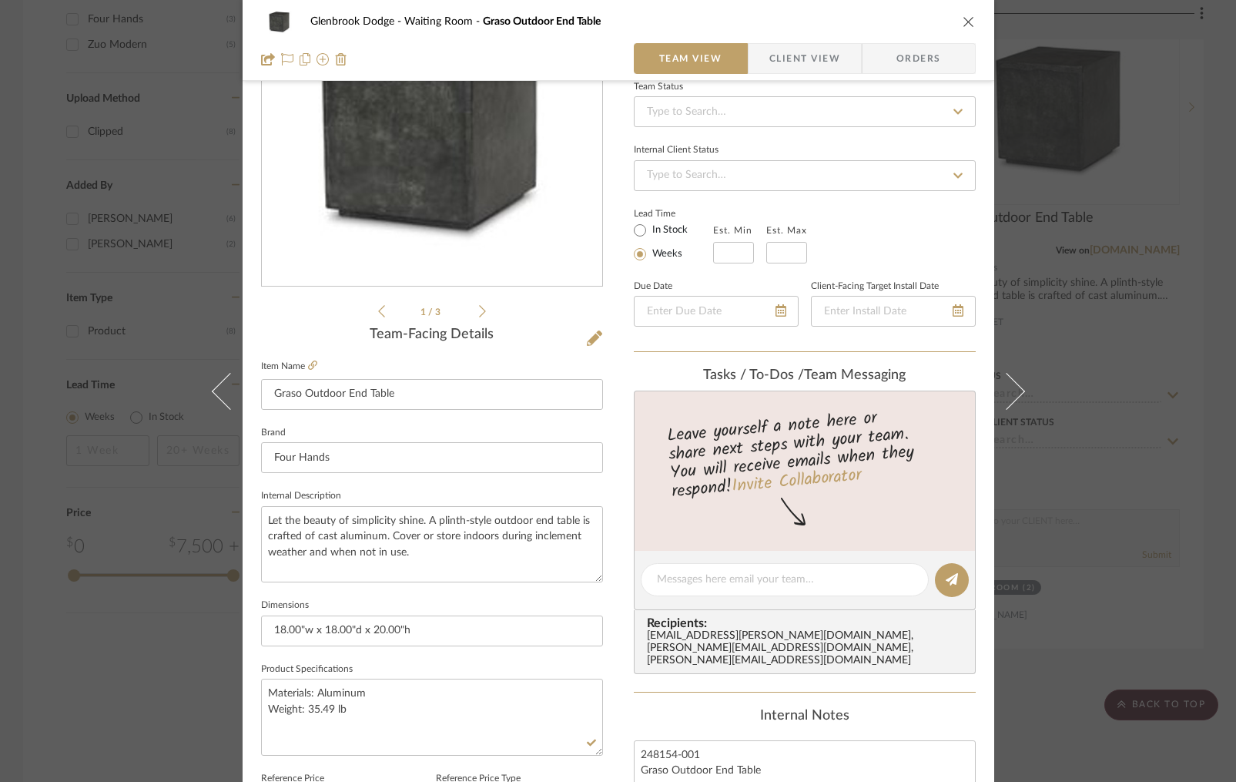
scroll to position [0, 0]
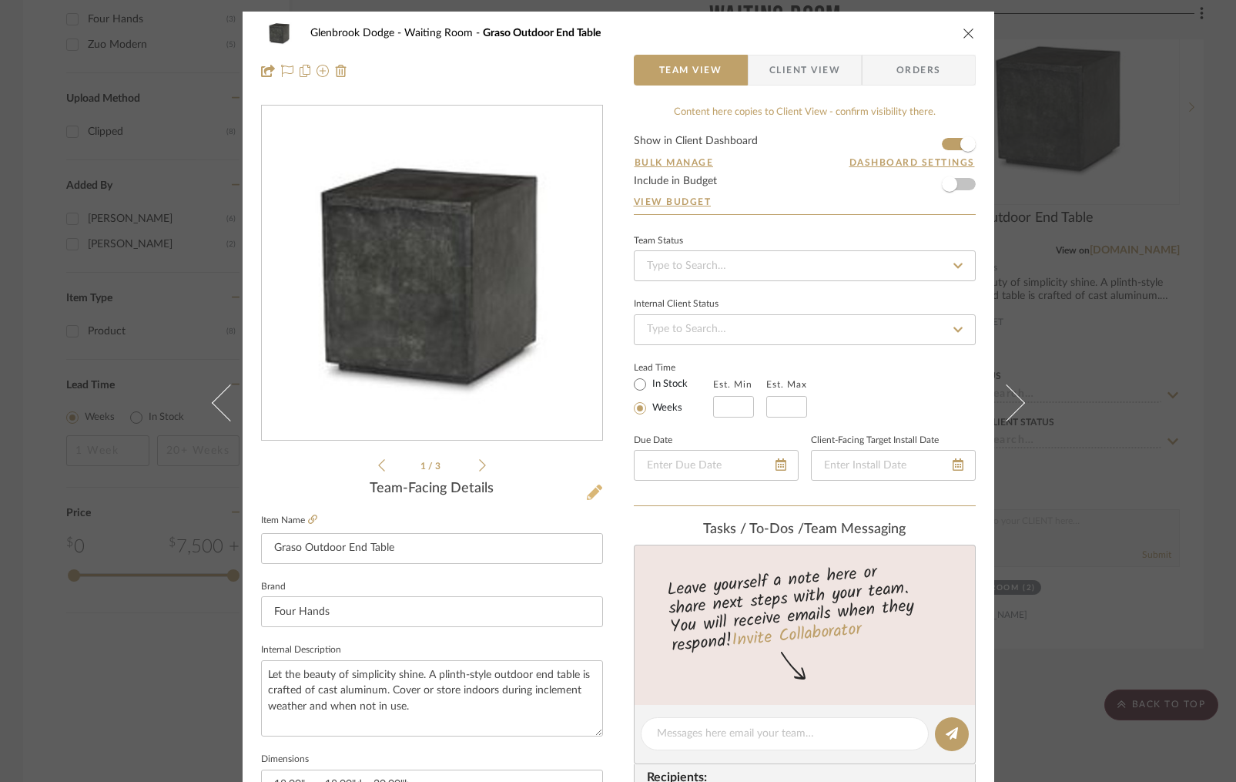
click at [590, 494] on icon at bounding box center [594, 492] width 15 height 15
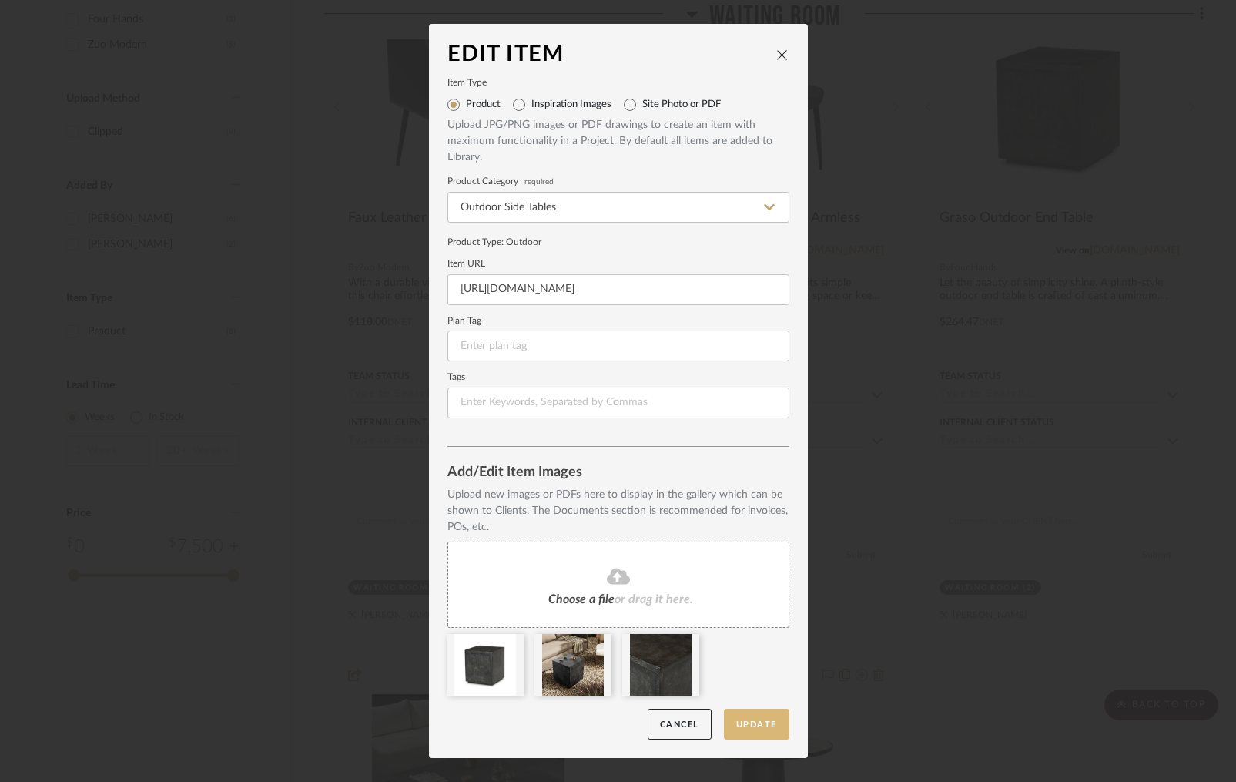
click at [742, 716] on button "Update" at bounding box center [756, 725] width 65 height 32
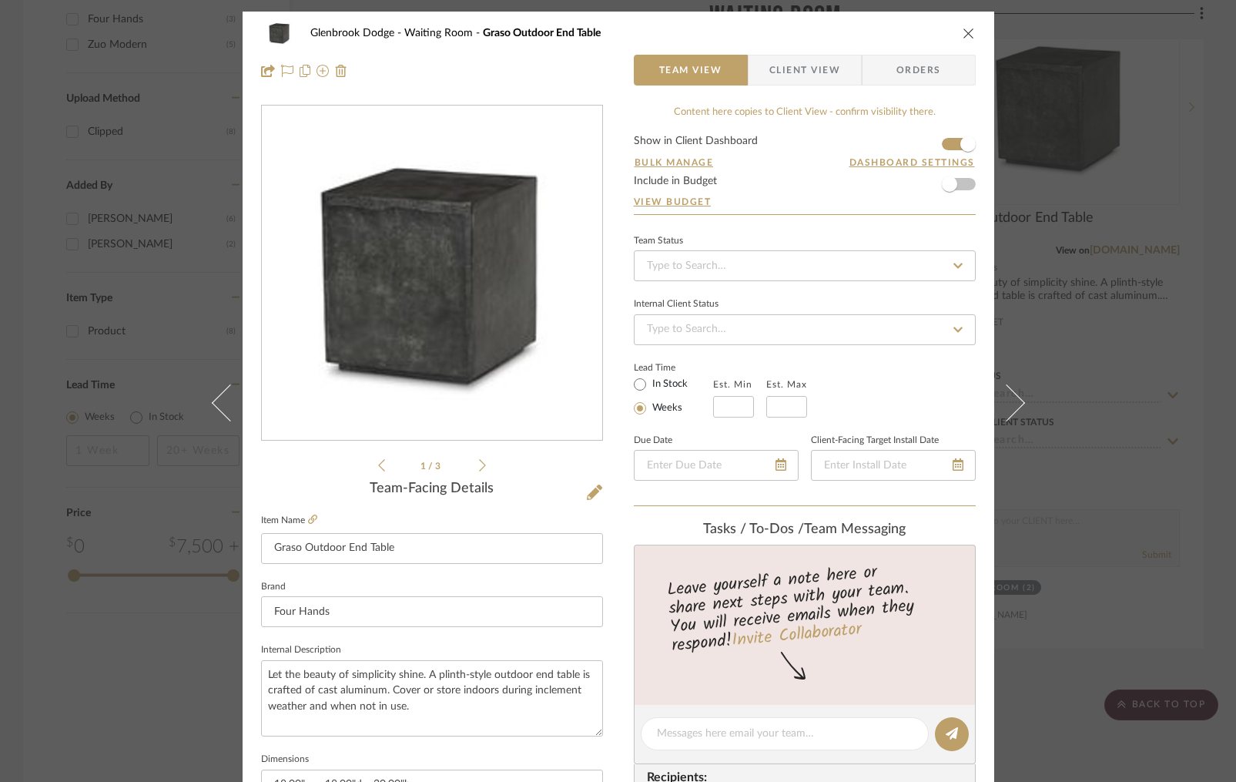
click at [479, 464] on icon at bounding box center [482, 465] width 7 height 14
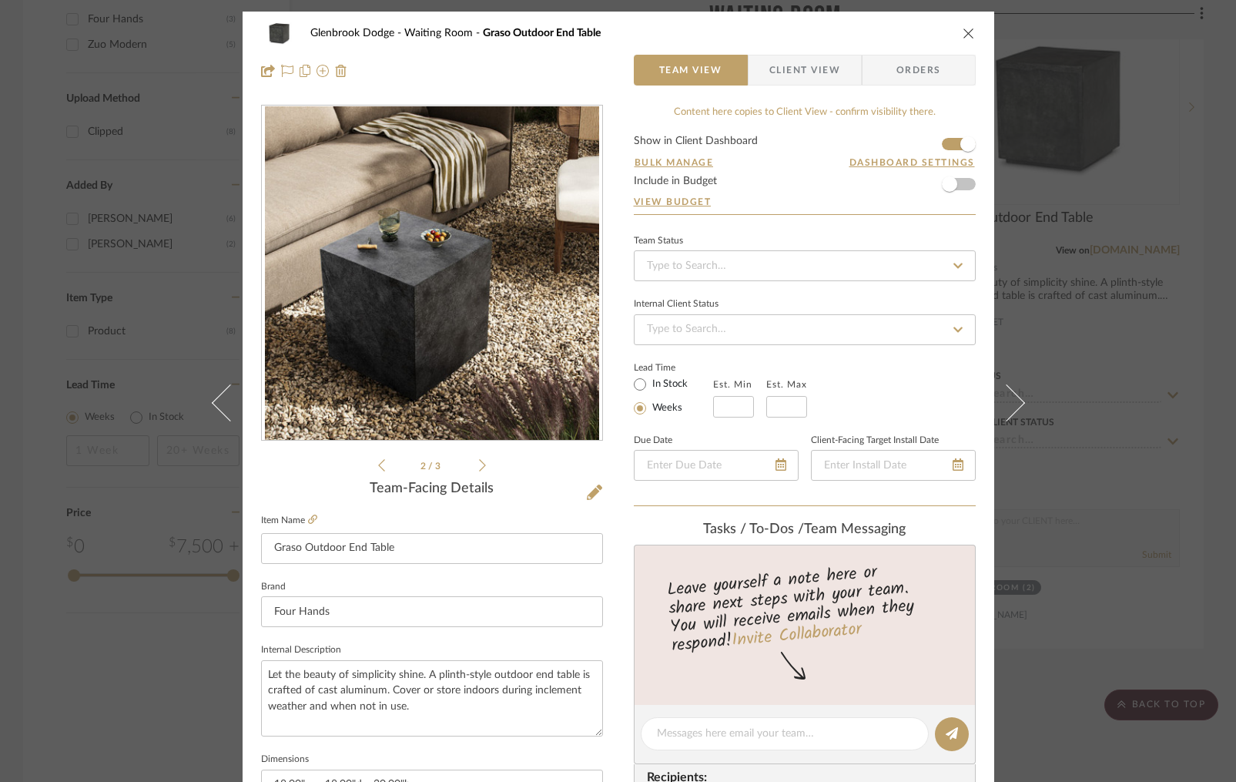
click at [479, 464] on icon at bounding box center [482, 465] width 7 height 14
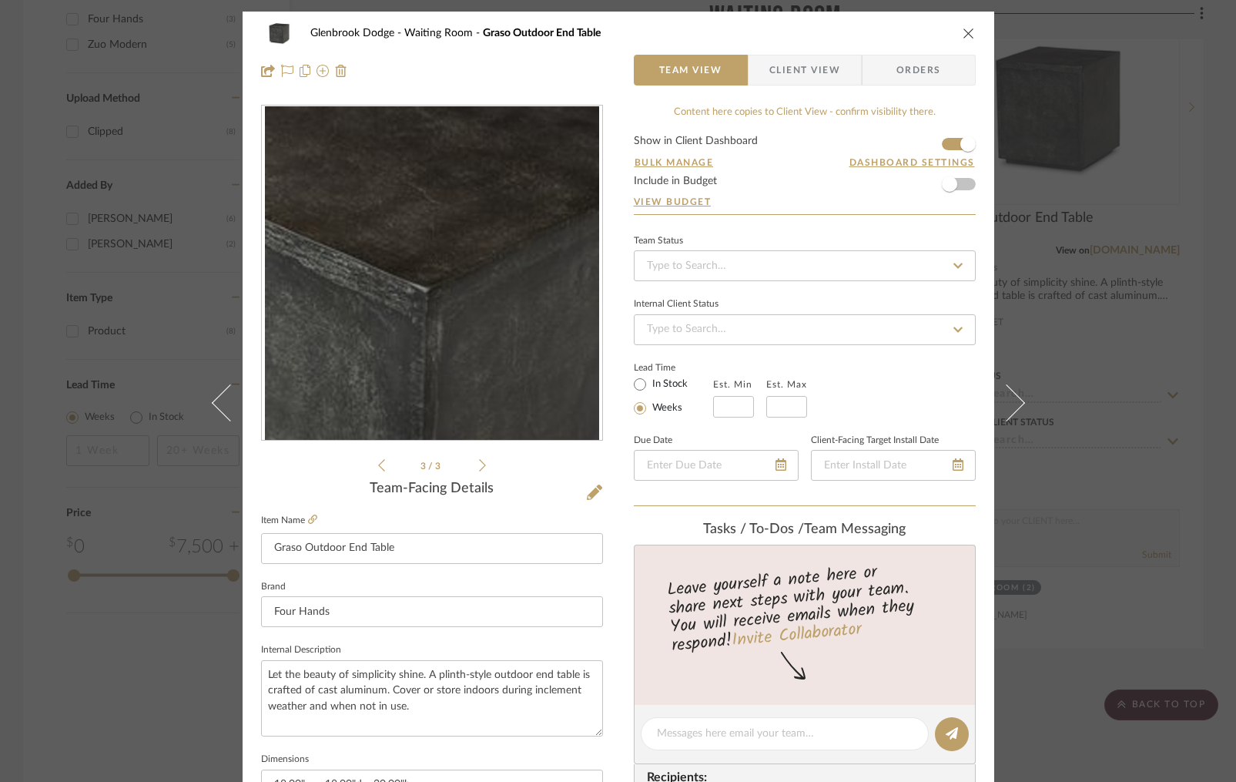
click at [378, 467] on icon at bounding box center [381, 465] width 7 height 14
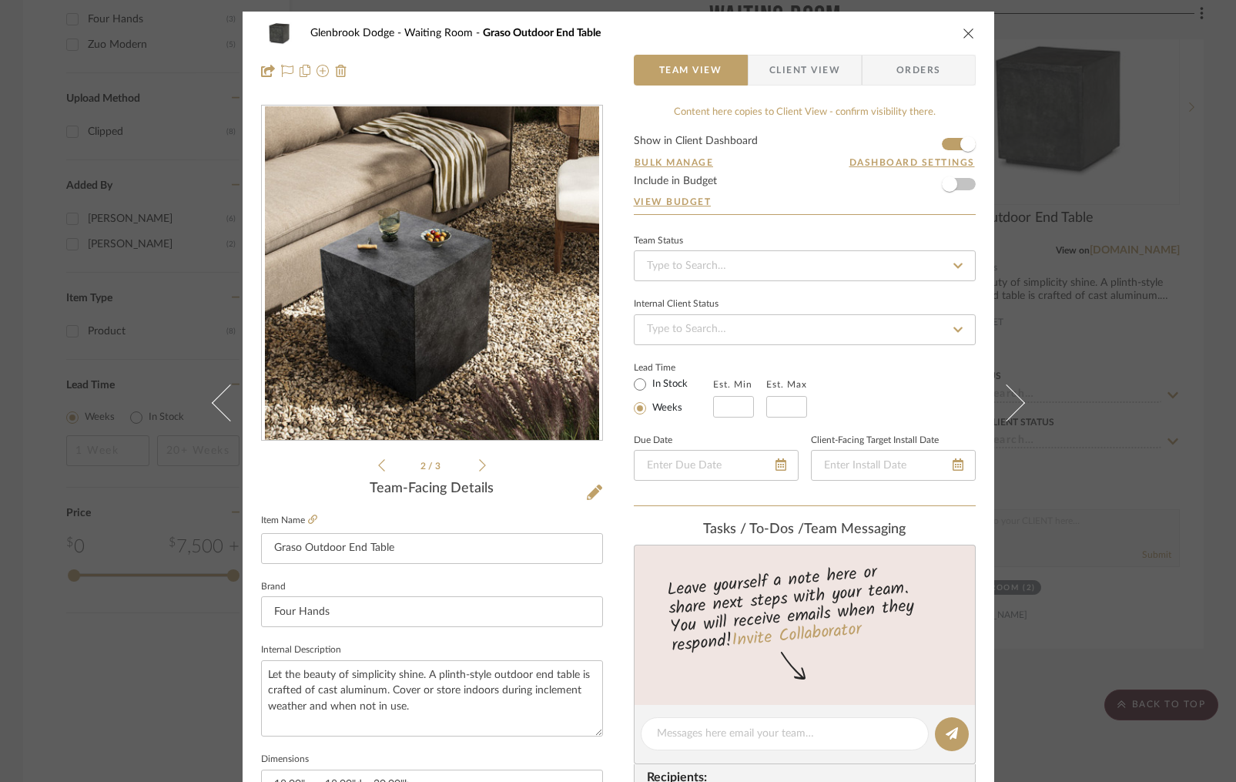
click at [378, 467] on icon at bounding box center [381, 465] width 7 height 14
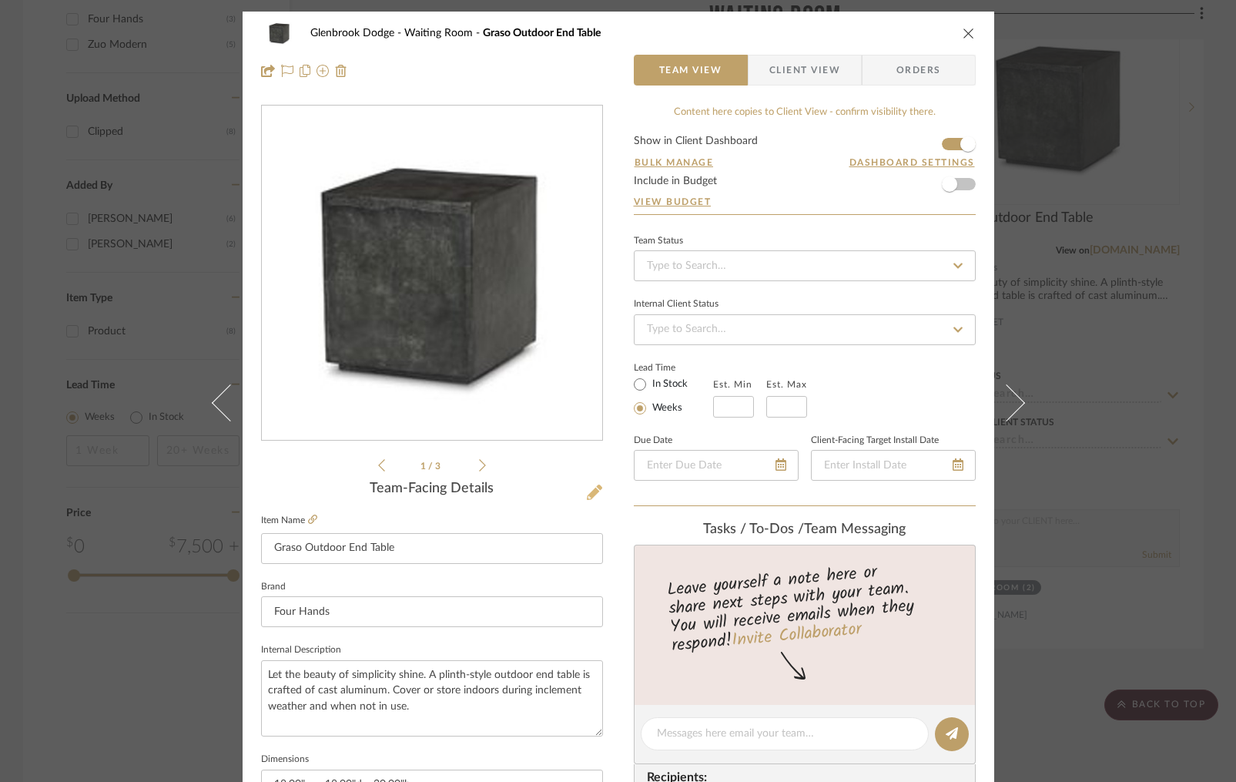
click at [591, 494] on icon at bounding box center [594, 492] width 15 height 15
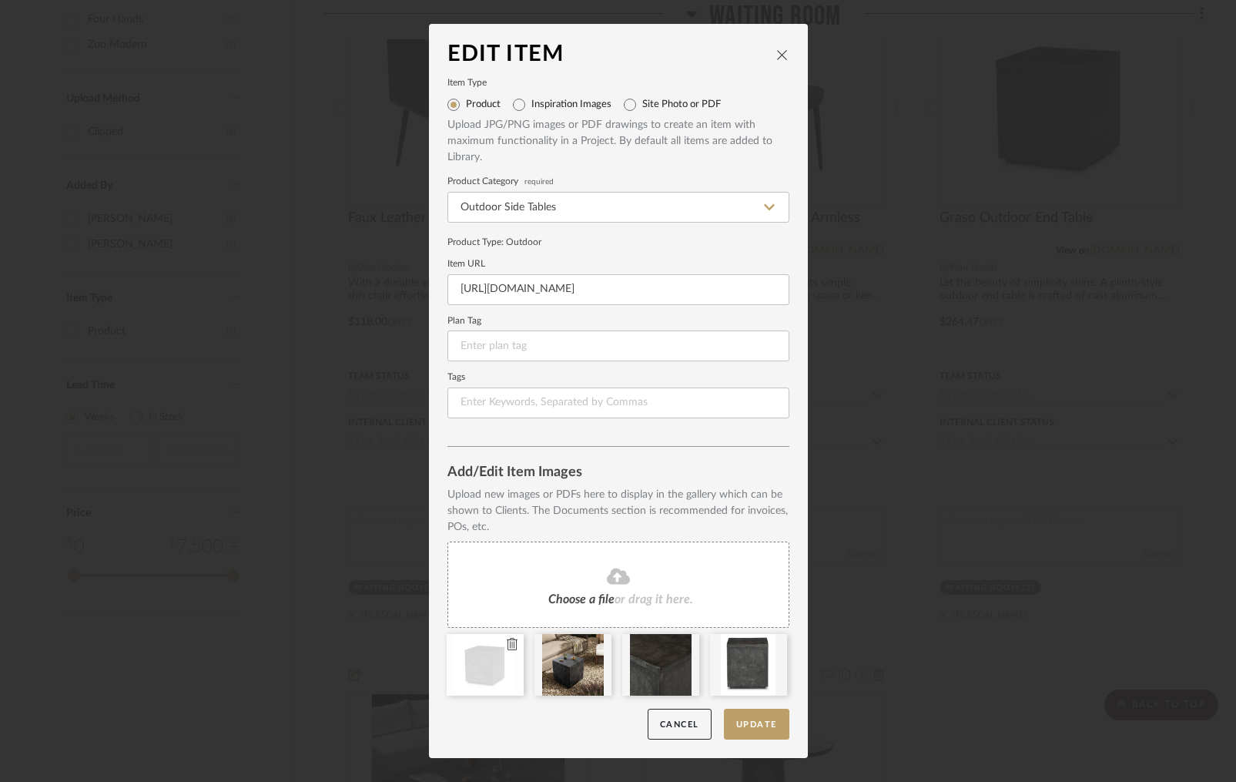
click at [507, 645] on icon at bounding box center [512, 644] width 11 height 12
drag, startPoint x: 661, startPoint y: 658, endPoint x: 1182, endPoint y: 25, distance: 820.3
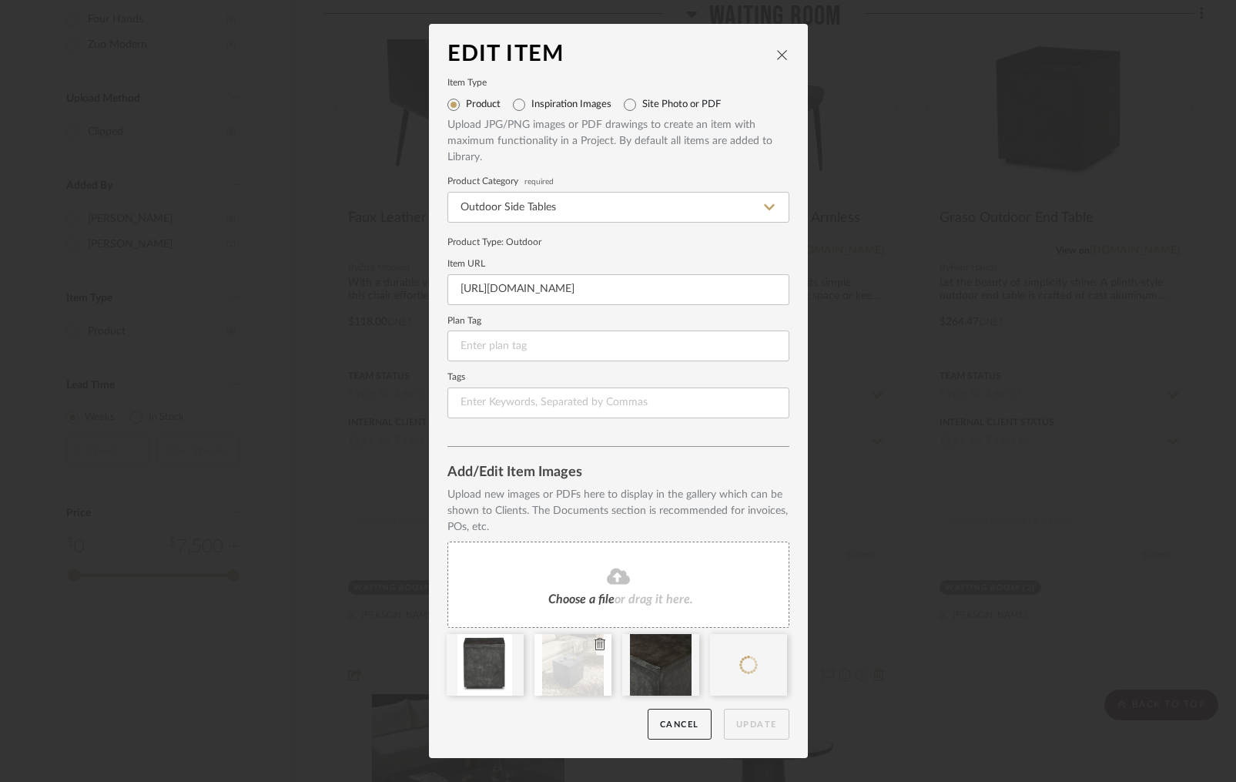
click at [595, 644] on icon at bounding box center [600, 644] width 11 height 12
click at [595, 646] on icon at bounding box center [600, 644] width 11 height 12
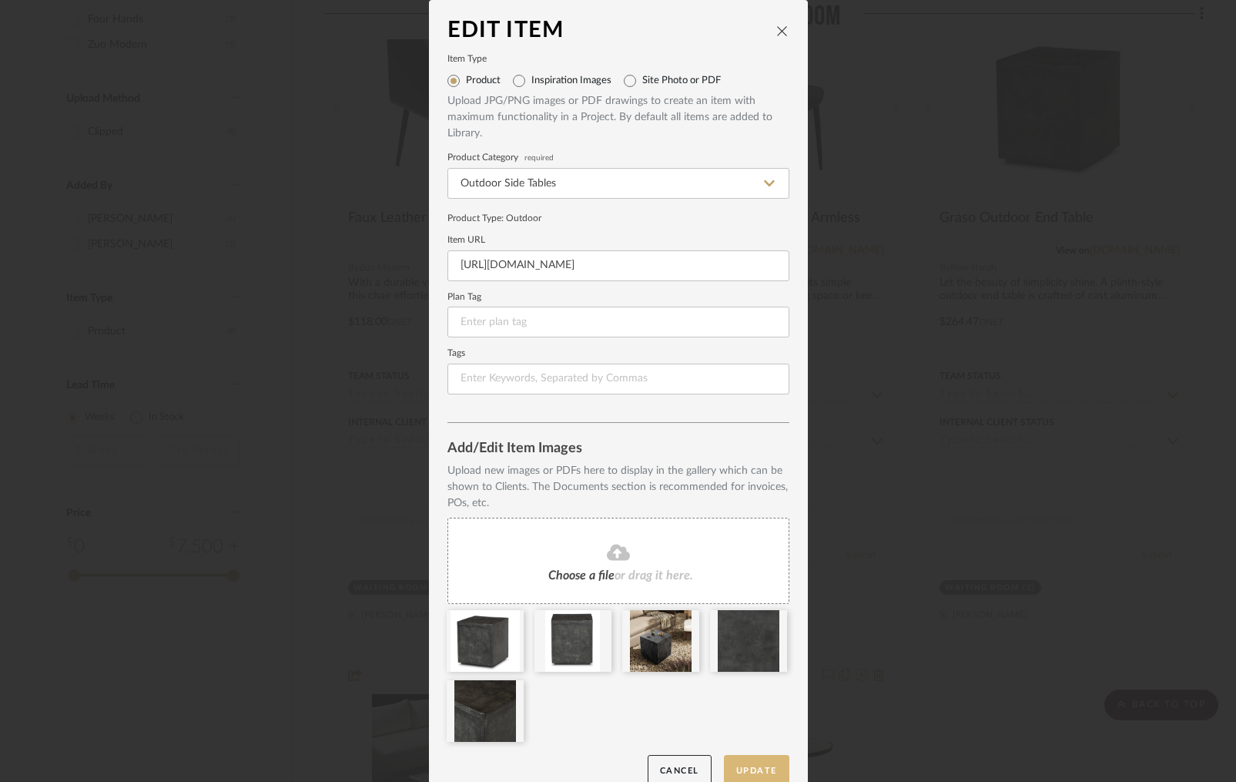
click at [754, 762] on button "Update" at bounding box center [756, 771] width 65 height 32
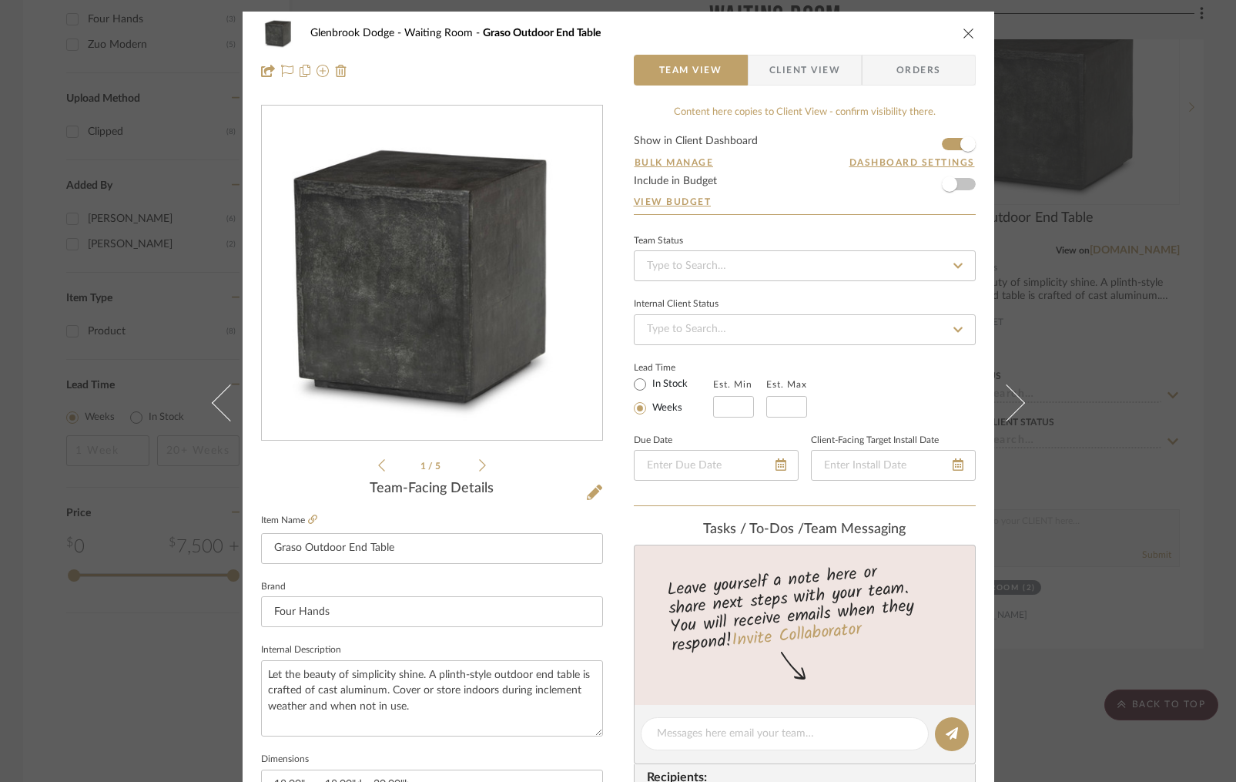
click at [479, 461] on icon at bounding box center [482, 465] width 7 height 12
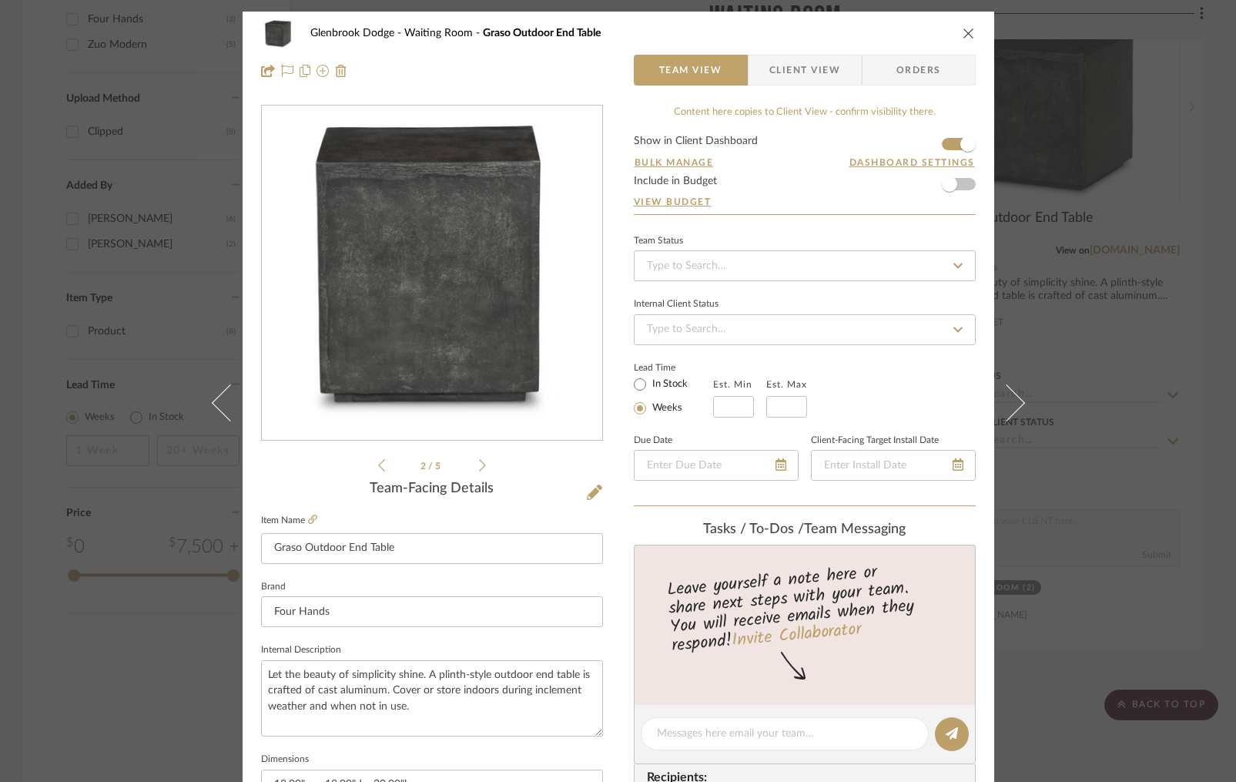
click at [479, 461] on icon at bounding box center [482, 465] width 7 height 12
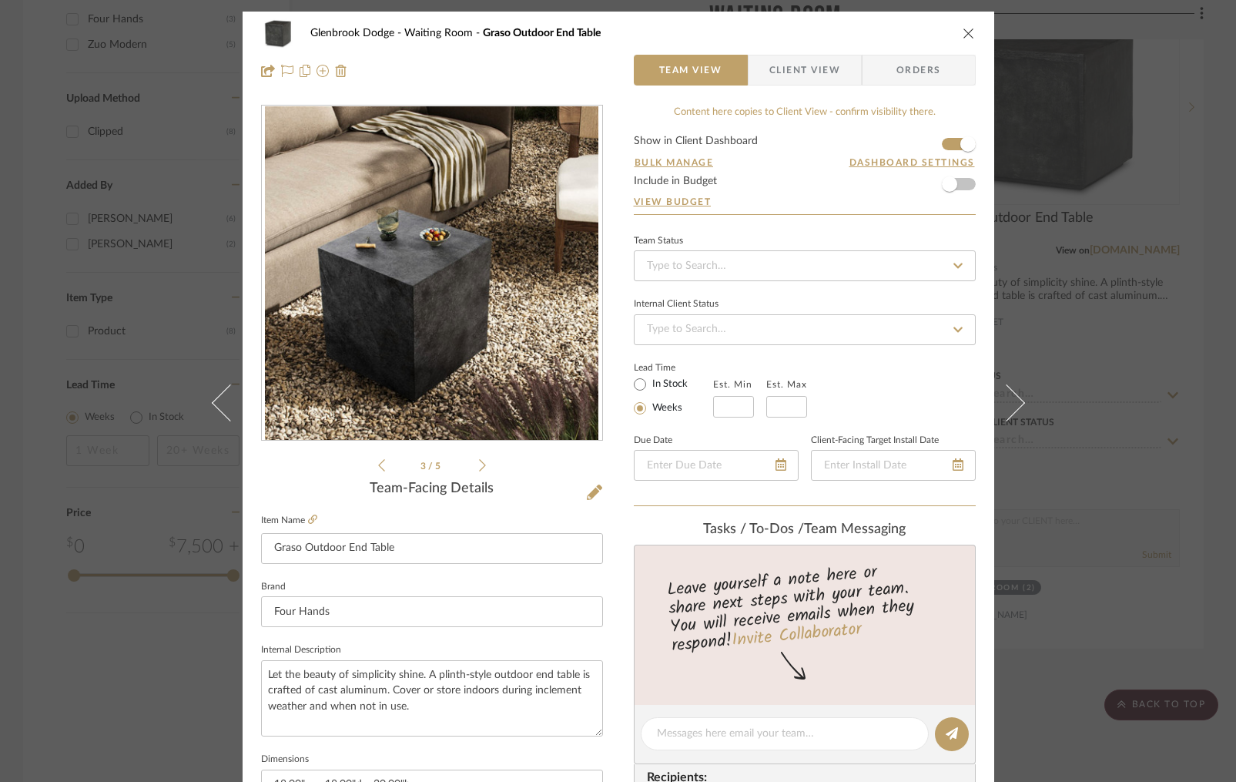
click at [479, 461] on icon at bounding box center [482, 465] width 7 height 12
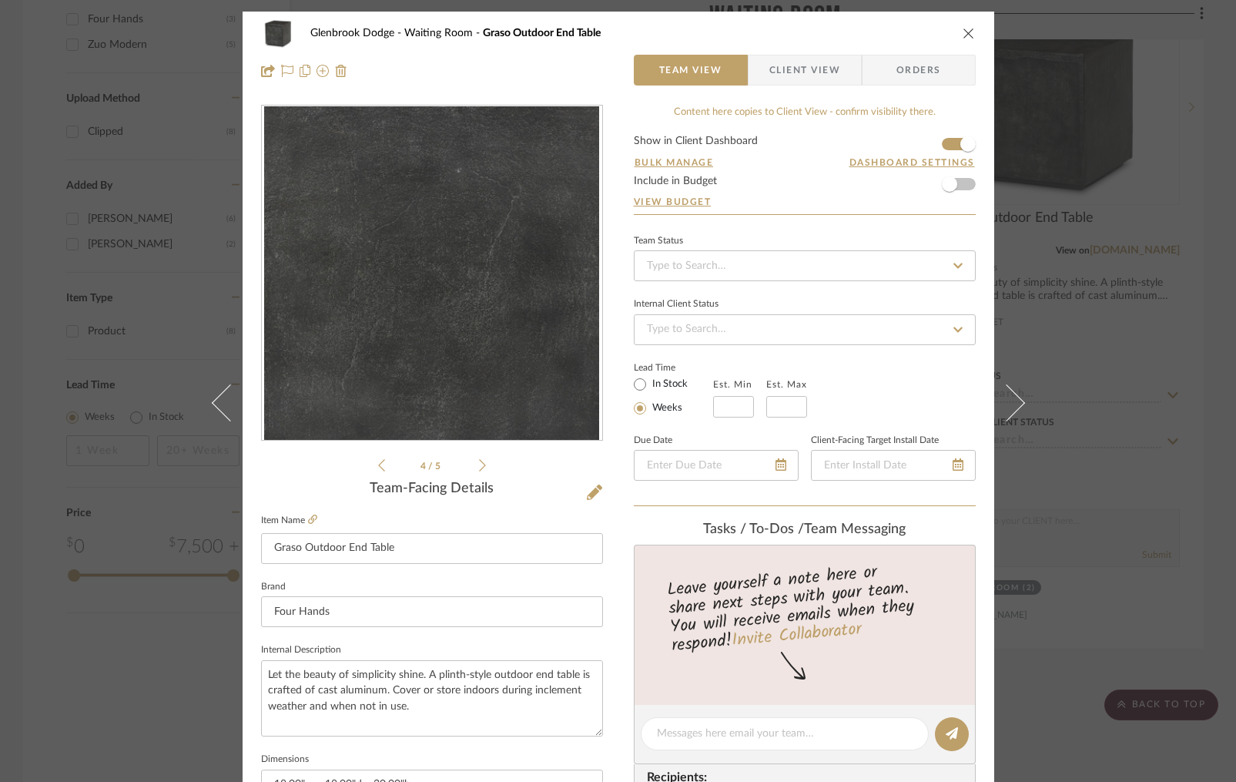
click at [479, 461] on icon at bounding box center [482, 465] width 7 height 12
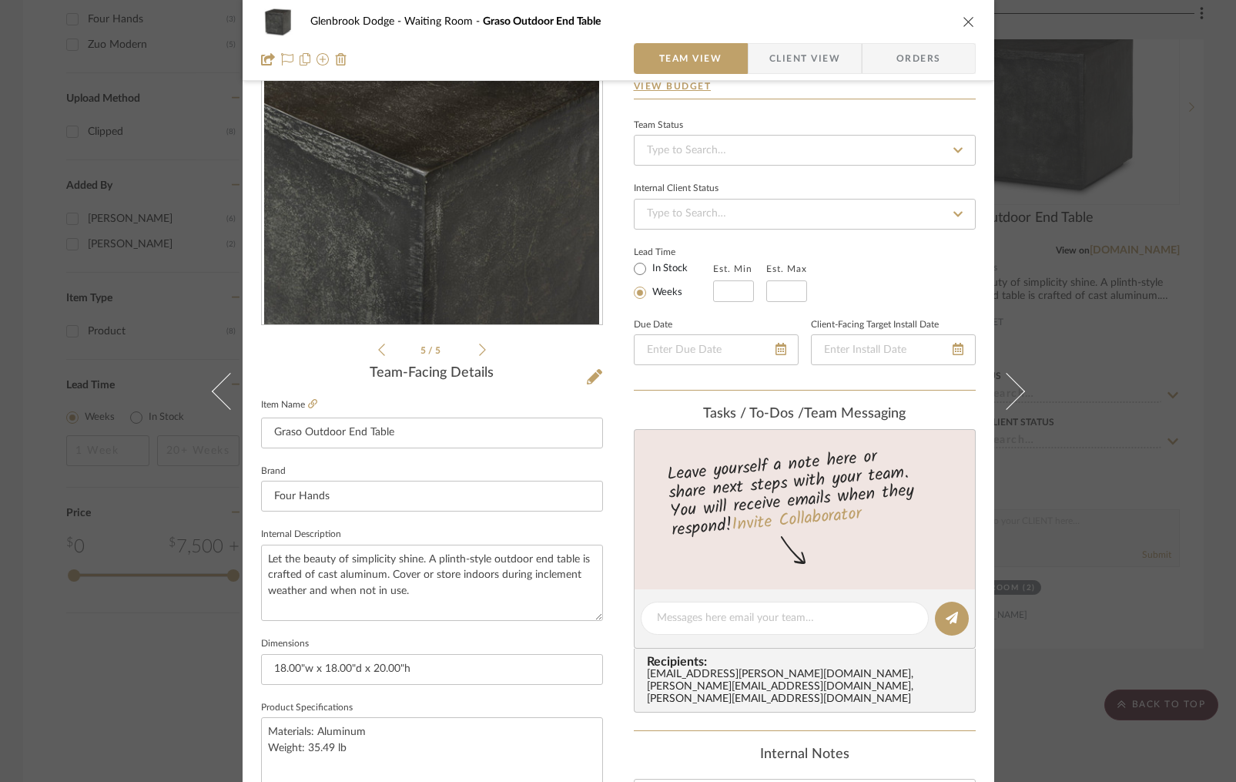
scroll to position [119, 0]
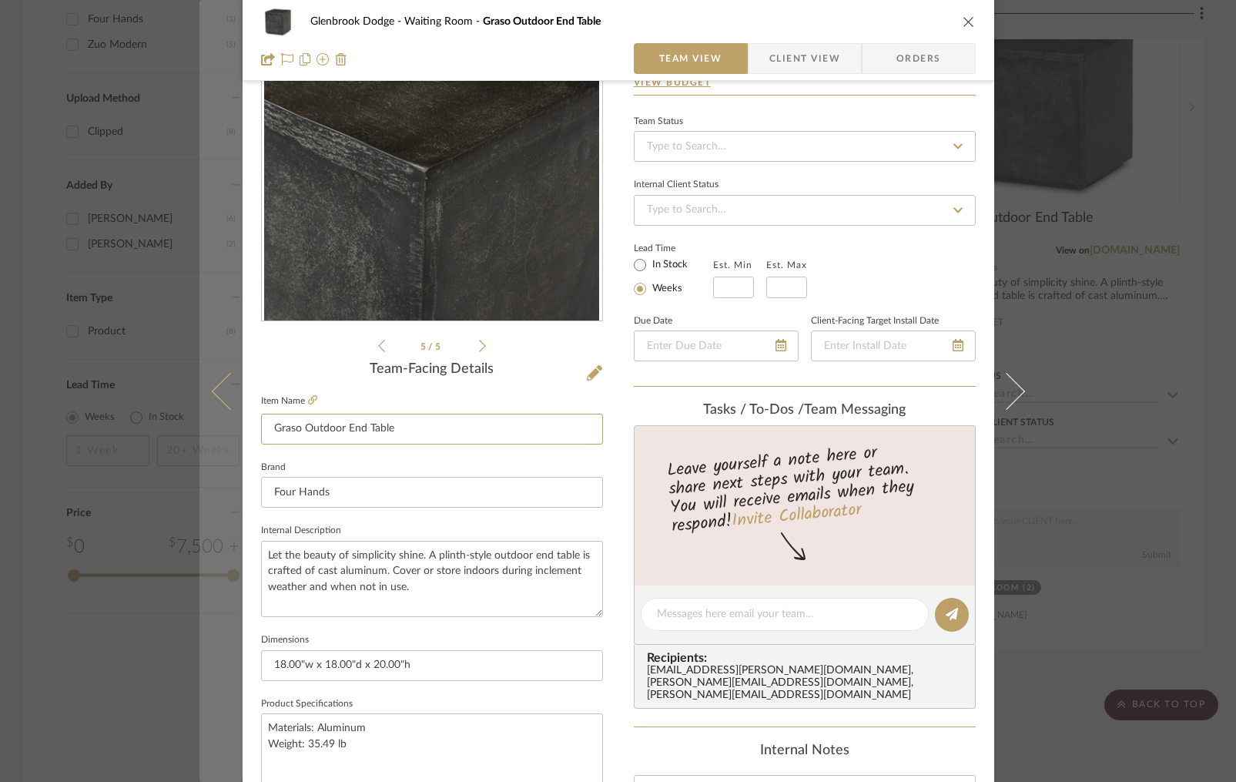
drag, startPoint x: 339, startPoint y: 429, endPoint x: 218, endPoint y: 417, distance: 121.5
click at [218, 417] on mat-dialog-content "Glenbrook Dodge Waiting Room Graso Outdoor End Table Team View Client View Orde…" at bounding box center [619, 603] width 838 height 1423
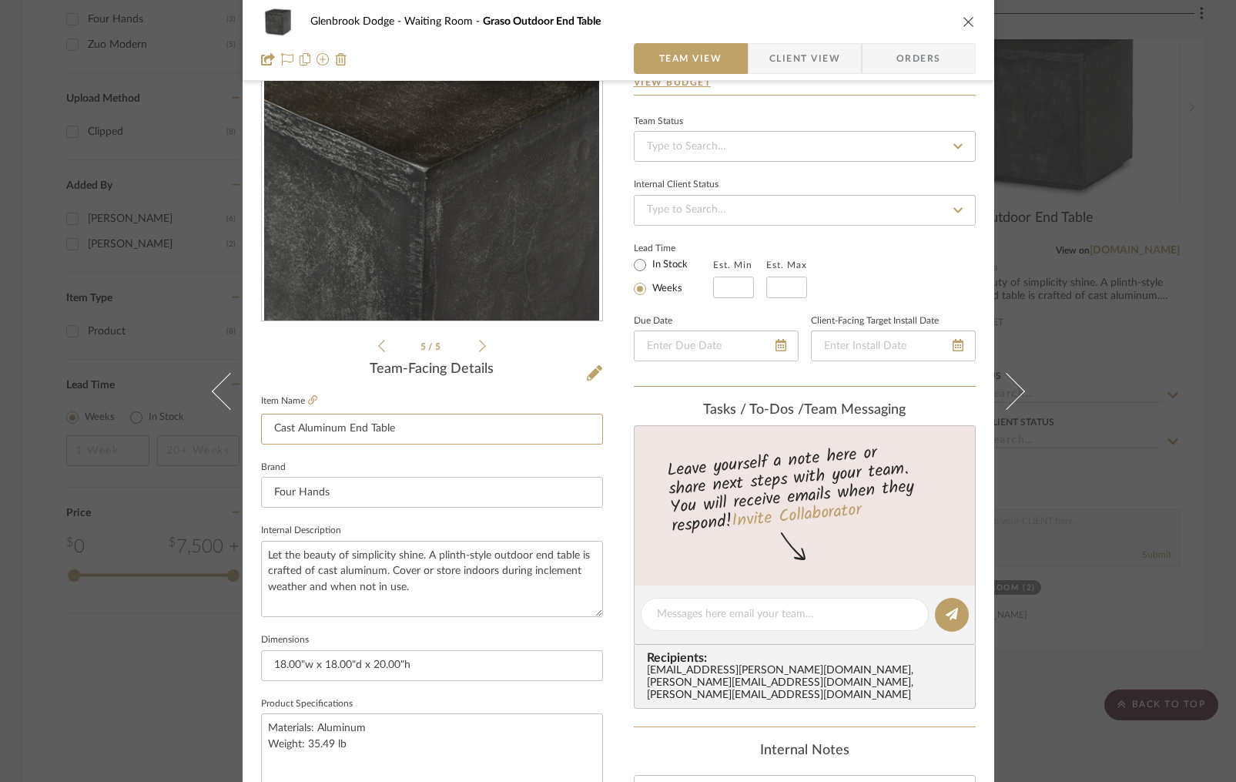
drag, startPoint x: 268, startPoint y: 431, endPoint x: 310, endPoint y: 446, distance: 45.1
click at [269, 431] on input "Cast Aluminum End Table" at bounding box center [432, 429] width 342 height 31
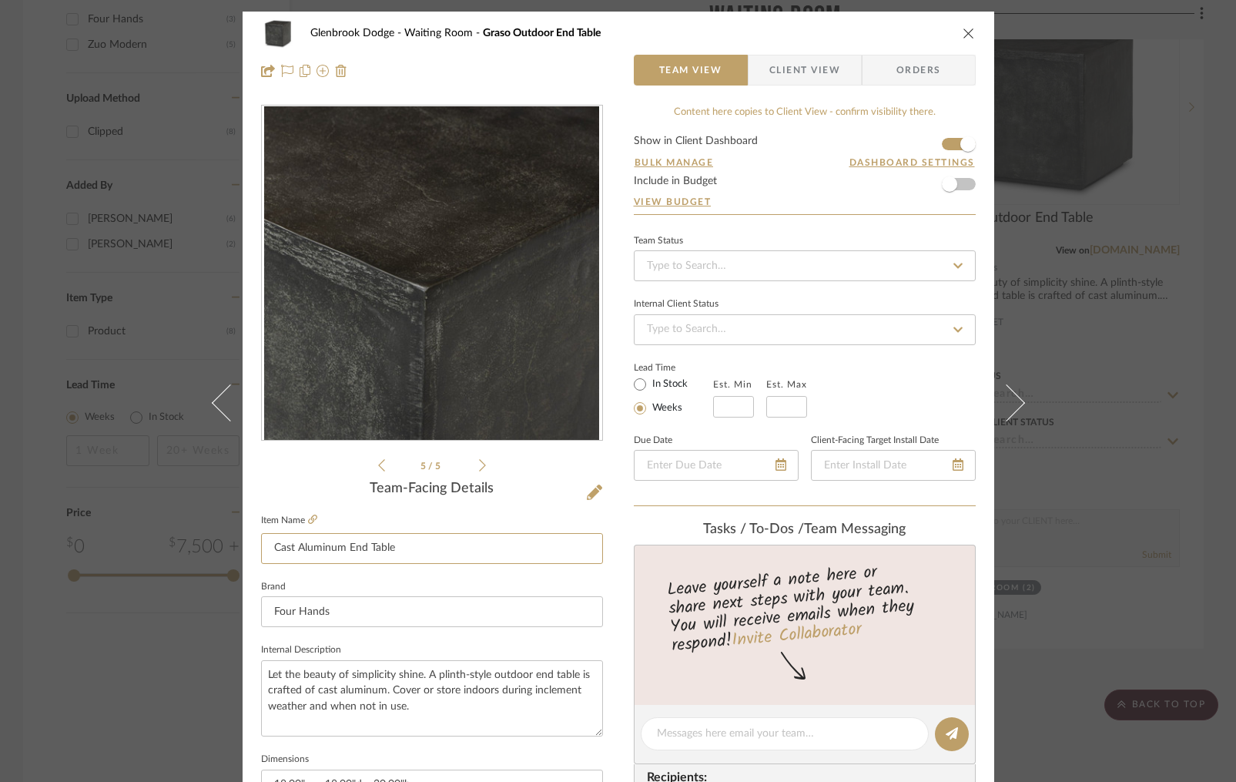
type input "Cast Aluminum End Table"
click at [779, 69] on span "Client View" at bounding box center [805, 70] width 71 height 31
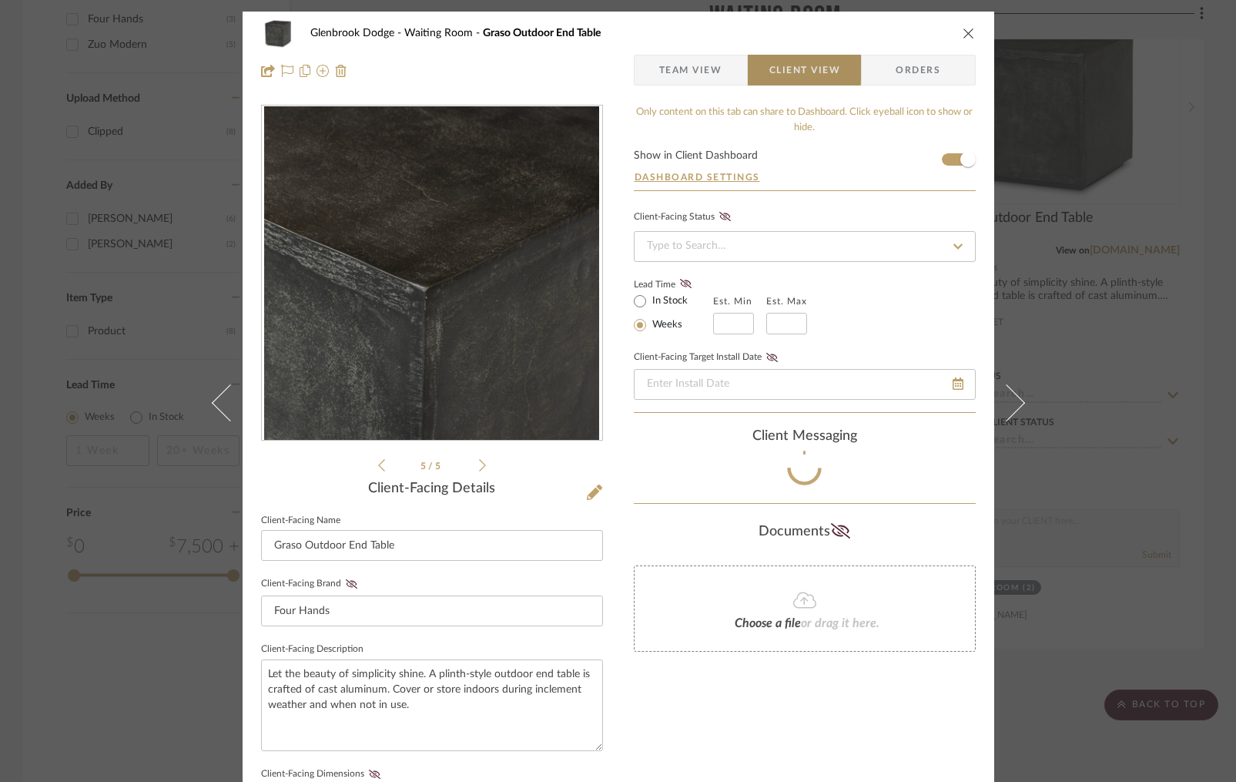
type input "Cast Aluminum End Table"
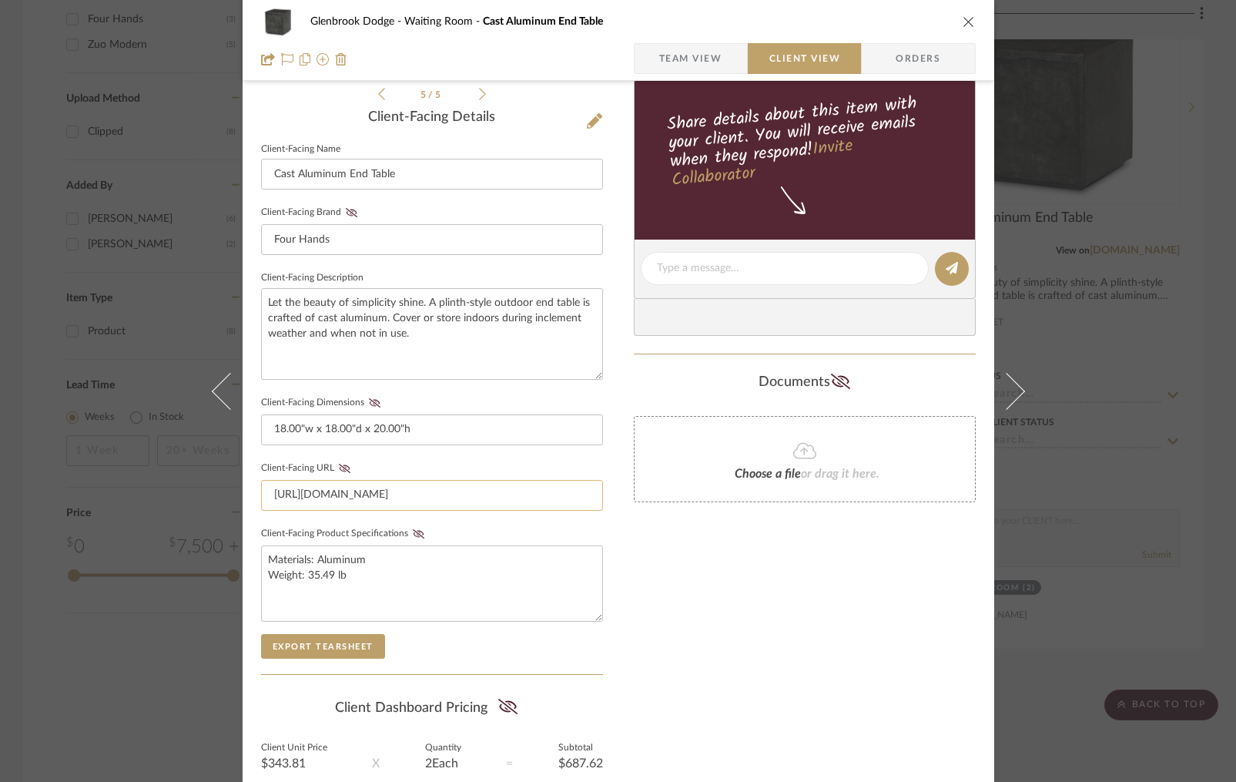
scroll to position [387, 0]
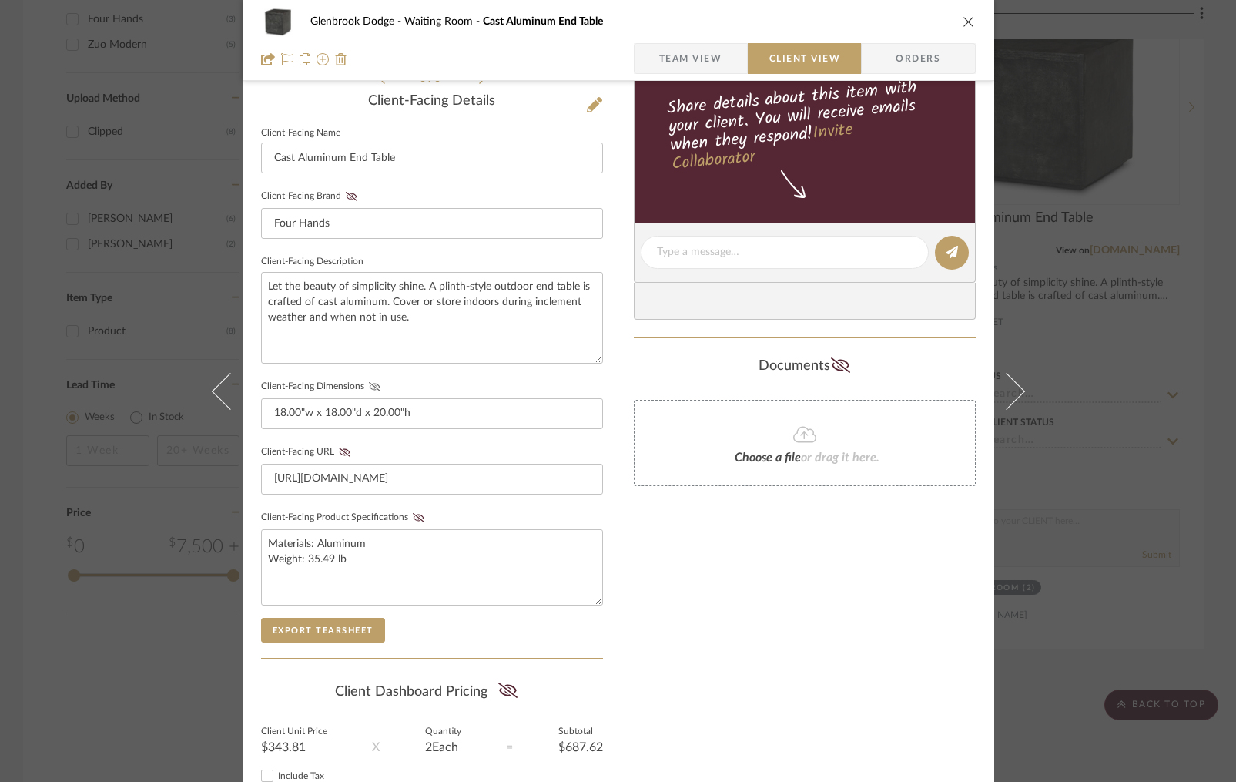
click at [369, 386] on icon at bounding box center [375, 386] width 12 height 9
drag, startPoint x: 412, startPoint y: 515, endPoint x: 648, endPoint y: 560, distance: 240.1
click at [415, 514] on icon at bounding box center [419, 517] width 12 height 9
click at [753, 604] on div "Only content on this tab can share to Dashboard. Click eyeball icon to show or …" at bounding box center [805, 281] width 342 height 1128
click at [955, 21] on div "Glenbrook Dodge Waiting Room Cast Aluminum End Table" at bounding box center [618, 21] width 715 height 31
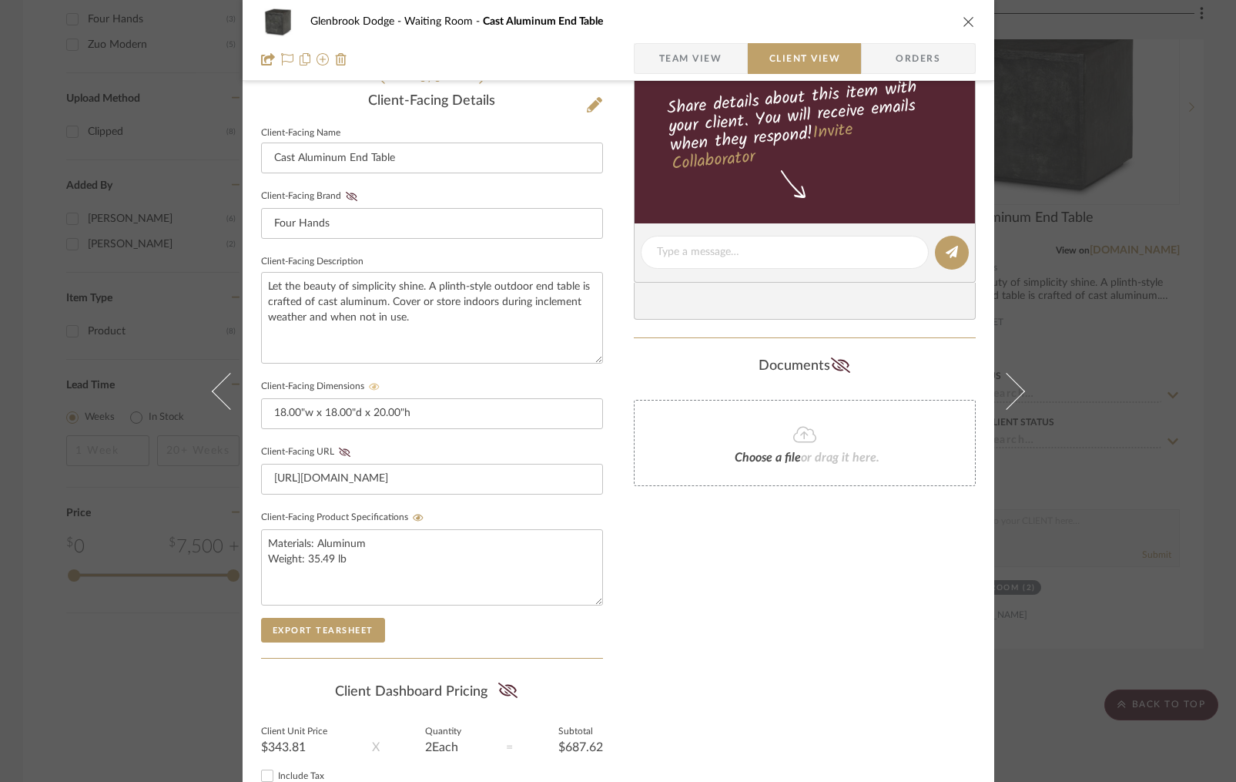
click at [963, 19] on icon "close" at bounding box center [969, 21] width 12 height 12
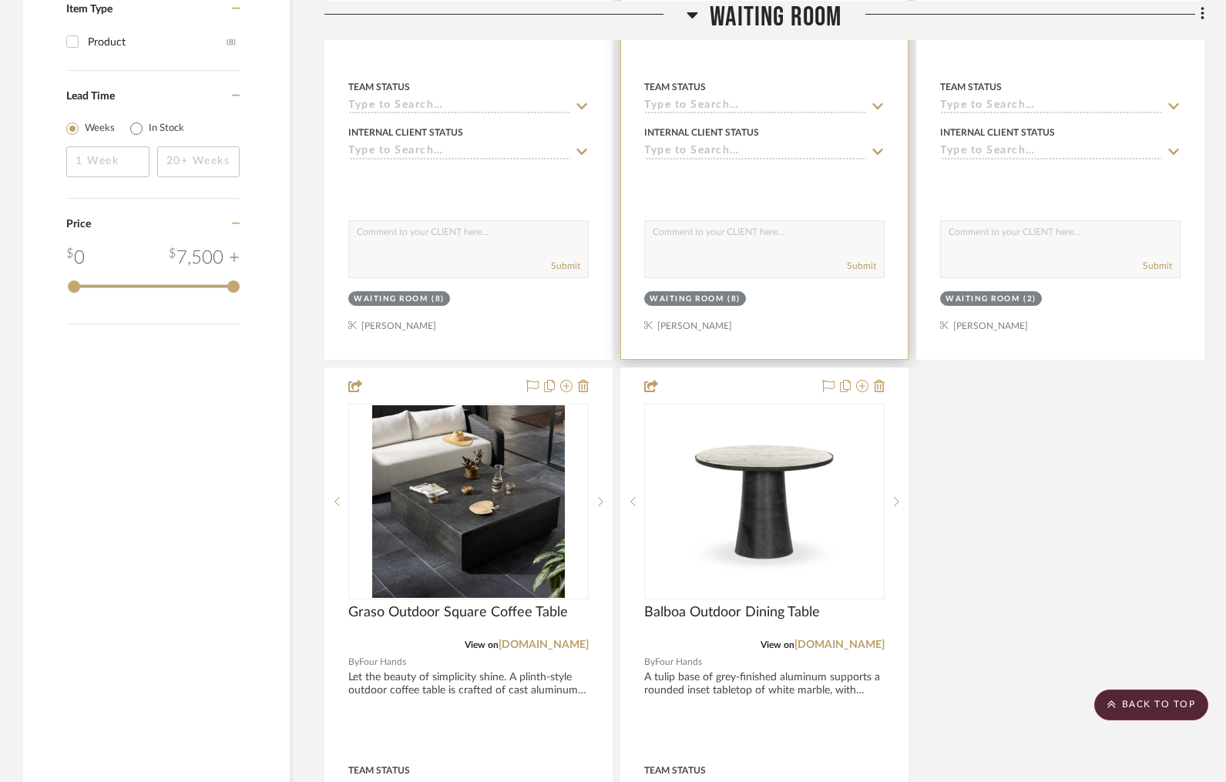
scroll to position [1431, 0]
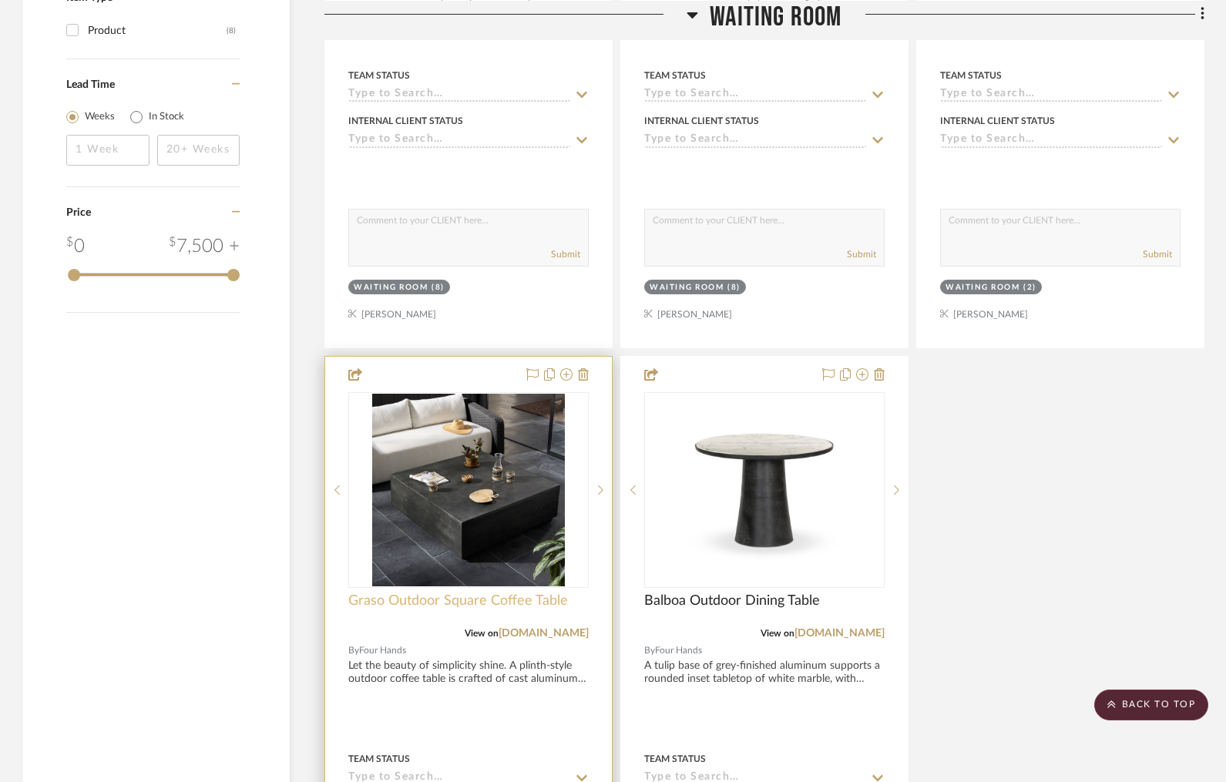
click at [500, 602] on span "Graso Outdoor Square Coffee Table" at bounding box center [458, 600] width 220 height 17
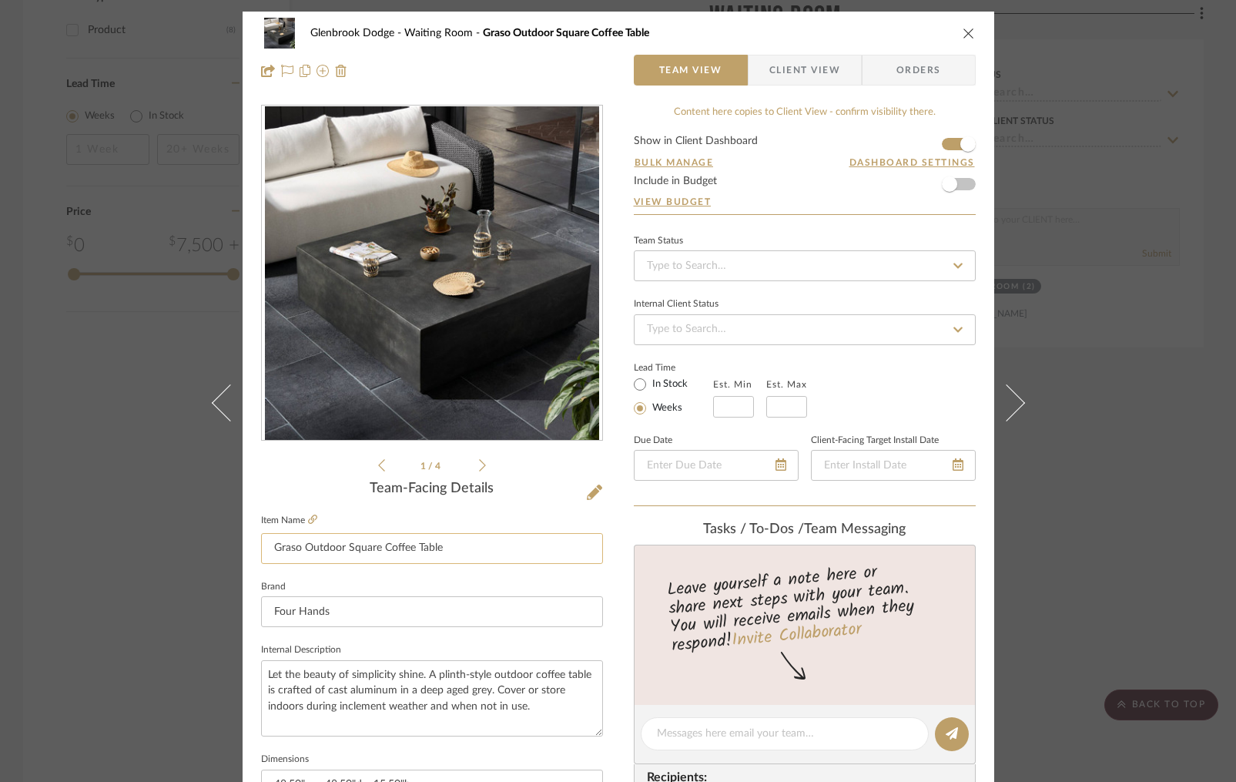
drag, startPoint x: 457, startPoint y: 550, endPoint x: 350, endPoint y: 542, distance: 106.6
click at [261, 539] on input "Graso Outdoor Square Coffee Table" at bounding box center [432, 548] width 342 height 31
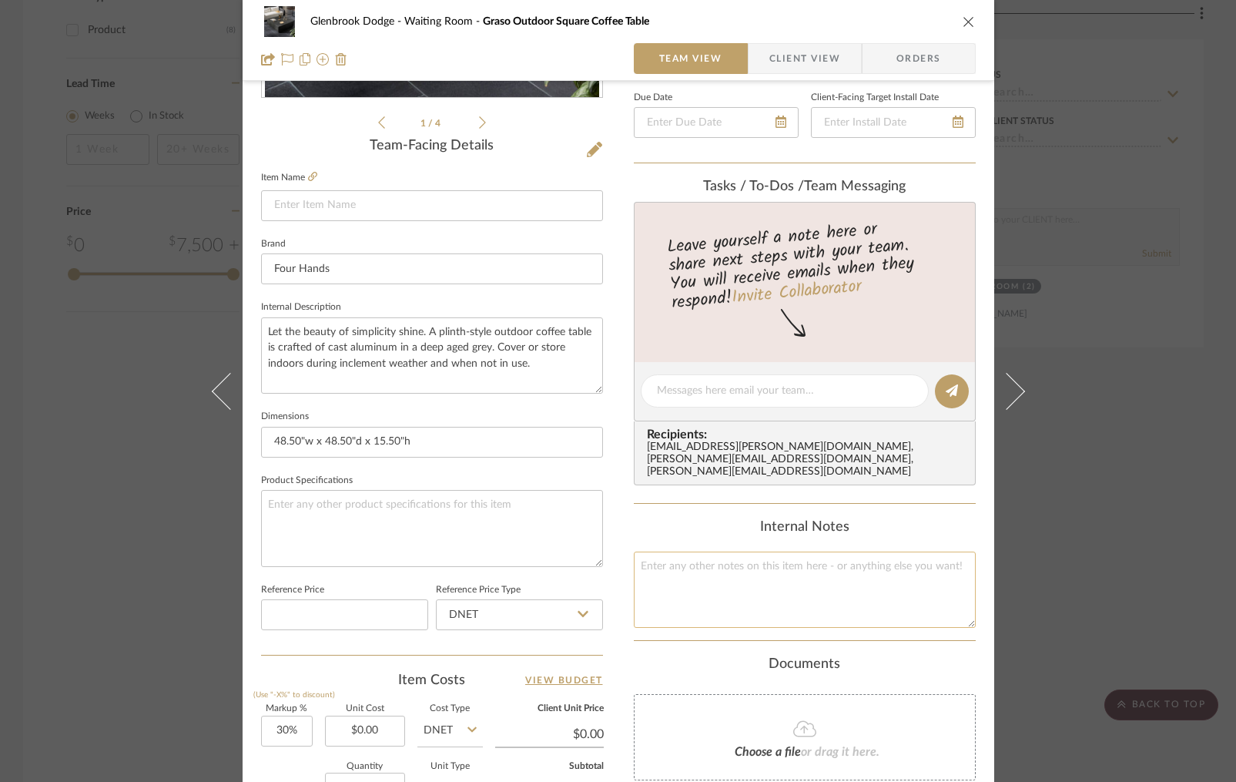
click at [716, 585] on textarea at bounding box center [805, 590] width 342 height 76
paste textarea "Graso Outdoor Square Coffee Table"
type textarea "Graso Outdoor Square Coffee Table"
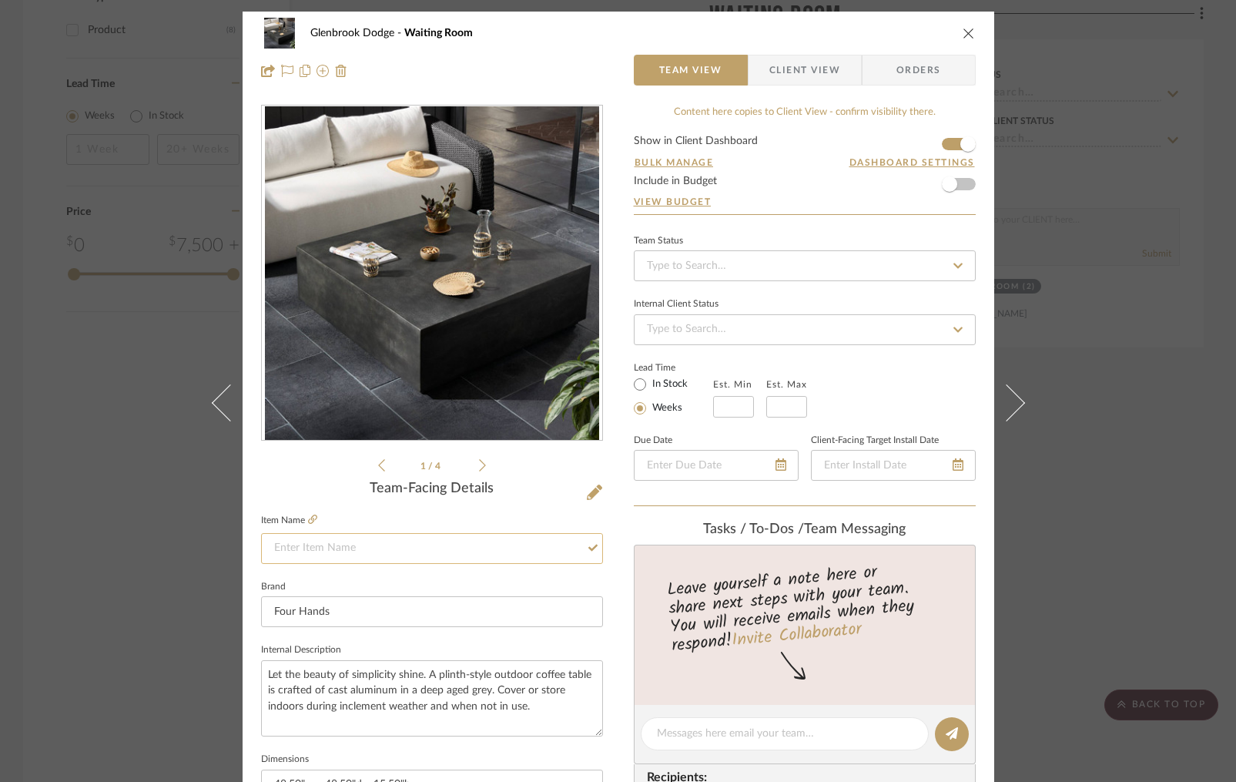
type textarea "Graso Outdoor Square Coffee Table"
click at [292, 542] on input at bounding box center [432, 548] width 342 height 31
paste input "Graso Outdoor Square Coffee Table"
drag, startPoint x: 338, startPoint y: 551, endPoint x: 240, endPoint y: 542, distance: 99.0
click at [243, 542] on div "Glenbrook Dodge Waiting Room Team View Client View Orders 1 / 4 Team-Facing Det…" at bounding box center [619, 723] width 752 height 1423
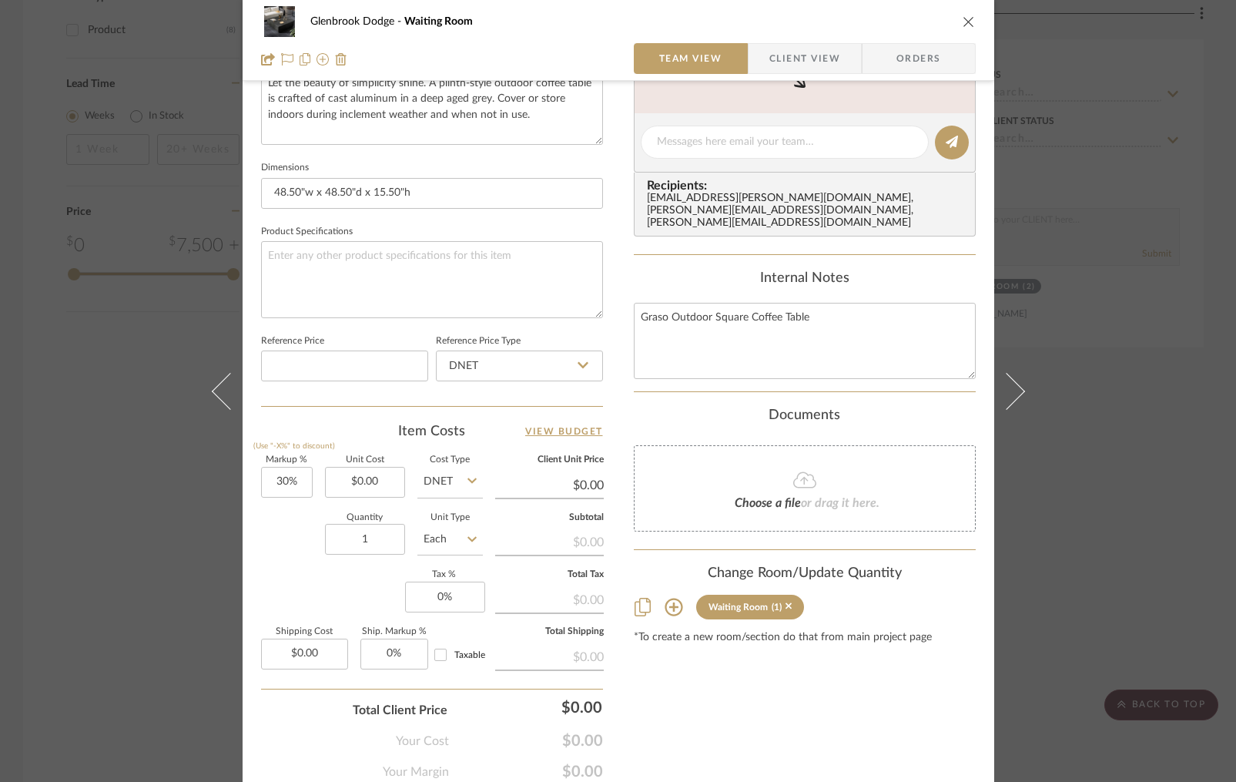
scroll to position [615, 0]
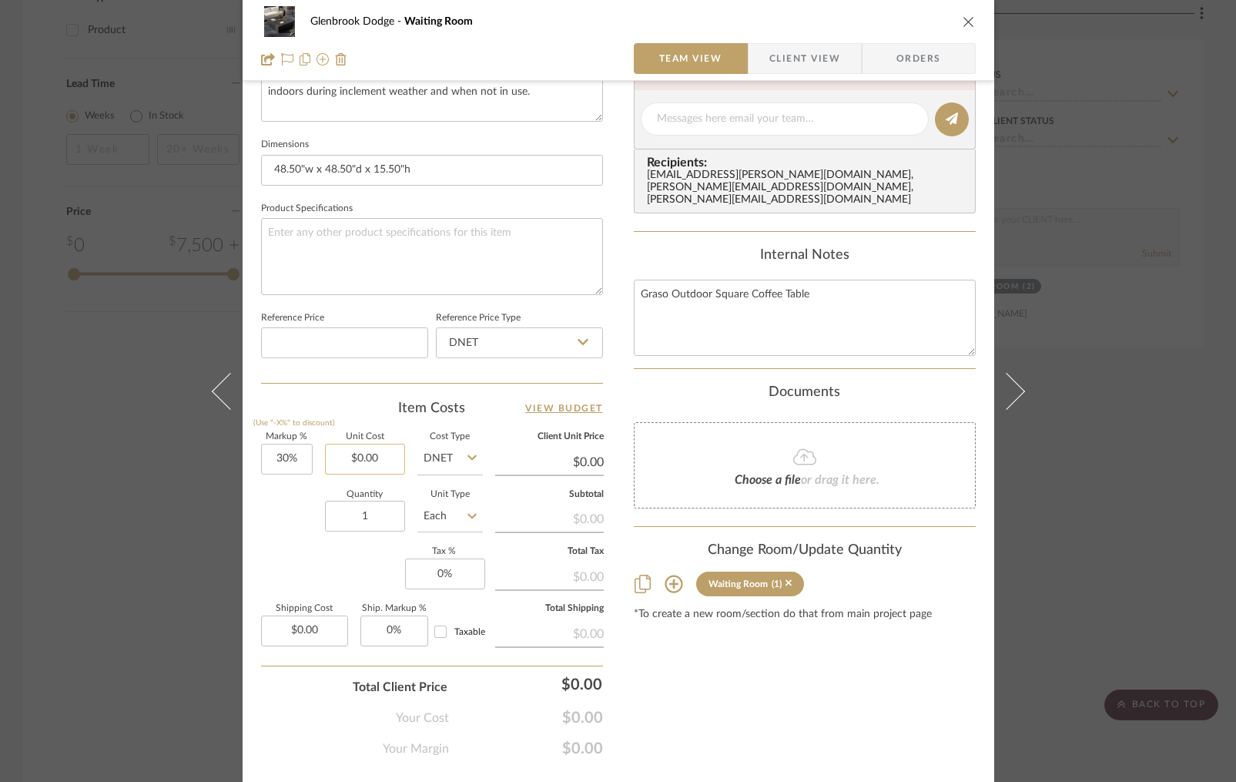
type input "Cast Aluminum Square Coffee Table"
type input "0.00"
drag, startPoint x: 375, startPoint y: 454, endPoint x: 342, endPoint y: 453, distance: 33.2
click at [342, 453] on input "0.00" at bounding box center [365, 459] width 80 height 31
drag, startPoint x: 385, startPoint y: 460, endPoint x: 317, endPoint y: 458, distance: 67.8
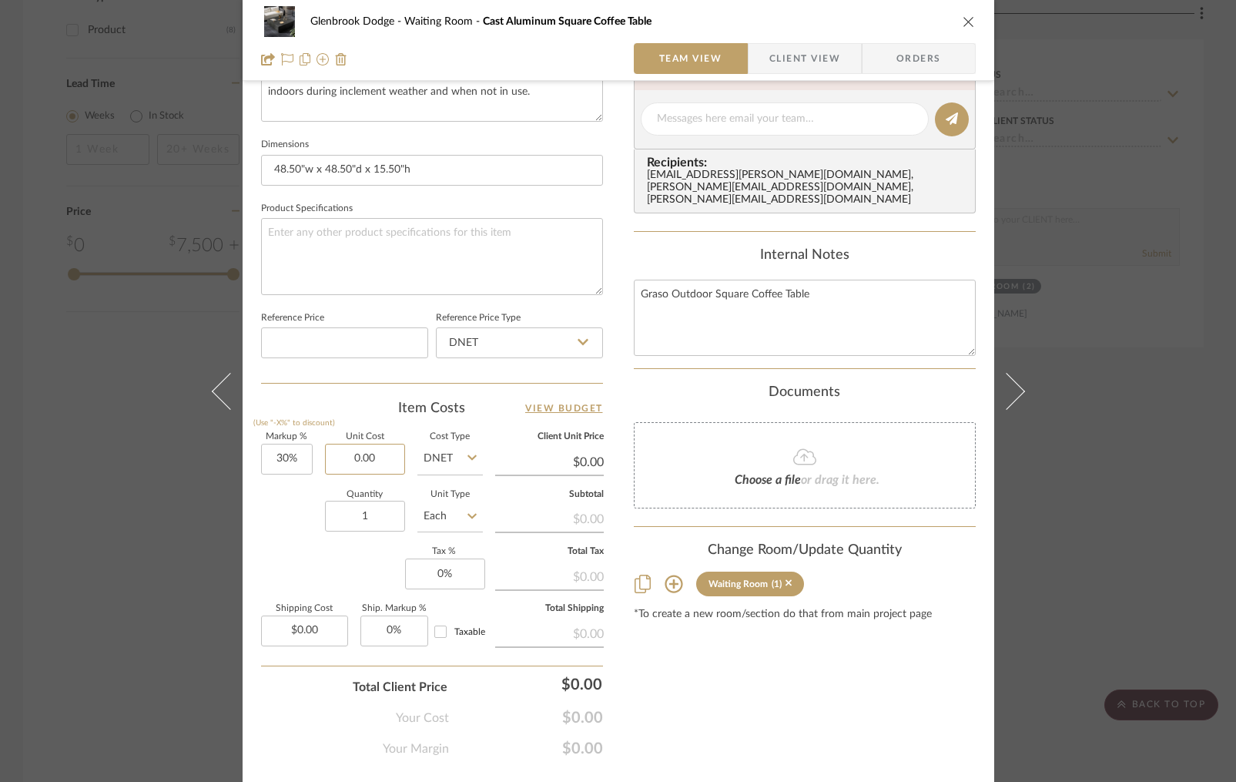
click at [317, 458] on div "Markup % (Use "-X%" to discount) 30% Unit Cost 0.00 Cost Type DNET Client Unit …" at bounding box center [432, 545] width 342 height 225
type input "$1,324.47"
type input "$1,721.81"
type input "$1,324.47"
click at [635, 281] on textarea "Graso Outdoor Square Coffee Table" at bounding box center [805, 318] width 342 height 76
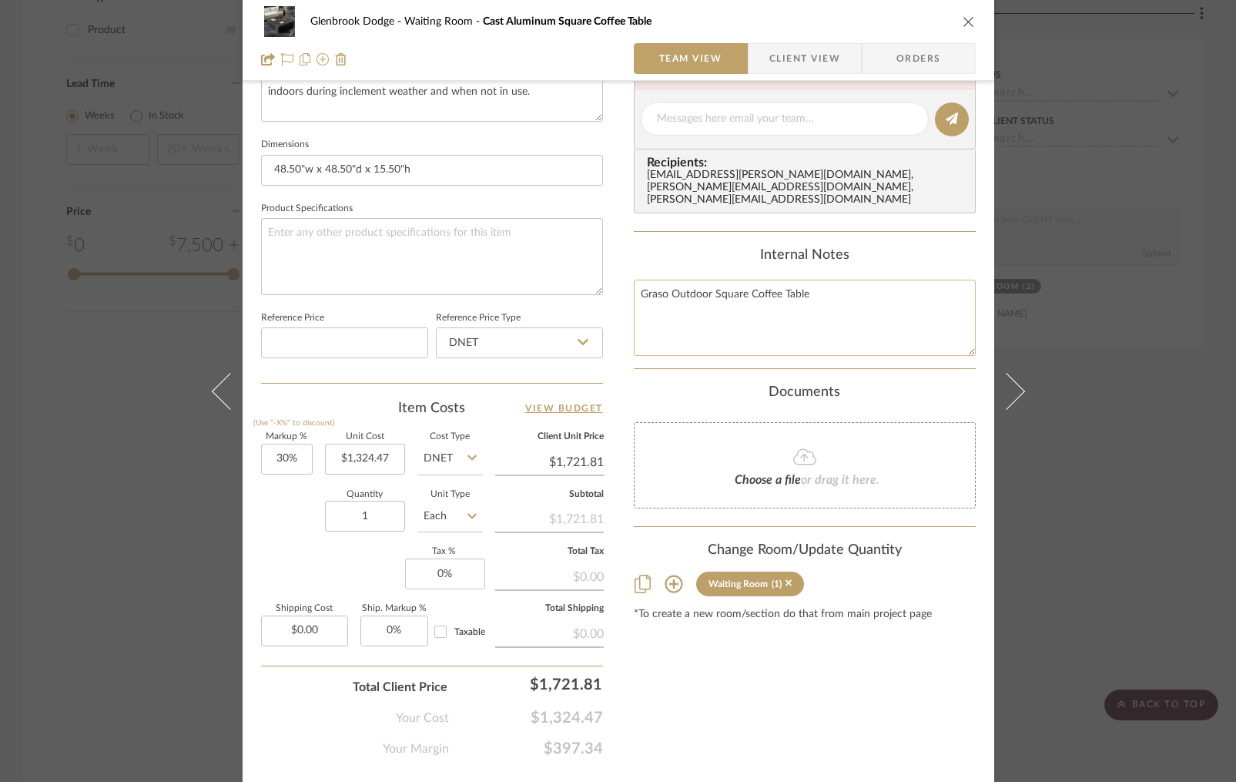
paste textarea "248953-001"
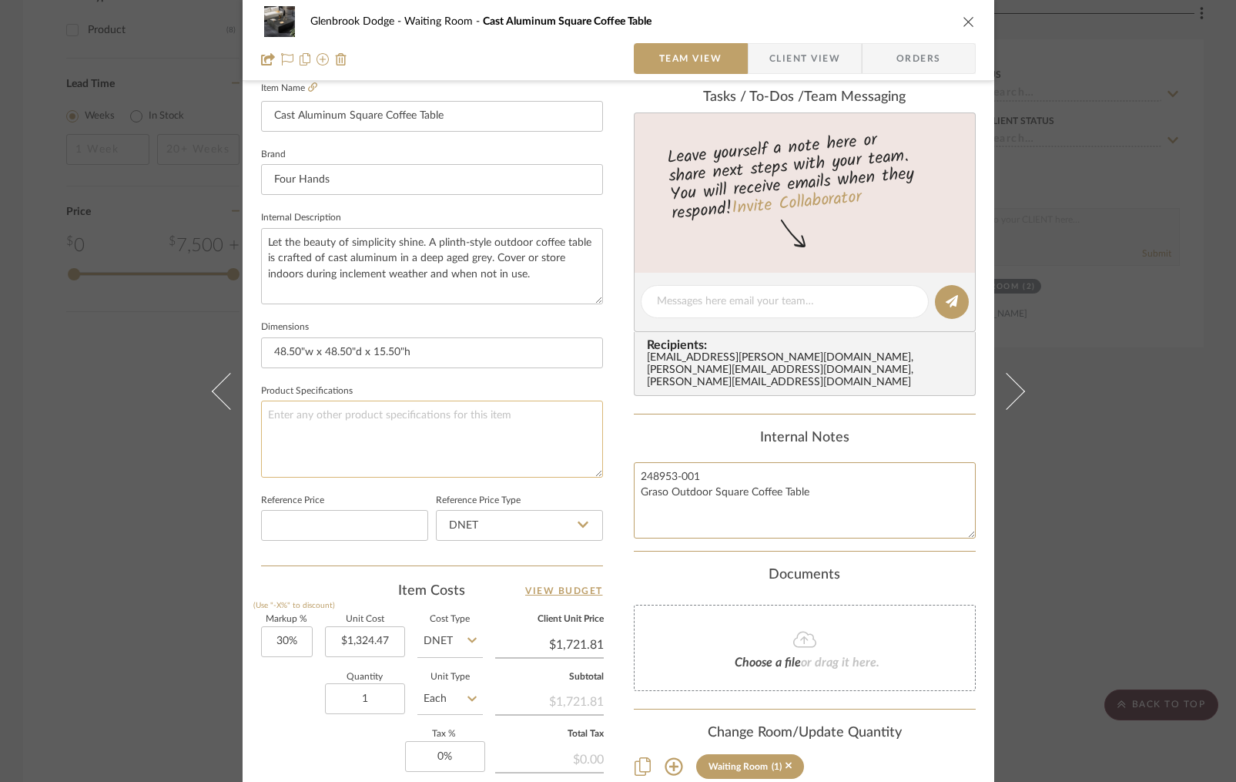
scroll to position [428, 0]
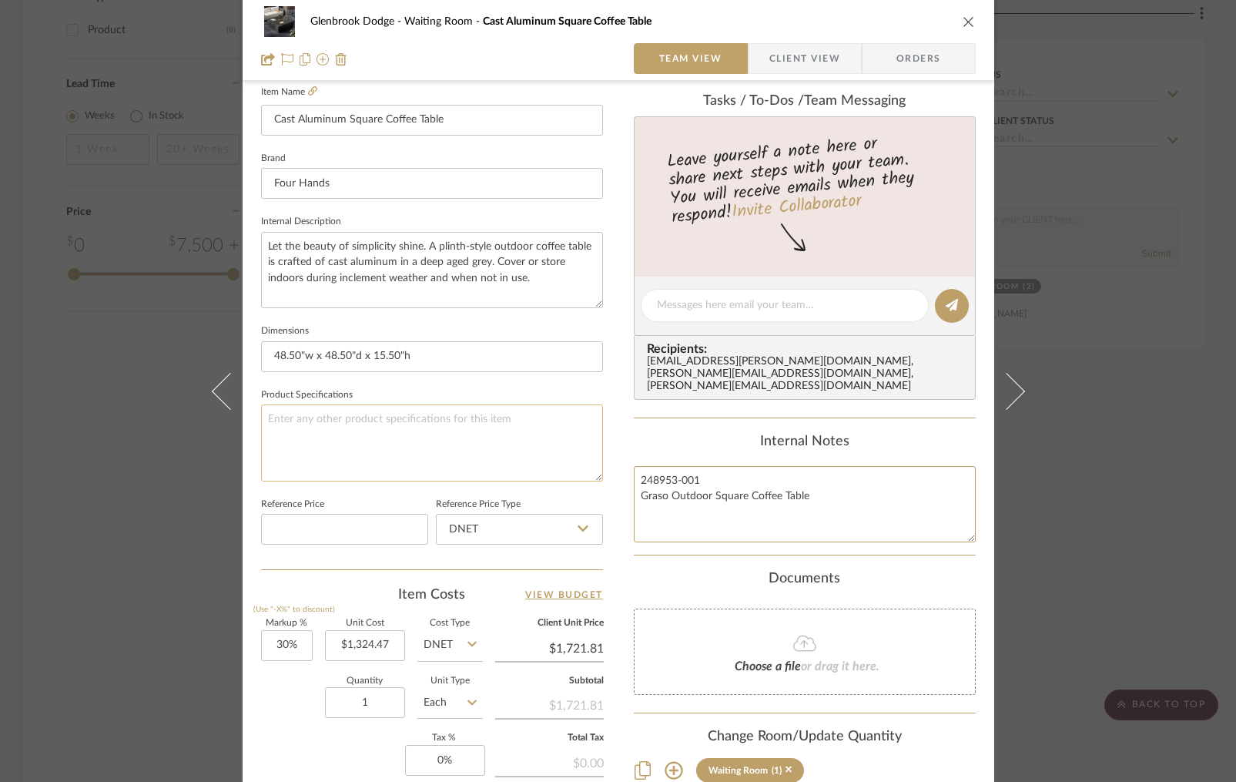
type textarea "248953-001 Graso Outdoor Square Coffee Table"
click at [458, 418] on textarea at bounding box center [432, 442] width 342 height 76
paste textarea "Materials Aluminum Weight 148.24 lb"
click at [317, 419] on textarea "Materials Aluminum Weight 148.24 lb" at bounding box center [432, 442] width 342 height 76
click at [263, 434] on textarea "Materials: Aluminum Weight 148.24 lb" at bounding box center [432, 442] width 342 height 76
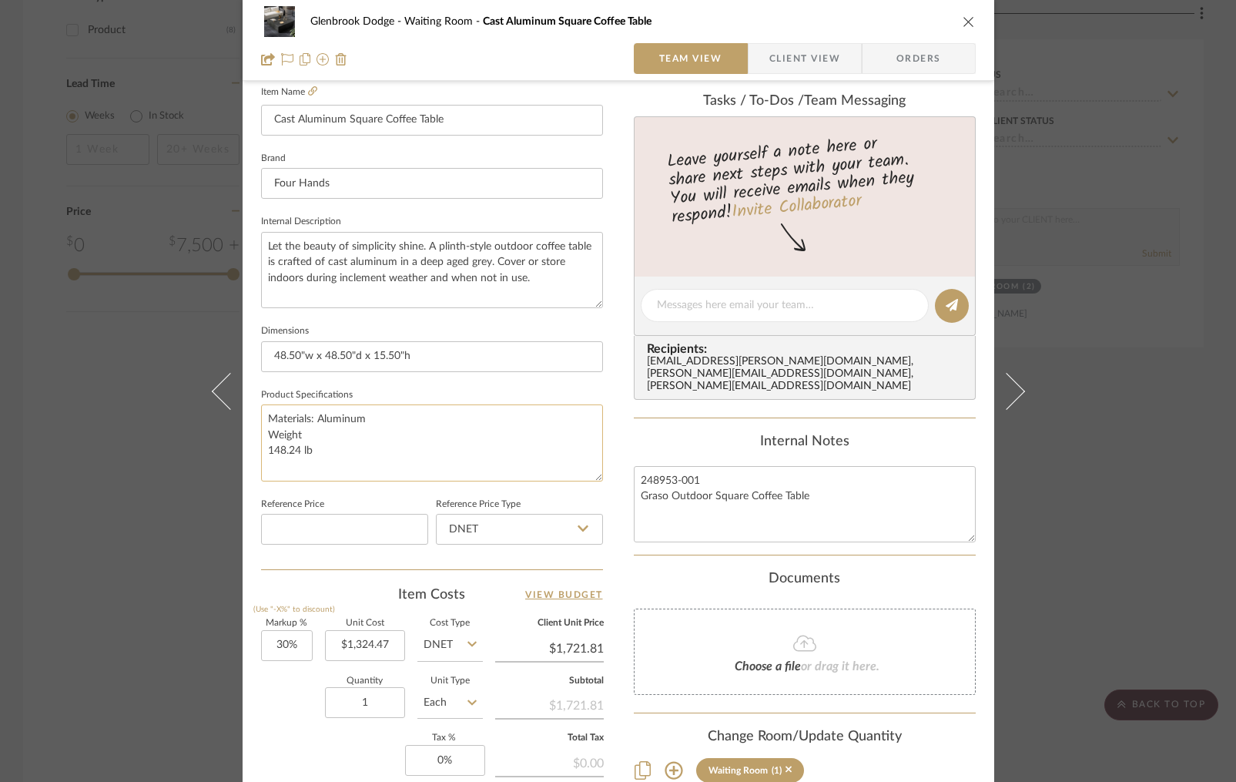
click at [306, 438] on textarea "Materials: Aluminum Weight 148.24 lb" at bounding box center [432, 442] width 342 height 76
click at [261, 449] on textarea "Materials: Aluminum Weight: 148.24 lb" at bounding box center [432, 442] width 342 height 76
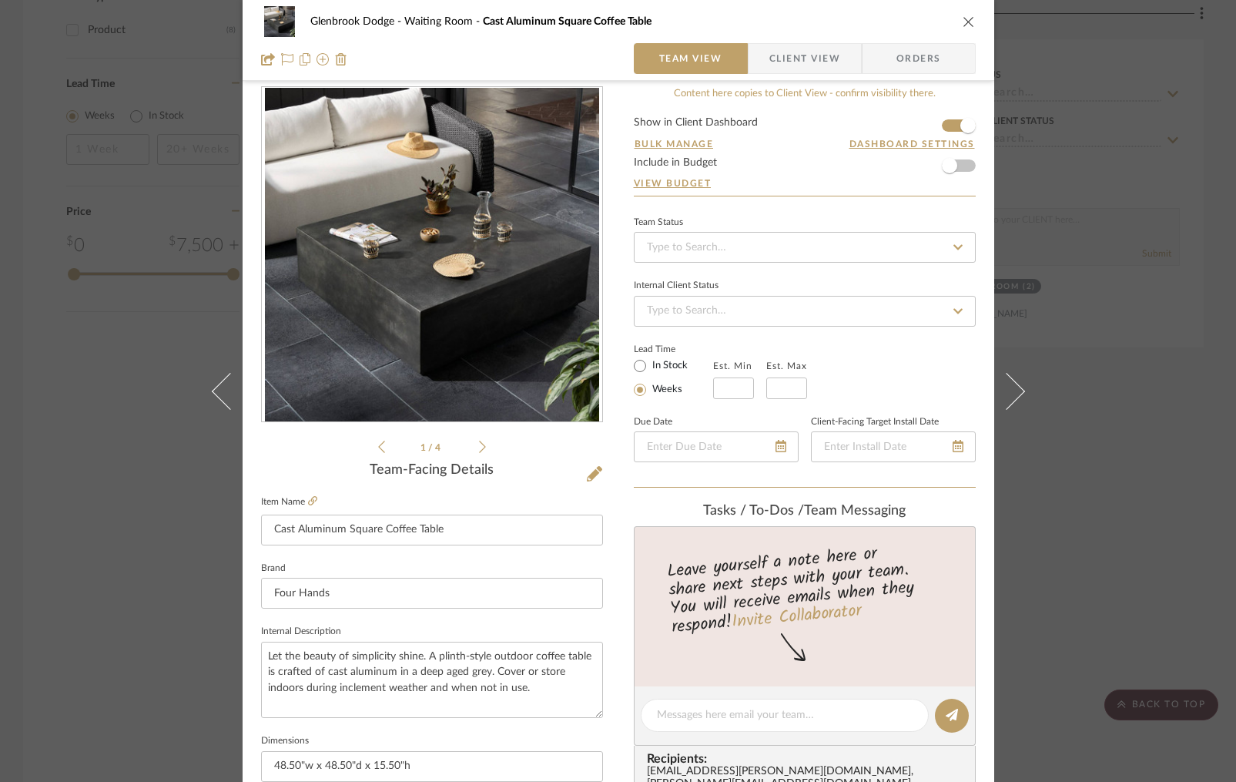
scroll to position [0, 0]
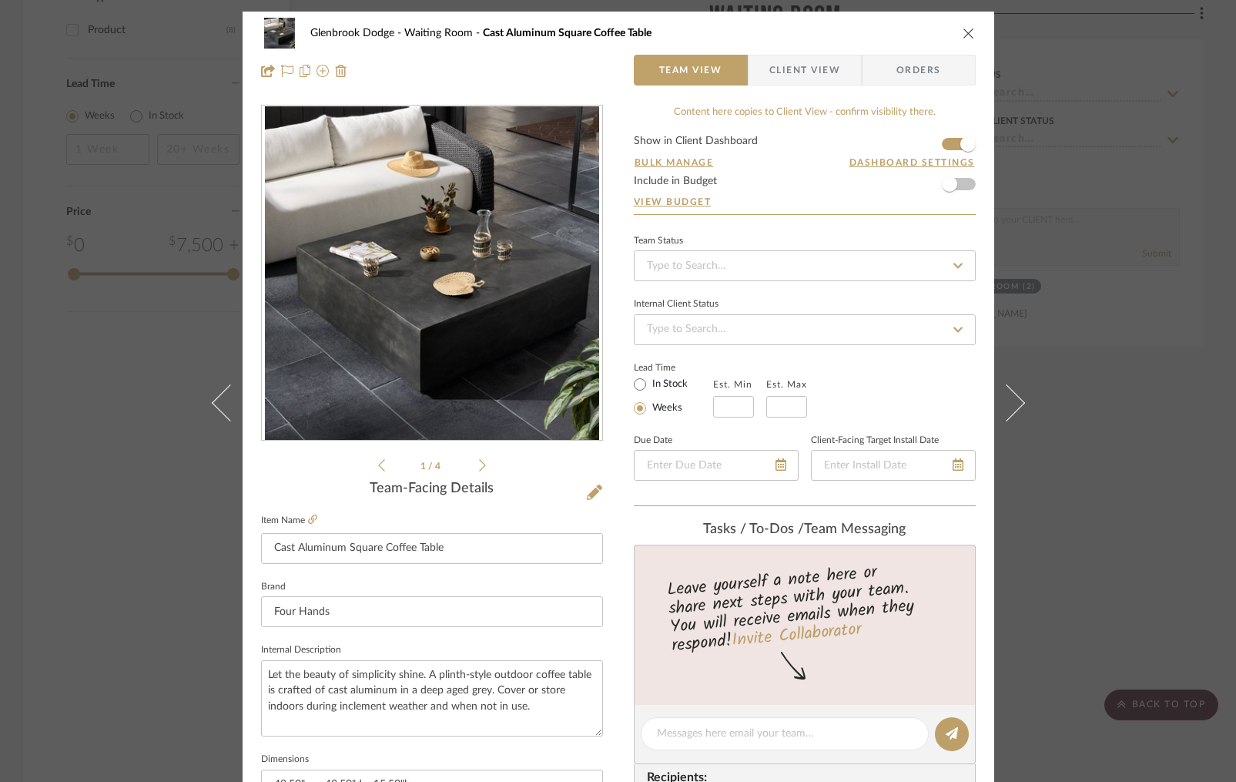
type textarea "Materials: Aluminum Weight: 148.24 lb"
click at [479, 468] on icon at bounding box center [482, 465] width 7 height 12
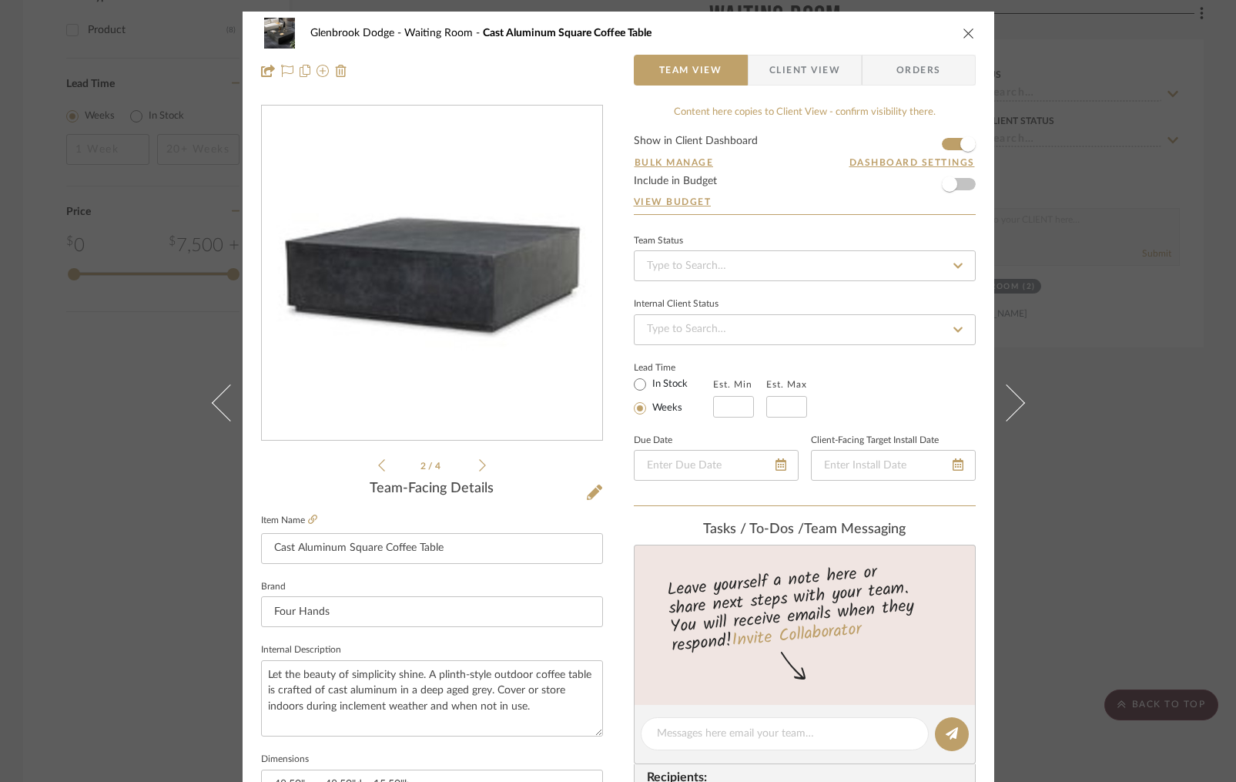
click at [479, 468] on icon at bounding box center [482, 465] width 7 height 12
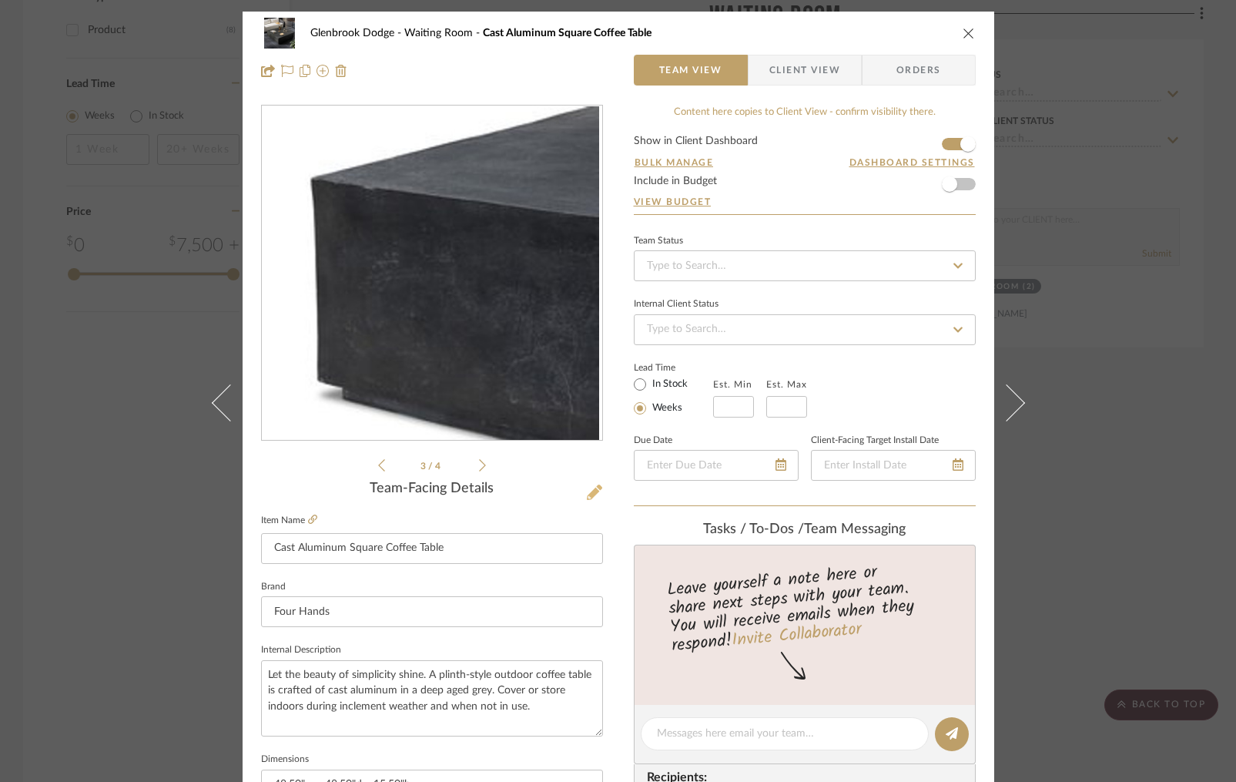
click at [588, 486] on icon at bounding box center [594, 492] width 15 height 15
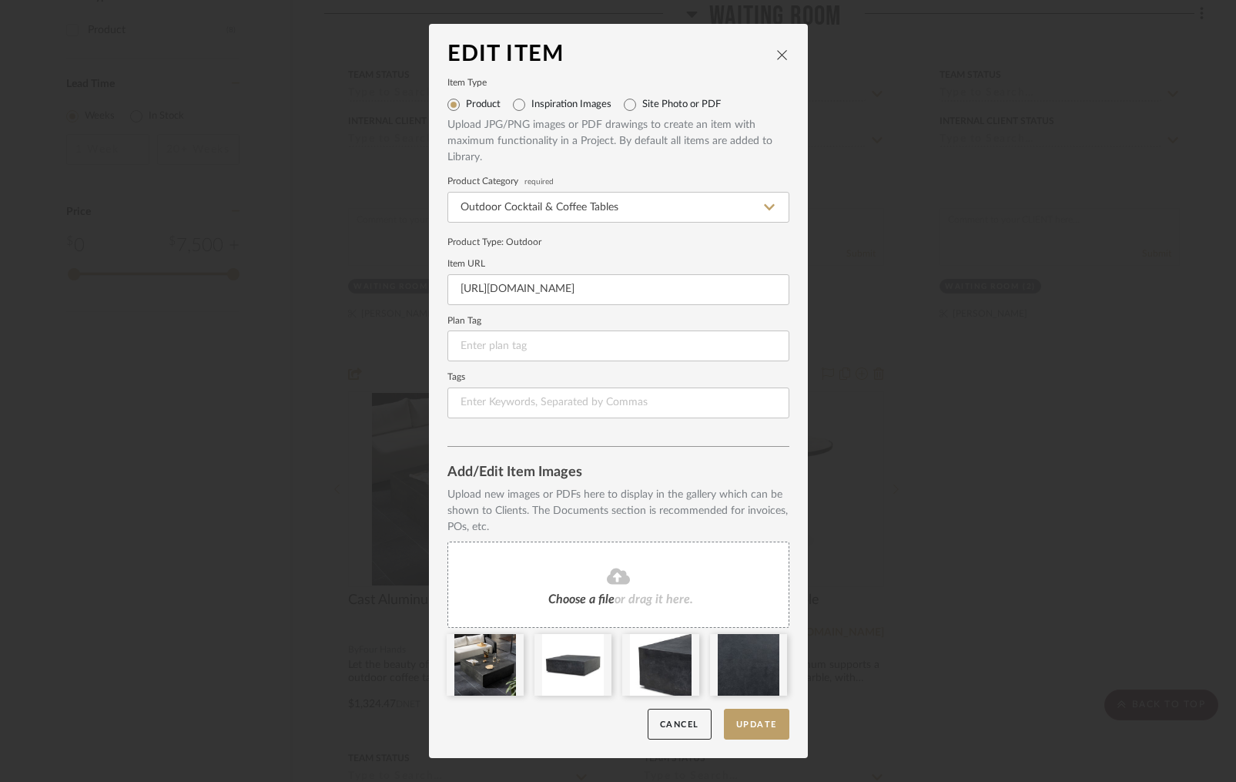
click at [0, 0] on icon at bounding box center [0, 0] width 0 height 0
click at [682, 643] on icon at bounding box center [687, 644] width 11 height 12
click at [595, 646] on icon at bounding box center [600, 644] width 11 height 12
click at [507, 645] on icon at bounding box center [512, 644] width 11 height 12
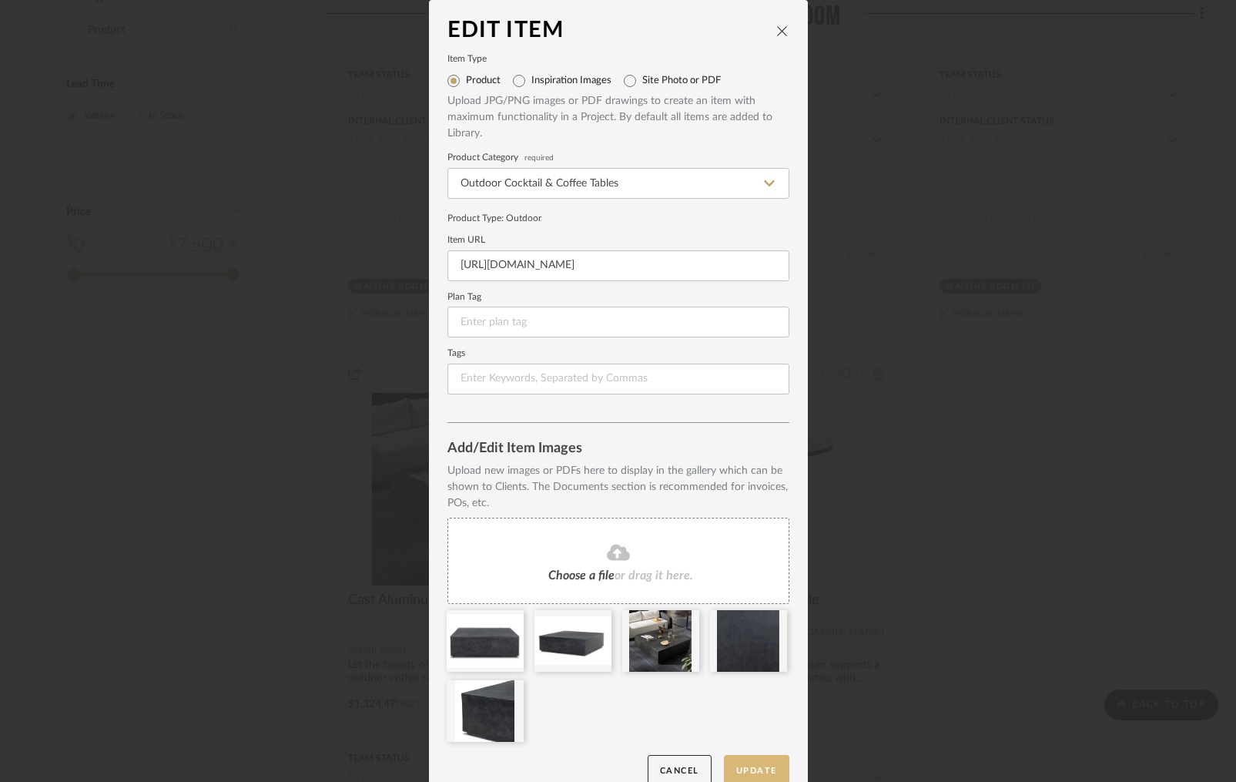
click at [756, 763] on button "Update" at bounding box center [756, 771] width 65 height 32
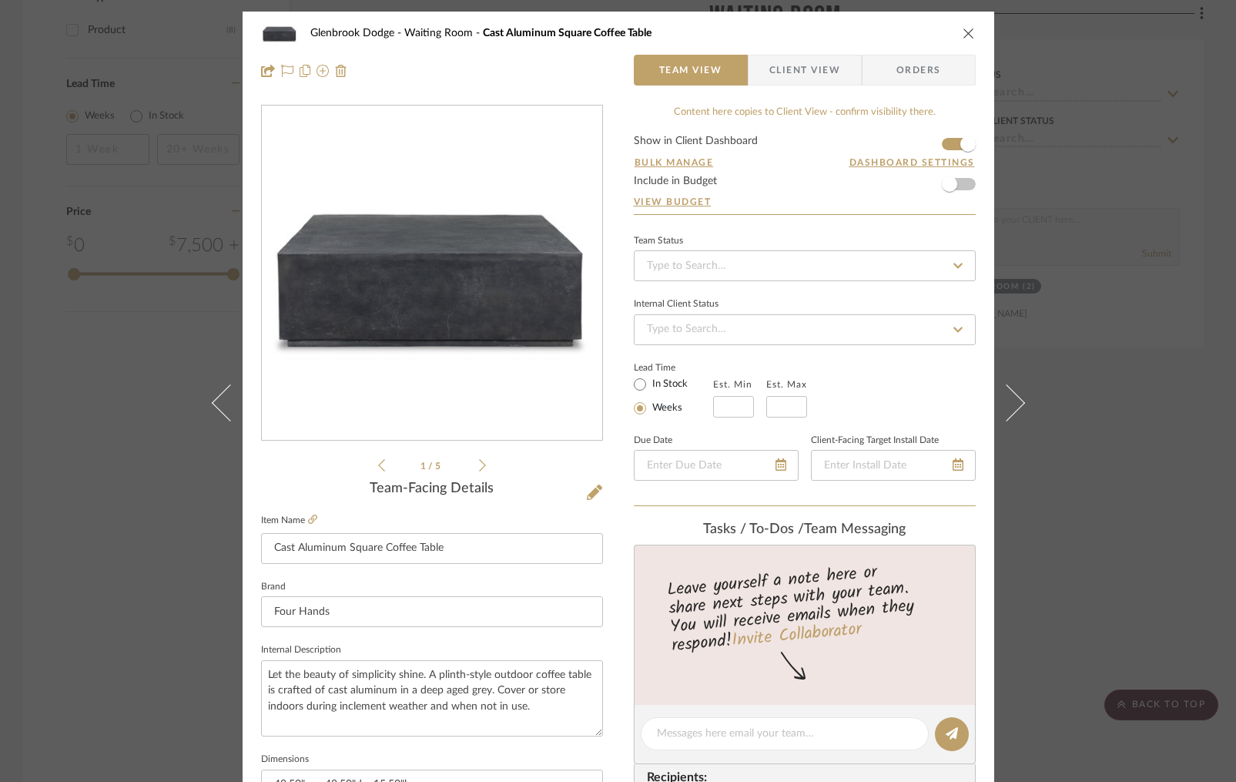
click at [793, 73] on span "Client View" at bounding box center [805, 70] width 71 height 31
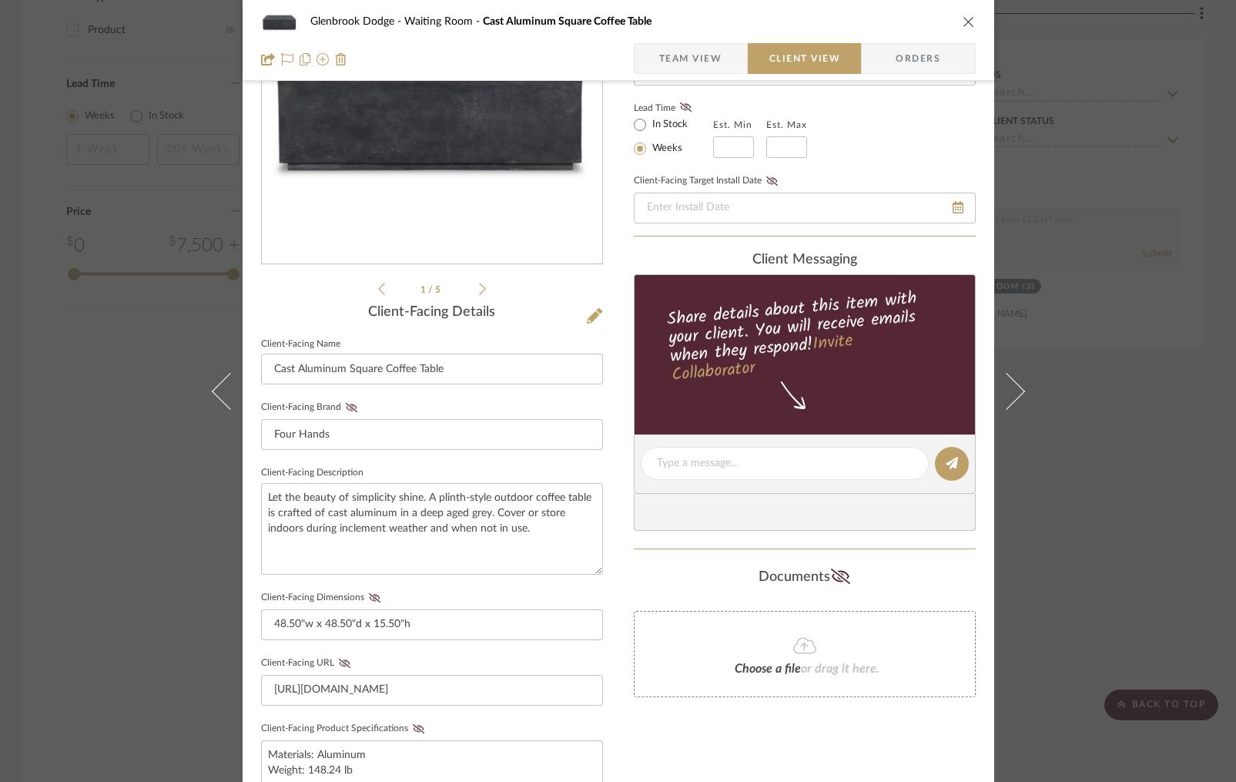
scroll to position [213, 0]
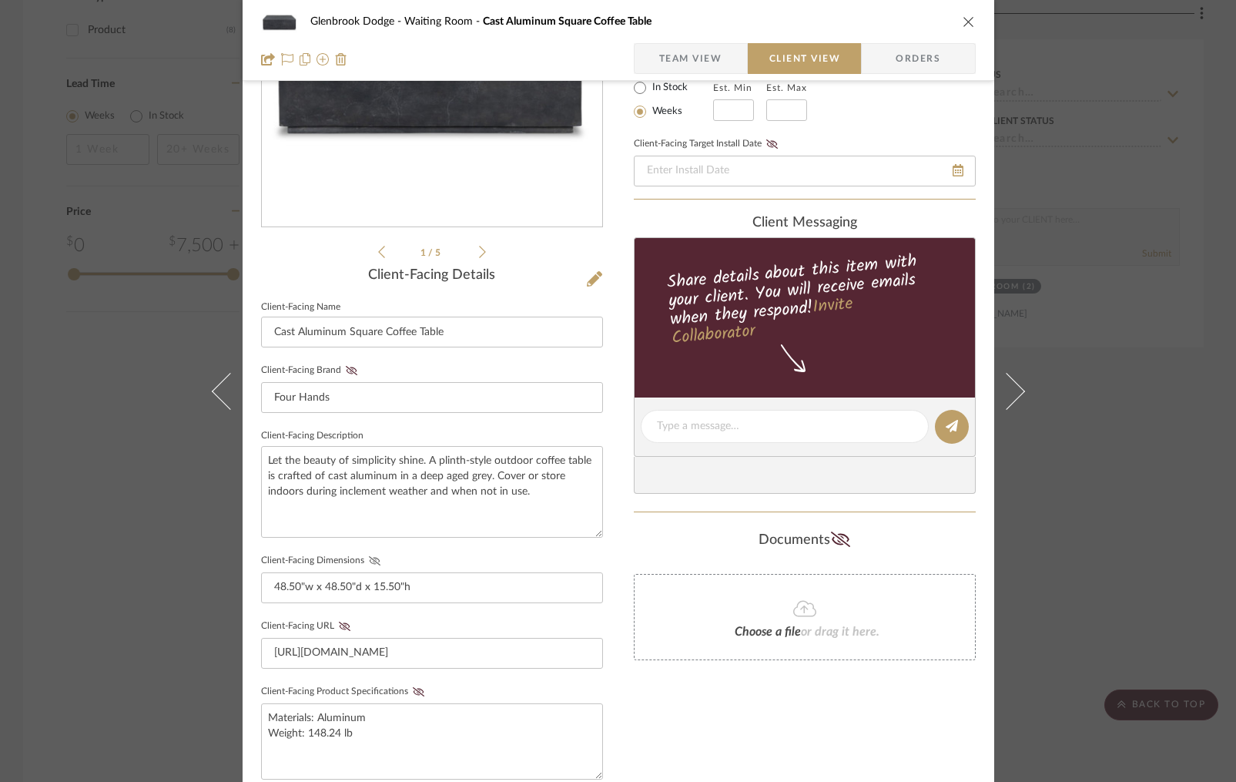
click at [372, 562] on icon at bounding box center [375, 560] width 12 height 9
drag, startPoint x: 409, startPoint y: 690, endPoint x: 754, endPoint y: 701, distance: 345.3
click at [413, 690] on icon at bounding box center [419, 691] width 12 height 9
click at [788, 708] on div "Only content on this tab can share to Dashboard. Click eyeball icon to show or …" at bounding box center [805, 455] width 342 height 1128
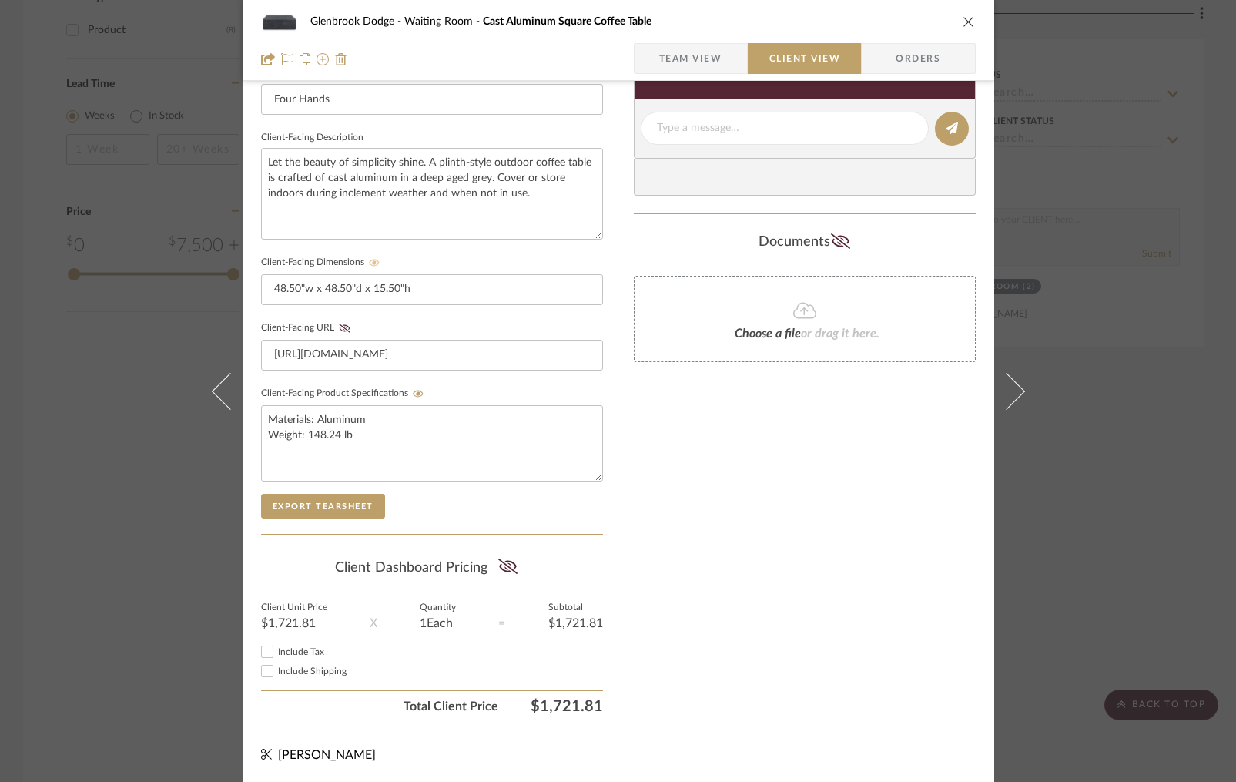
click at [963, 18] on icon "close" at bounding box center [969, 21] width 12 height 12
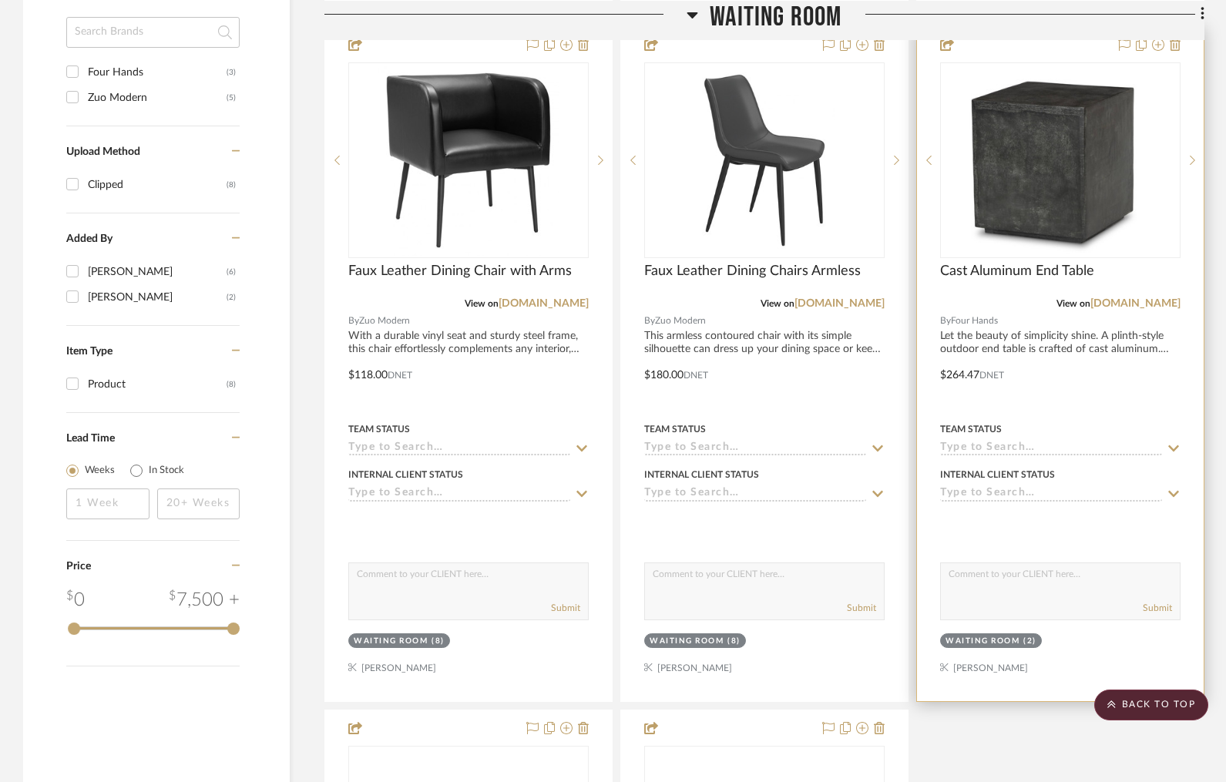
scroll to position [1074, 0]
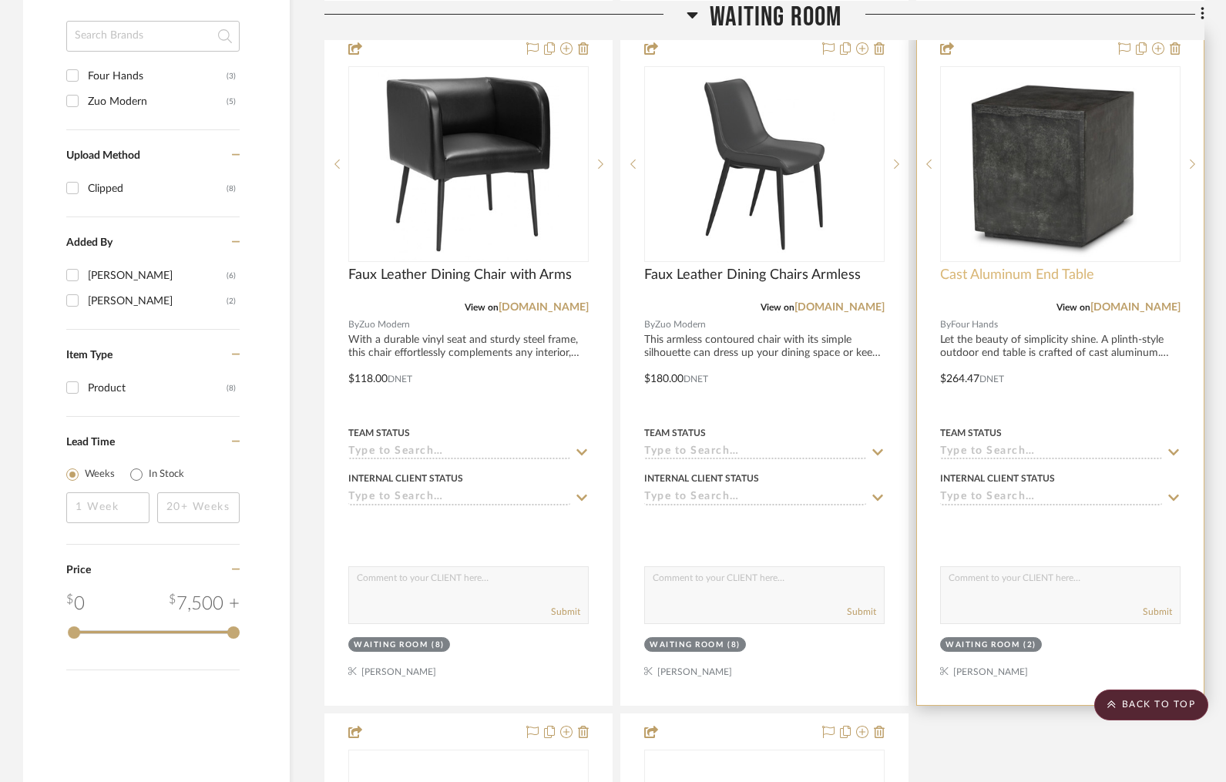
click at [1026, 275] on span "Cast Aluminum End Table" at bounding box center [1017, 275] width 154 height 17
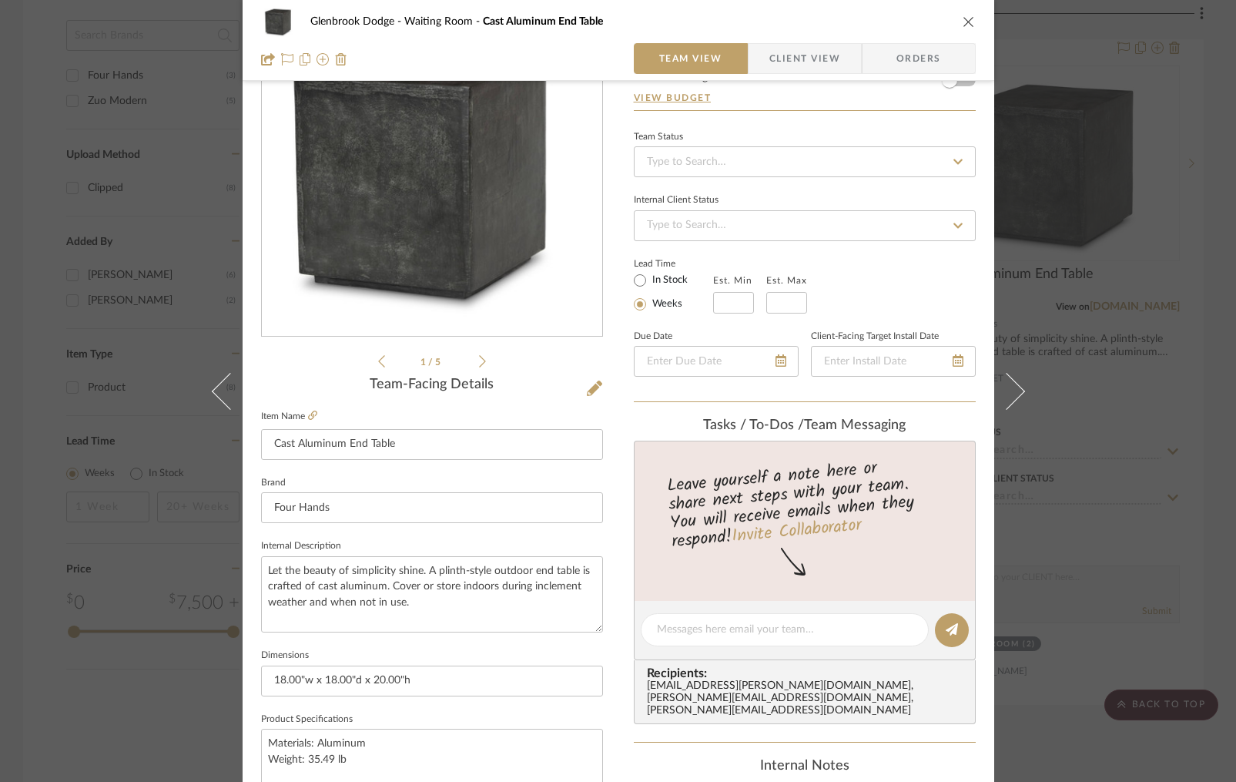
scroll to position [0, 0]
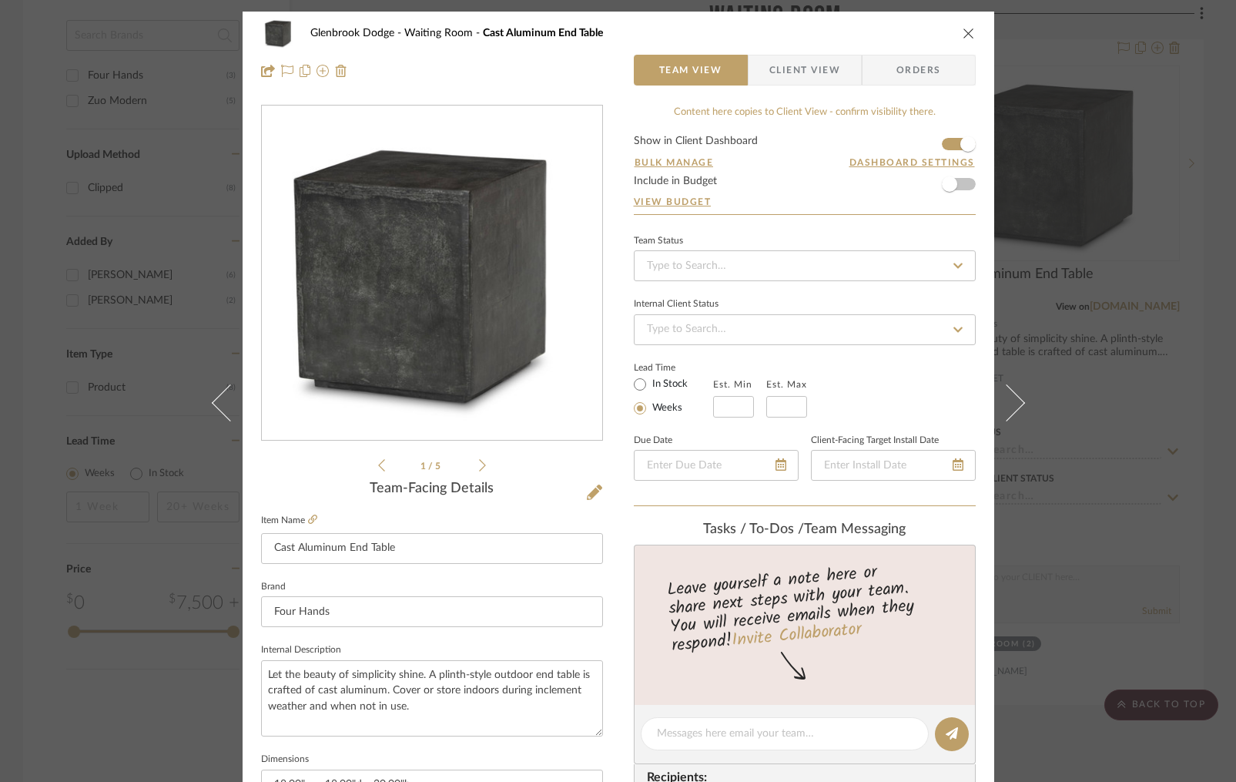
click at [968, 28] on icon "close" at bounding box center [969, 33] width 12 height 12
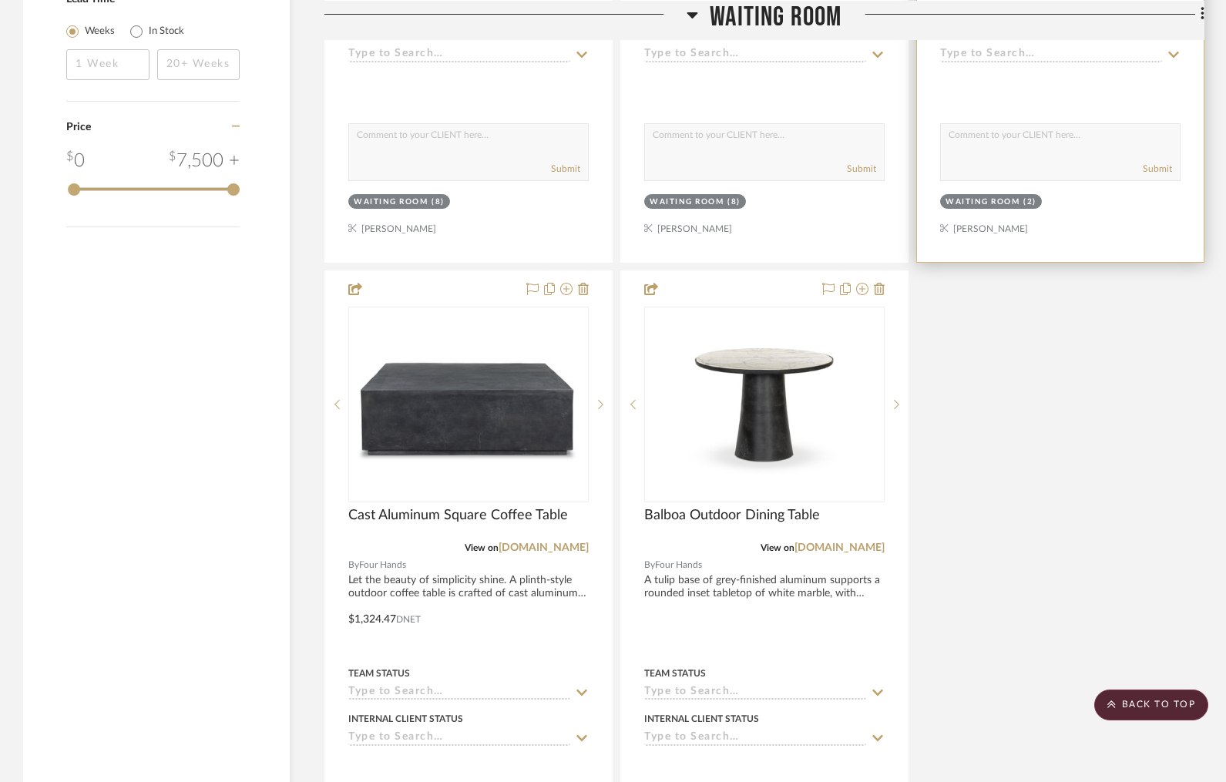
scroll to position [1544, 0]
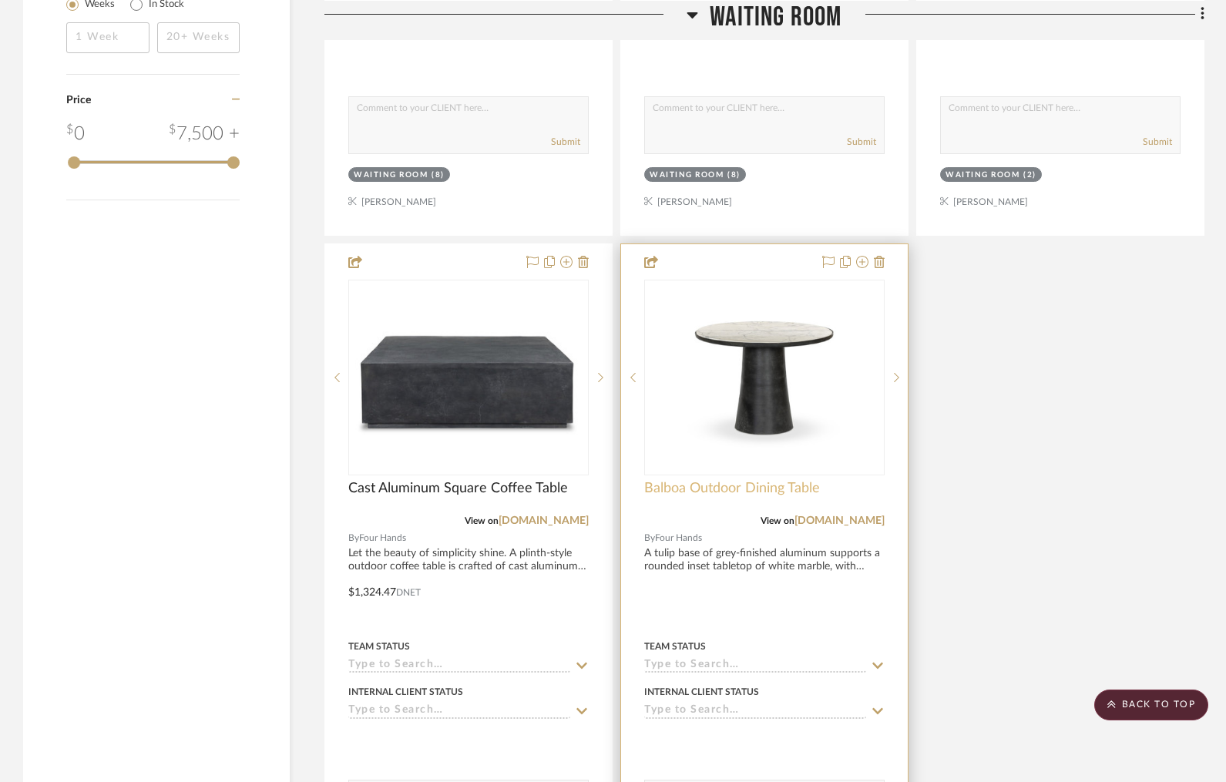
click at [706, 484] on span "Balboa Outdoor Dining Table" at bounding box center [732, 488] width 176 height 17
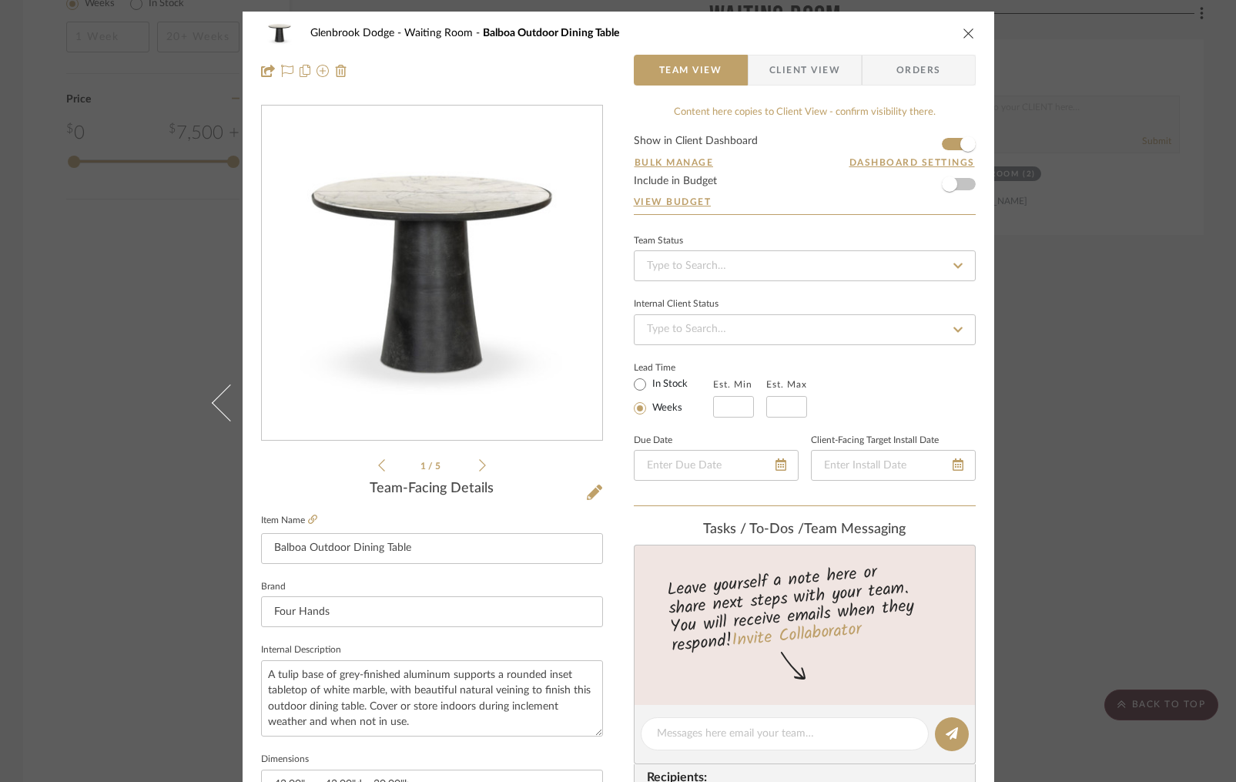
click at [963, 35] on icon "close" at bounding box center [969, 33] width 12 height 12
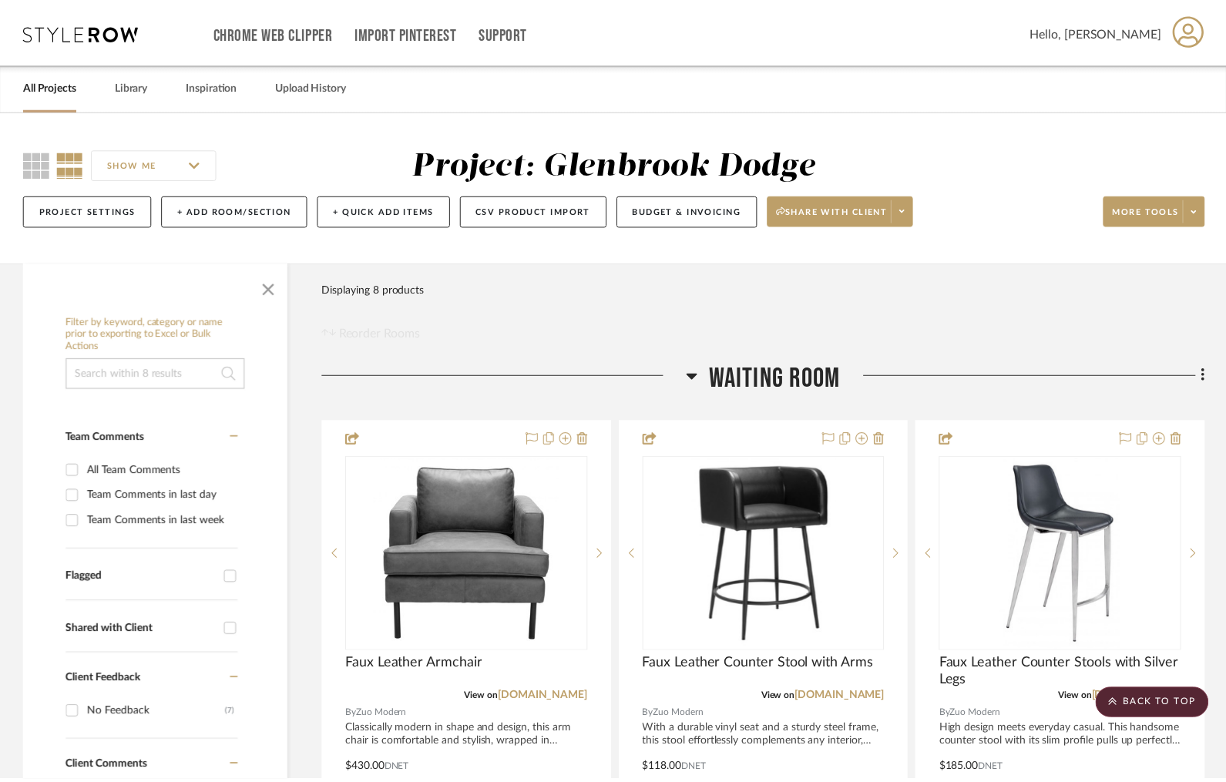
scroll to position [1544, 0]
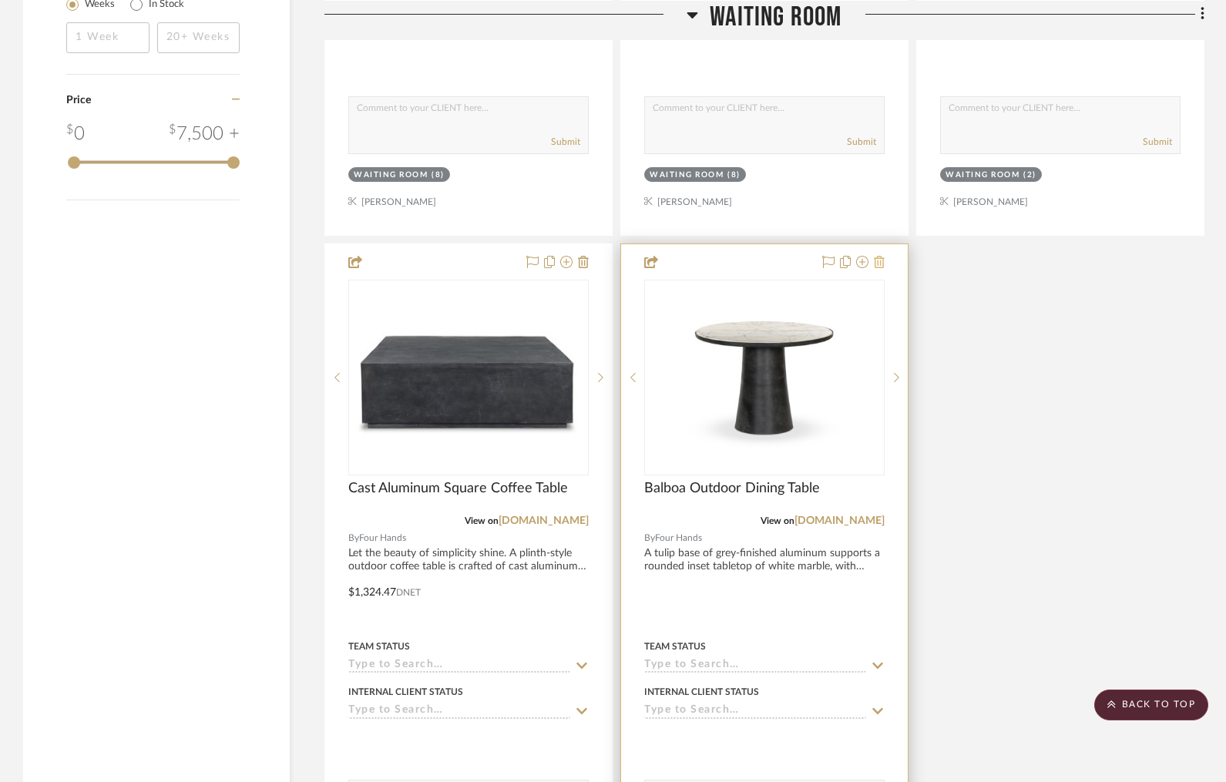
click at [880, 258] on icon at bounding box center [879, 262] width 11 height 12
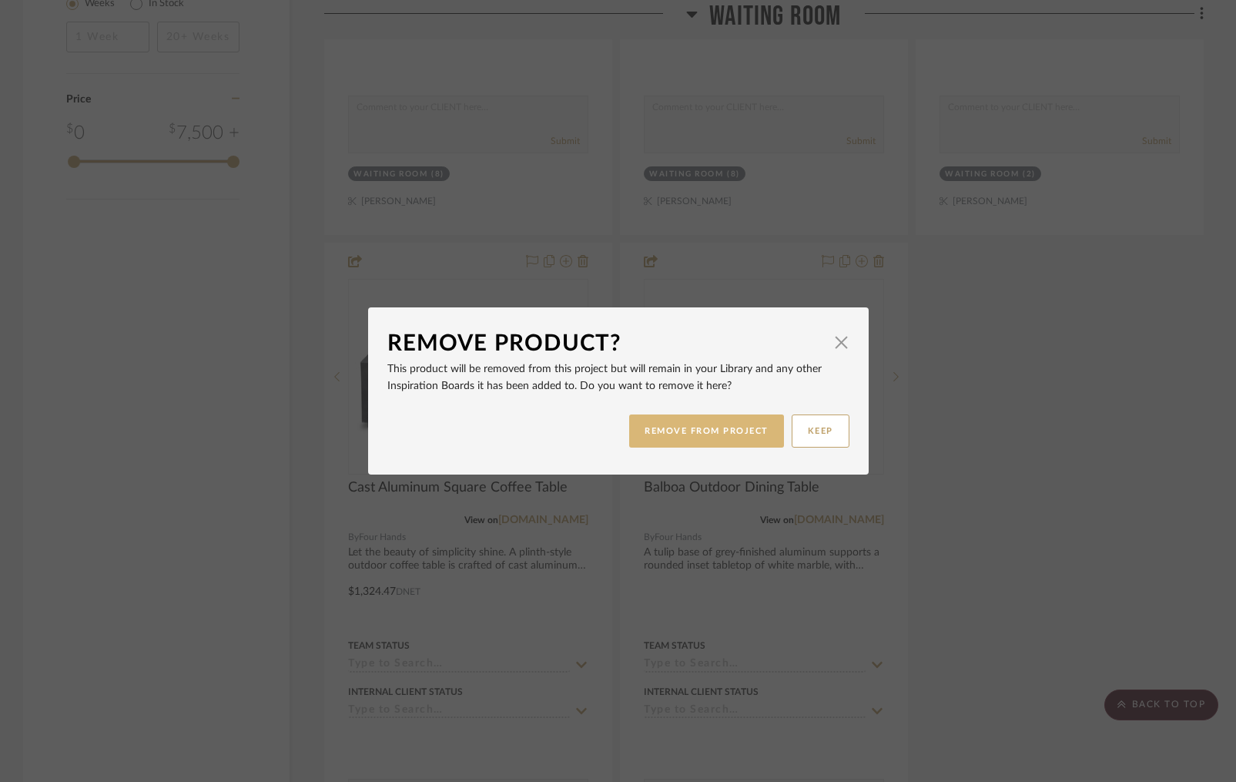
click at [710, 427] on button "REMOVE FROM PROJECT" at bounding box center [706, 430] width 155 height 33
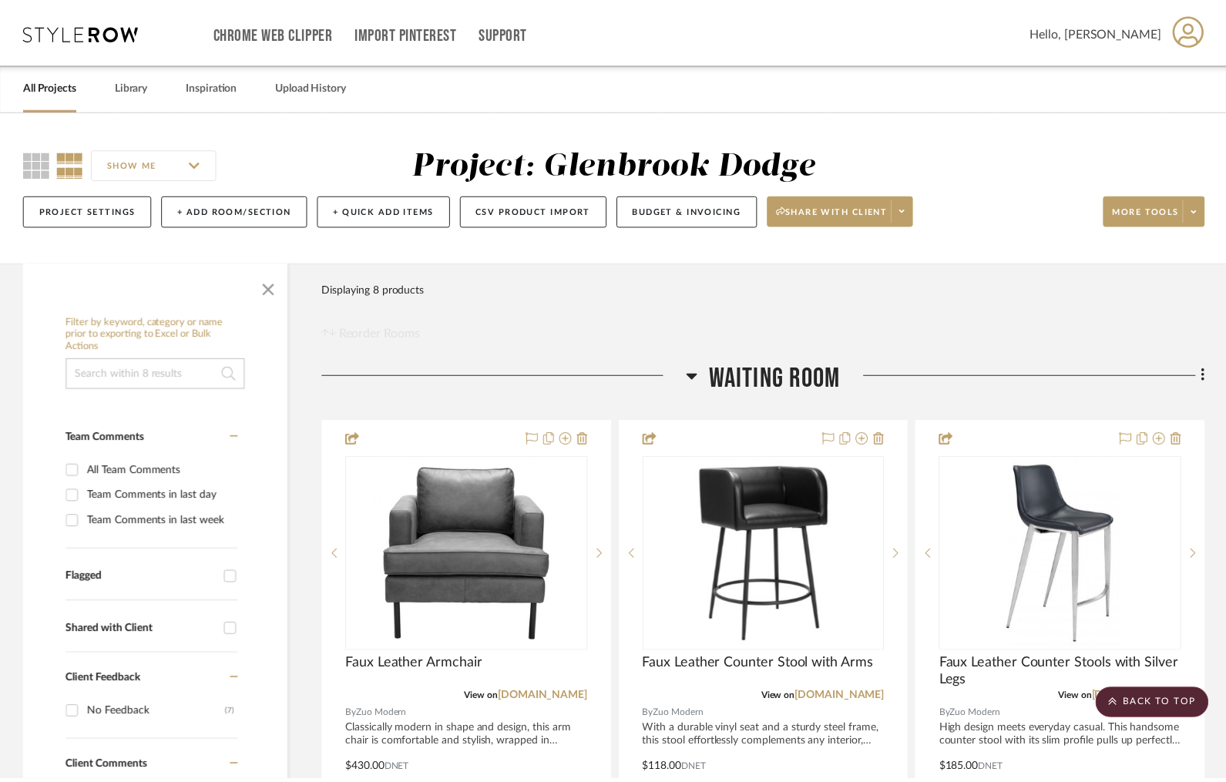
scroll to position [1544, 0]
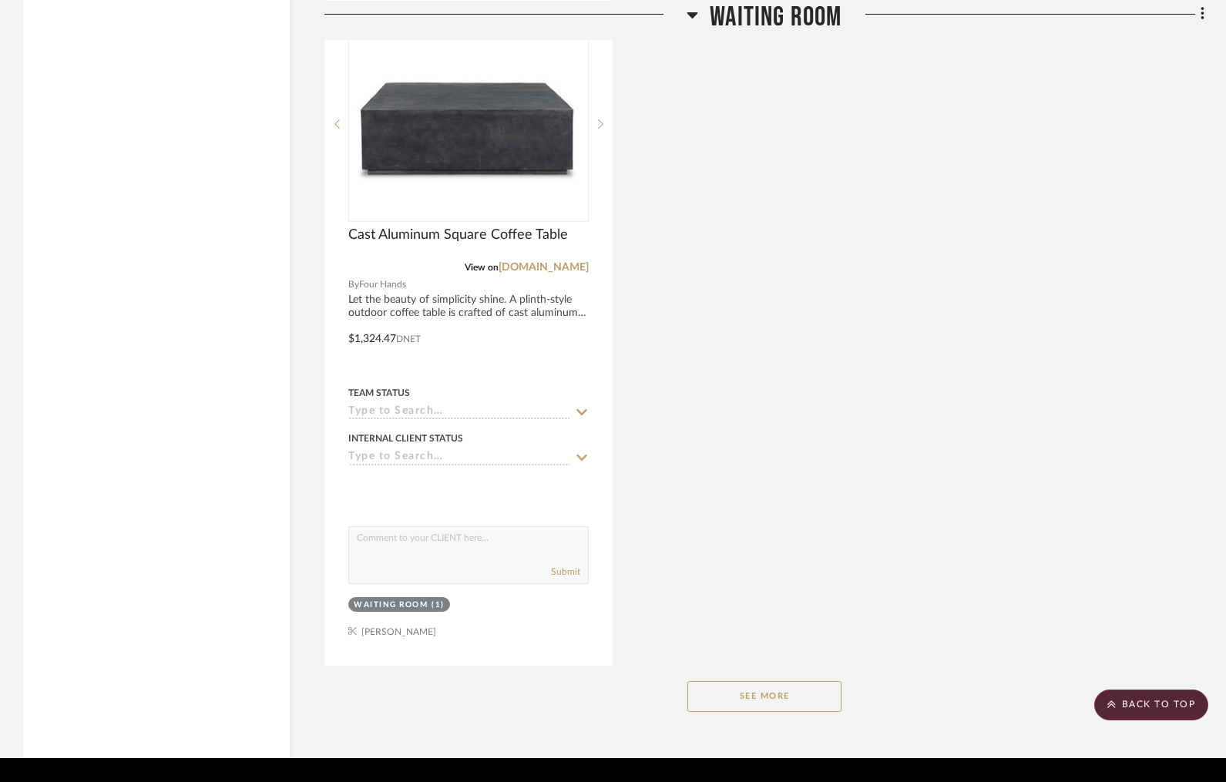
scroll to position [1772, 0]
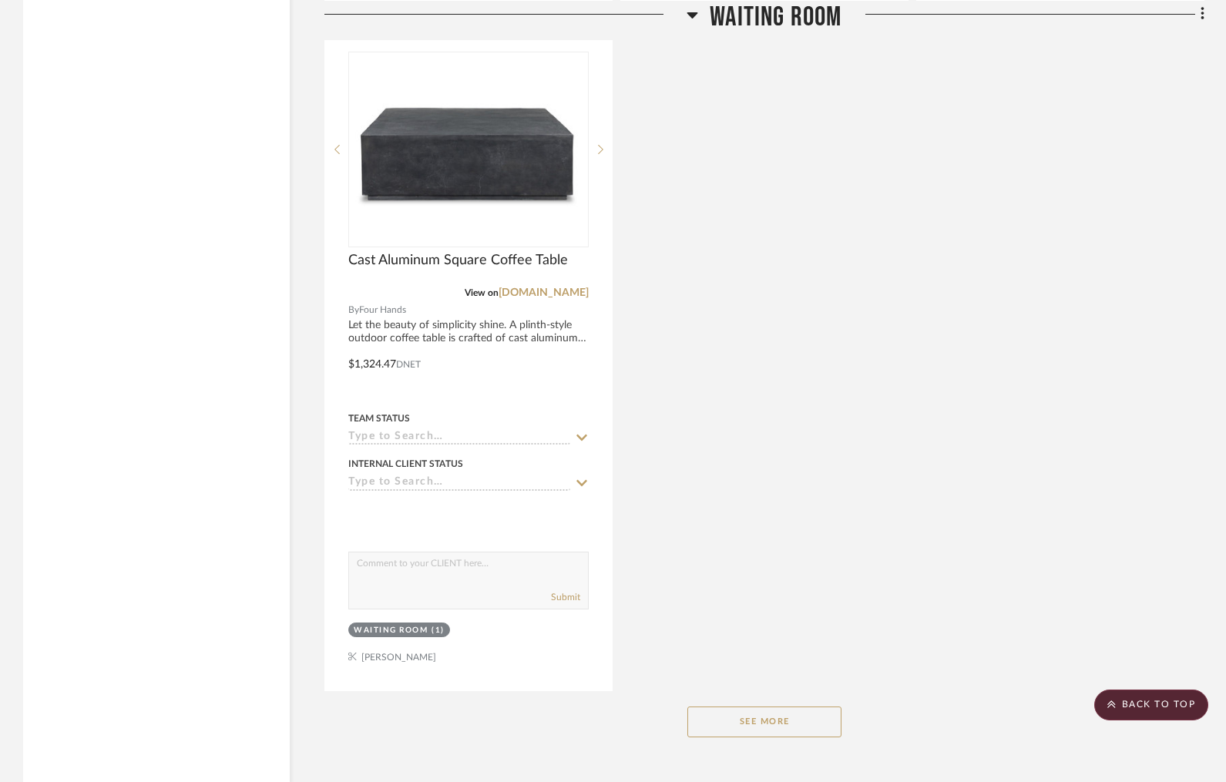
click at [760, 721] on button "See More" at bounding box center [764, 721] width 154 height 31
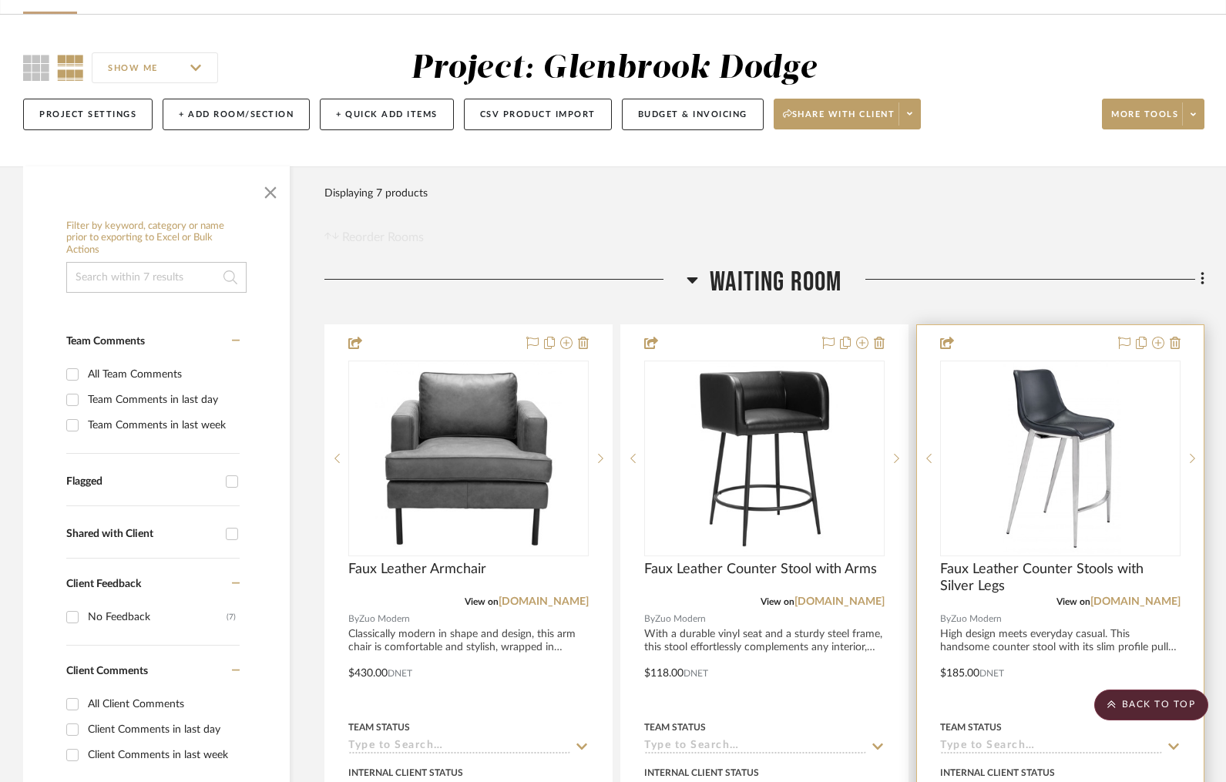
scroll to position [0, 0]
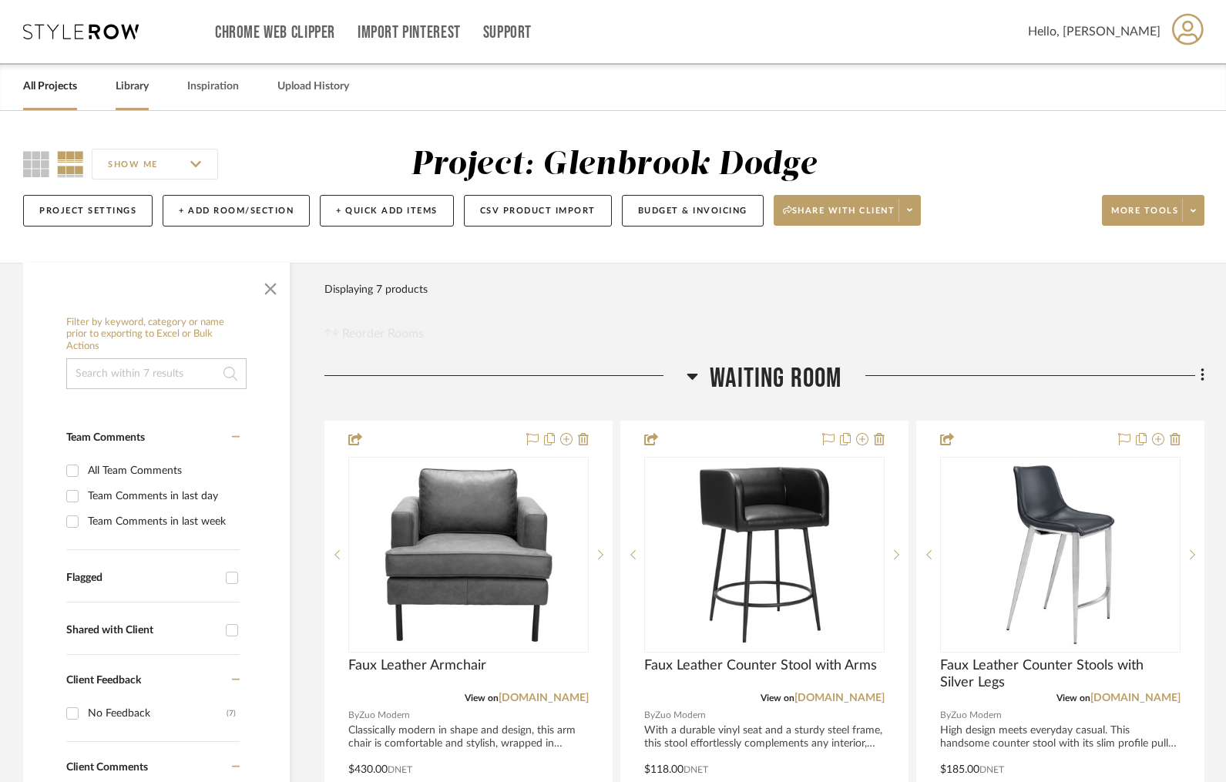
click at [135, 94] on link "Library" at bounding box center [132, 86] width 33 height 21
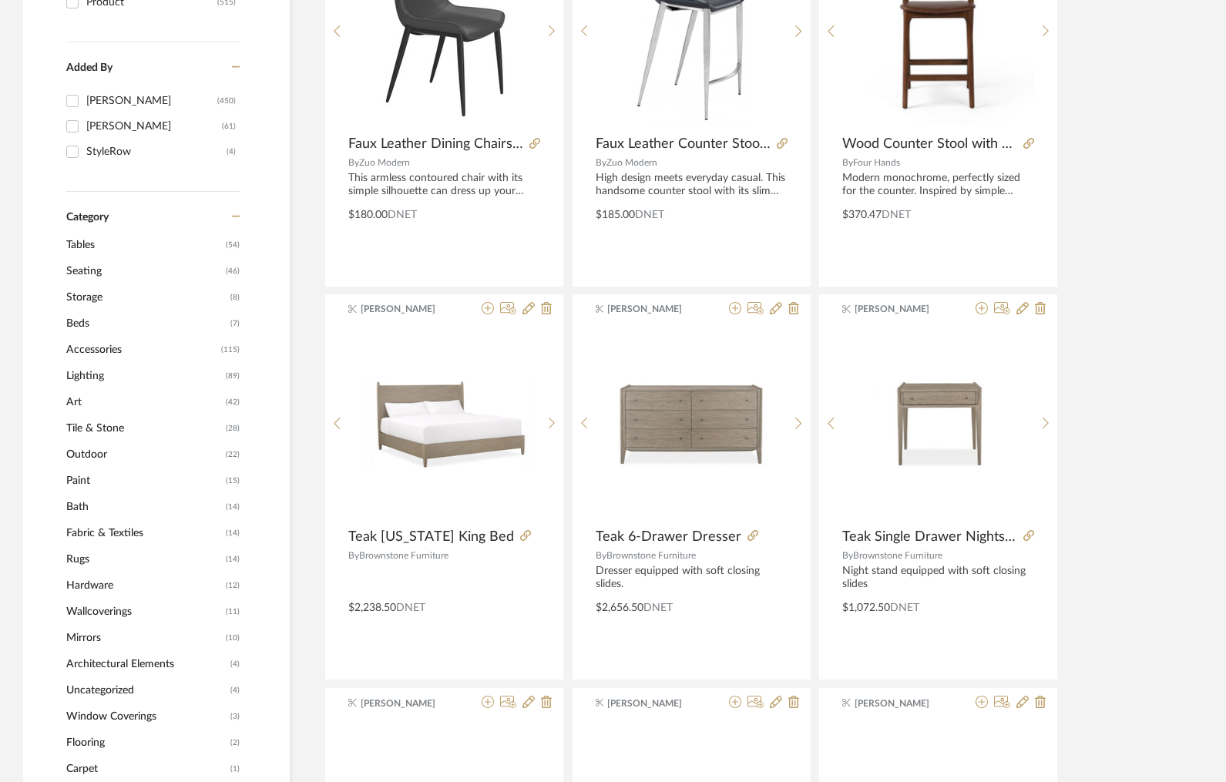
scroll to position [532, 0]
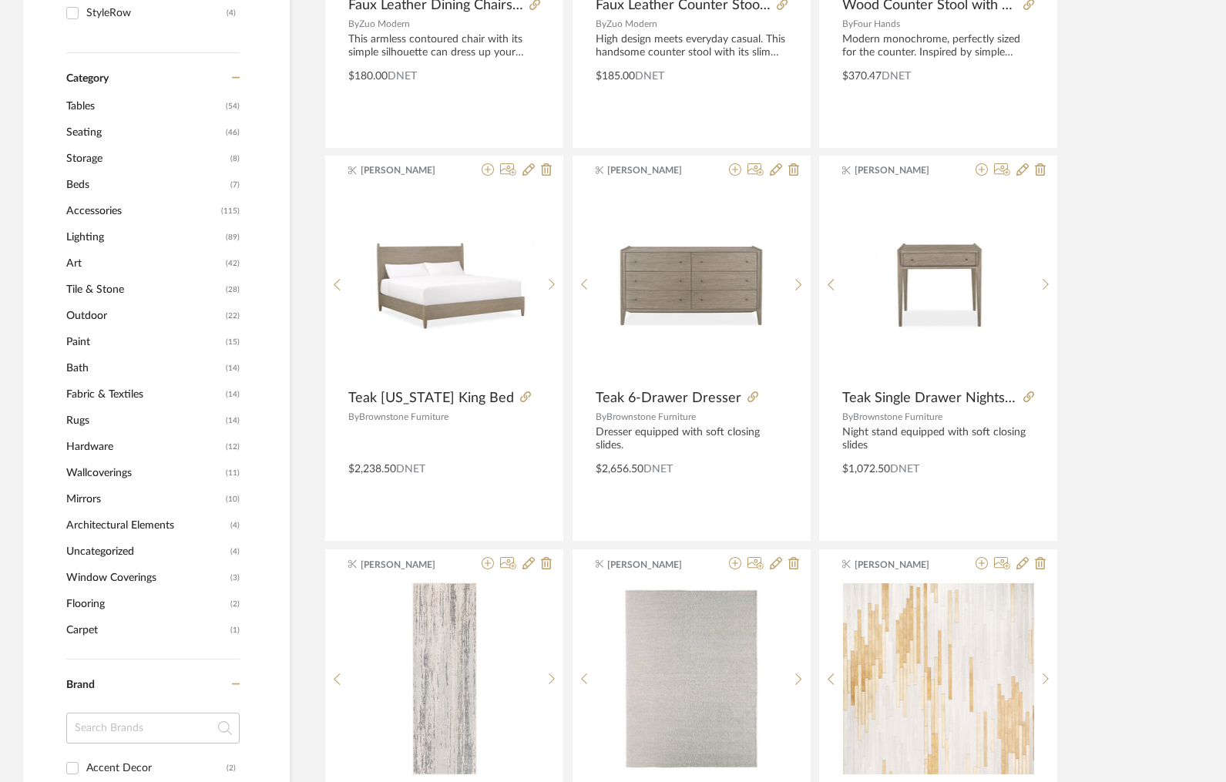
click at [96, 110] on span "Tables" at bounding box center [144, 106] width 156 height 26
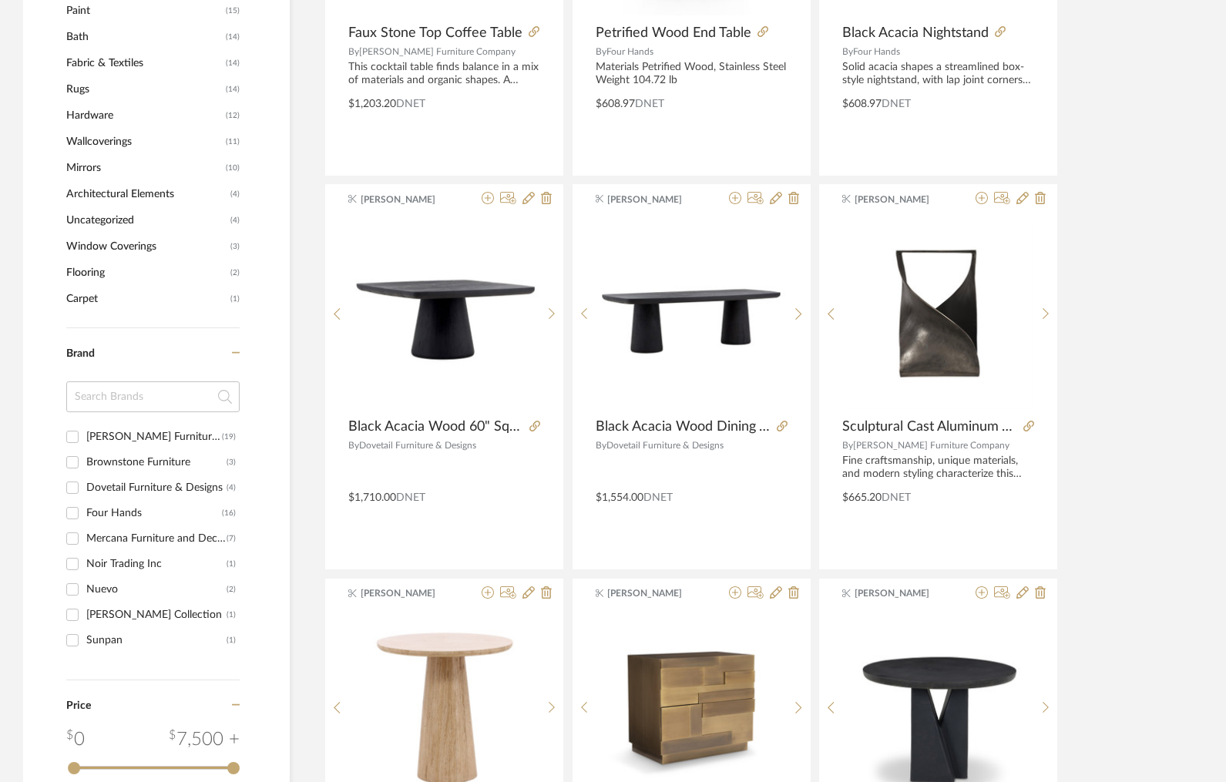
scroll to position [982, 0]
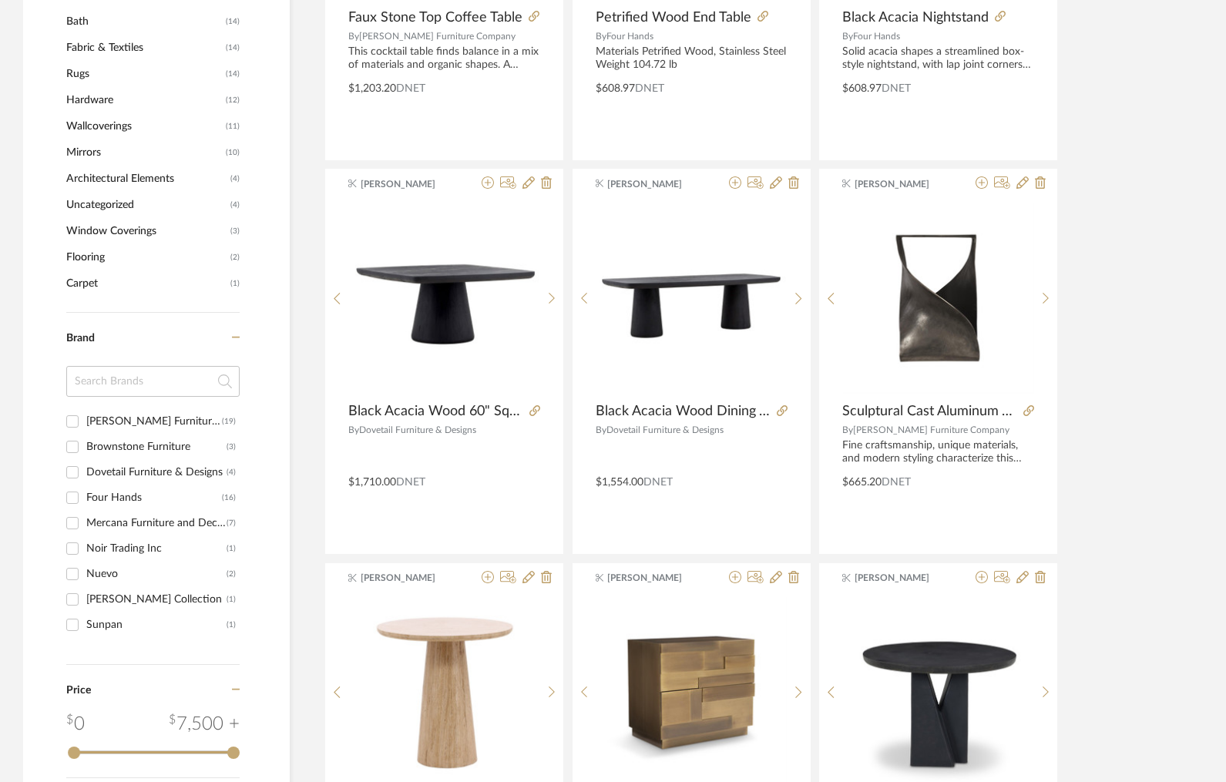
click at [114, 497] on div "Four Hands" at bounding box center [154, 497] width 136 height 25
click at [85, 497] on input "Four Hands (16)" at bounding box center [72, 497] width 25 height 25
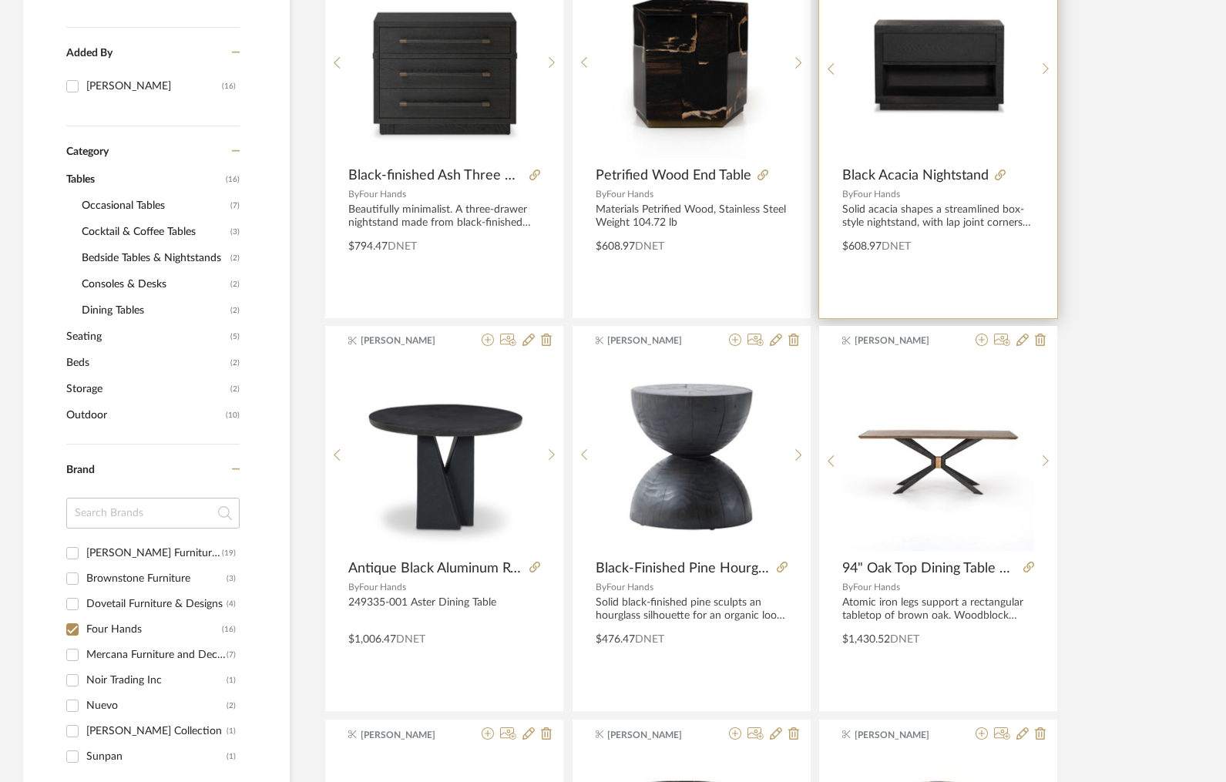
scroll to position [550, 0]
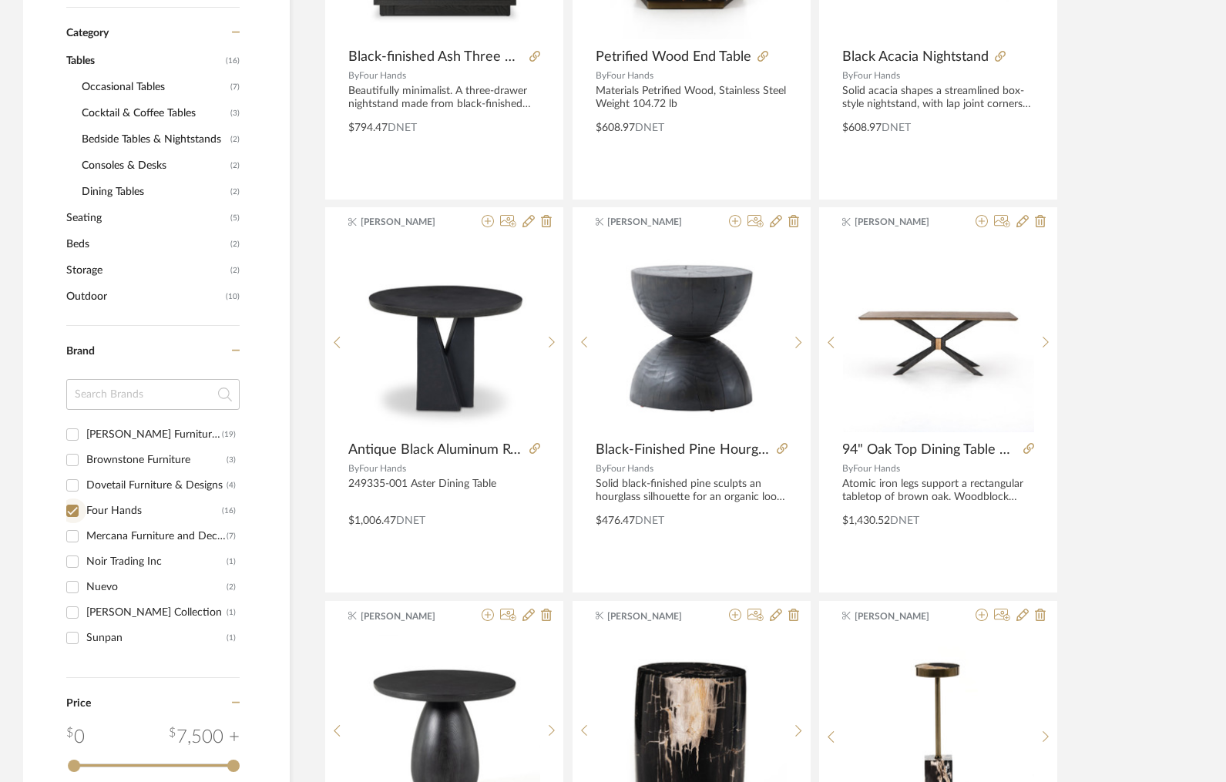
click at [77, 511] on input "Four Hands (16)" at bounding box center [72, 510] width 25 height 25
checkbox input "false"
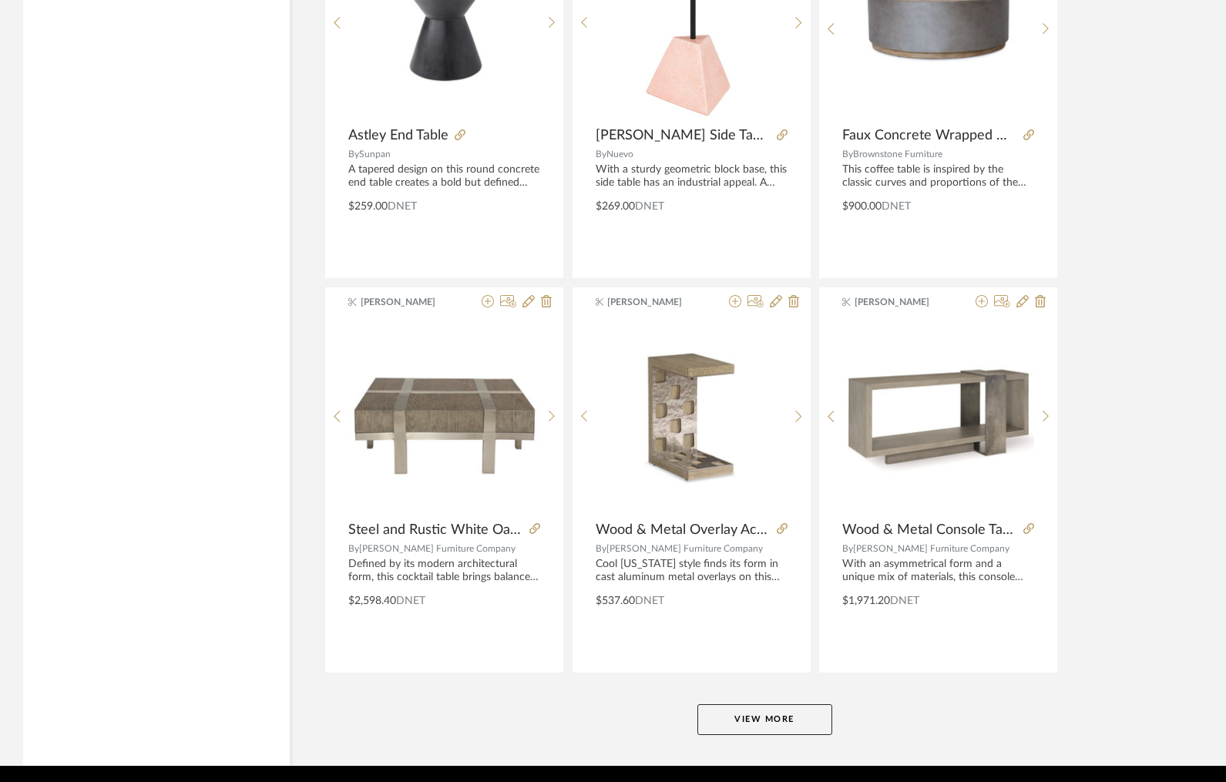
scroll to position [4464, 0]
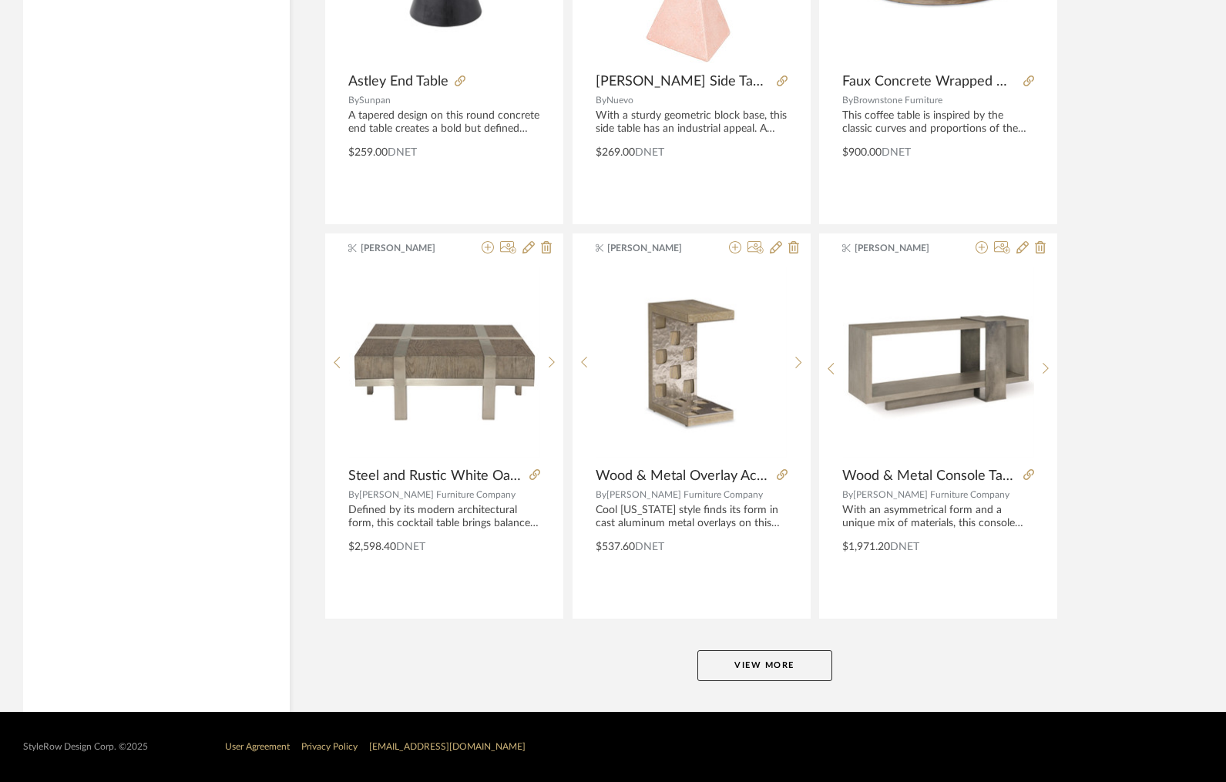
click at [770, 661] on button "View More" at bounding box center [764, 665] width 135 height 31
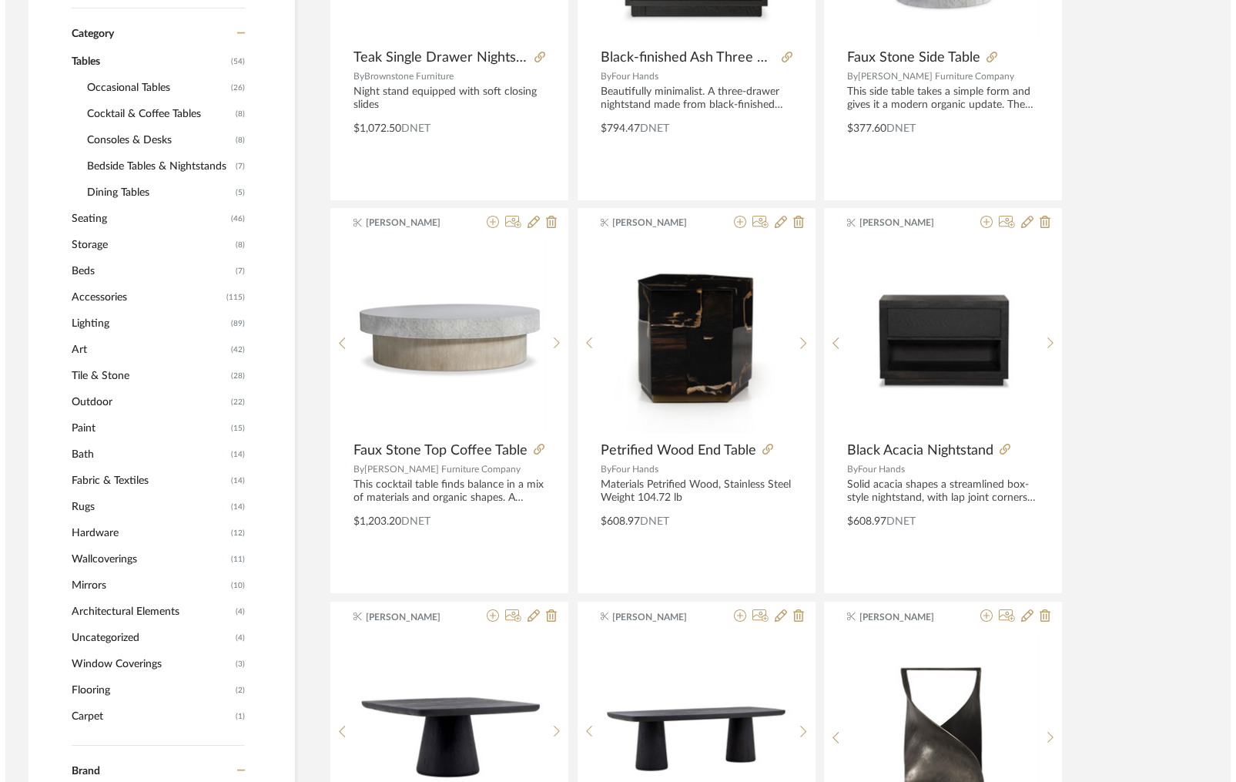
scroll to position [0, 0]
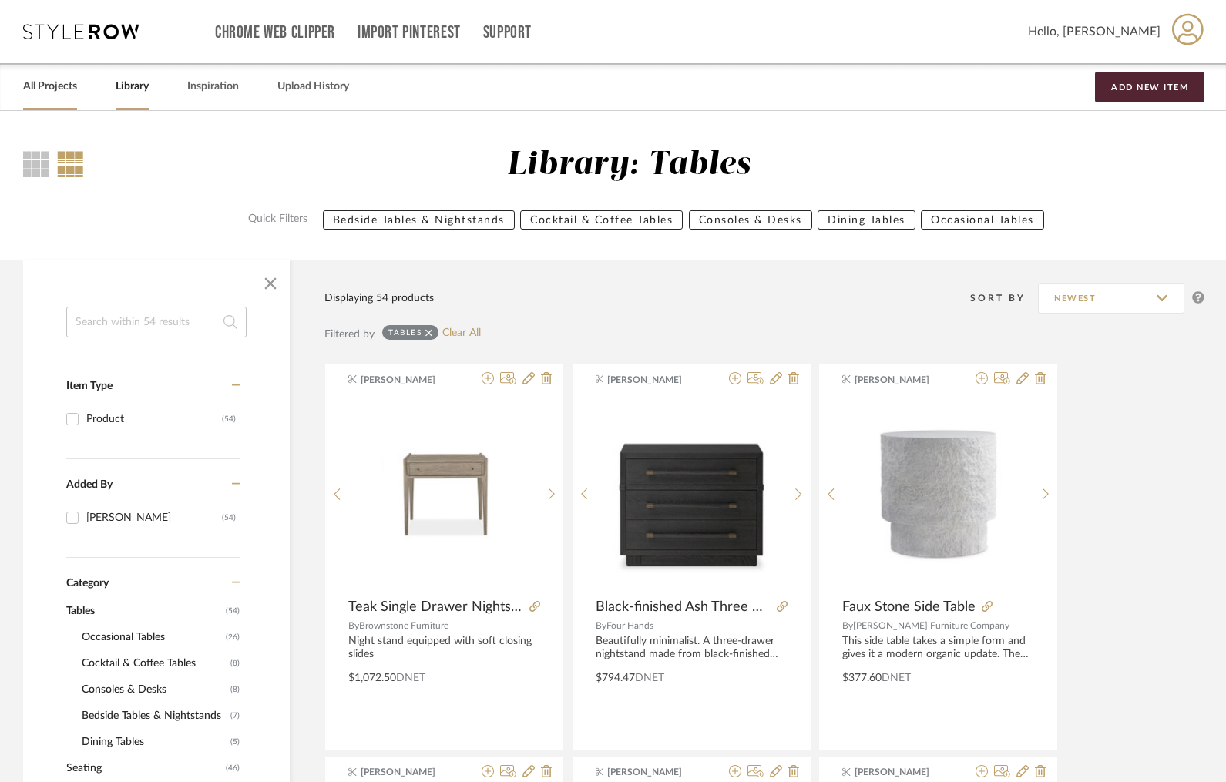
click at [40, 84] on link "All Projects" at bounding box center [50, 86] width 54 height 21
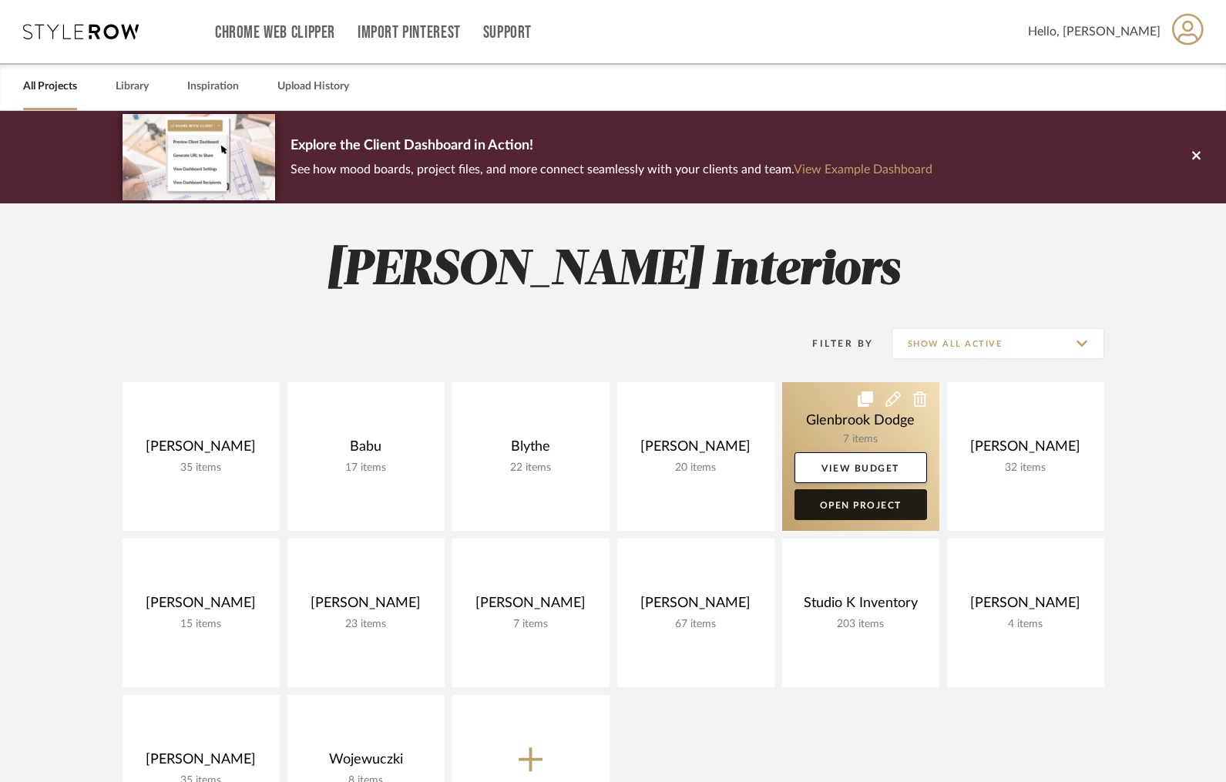
click at [848, 508] on link "Open Project" at bounding box center [860, 504] width 132 height 31
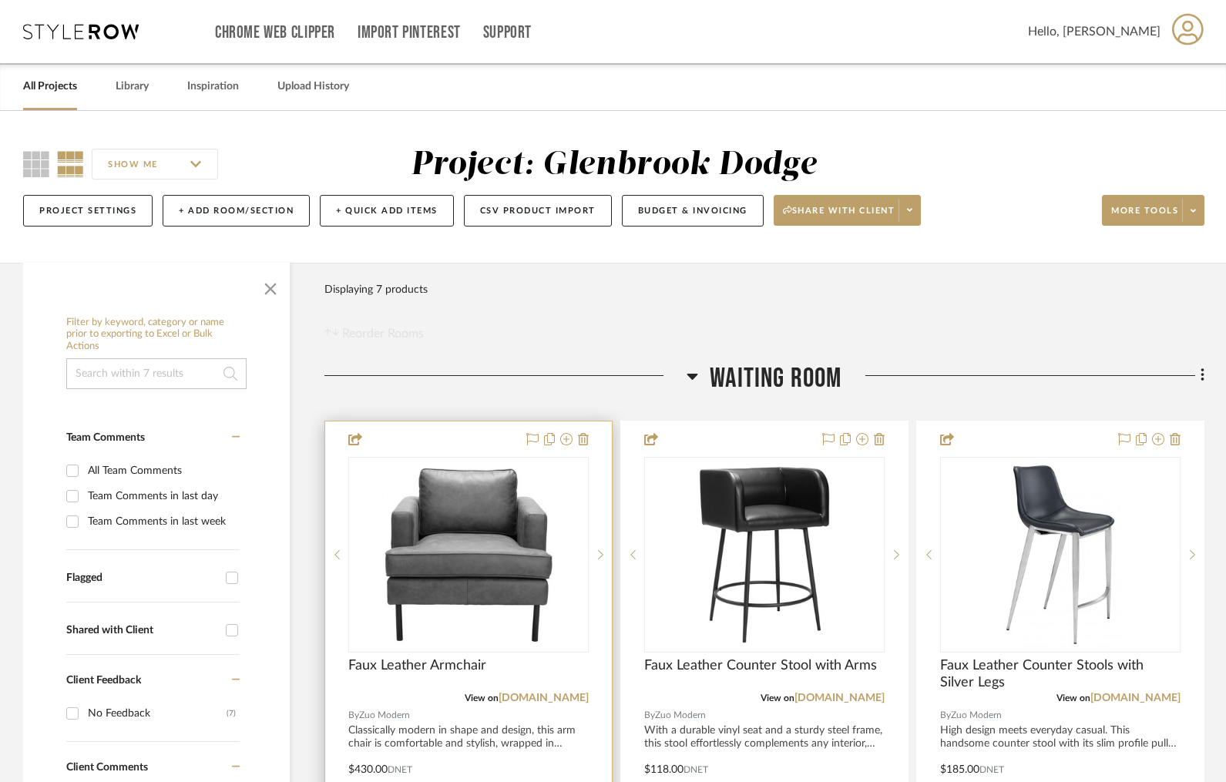
click at [474, 434] on div at bounding box center [468, 758] width 287 height 674
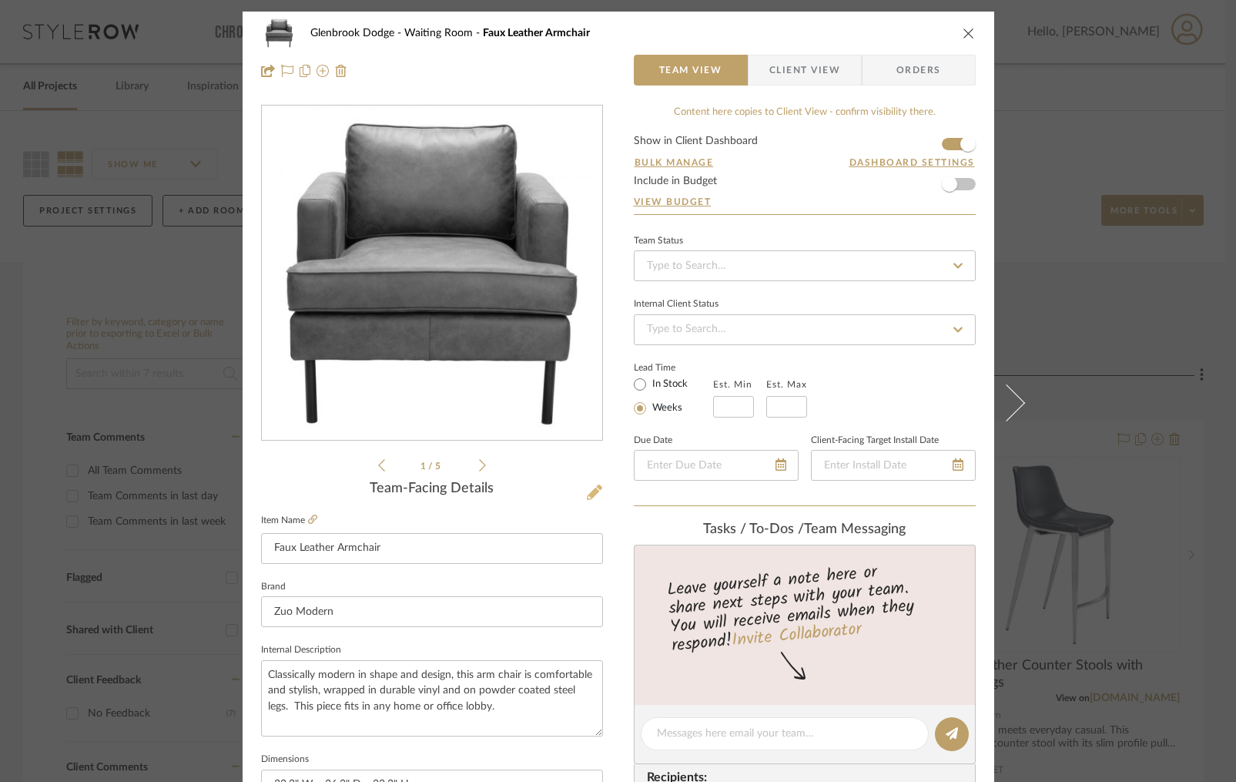
click at [587, 493] on icon at bounding box center [594, 492] width 15 height 15
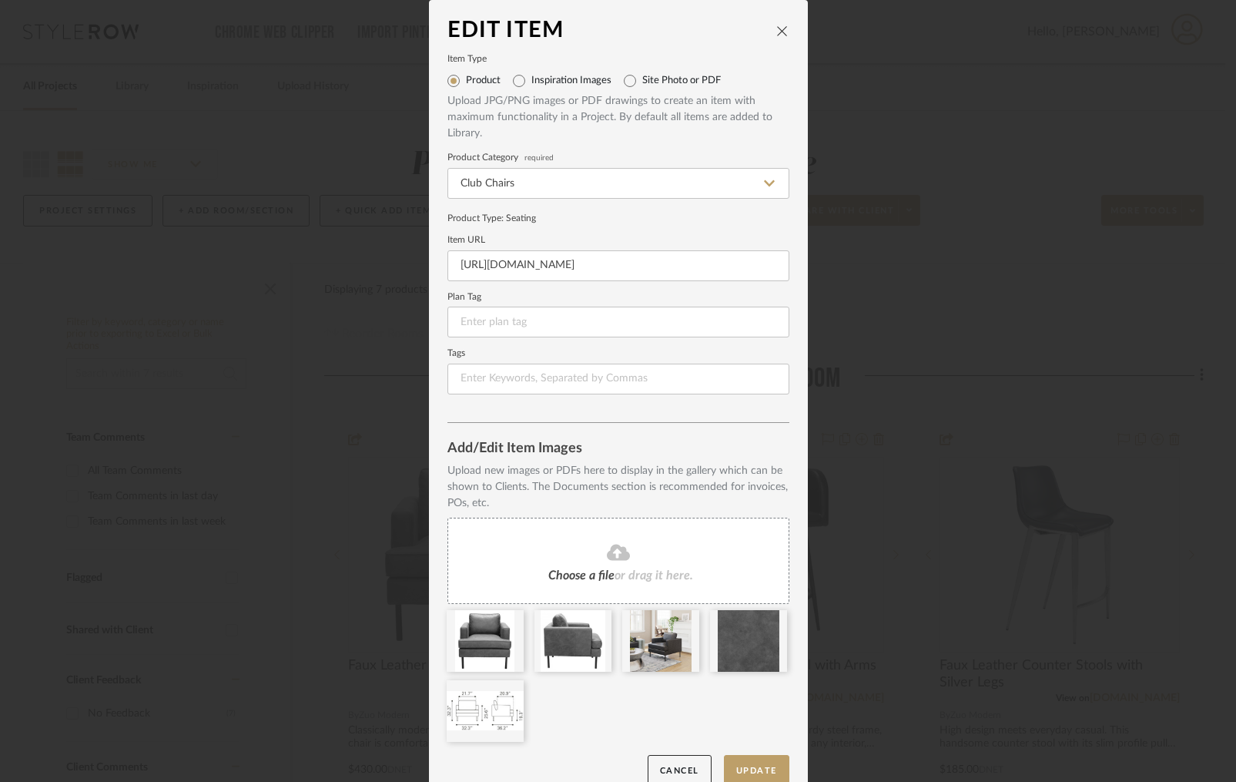
click at [776, 33] on icon "close" at bounding box center [782, 31] width 12 height 12
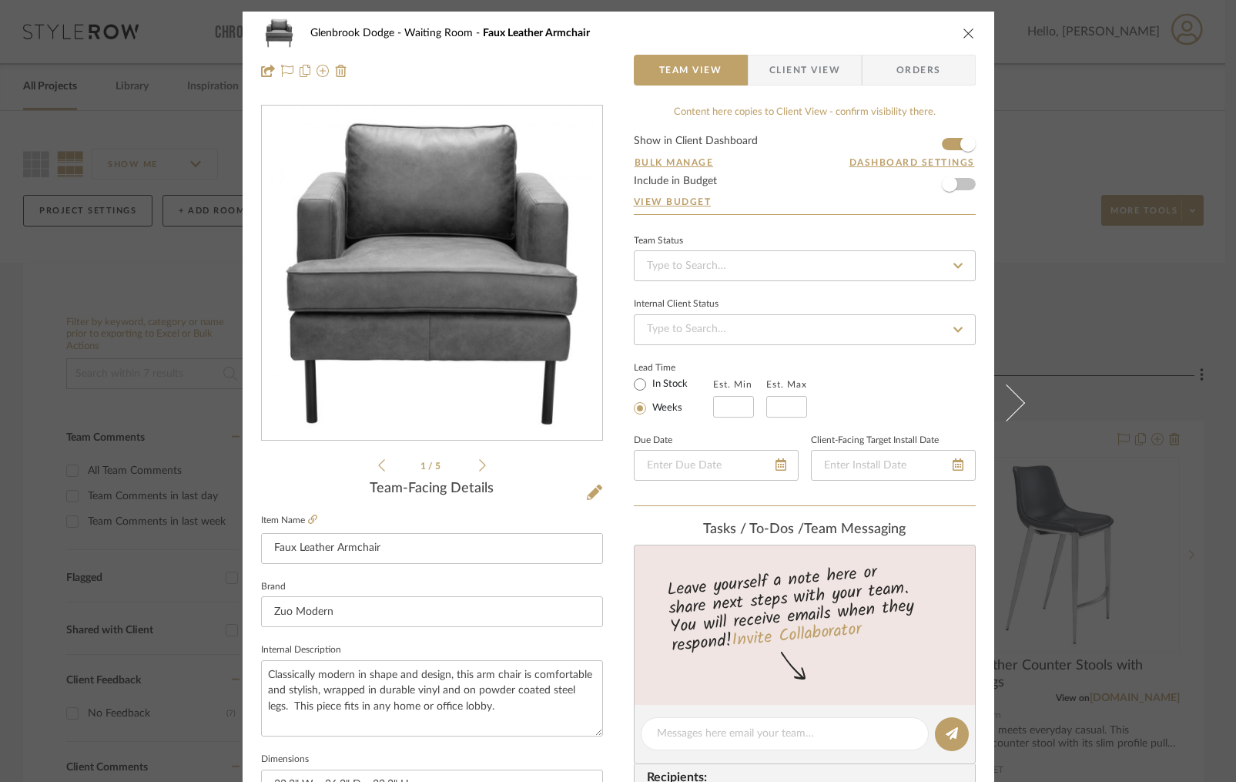
drag, startPoint x: 961, startPoint y: 28, endPoint x: 937, endPoint y: 164, distance: 138.3
click at [963, 28] on icon "close" at bounding box center [969, 33] width 12 height 12
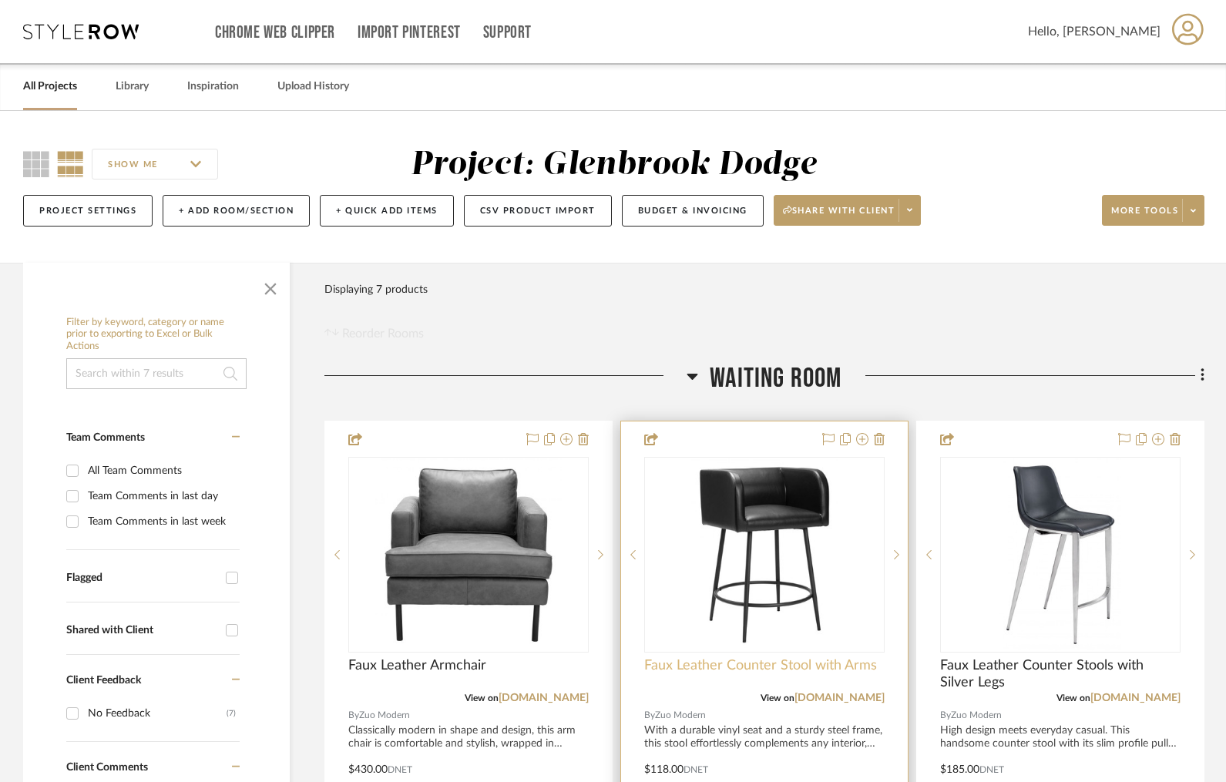
click at [734, 660] on span "Faux Leather Counter Stool with Arms" at bounding box center [760, 665] width 233 height 17
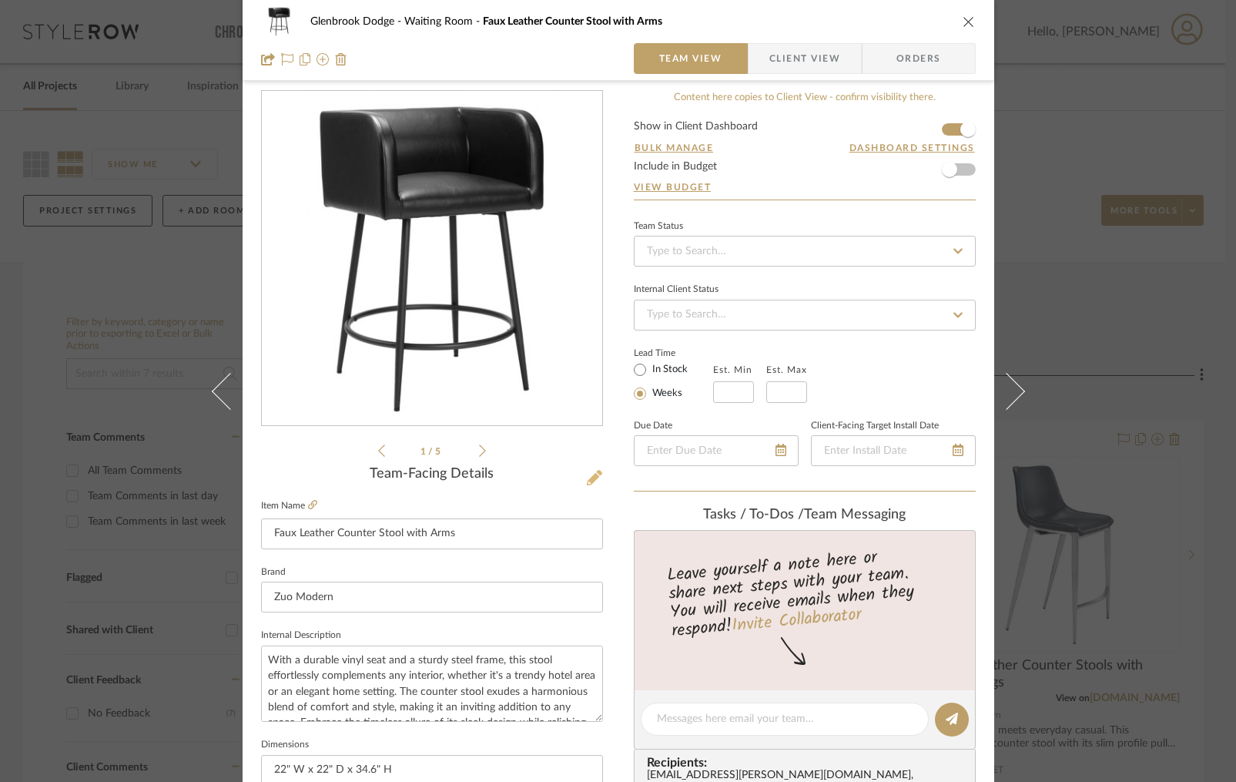
scroll to position [18, 0]
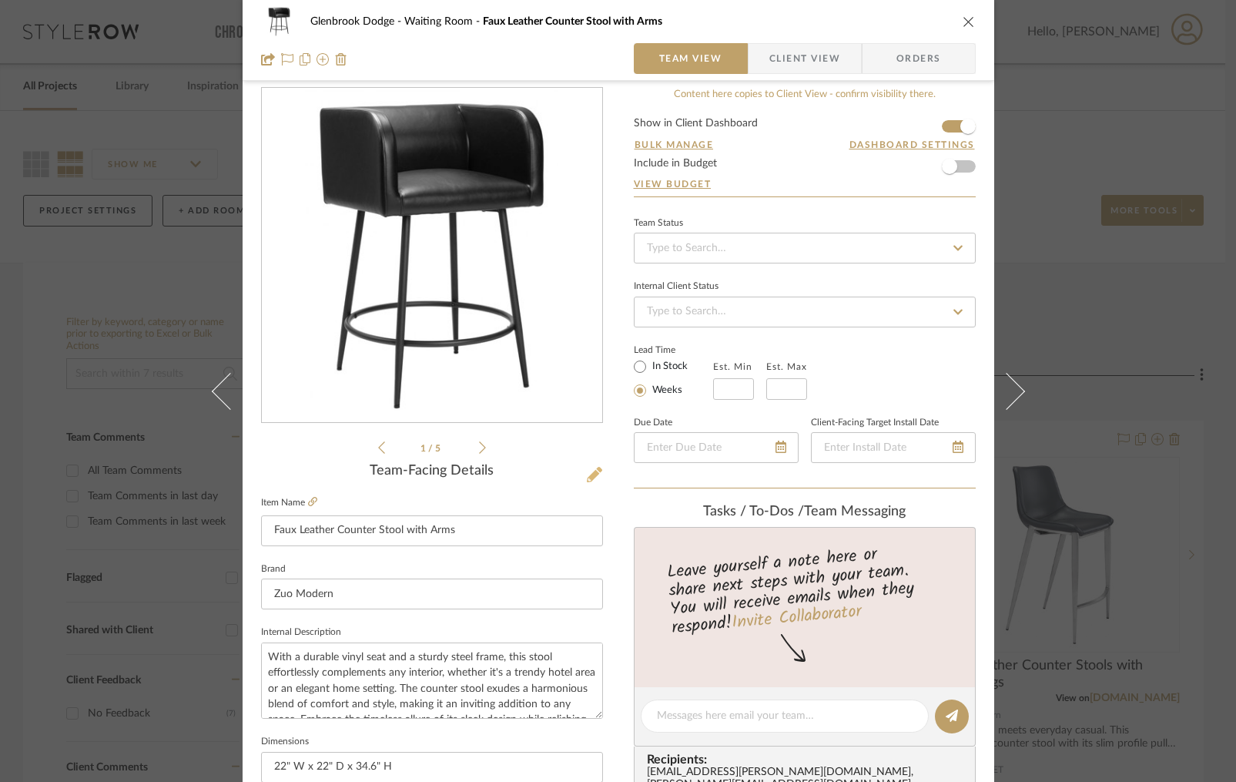
click at [588, 473] on icon at bounding box center [594, 474] width 15 height 15
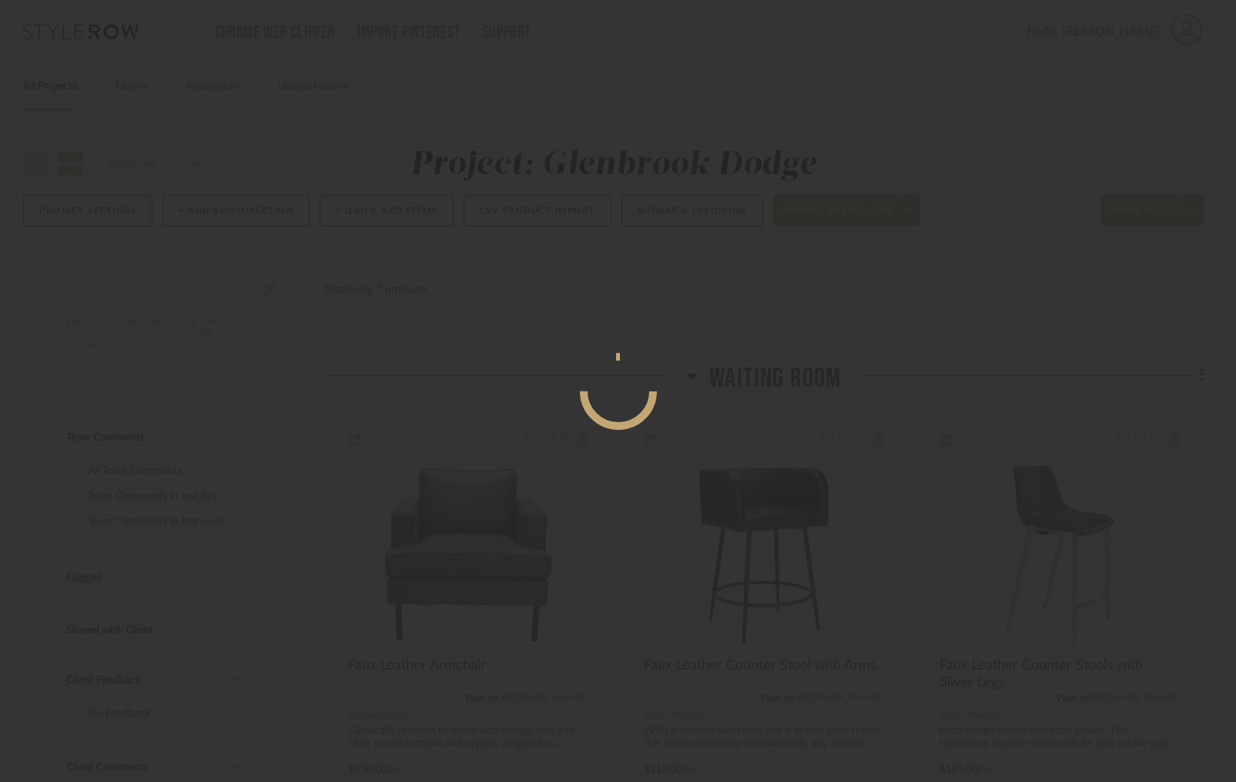
scroll to position [0, 0]
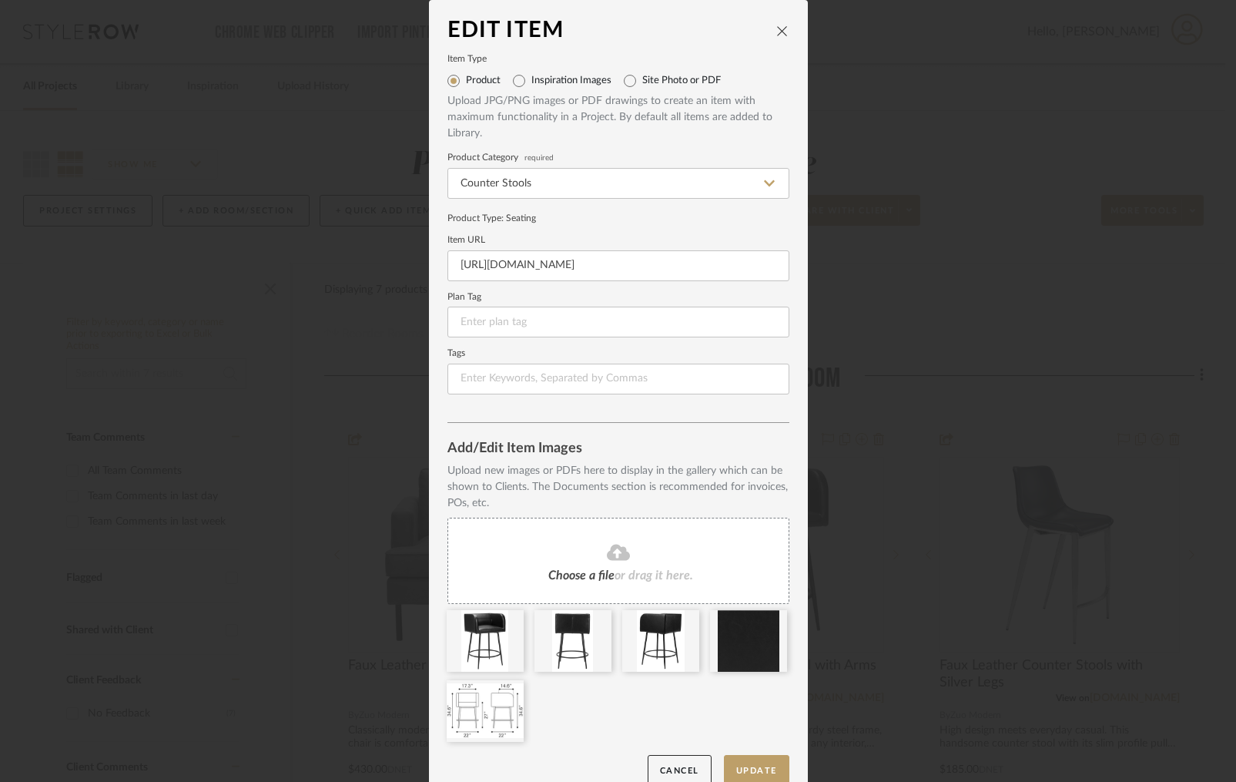
click at [779, 27] on icon "close" at bounding box center [782, 31] width 12 height 12
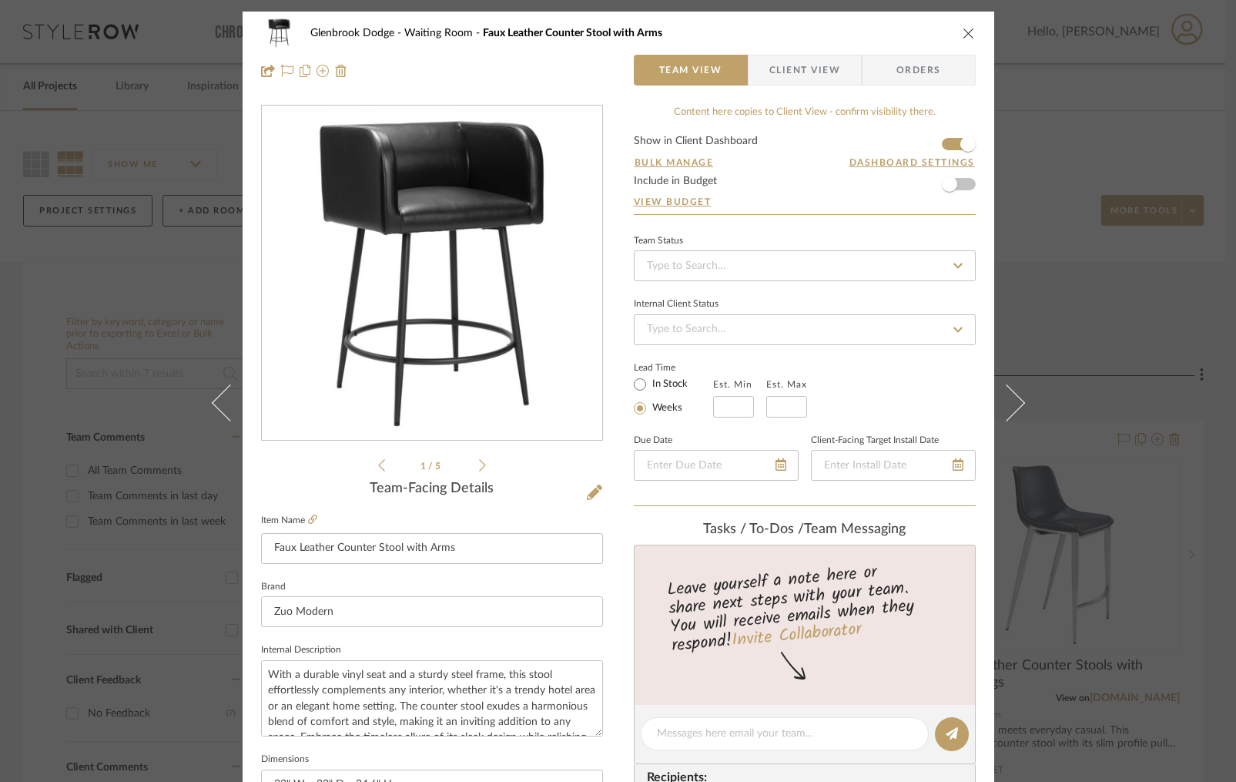
click at [965, 29] on icon "close" at bounding box center [969, 33] width 12 height 12
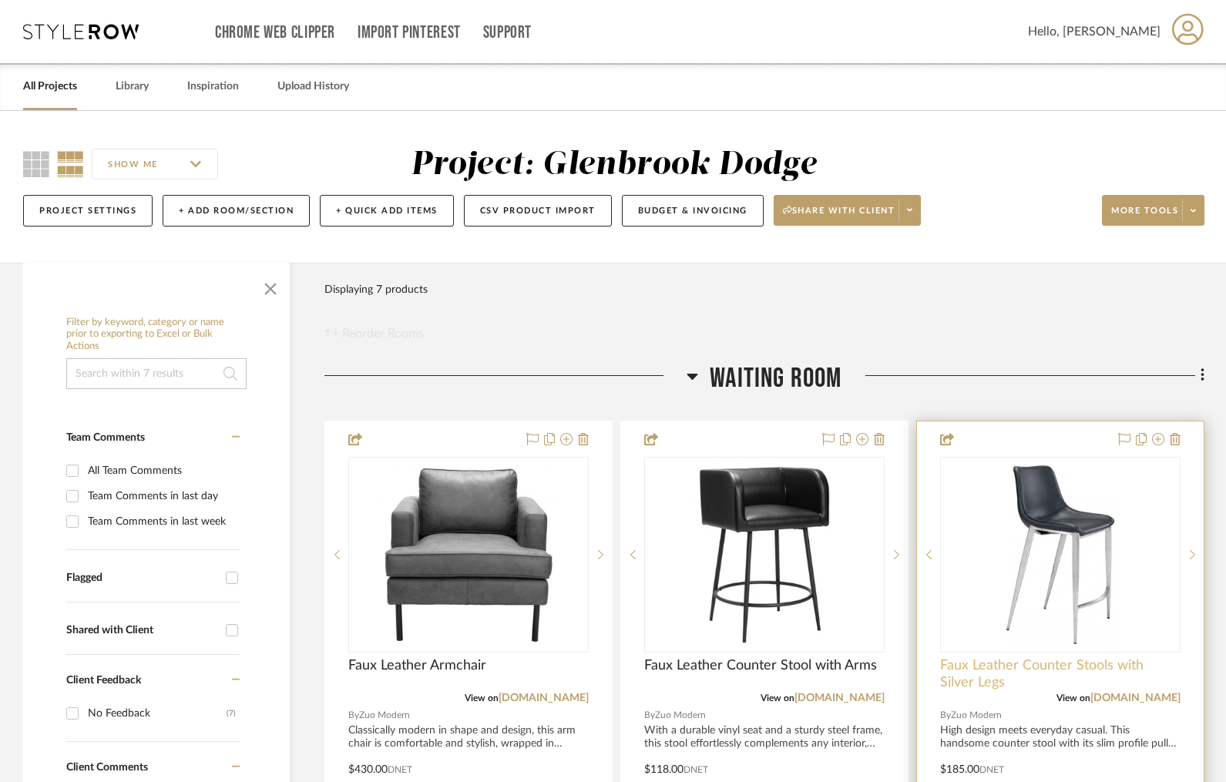
click at [1041, 662] on span "Faux Leather Counter Stools with Silver Legs" at bounding box center [1060, 674] width 240 height 34
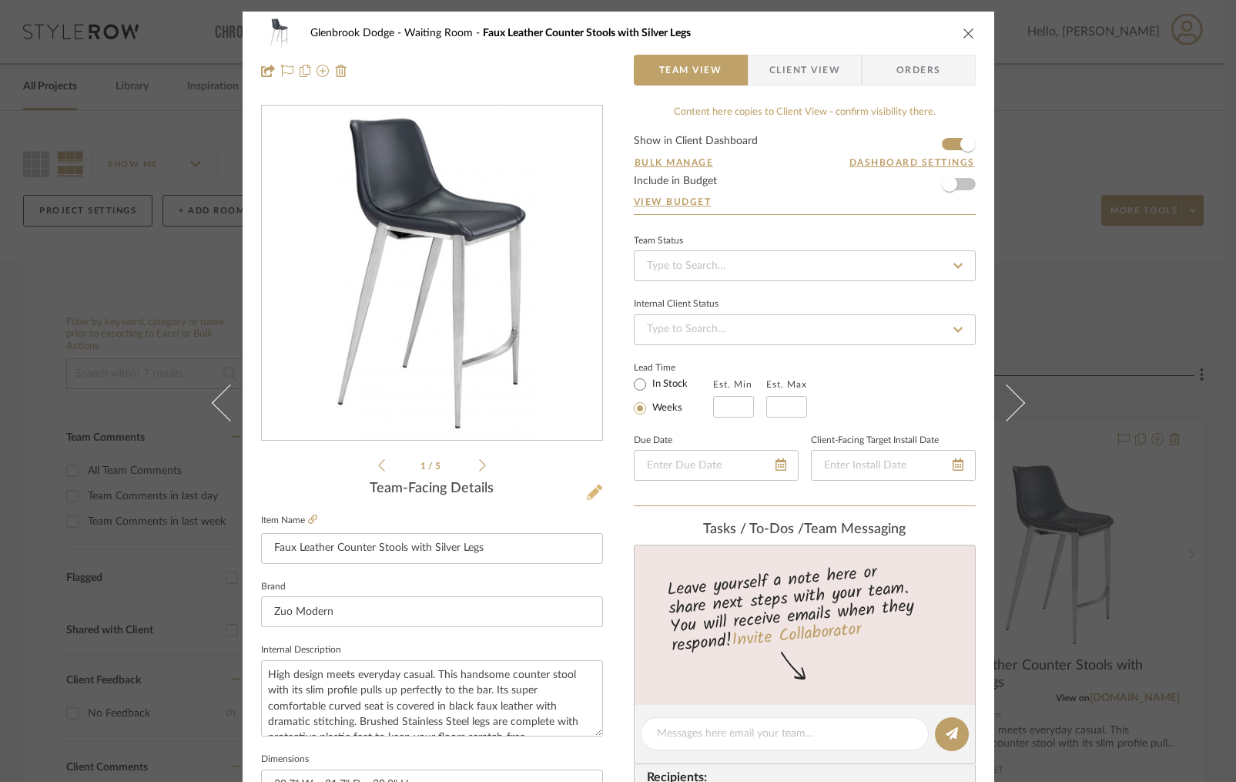
click at [589, 489] on icon at bounding box center [594, 492] width 15 height 15
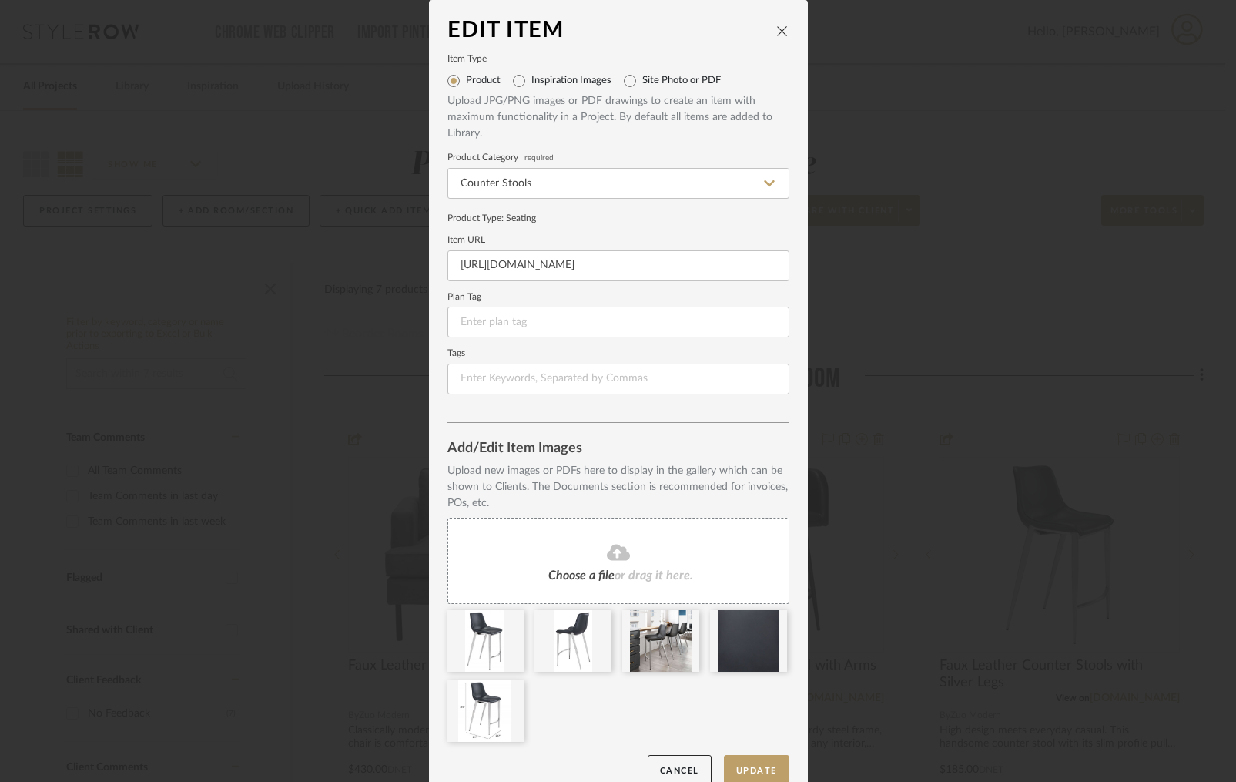
click at [776, 31] on icon "close" at bounding box center [782, 31] width 12 height 12
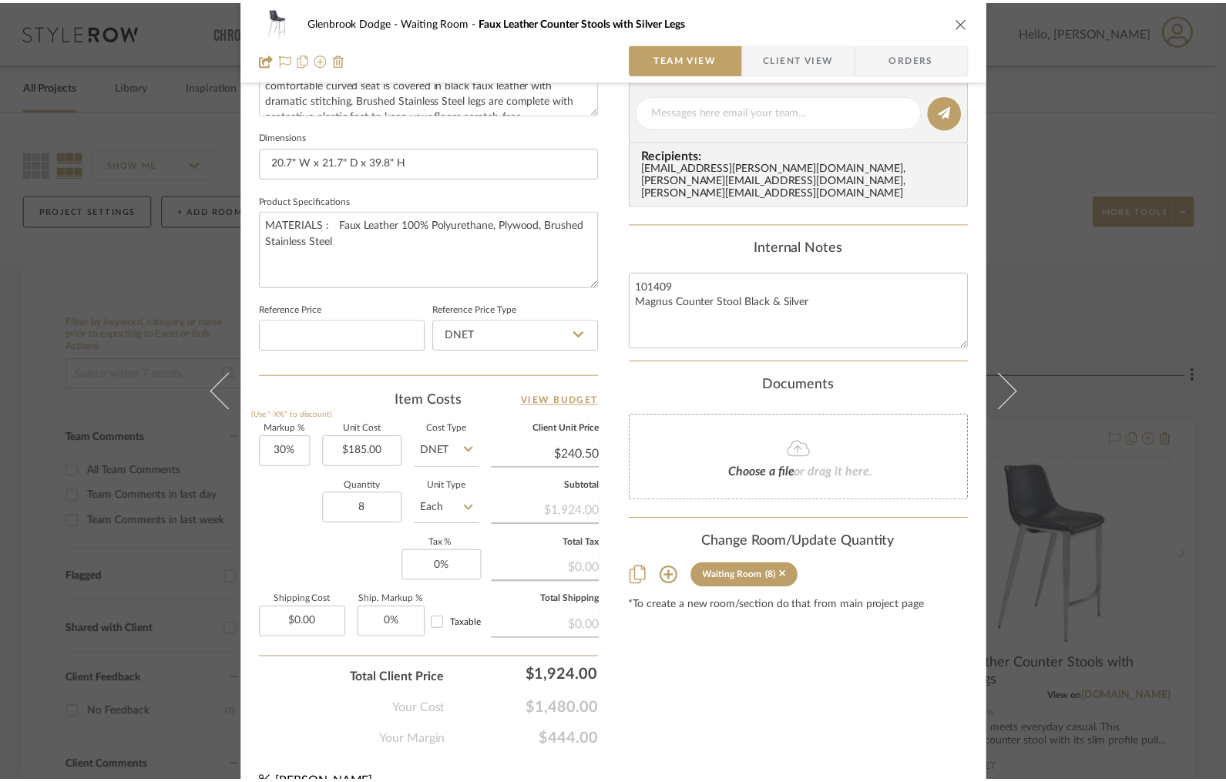
scroll to position [632, 0]
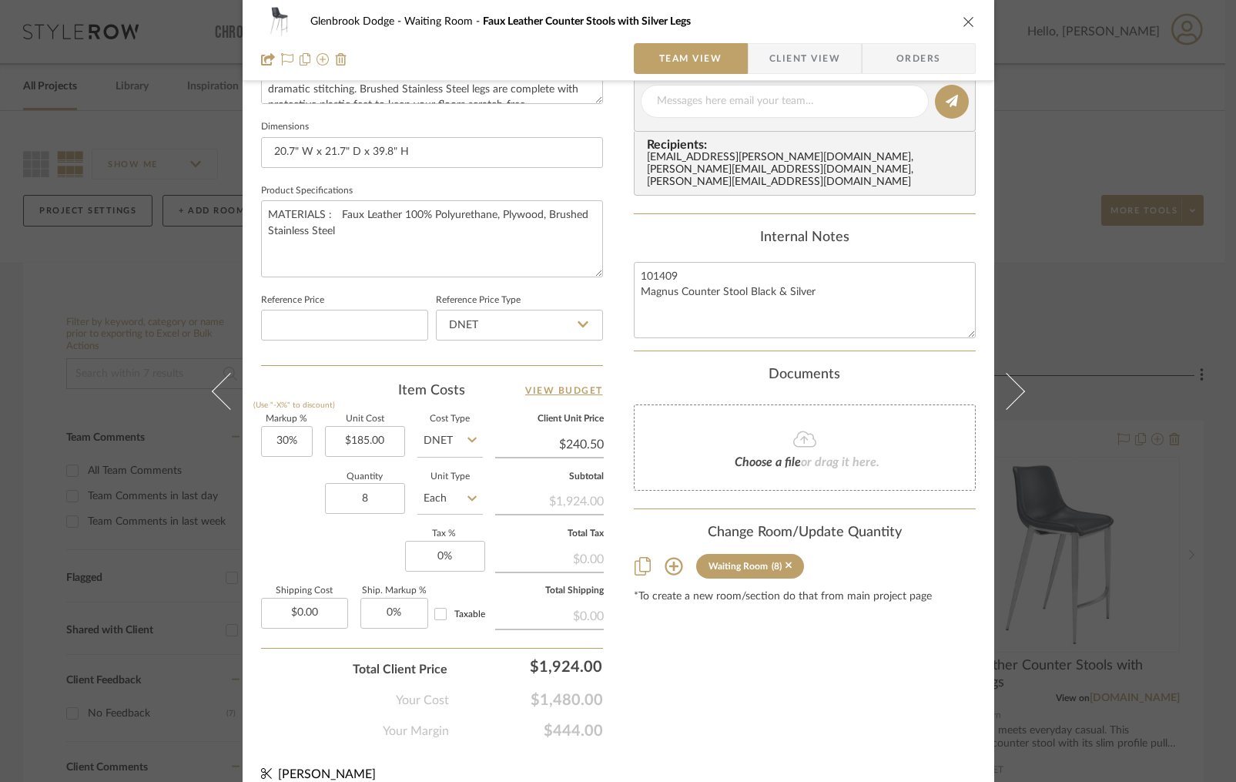
click at [956, 15] on div "Glenbrook Dodge Waiting Room Faux Leather Counter Stools with Silver Legs" at bounding box center [618, 21] width 715 height 31
click at [966, 16] on icon "close" at bounding box center [969, 21] width 12 height 12
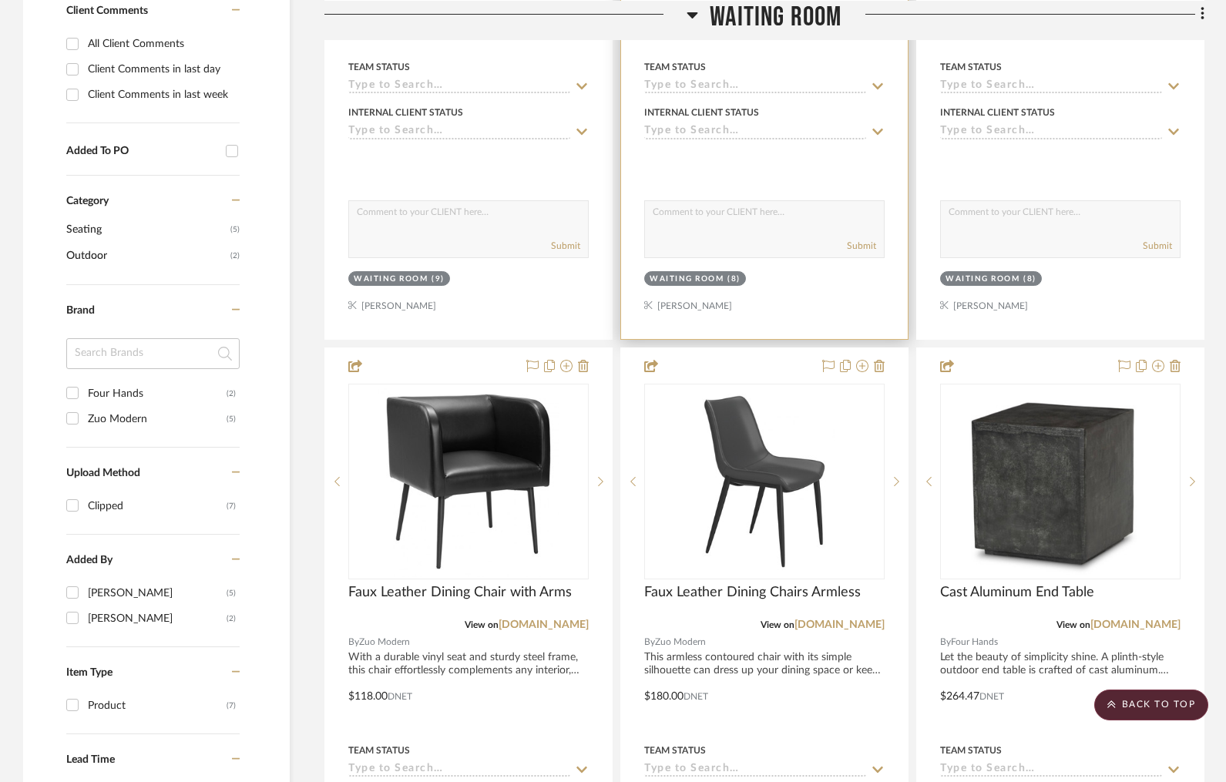
scroll to position [779, 0]
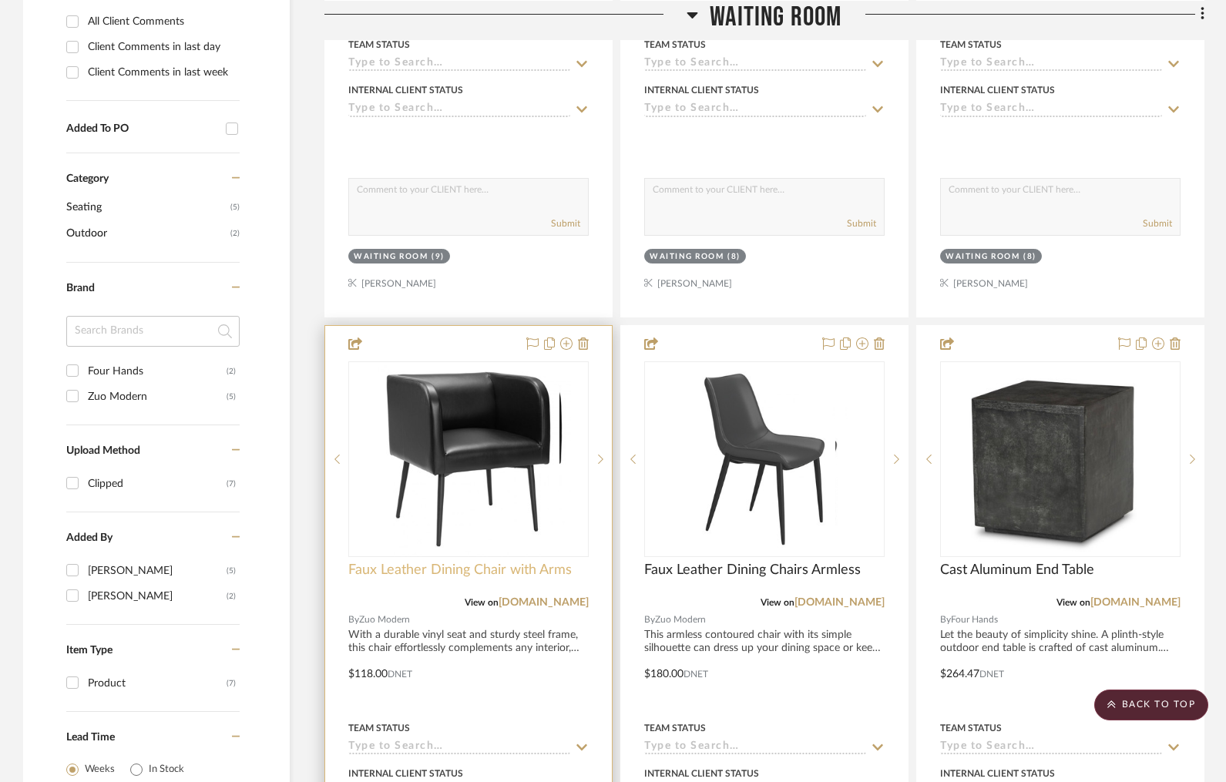
click at [434, 562] on span "Faux Leather Dining Chair with Arms" at bounding box center [459, 570] width 223 height 17
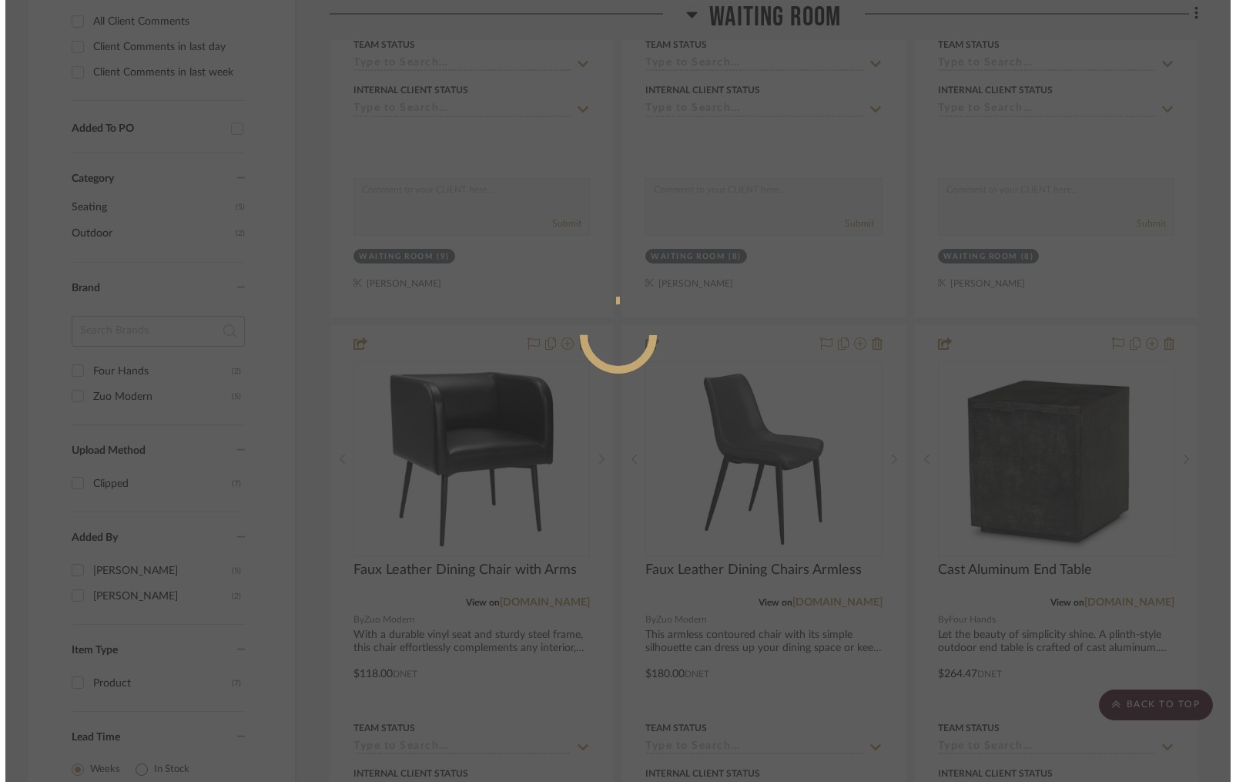
scroll to position [0, 0]
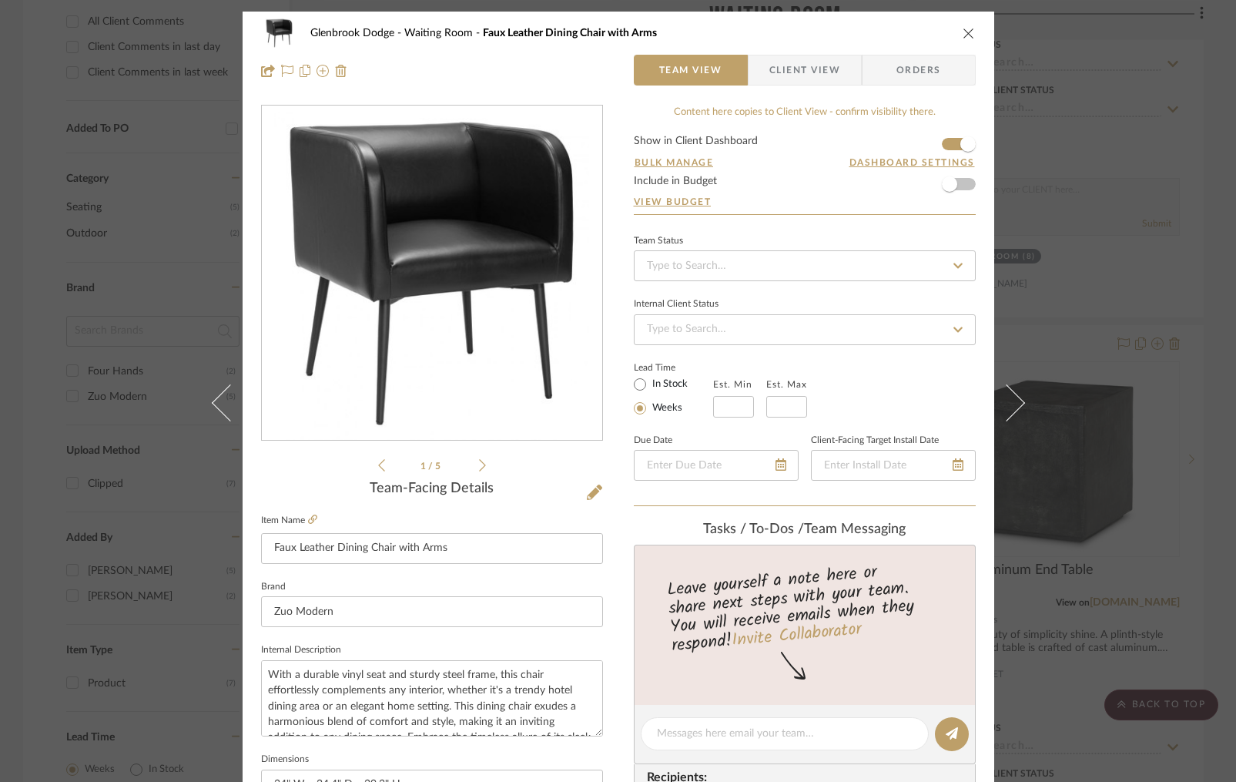
click at [597, 492] on div "Glenbrook Dodge Waiting Room Faux Leather Dining Chair with Arms Team View Clie…" at bounding box center [619, 723] width 752 height 1423
click at [589, 495] on icon at bounding box center [594, 492] width 15 height 15
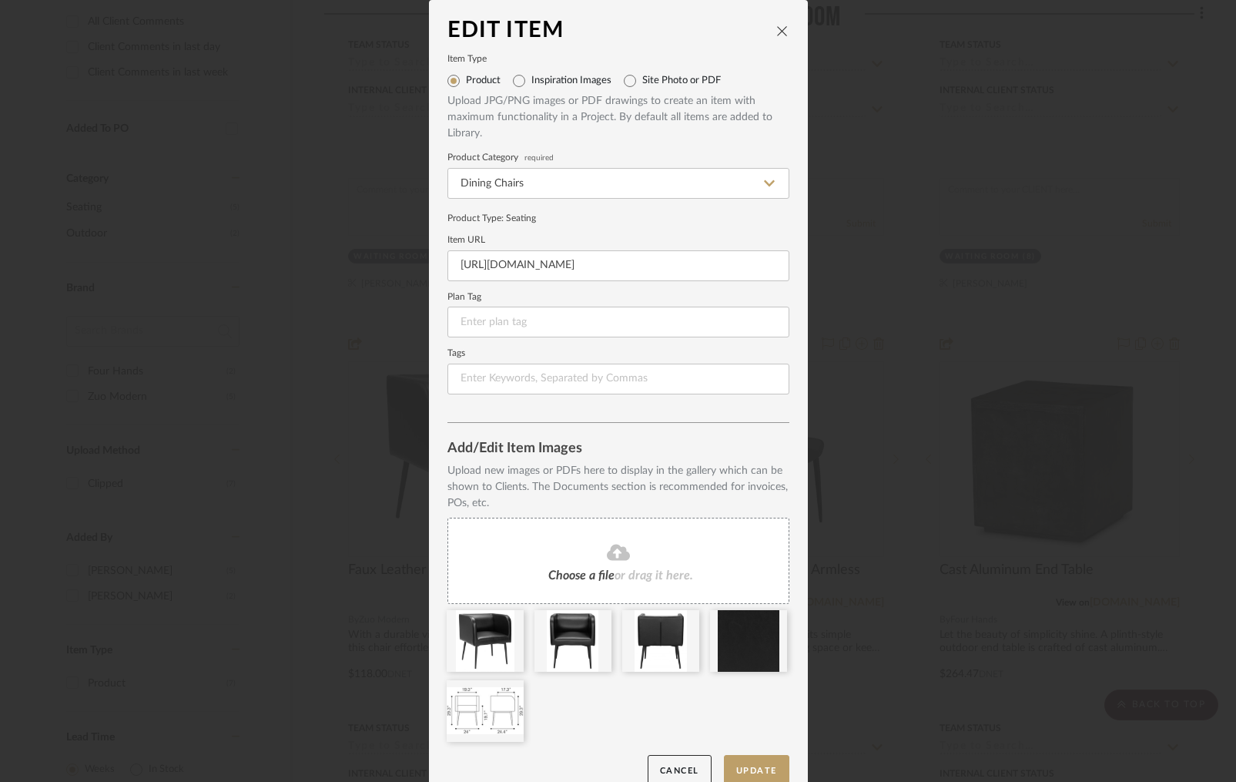
click at [776, 26] on button "close" at bounding box center [783, 31] width 14 height 14
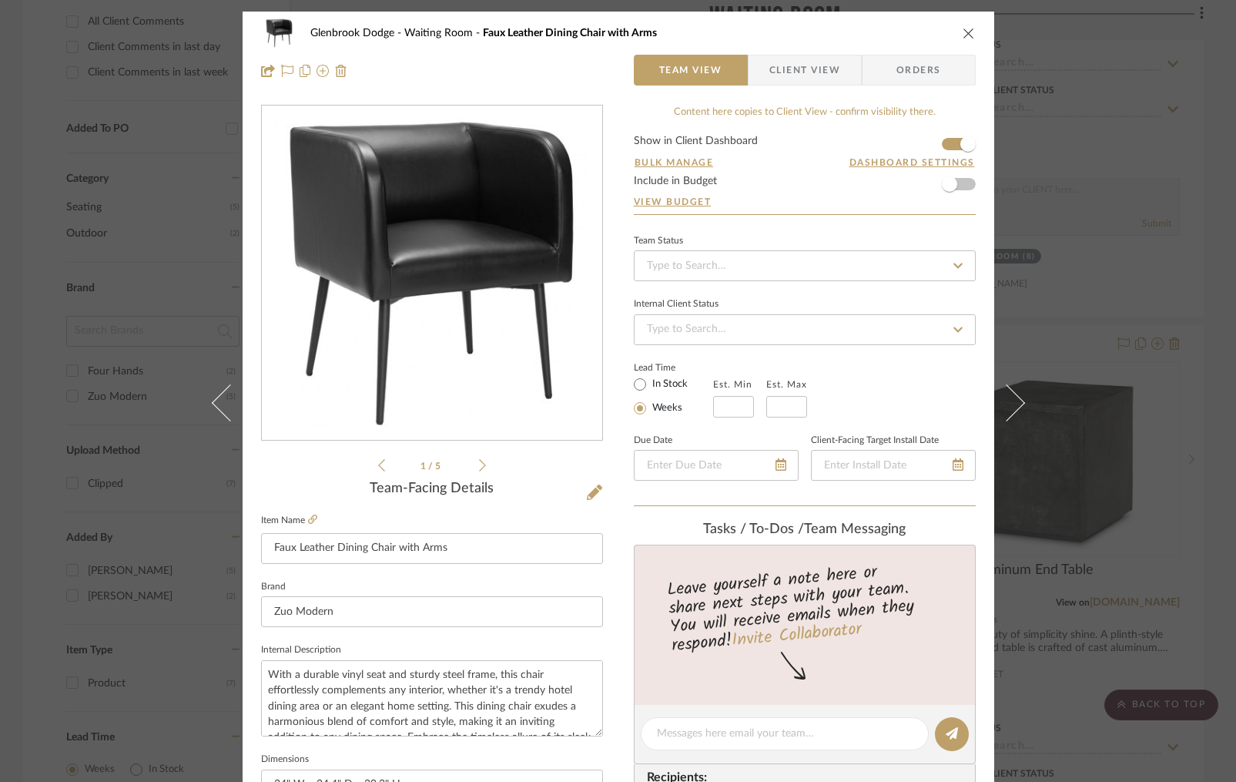
click at [964, 29] on icon "close" at bounding box center [969, 33] width 12 height 12
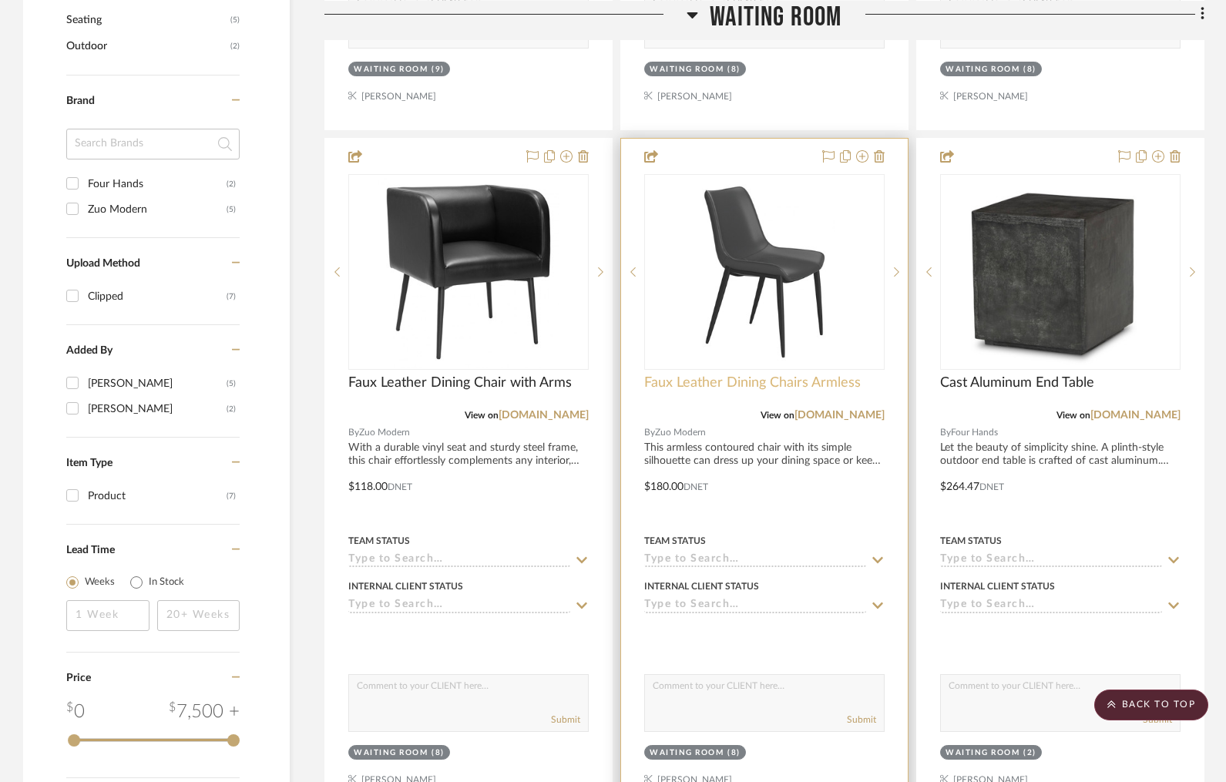
scroll to position [971, 0]
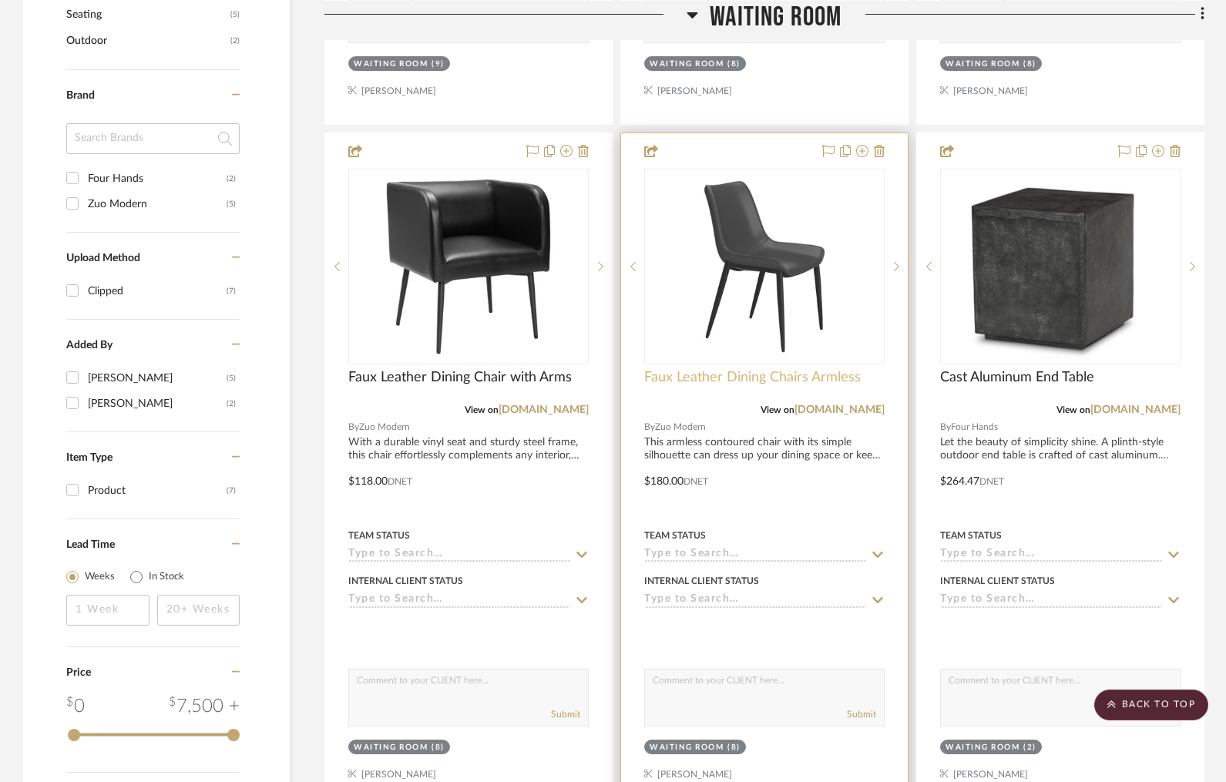
click at [739, 378] on span "Faux Leather Dining Chairs Armless" at bounding box center [752, 377] width 216 height 17
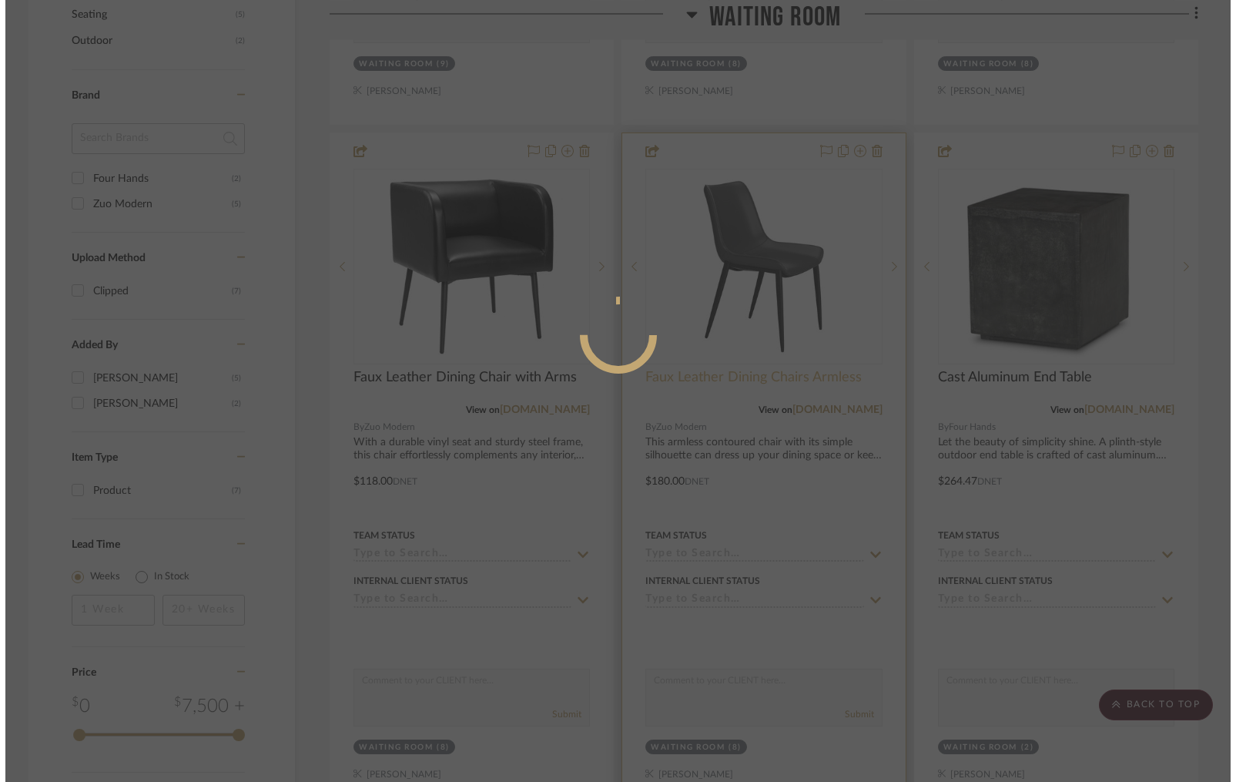
scroll to position [0, 0]
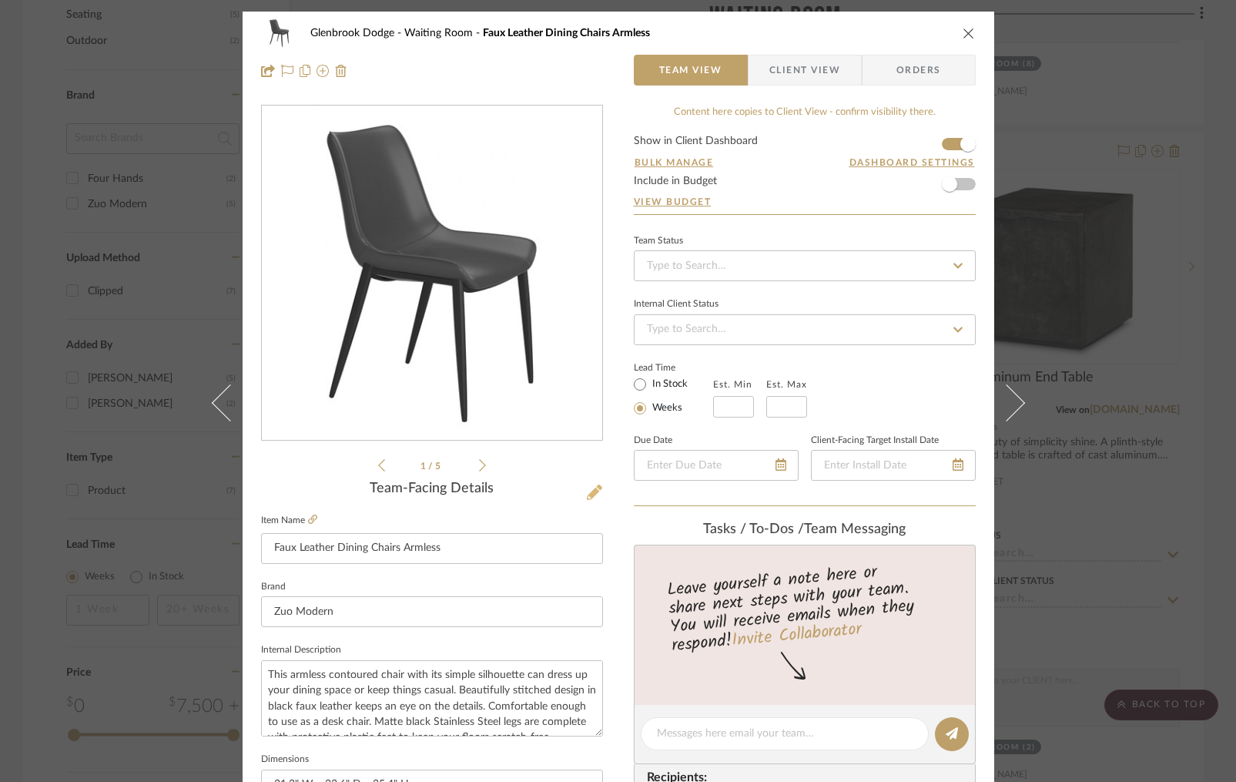
click at [587, 493] on icon at bounding box center [594, 492] width 15 height 15
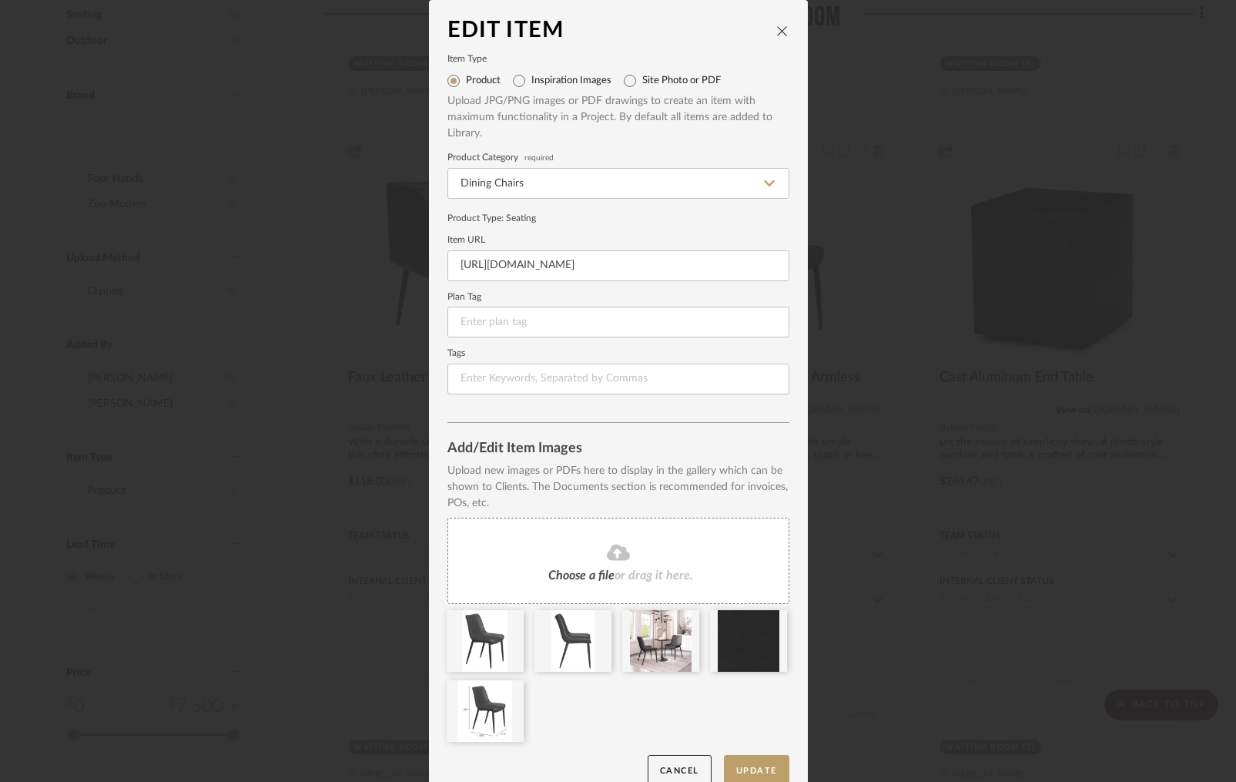
click at [776, 28] on icon "close" at bounding box center [782, 31] width 12 height 12
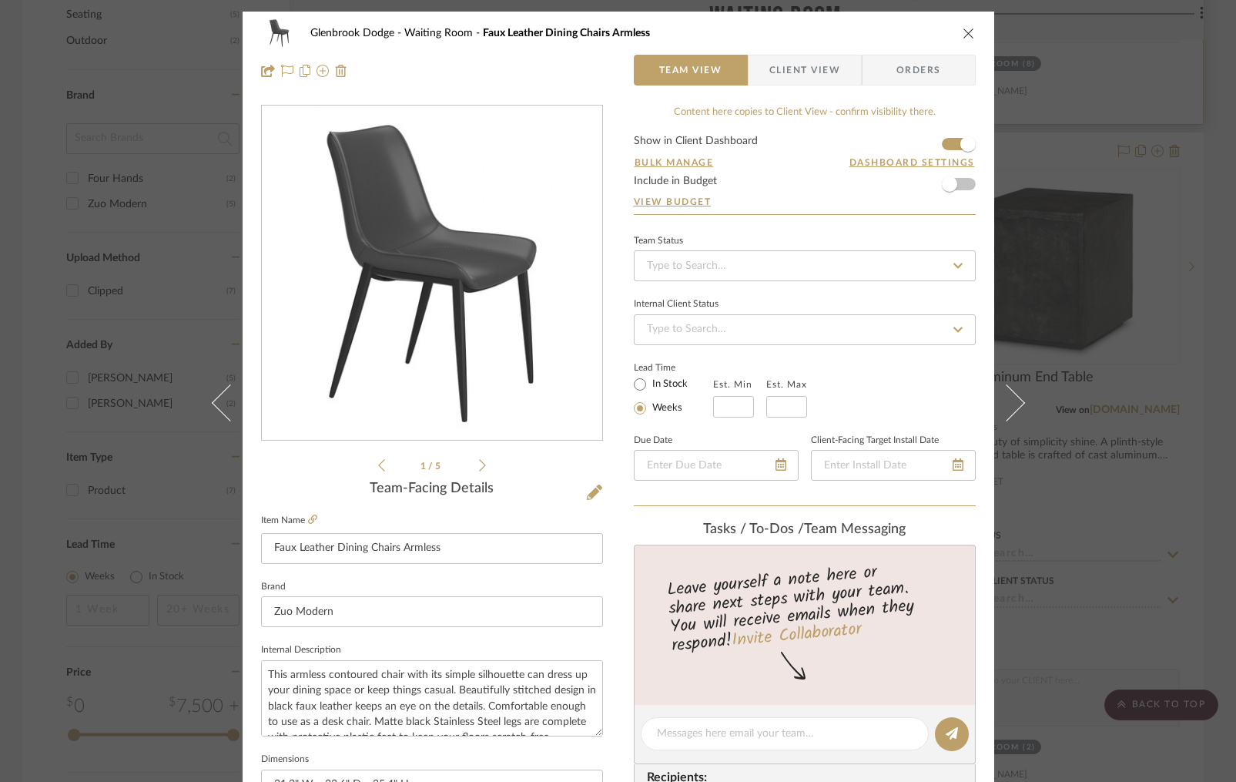
drag, startPoint x: 967, startPoint y: 39, endPoint x: 971, endPoint y: 121, distance: 82.5
click at [967, 39] on icon "close" at bounding box center [969, 33] width 12 height 12
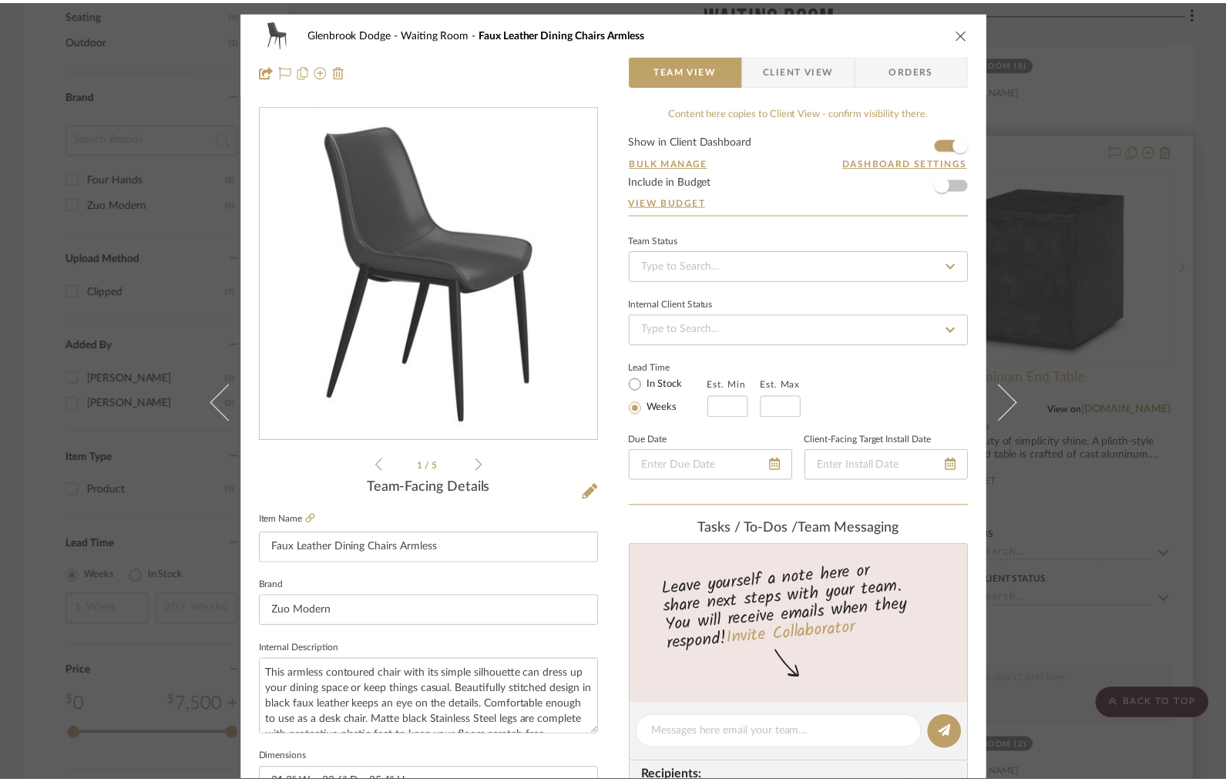
scroll to position [971, 0]
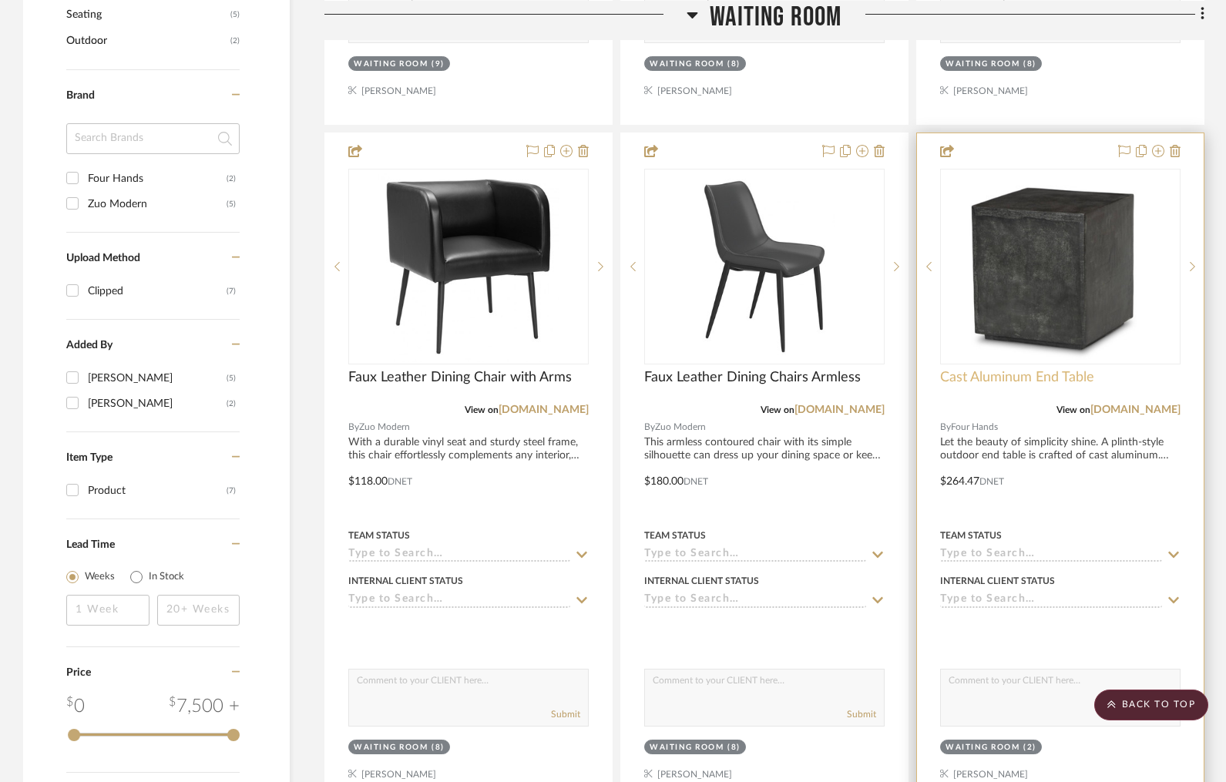
click at [1044, 381] on span "Cast Aluminum End Table" at bounding box center [1017, 377] width 154 height 17
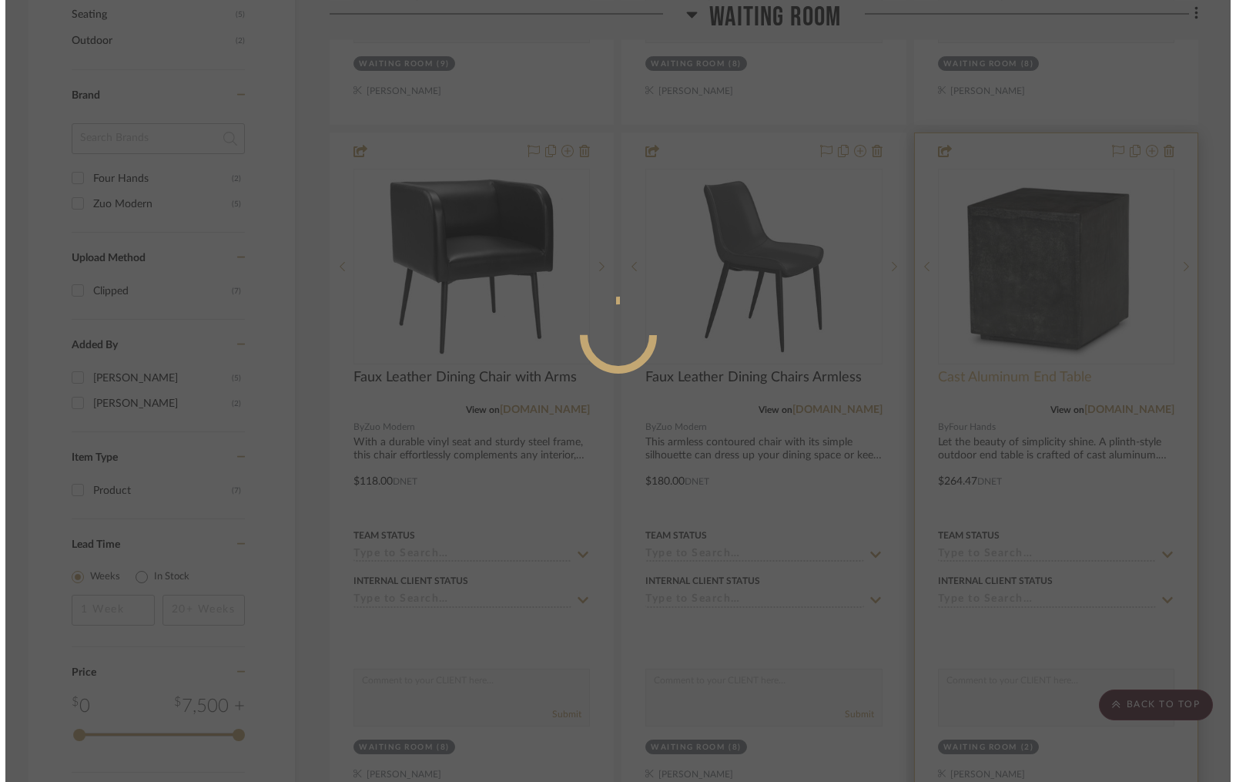
scroll to position [0, 0]
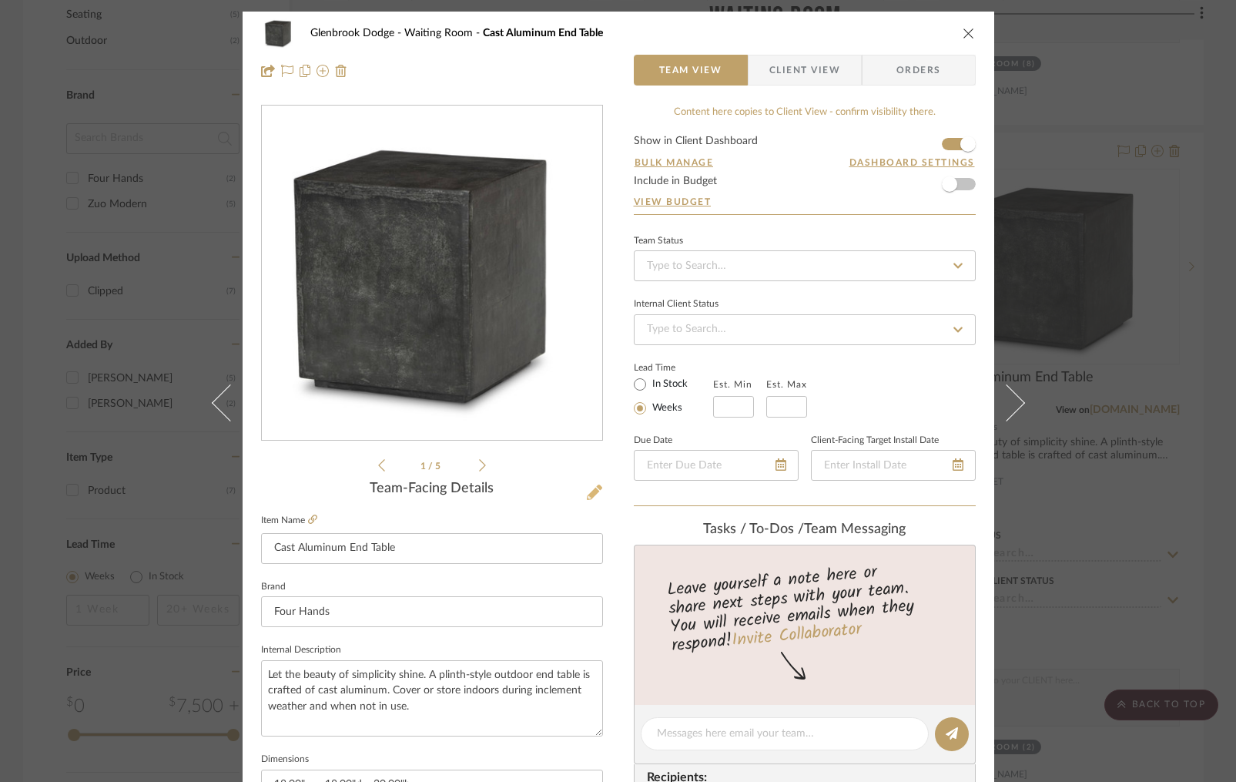
click at [593, 495] on icon at bounding box center [594, 492] width 15 height 15
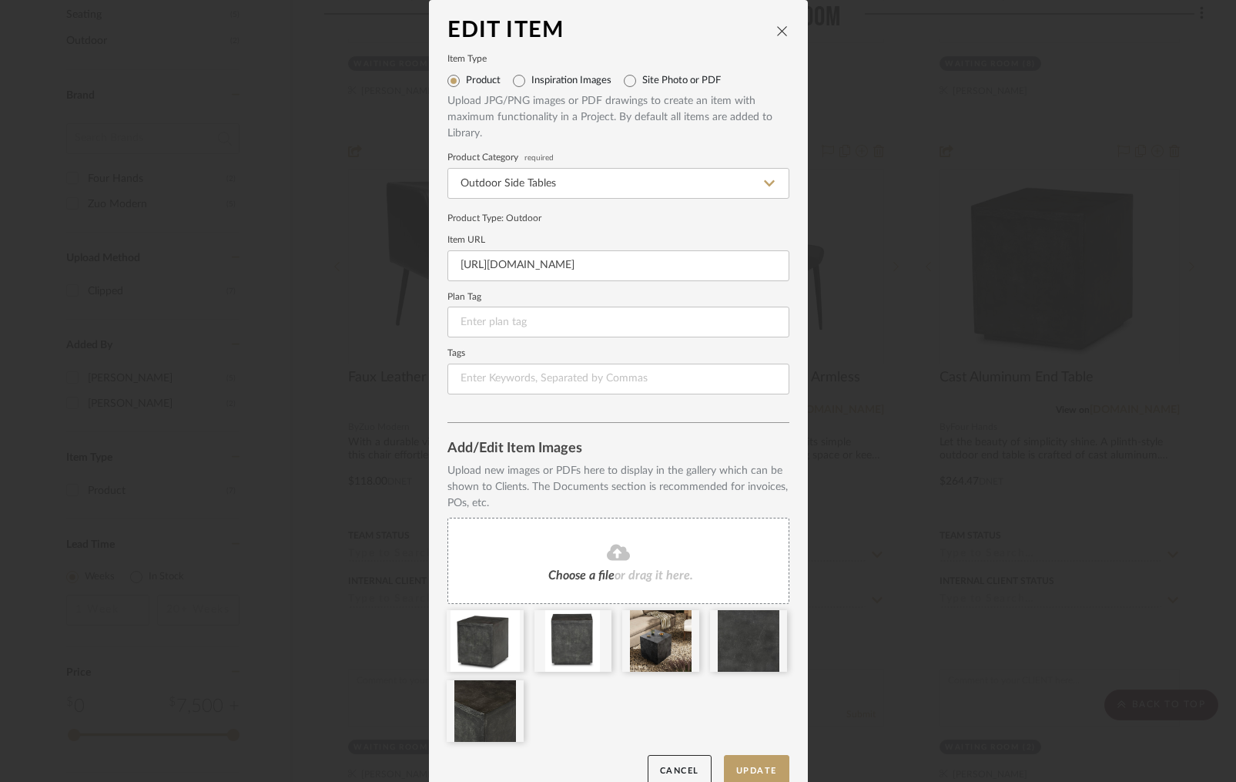
click at [778, 28] on icon "close" at bounding box center [782, 31] width 12 height 12
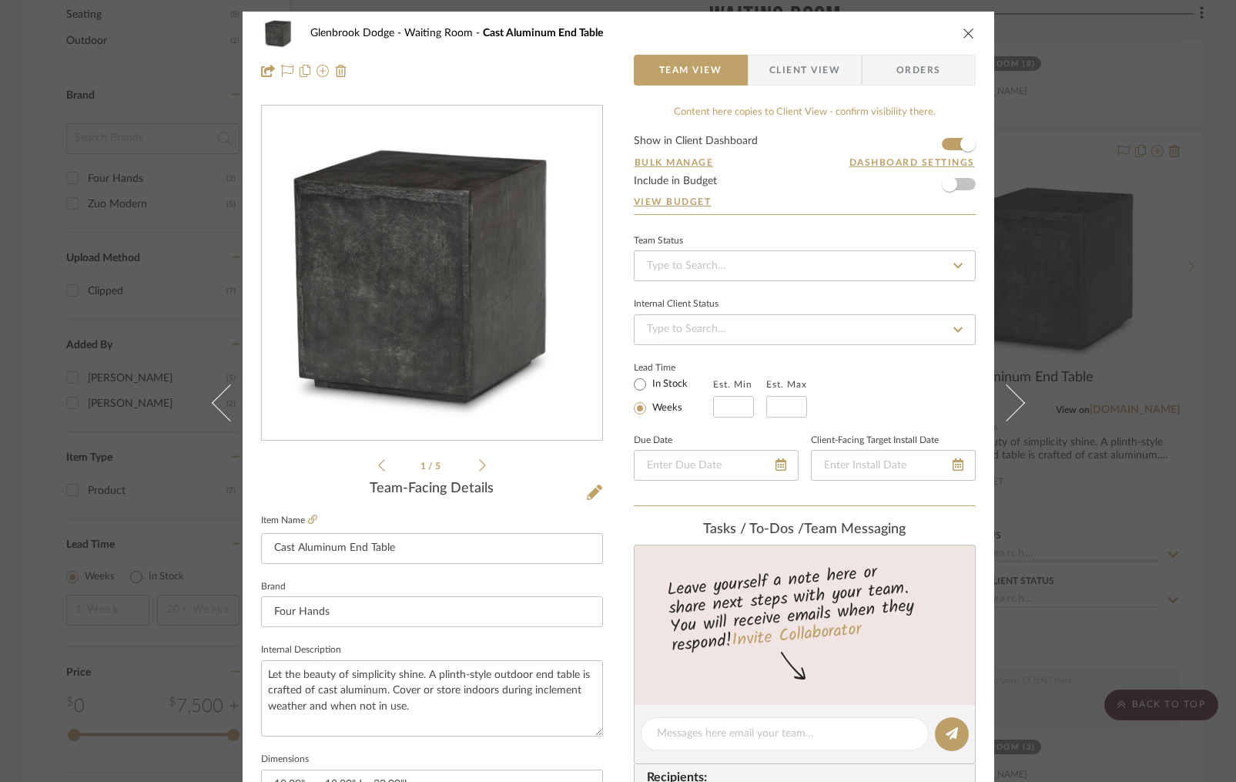
click at [967, 34] on icon "close" at bounding box center [969, 33] width 12 height 12
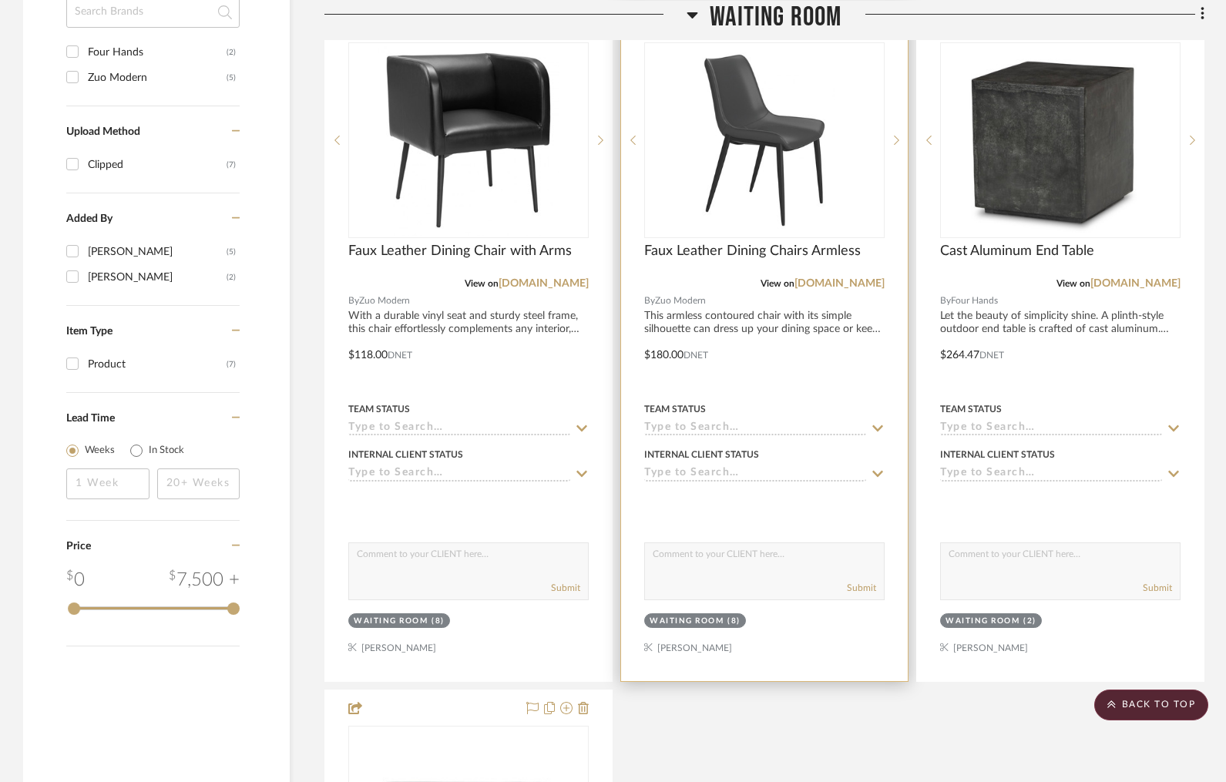
scroll to position [1301, 0]
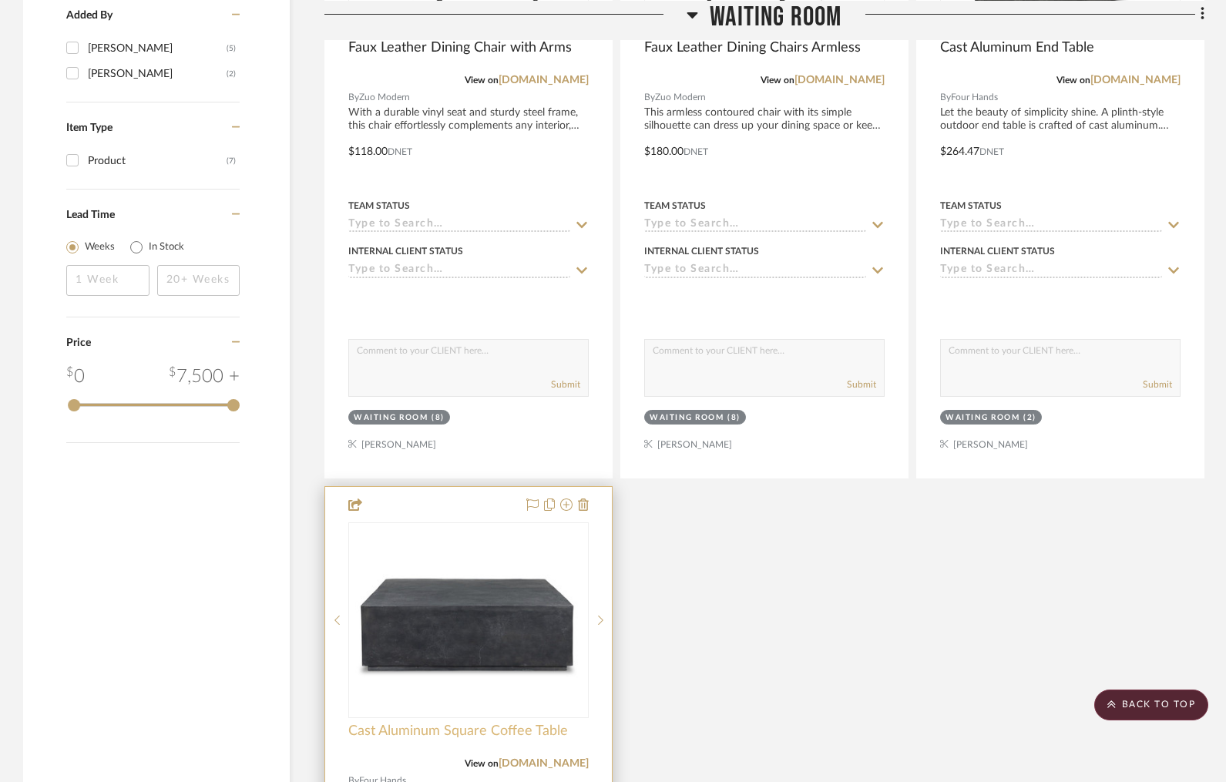
click at [491, 726] on span "Cast Aluminum Square Coffee Table" at bounding box center [458, 731] width 220 height 17
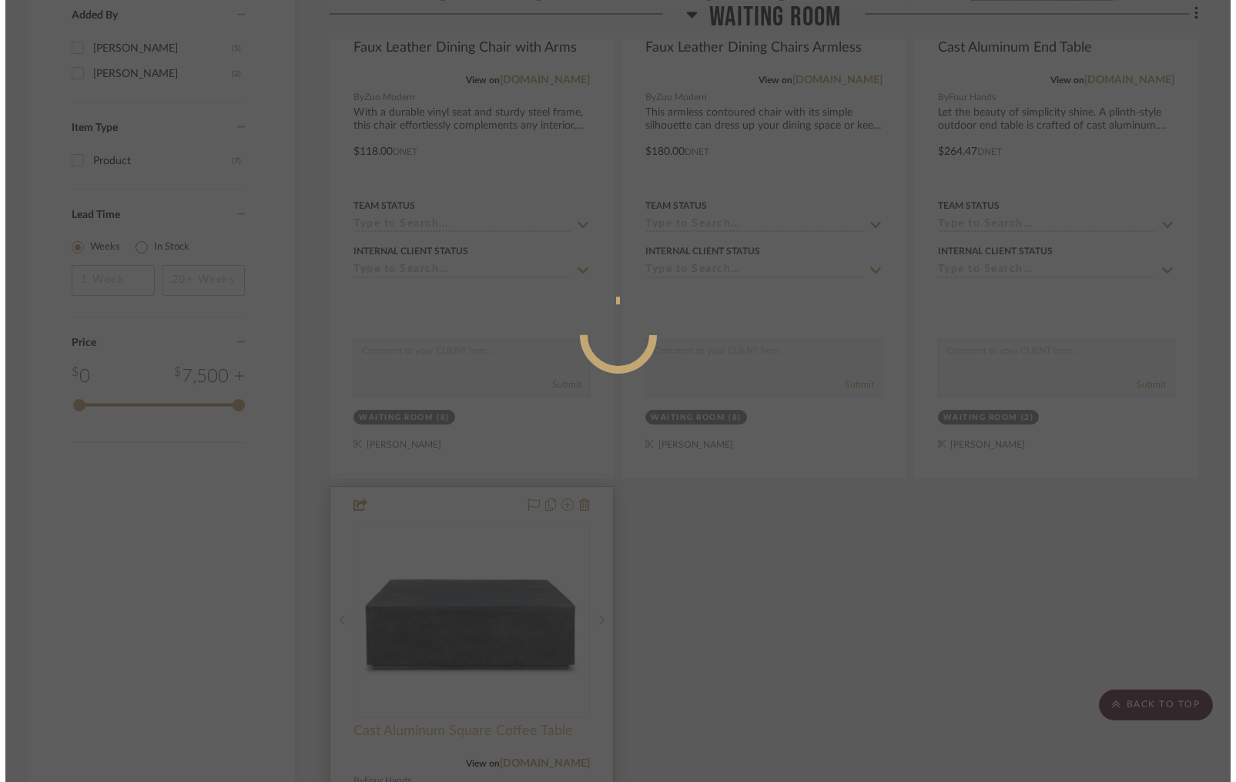
scroll to position [0, 0]
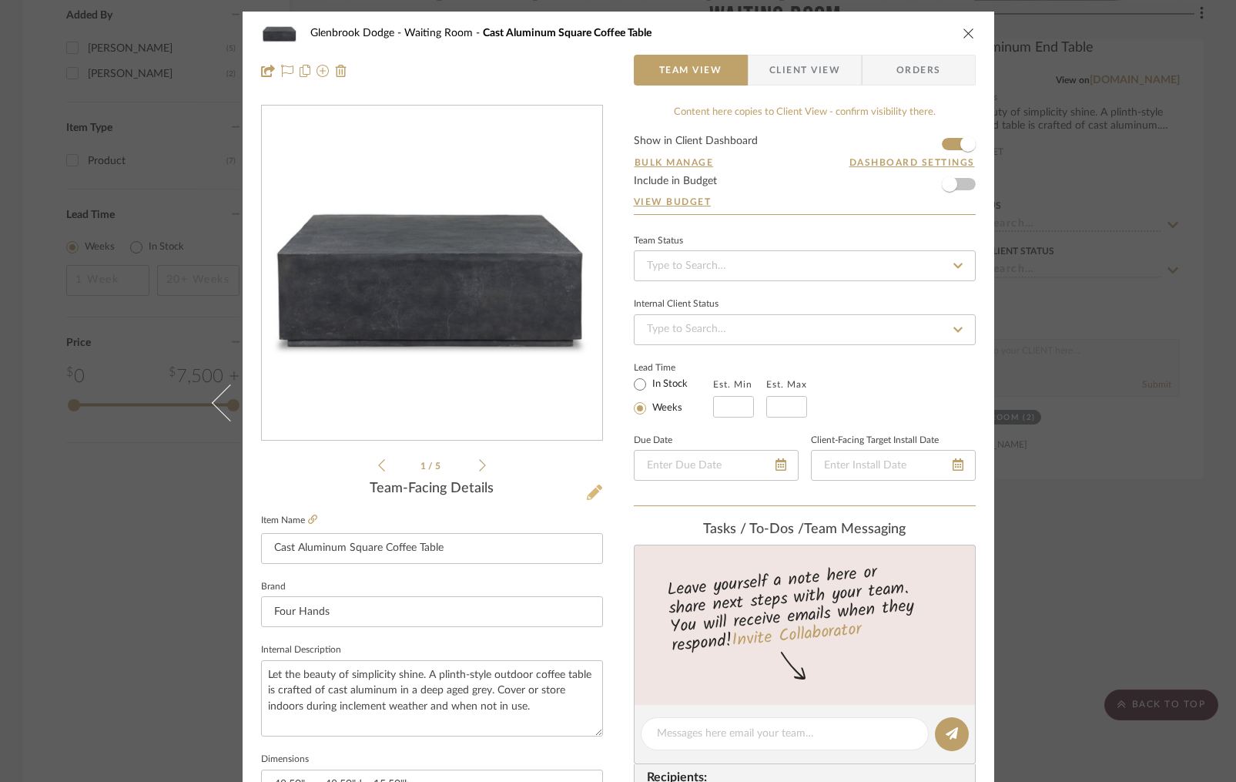
click at [589, 492] on icon at bounding box center [594, 492] width 15 height 15
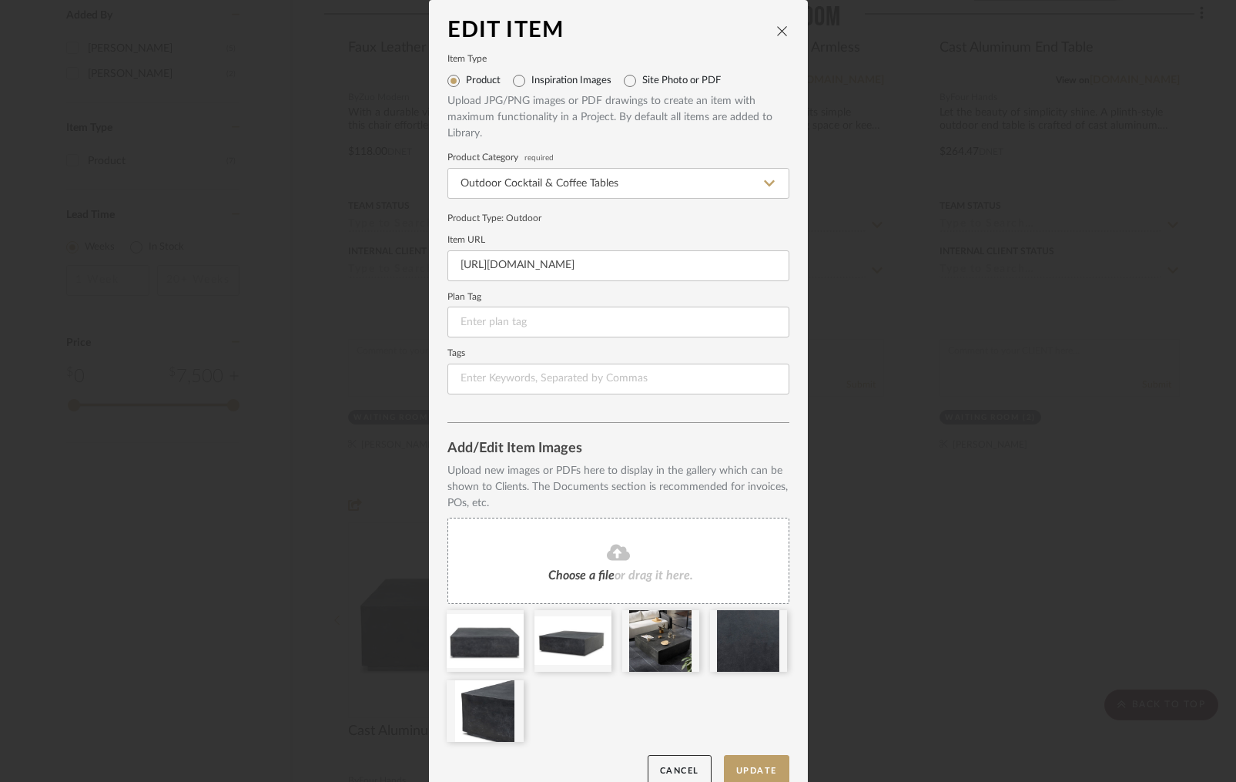
click at [778, 29] on icon "close" at bounding box center [782, 31] width 12 height 12
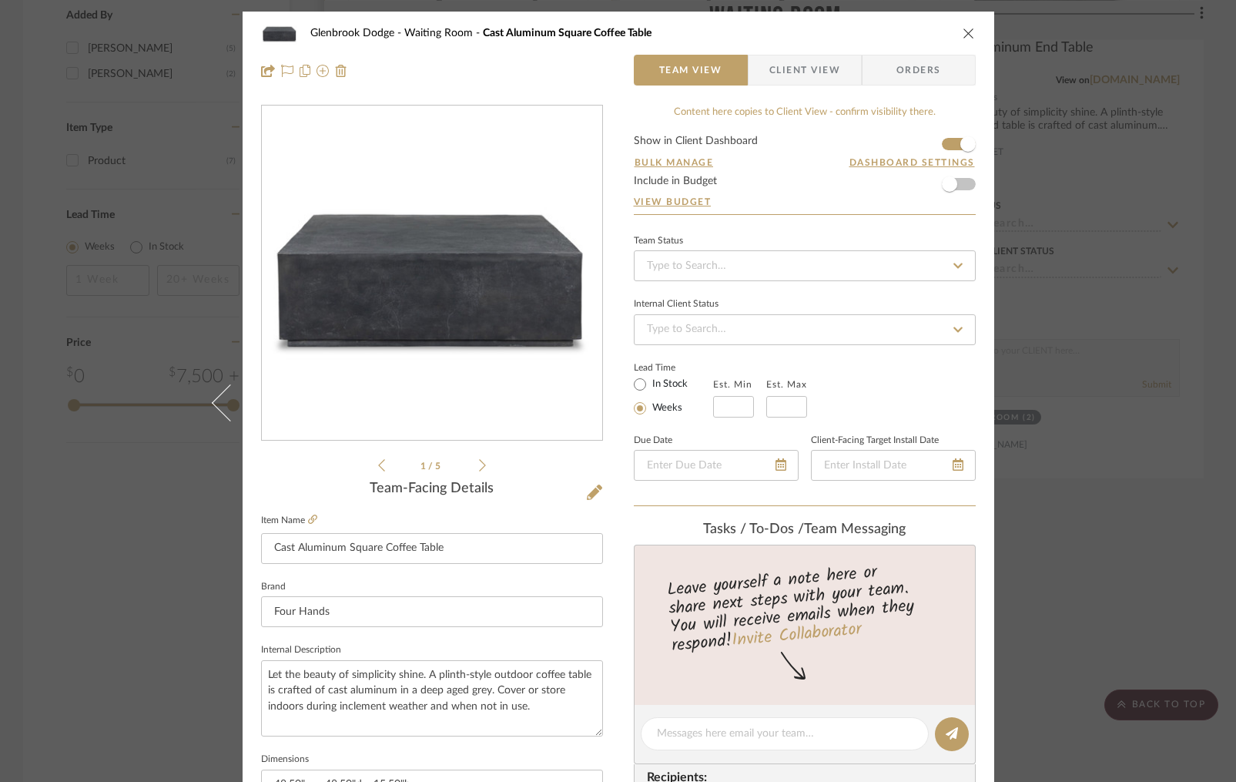
drag, startPoint x: 965, startPoint y: 31, endPoint x: 518, endPoint y: 139, distance: 459.8
click at [965, 31] on icon "close" at bounding box center [969, 33] width 12 height 12
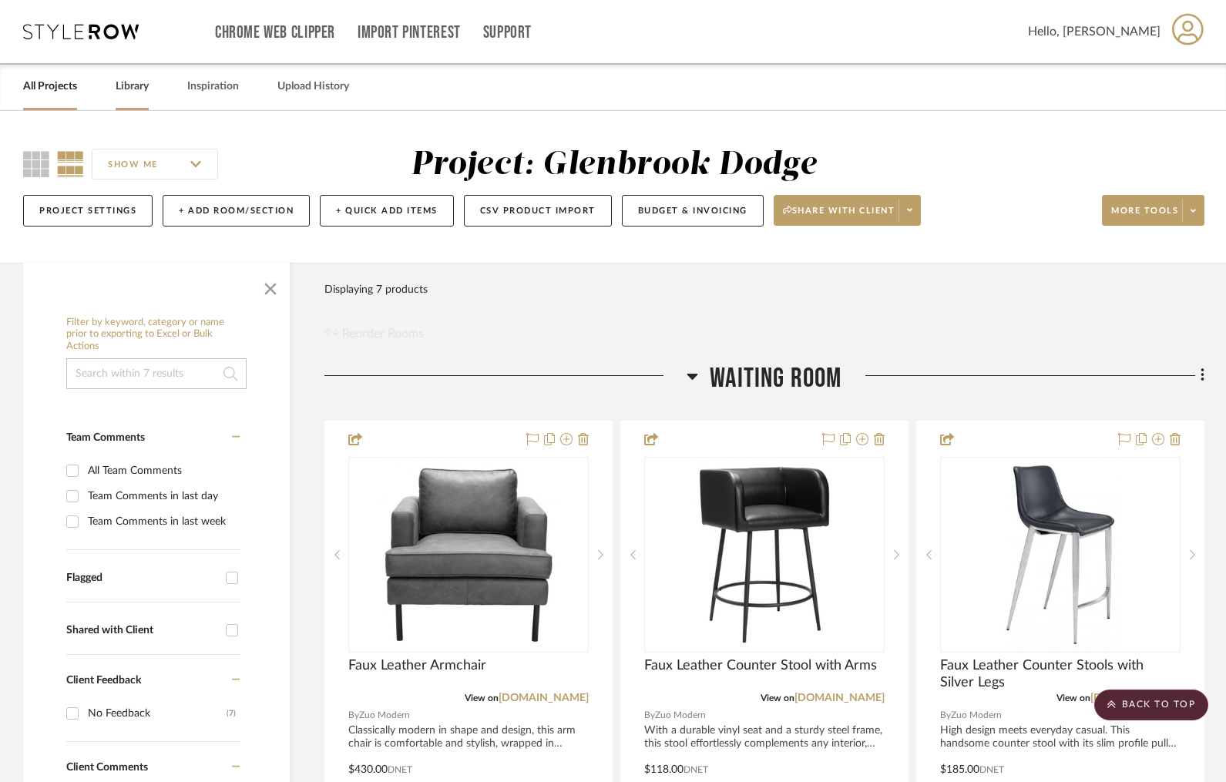
click at [130, 92] on link "Library" at bounding box center [132, 86] width 33 height 21
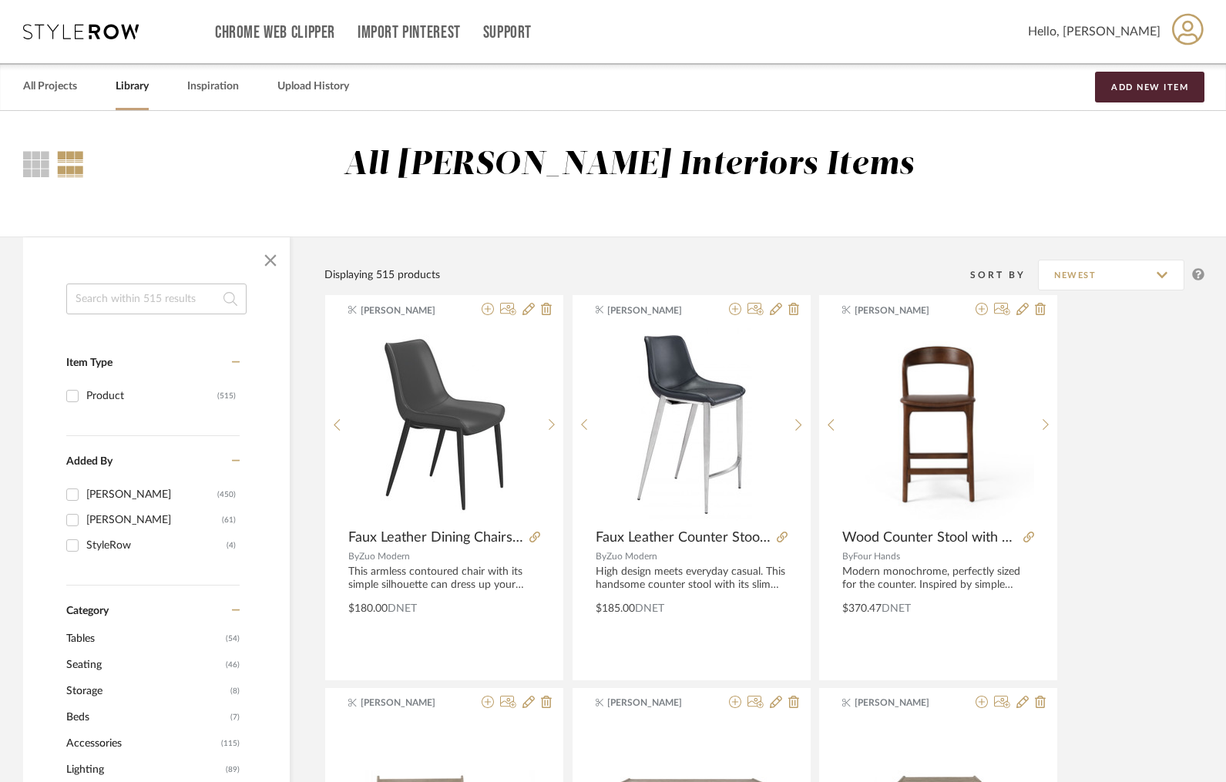
click at [72, 519] on input "Jared Strand (61)" at bounding box center [72, 520] width 25 height 25
checkbox input "true"
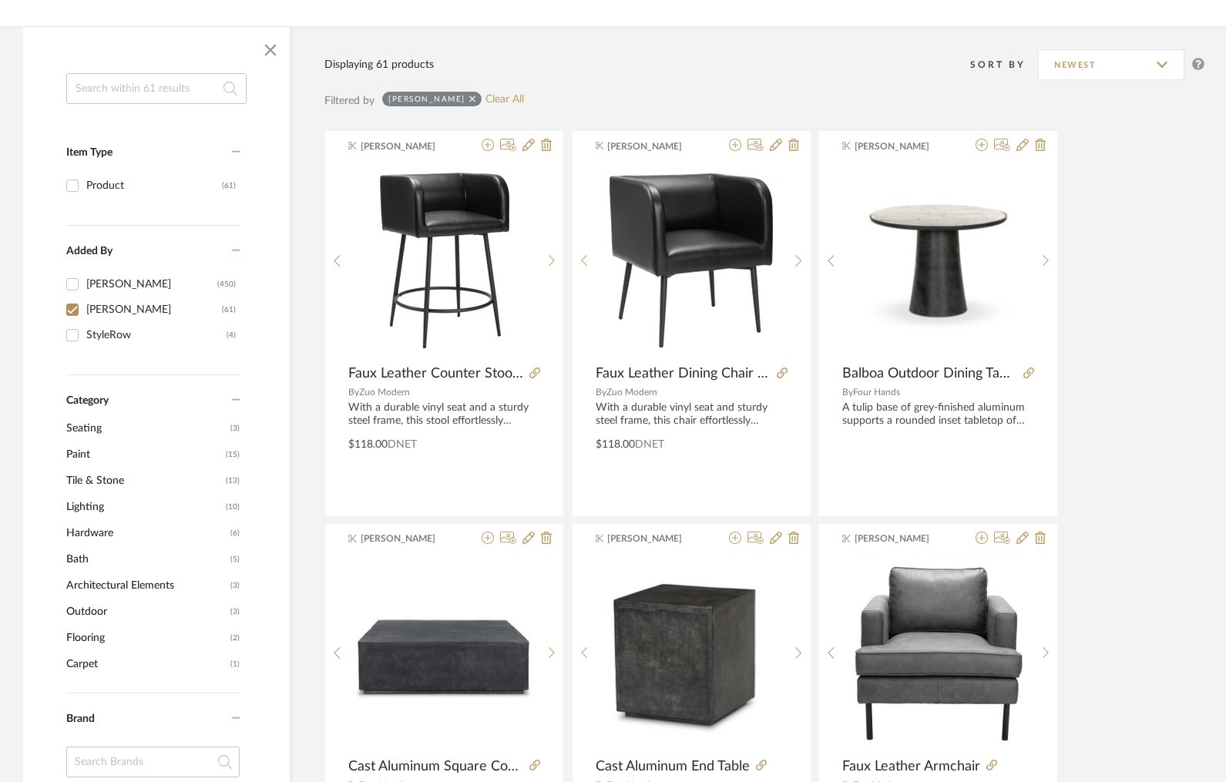
scroll to position [226, 0]
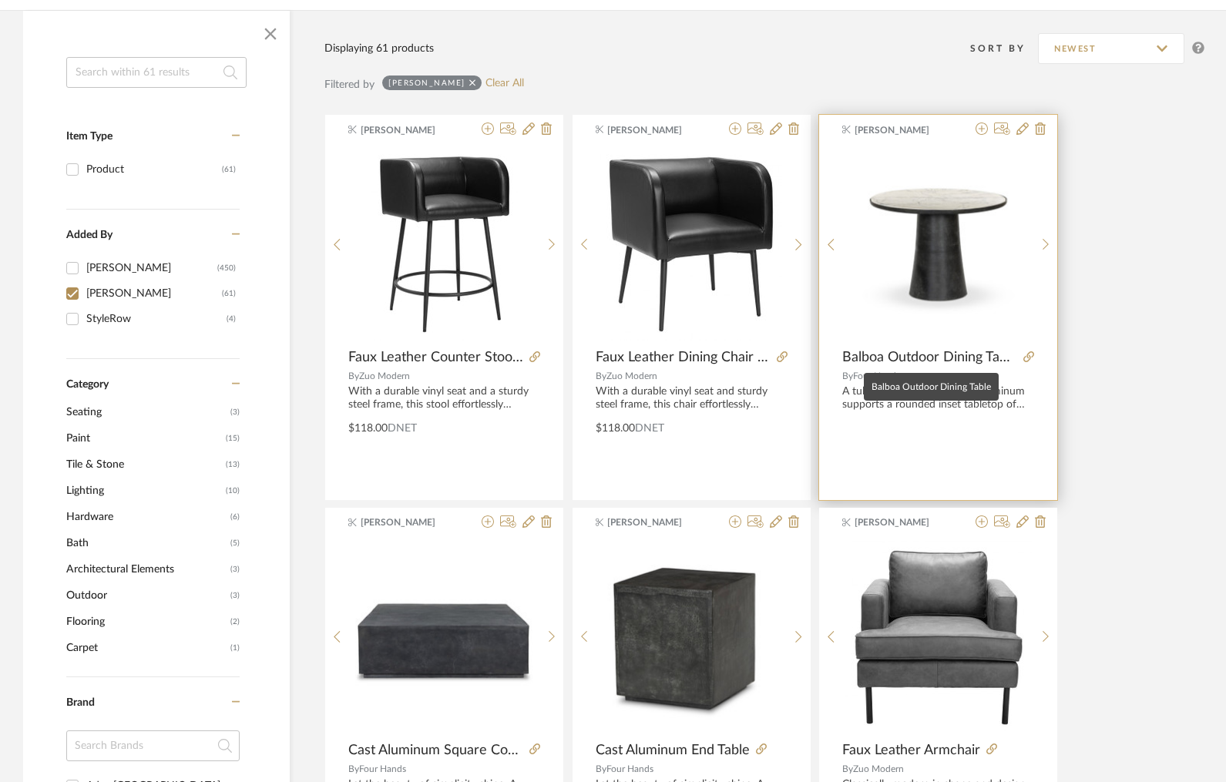
click at [954, 354] on span "Balboa Outdoor Dining Table" at bounding box center [929, 357] width 175 height 17
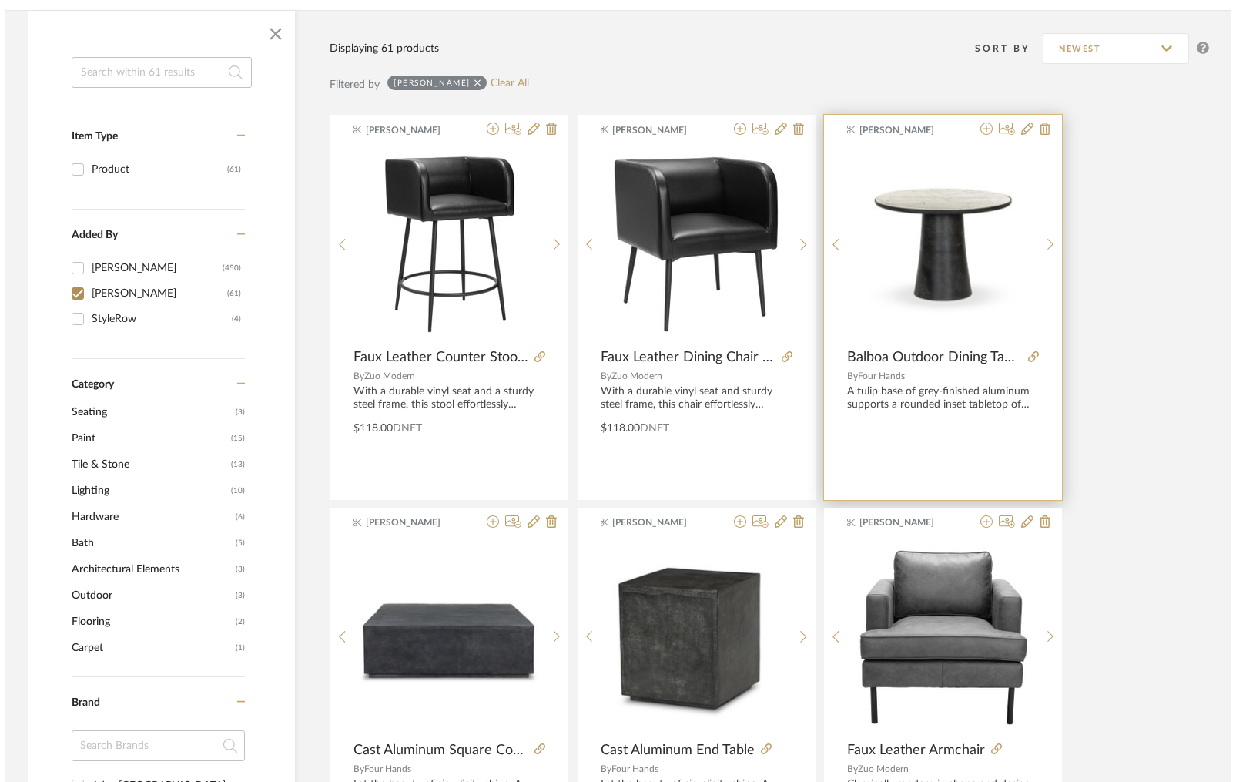
scroll to position [0, 0]
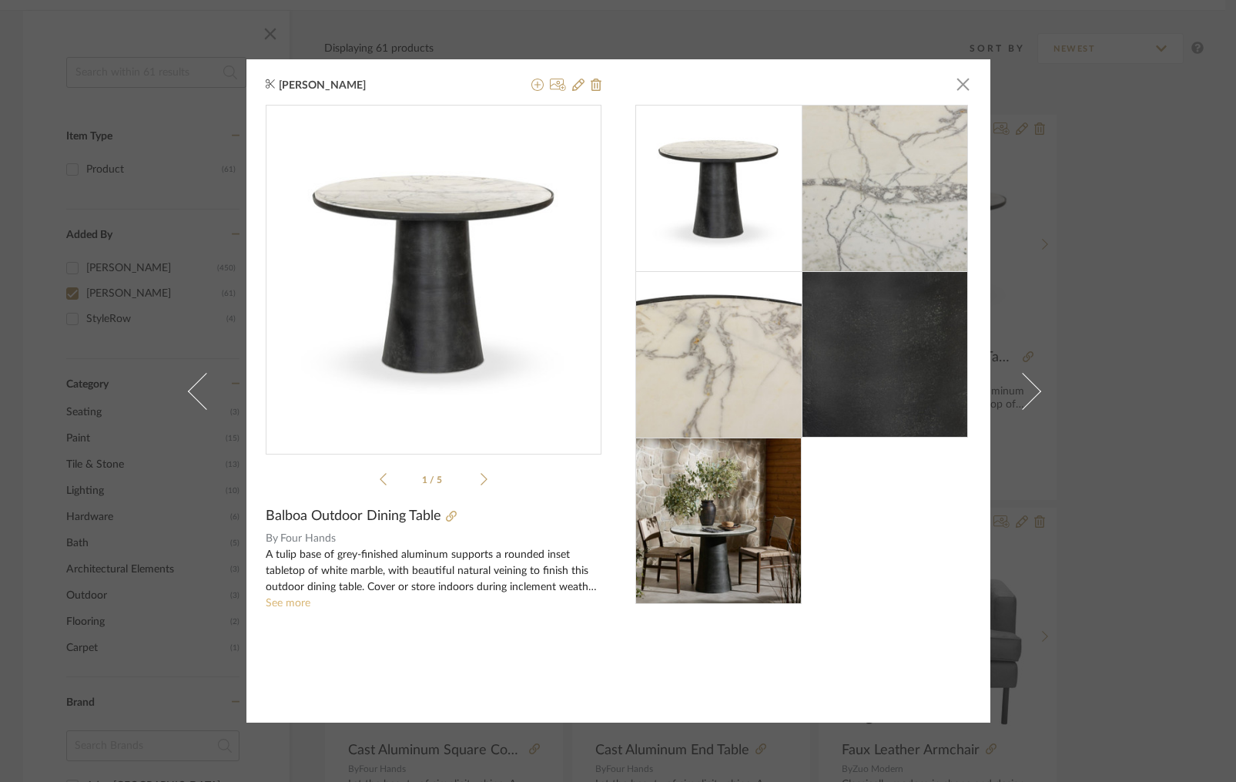
click at [290, 607] on link "See more" at bounding box center [288, 603] width 45 height 11
click at [954, 86] on span "button" at bounding box center [963, 84] width 31 height 31
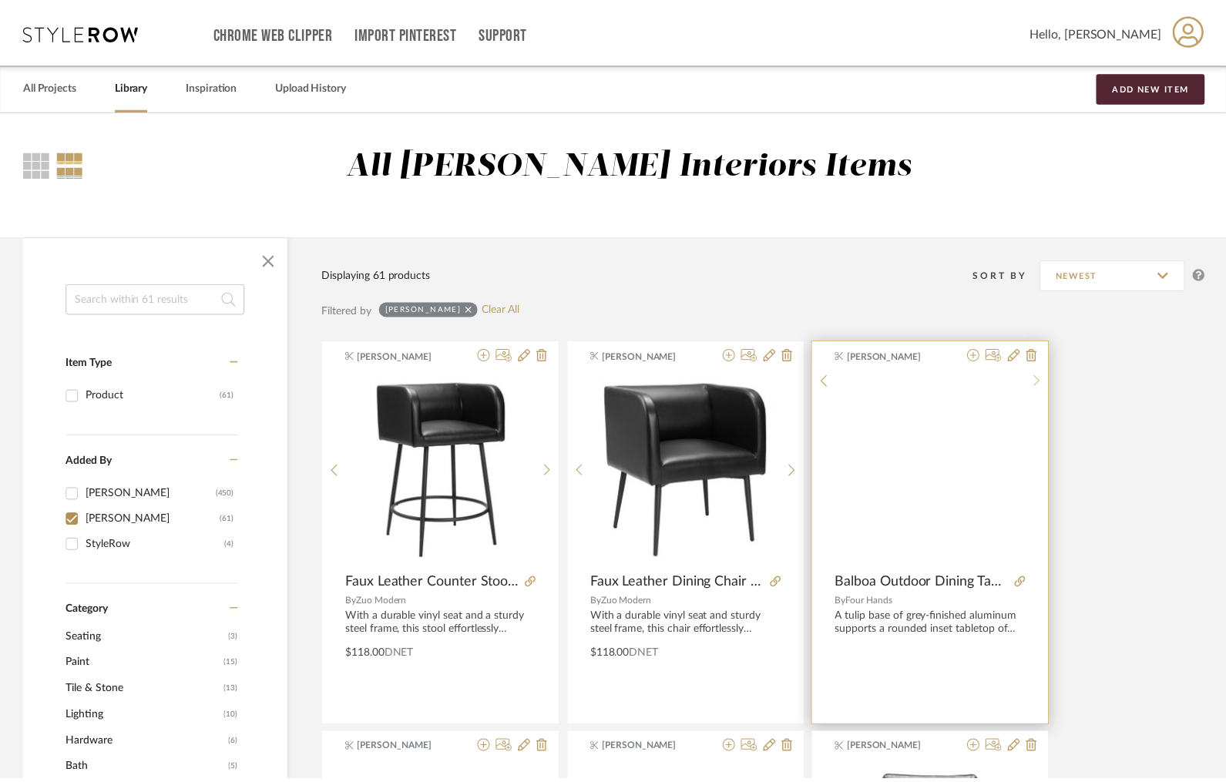
scroll to position [226, 0]
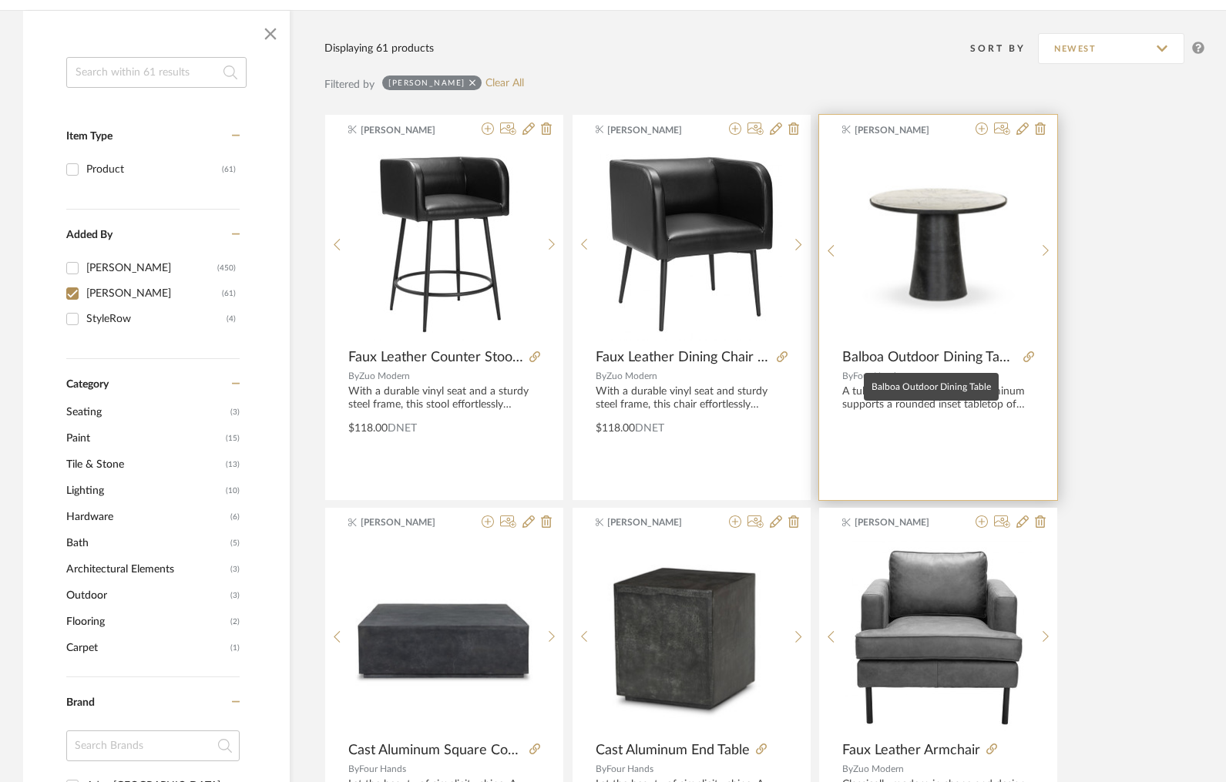
click at [953, 361] on span "Balboa Outdoor Dining Table" at bounding box center [929, 357] width 175 height 17
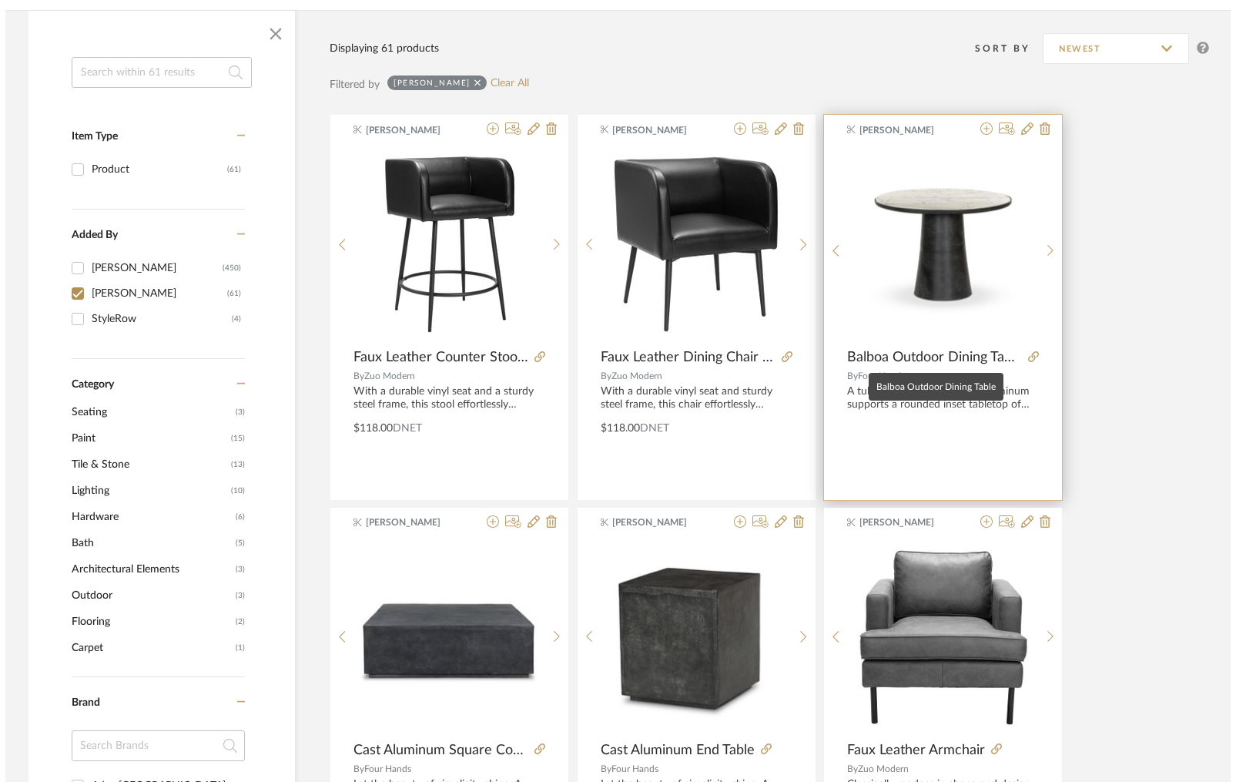
scroll to position [0, 0]
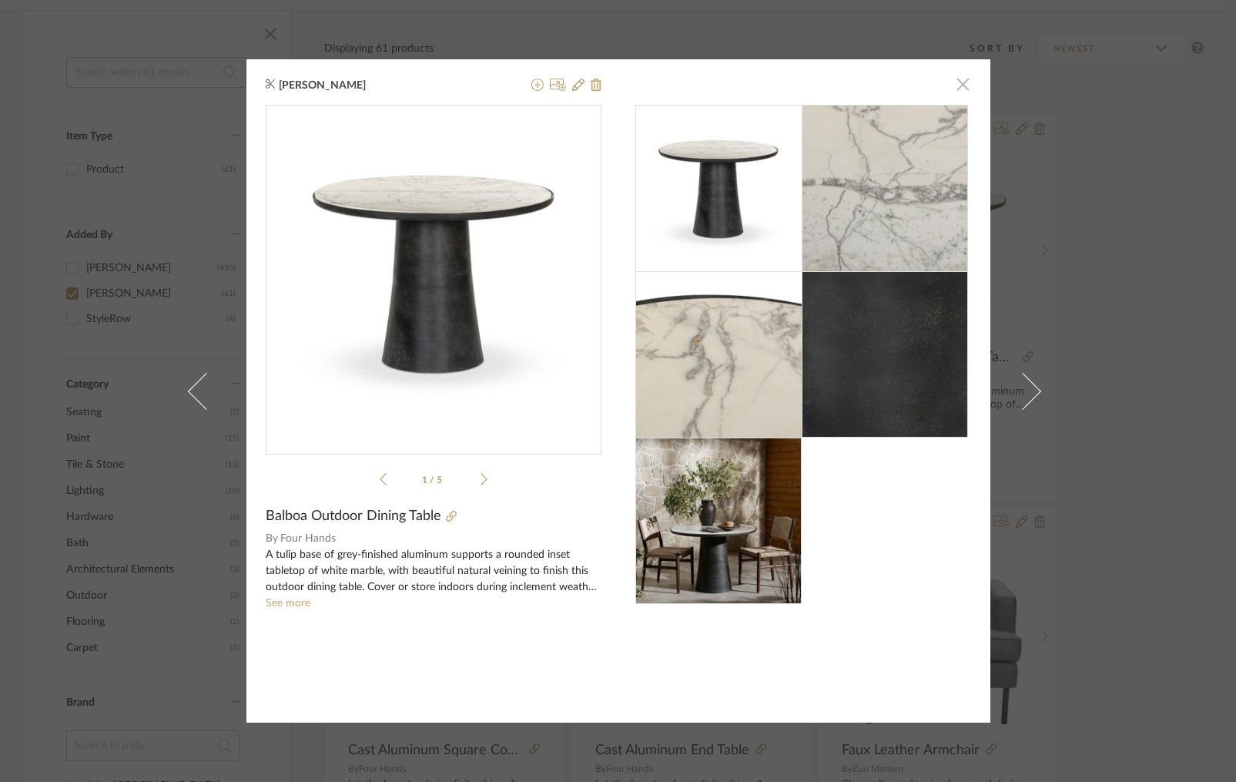
click at [962, 79] on span "button" at bounding box center [963, 84] width 31 height 31
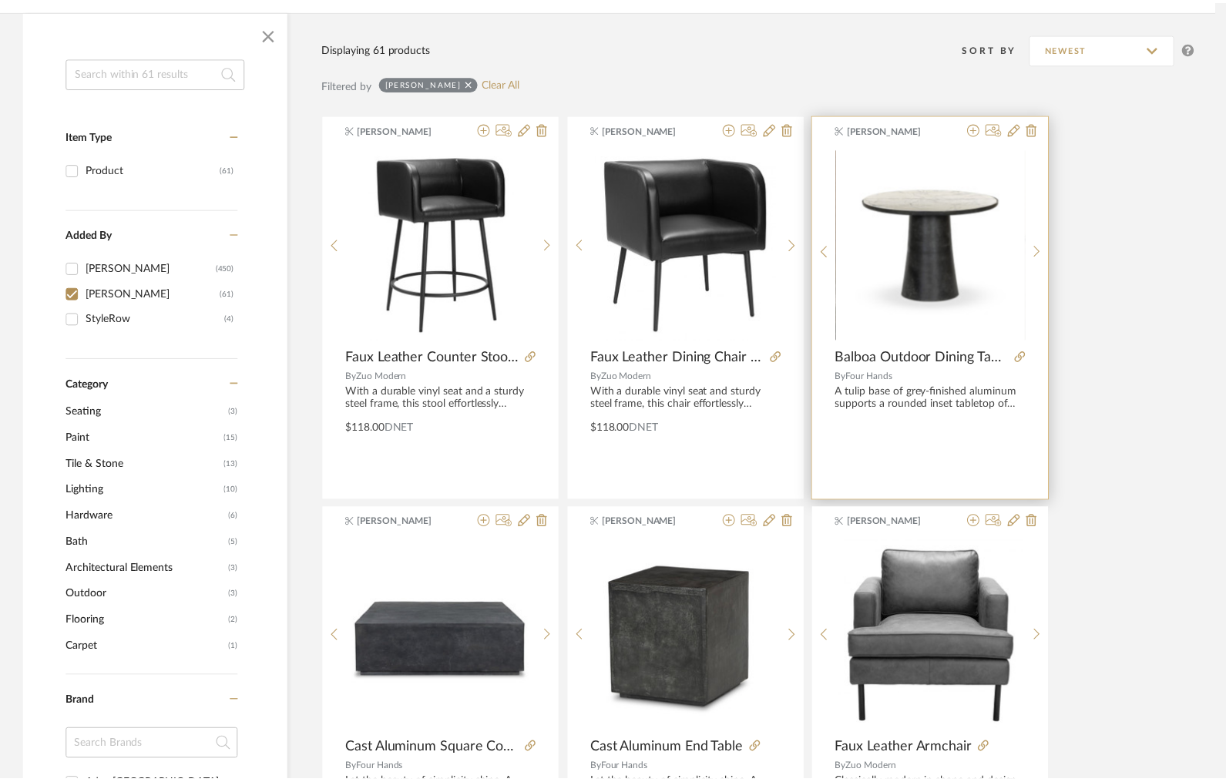
scroll to position [226, 0]
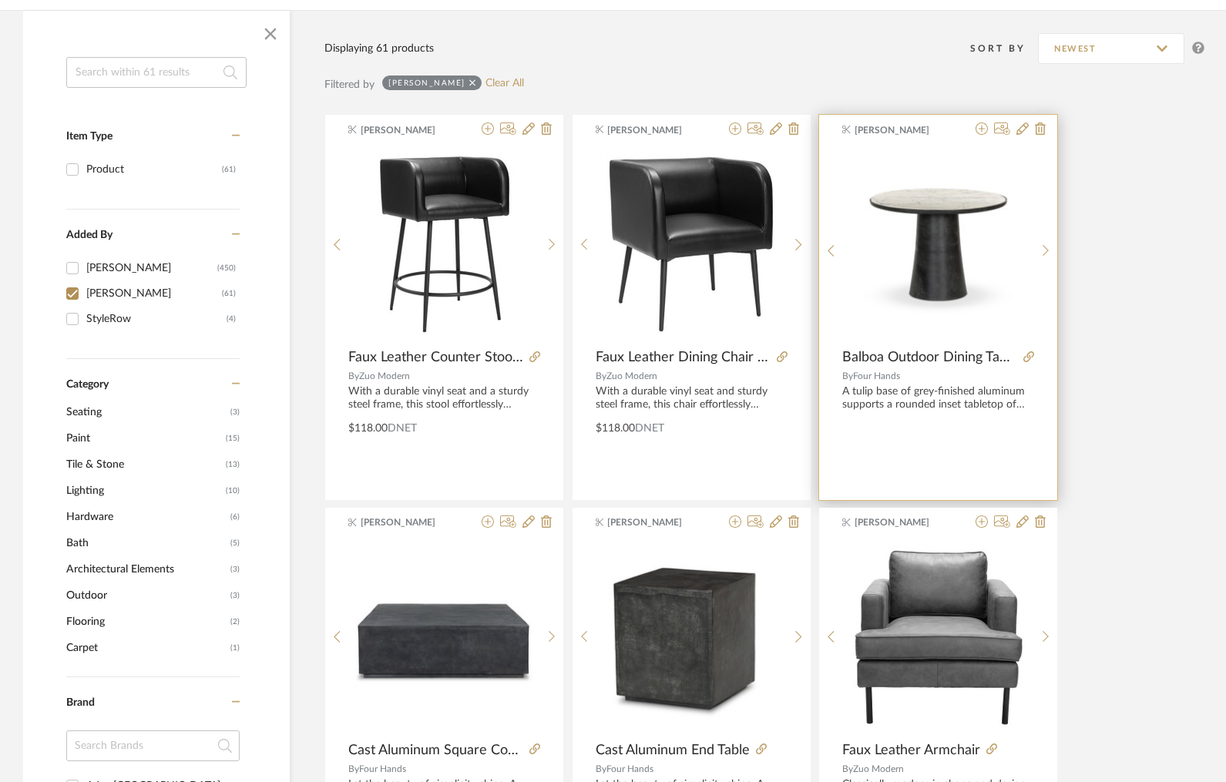
click at [931, 131] on span "[PERSON_NAME]" at bounding box center [902, 130] width 97 height 14
click at [976, 130] on icon at bounding box center [981, 128] width 12 height 12
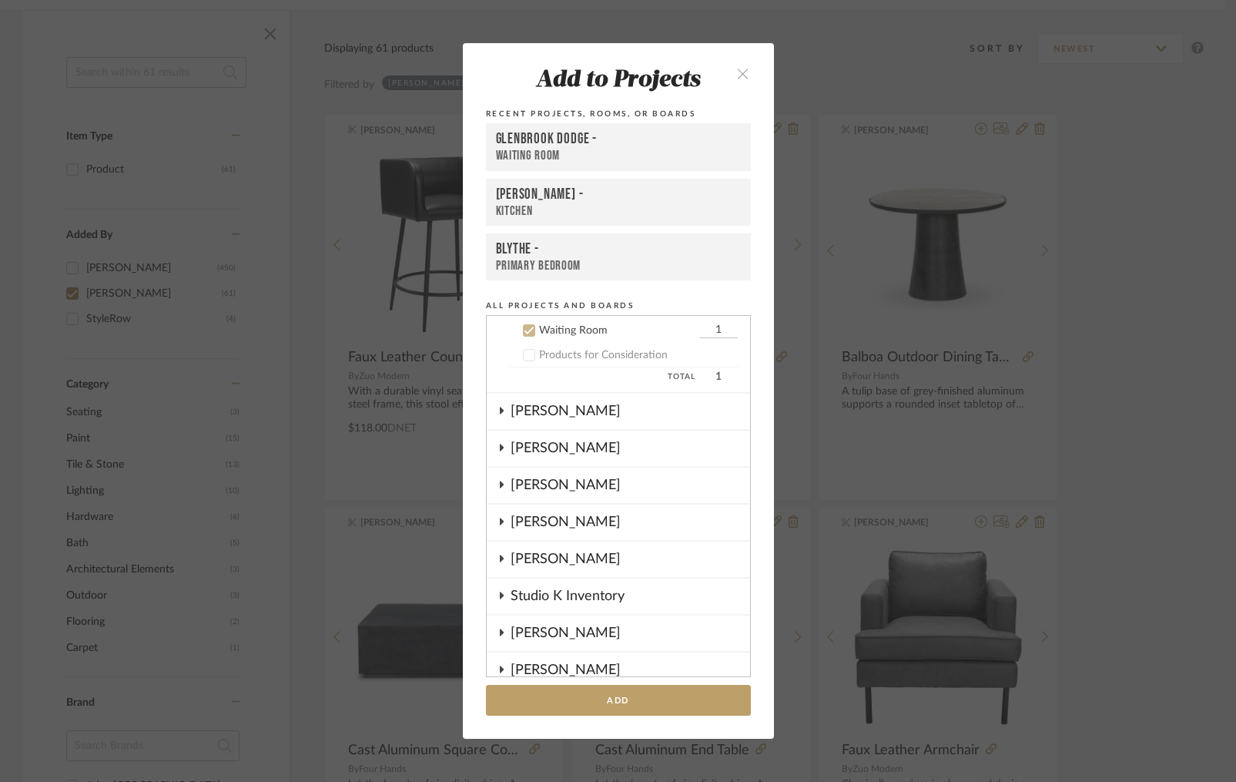
scroll to position [210, 0]
click at [737, 72] on icon "close" at bounding box center [743, 73] width 13 height 13
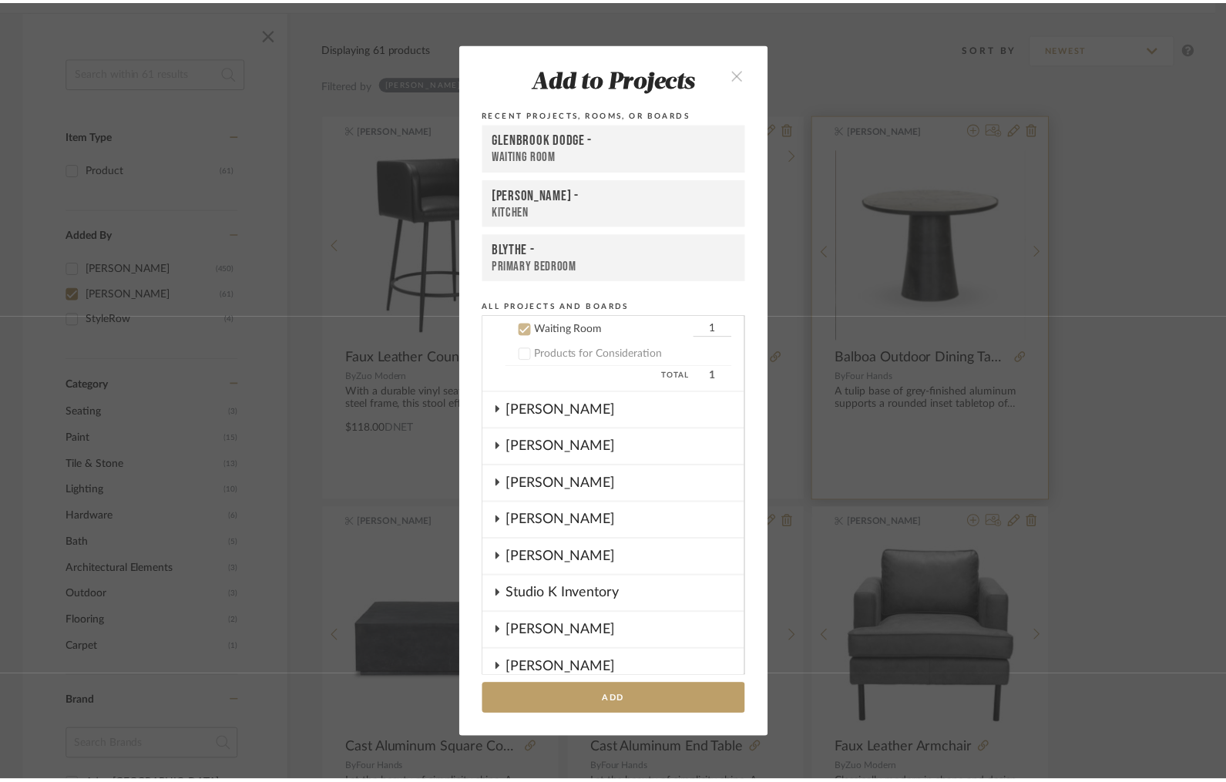
scroll to position [226, 0]
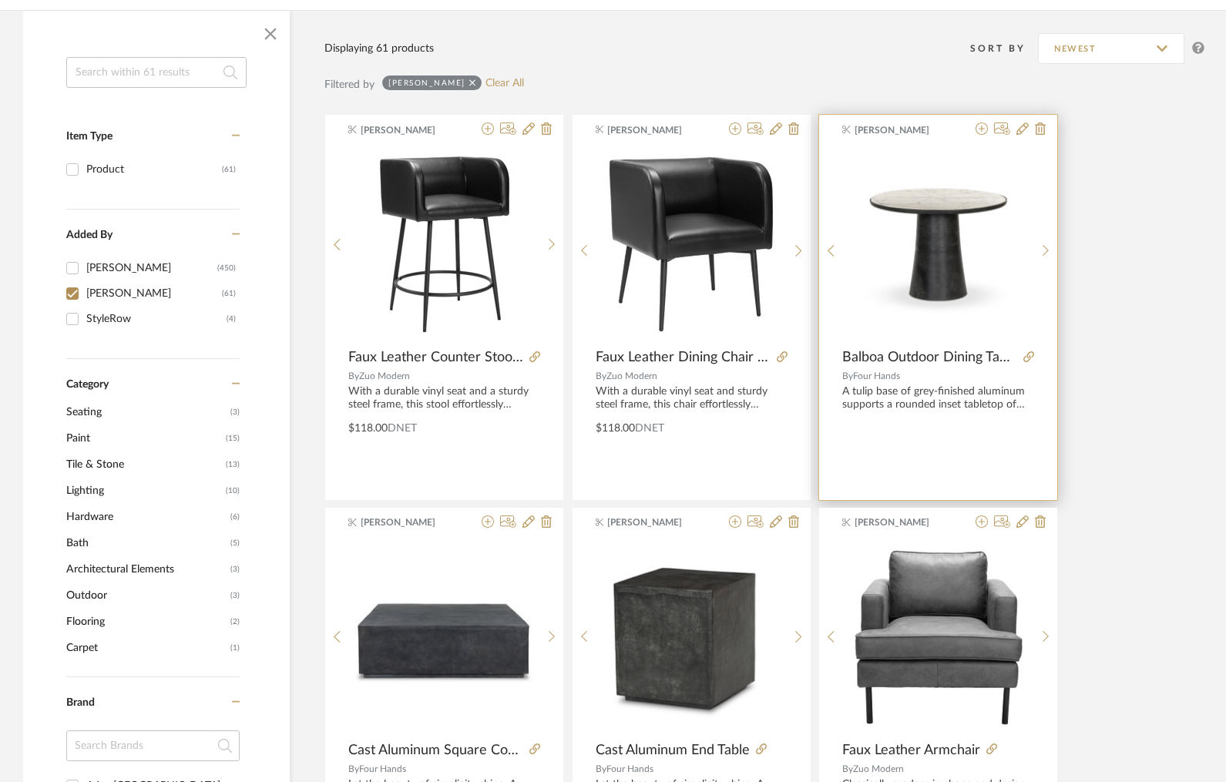
click at [996, 407] on div "A tulip base of grey-finished aluminum supports a rounded inset tabletop of whi…" at bounding box center [938, 398] width 192 height 26
click at [1021, 136] on fa-icon at bounding box center [1022, 129] width 12 height 12
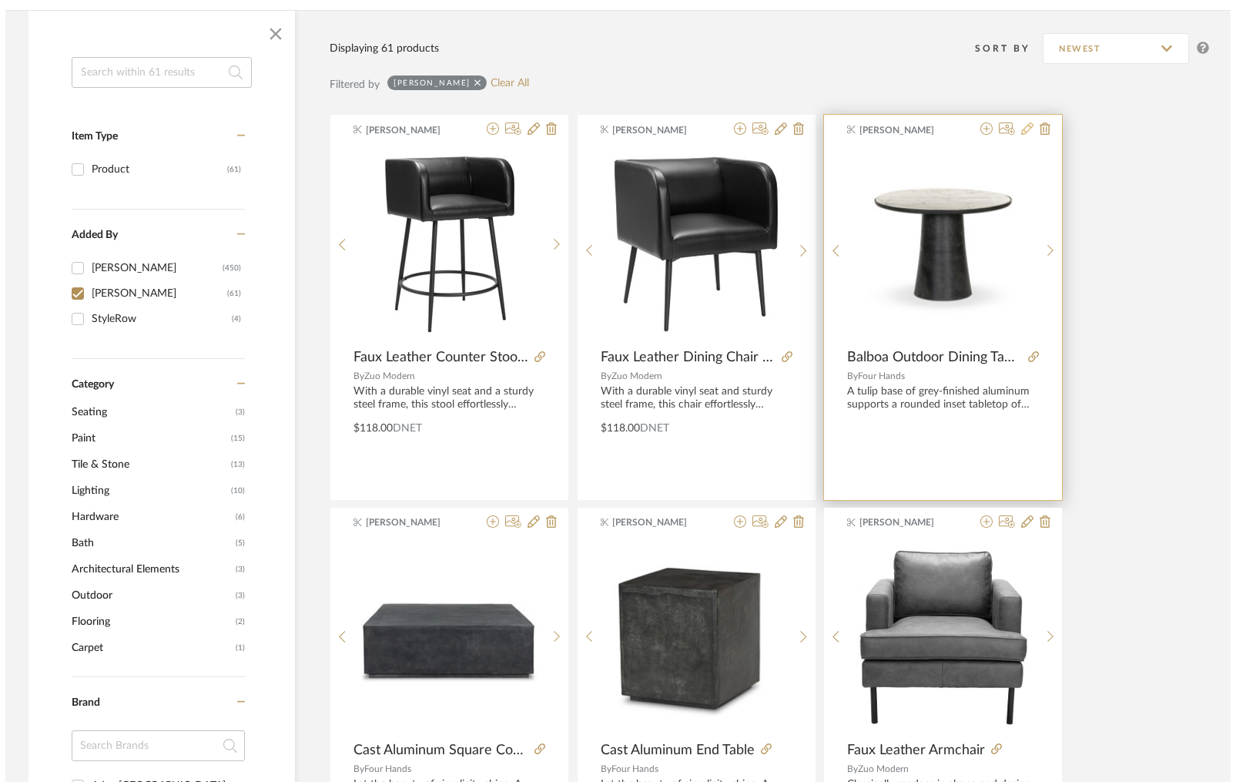
scroll to position [0, 0]
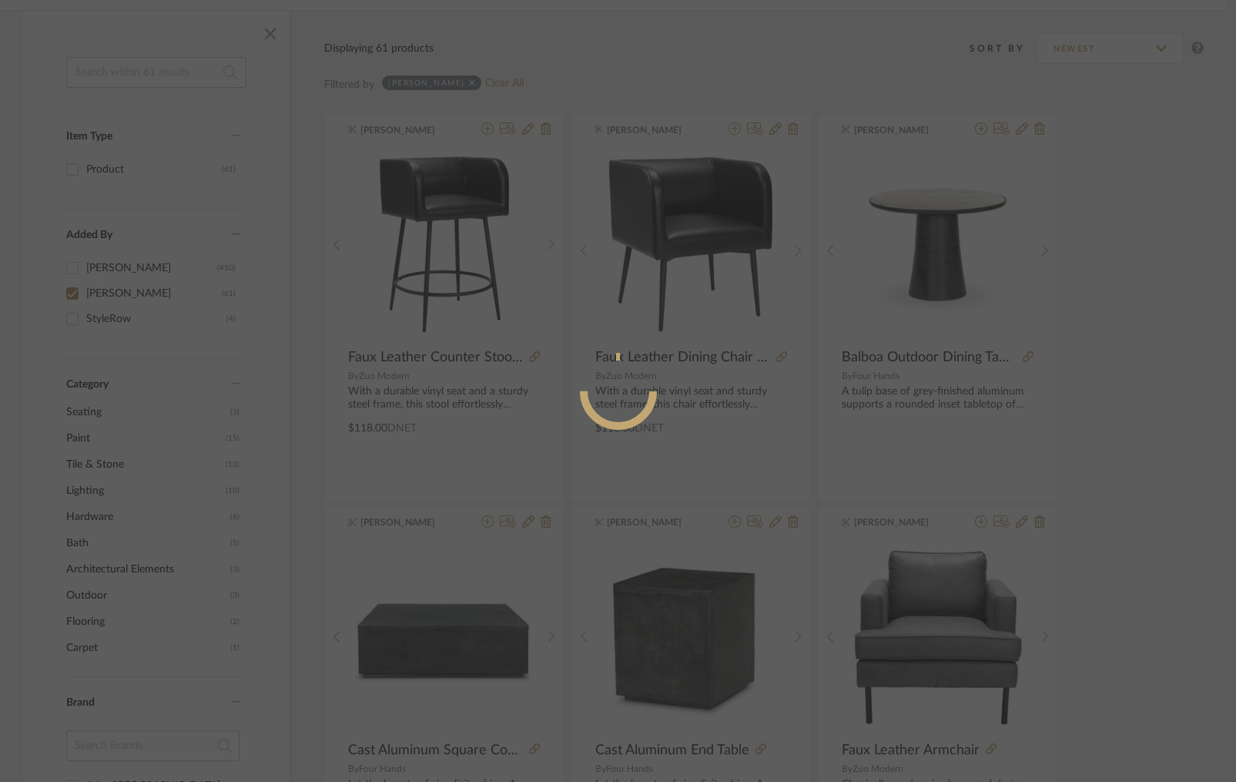
radio input "true"
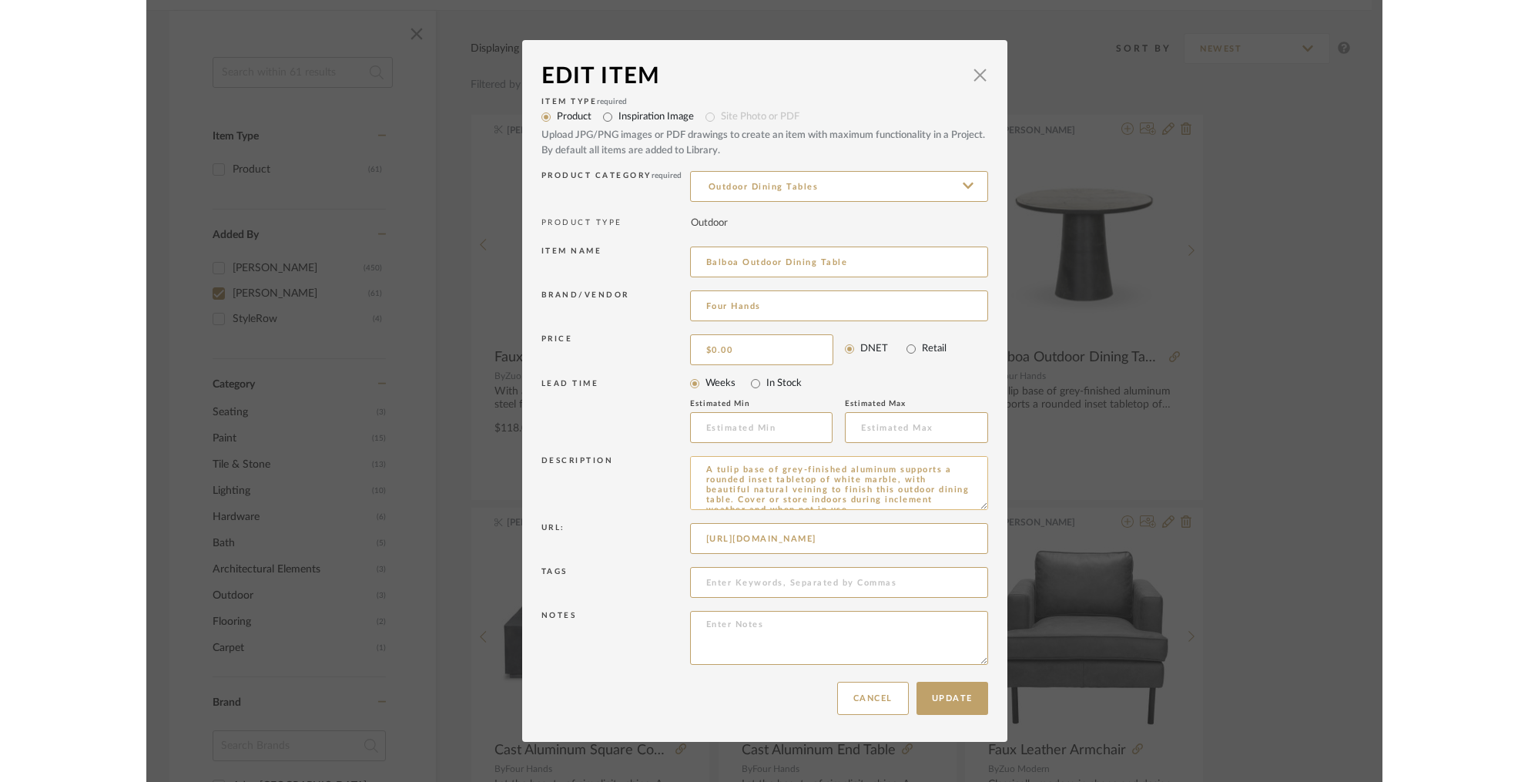
scroll to position [7, 0]
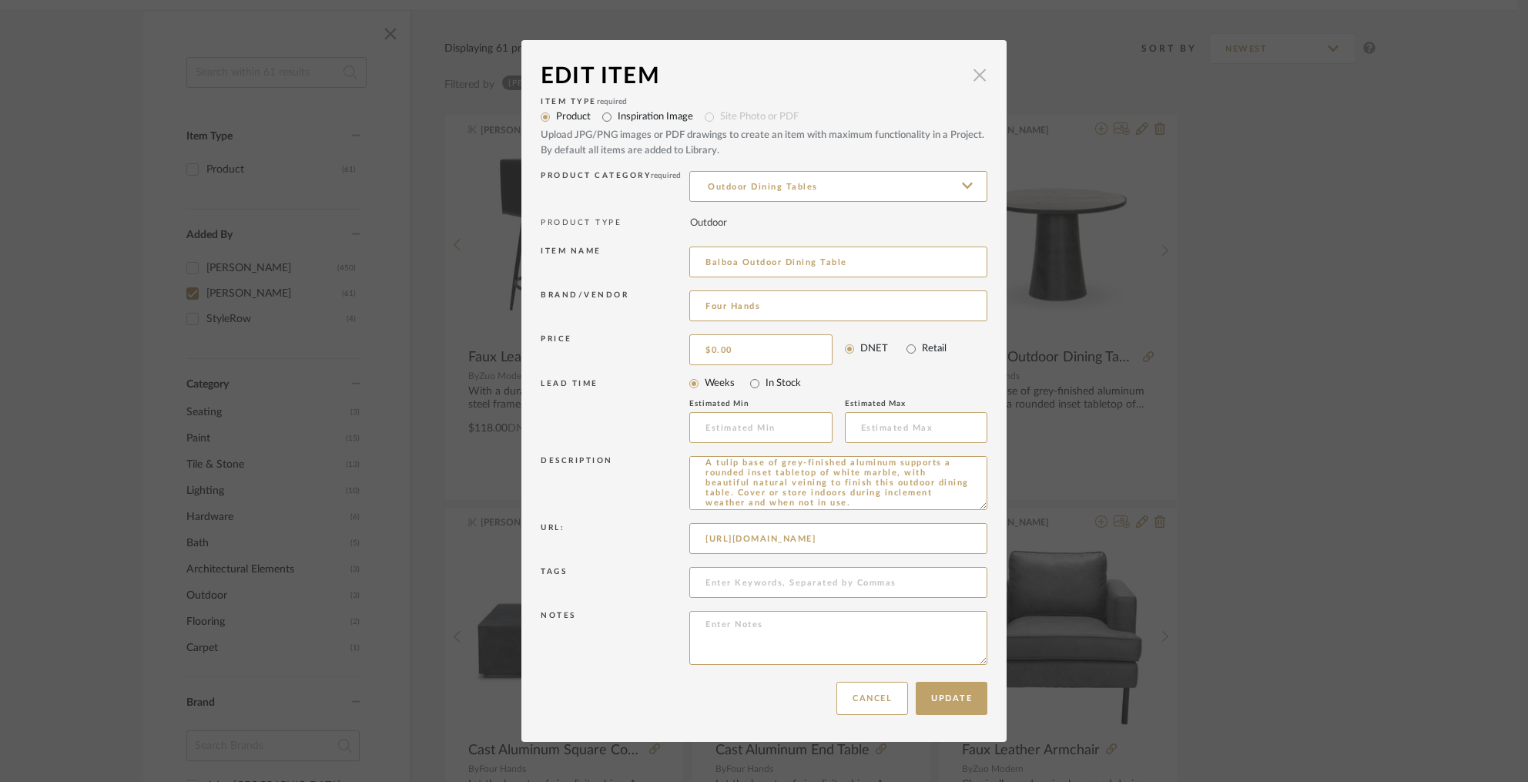
click at [975, 71] on span "button" at bounding box center [979, 74] width 31 height 31
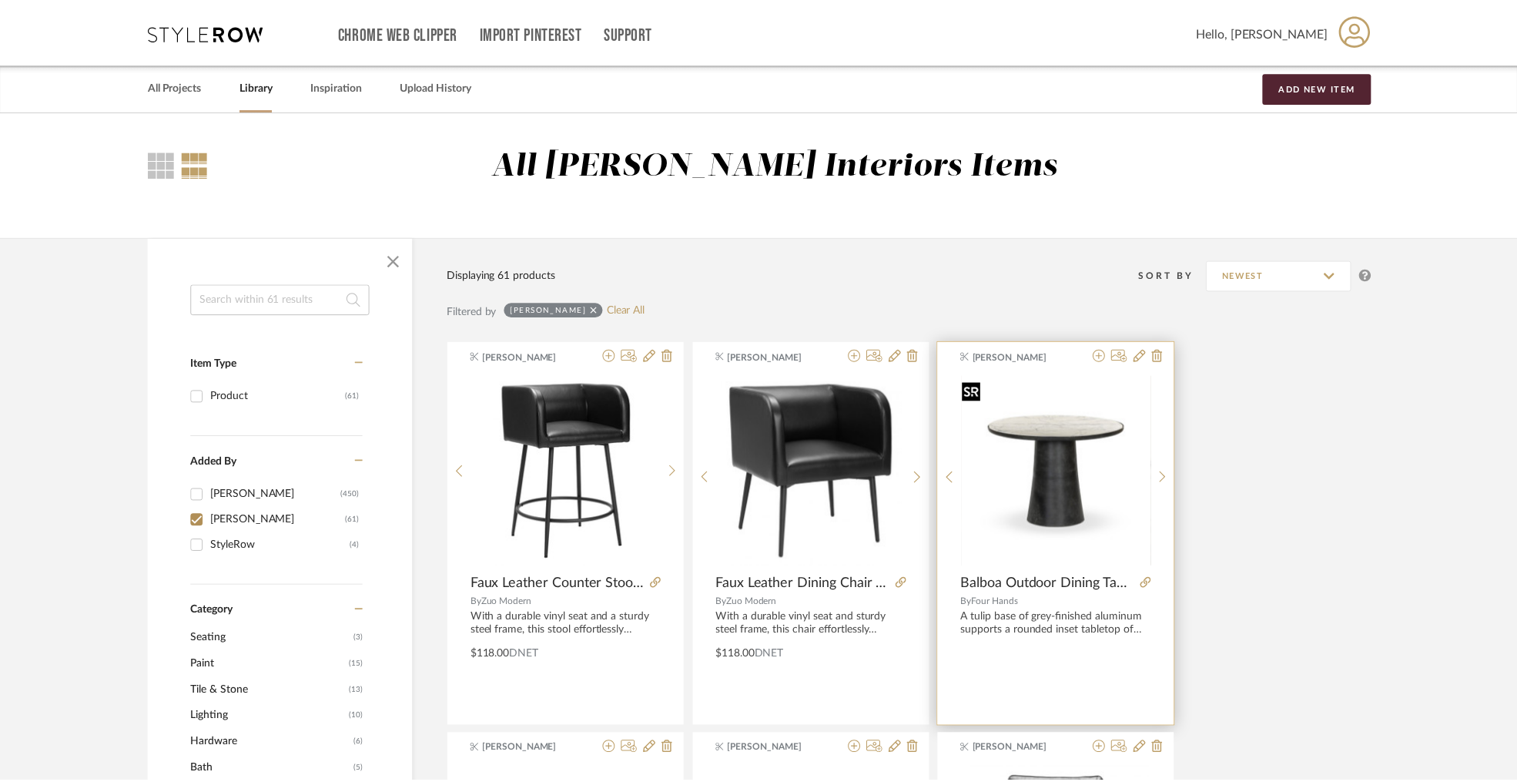
scroll to position [226, 0]
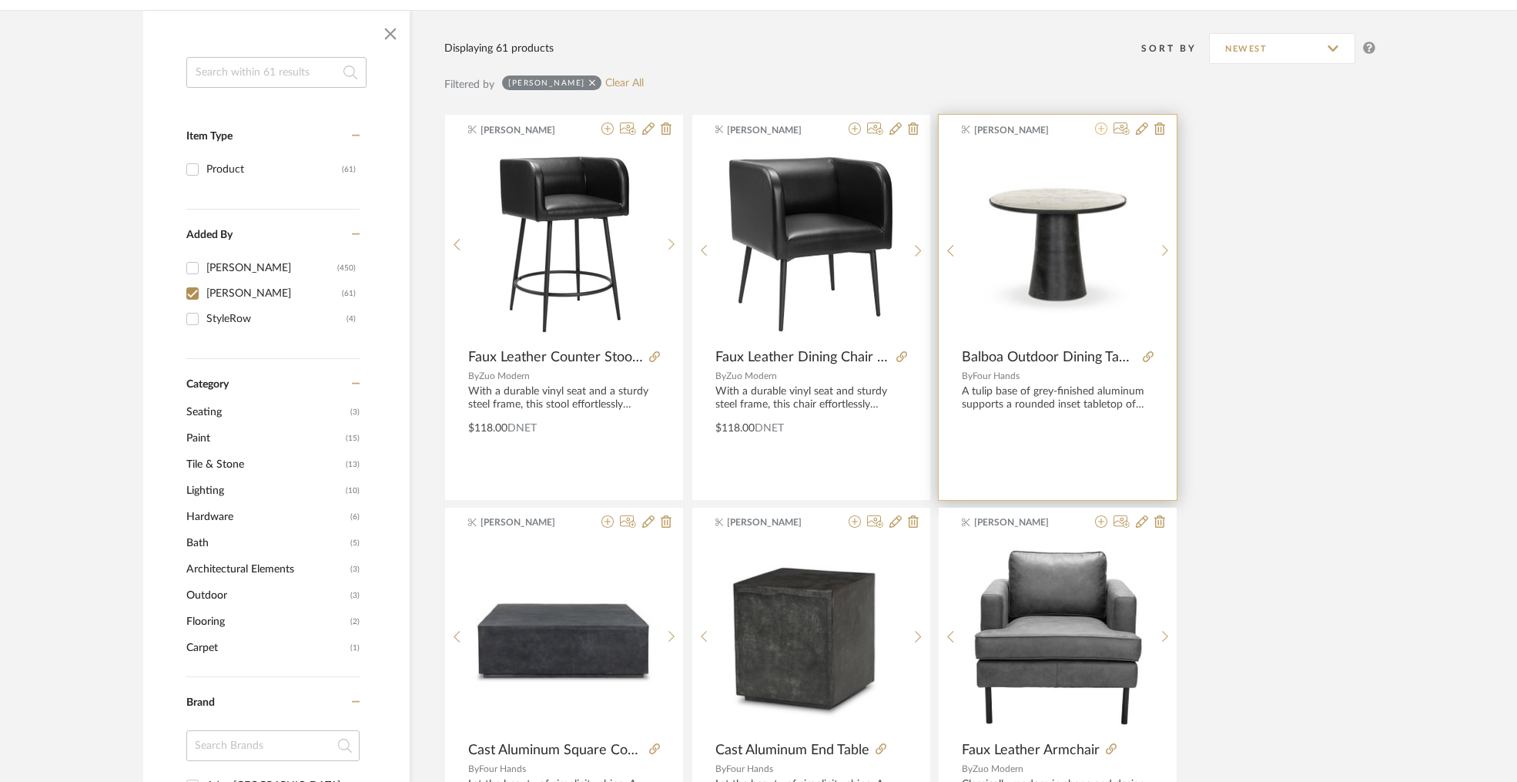
click at [1102, 131] on icon at bounding box center [1101, 128] width 12 height 12
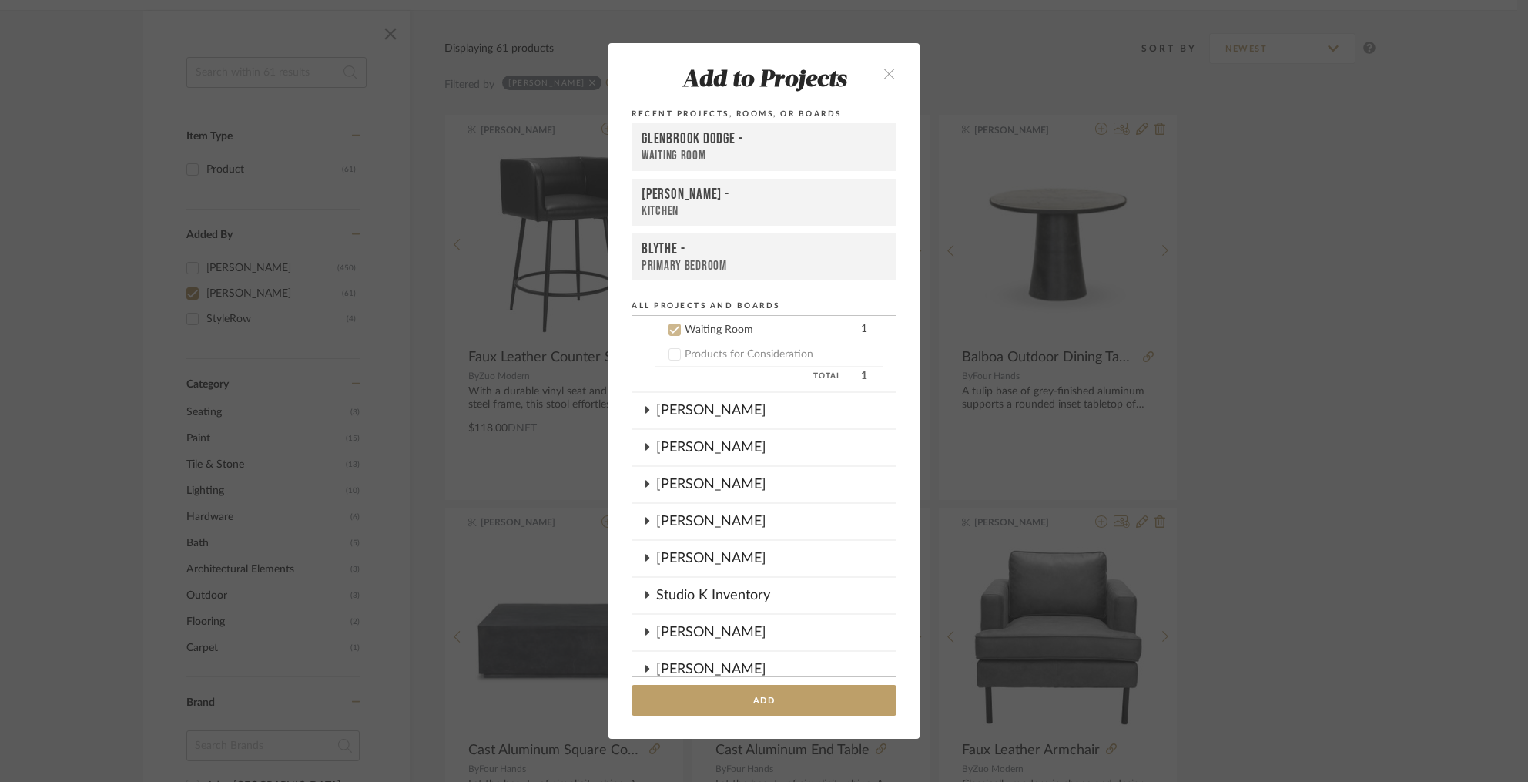
scroll to position [210, 0]
click at [724, 154] on div "Waiting Room" at bounding box center [764, 156] width 245 height 16
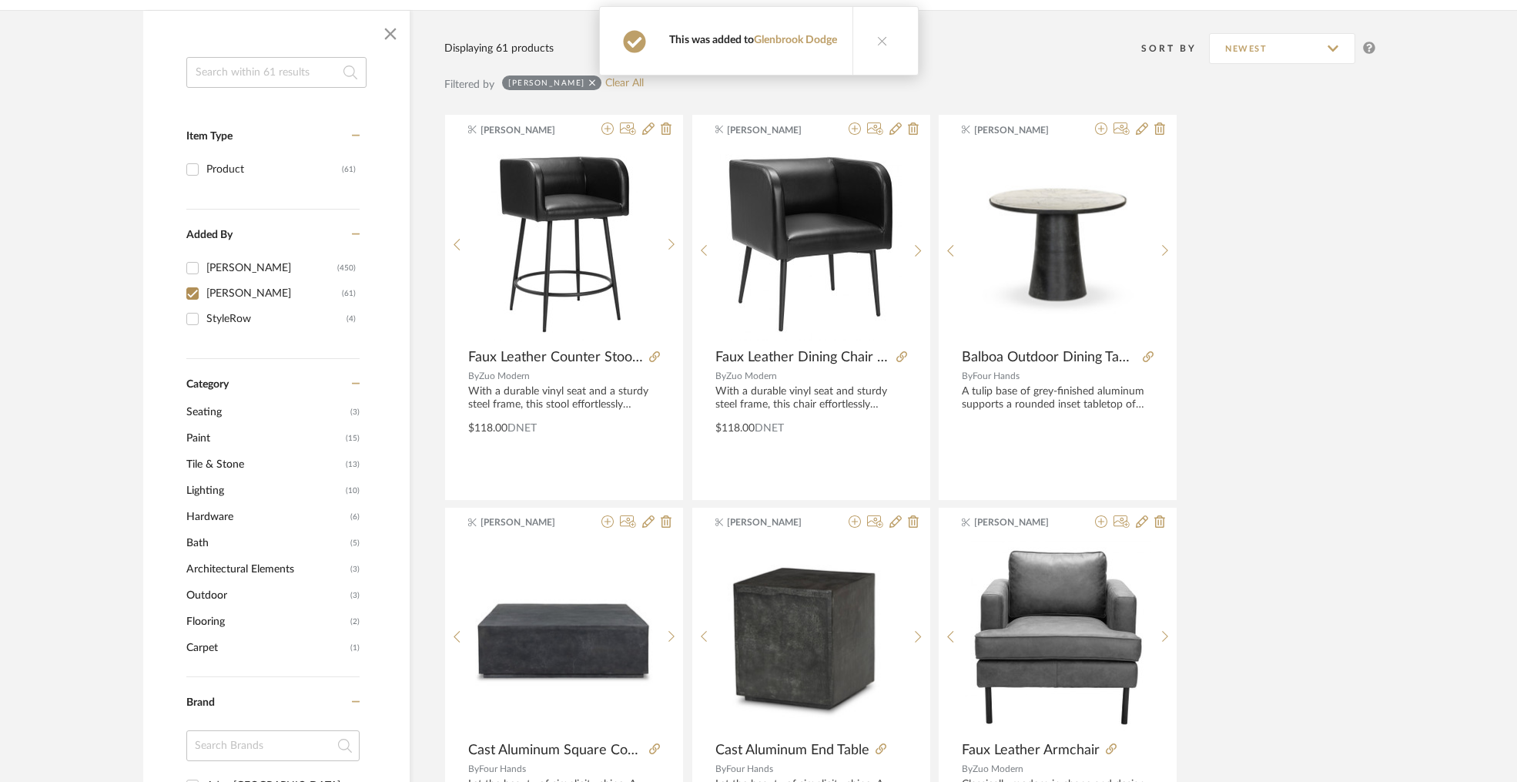
scroll to position [0, 0]
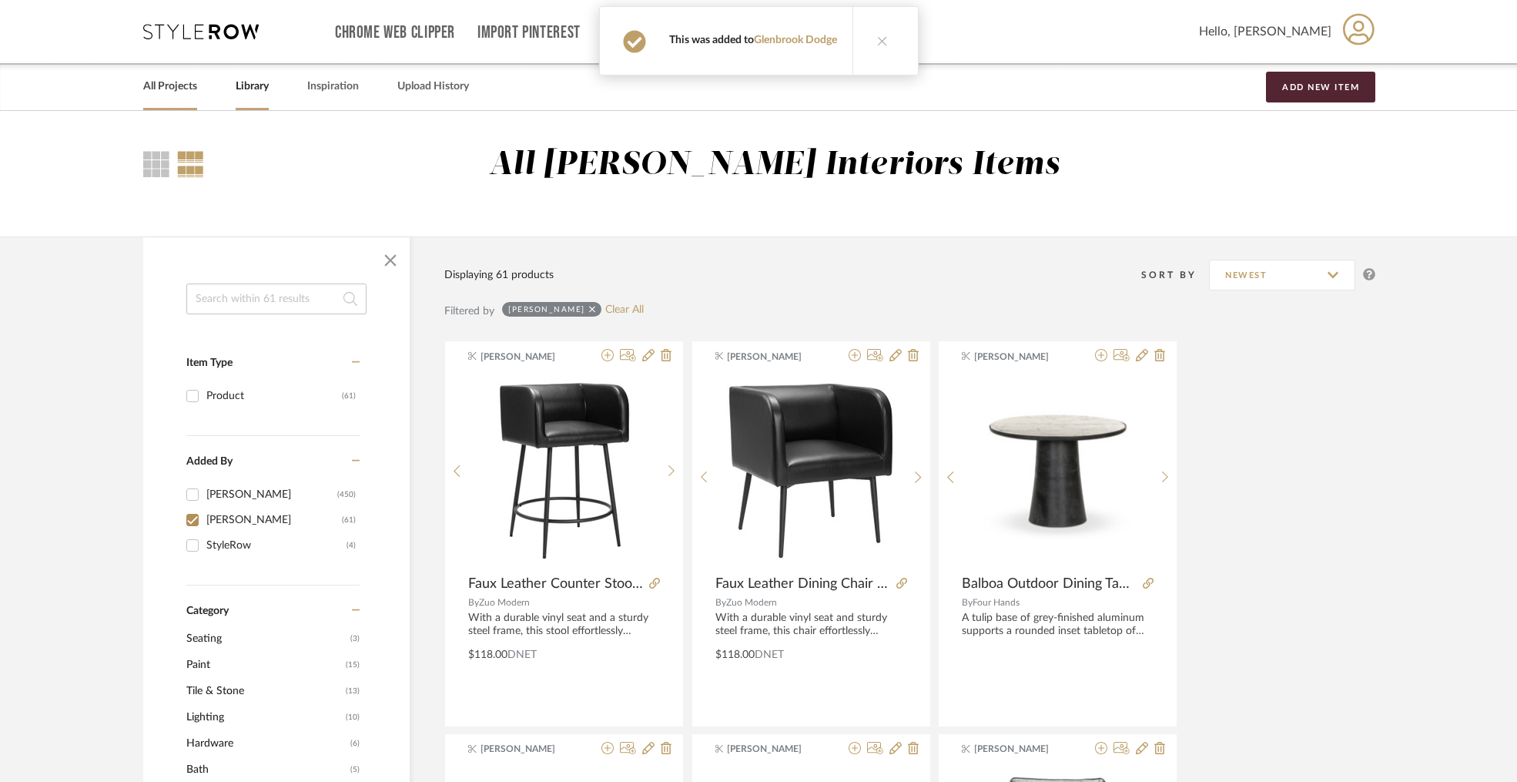
click at [167, 82] on link "All Projects" at bounding box center [170, 86] width 54 height 21
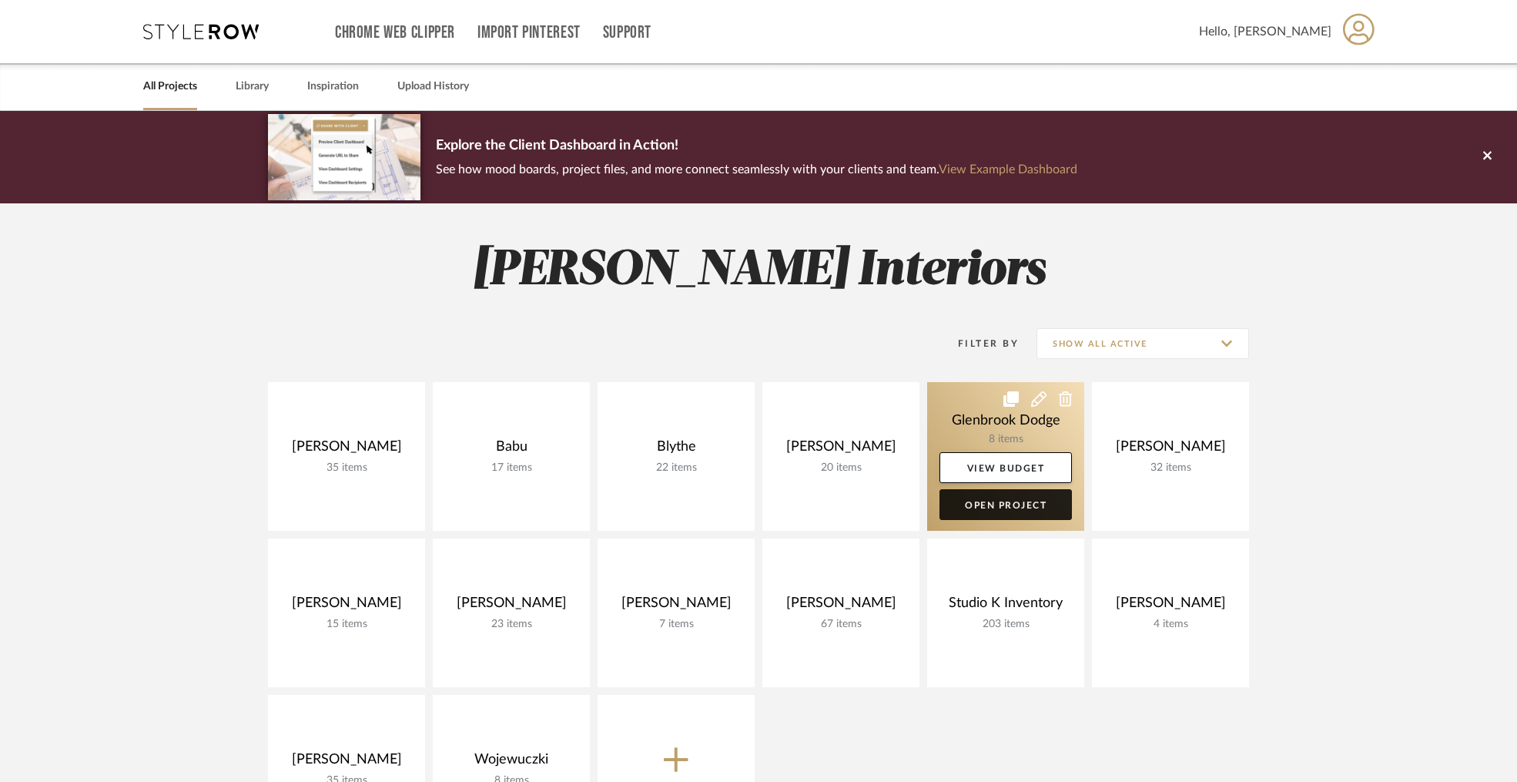
click at [1004, 512] on link "Open Project" at bounding box center [1006, 504] width 132 height 31
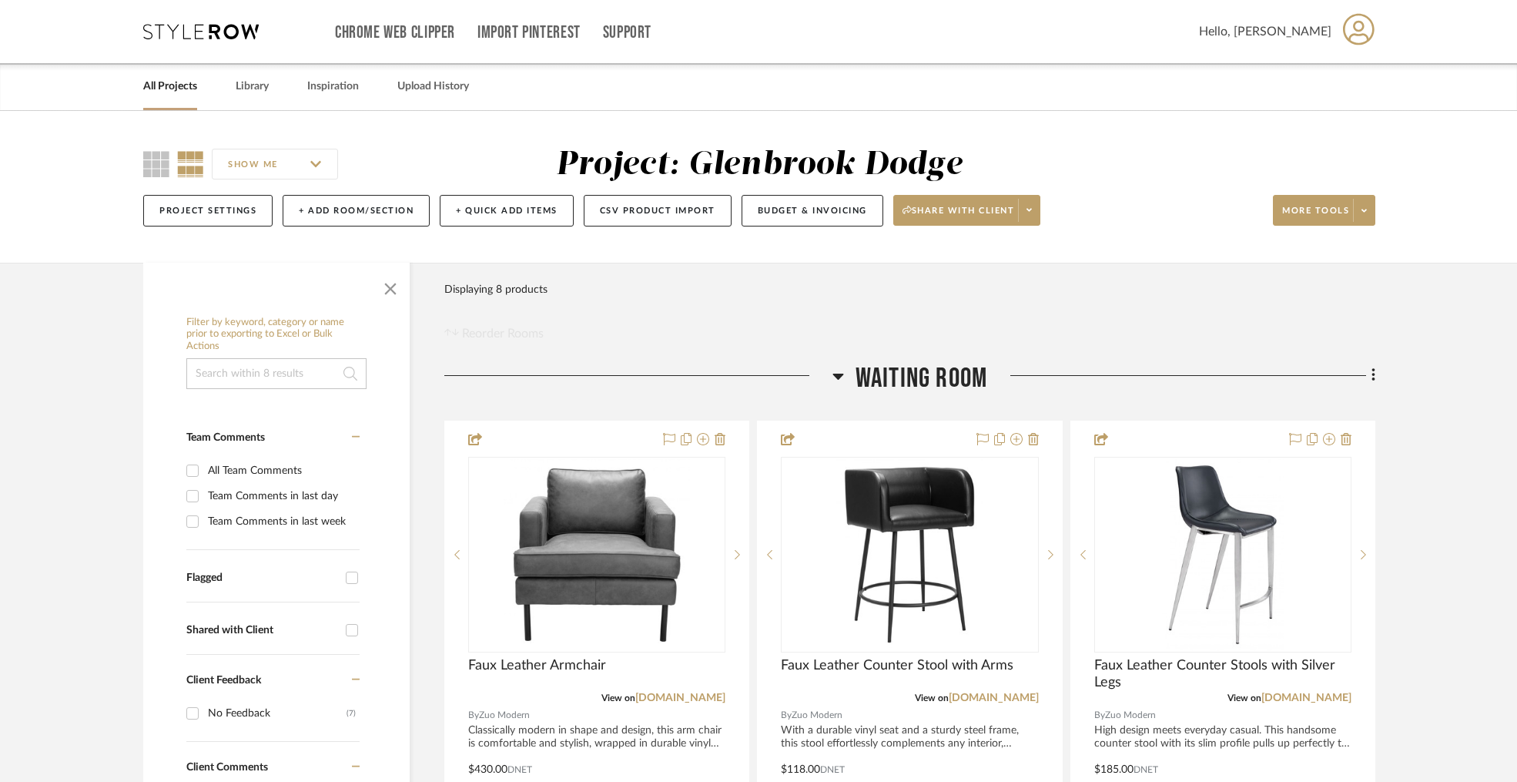
click at [158, 84] on link "All Projects" at bounding box center [170, 86] width 54 height 21
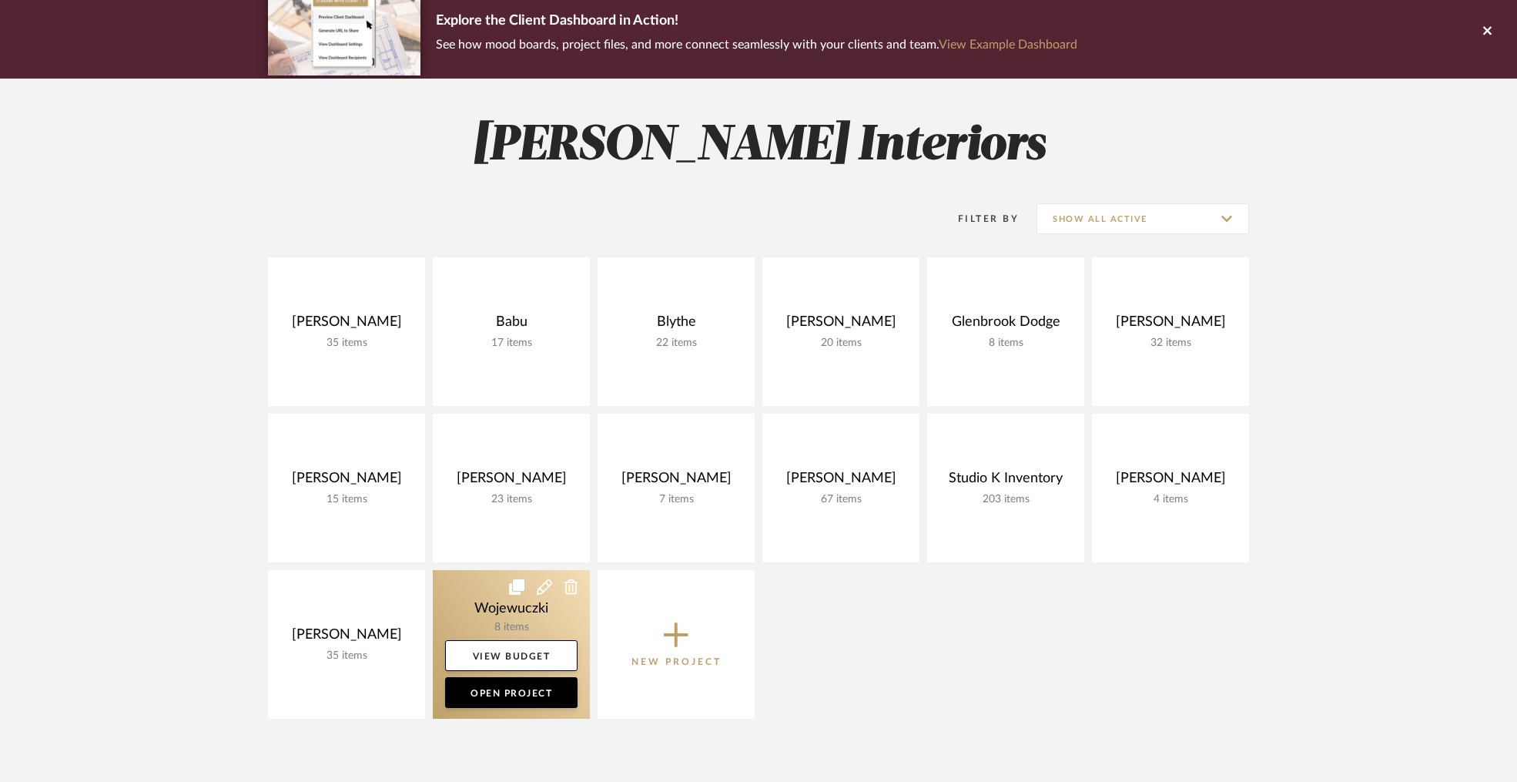
scroll to position [128, 0]
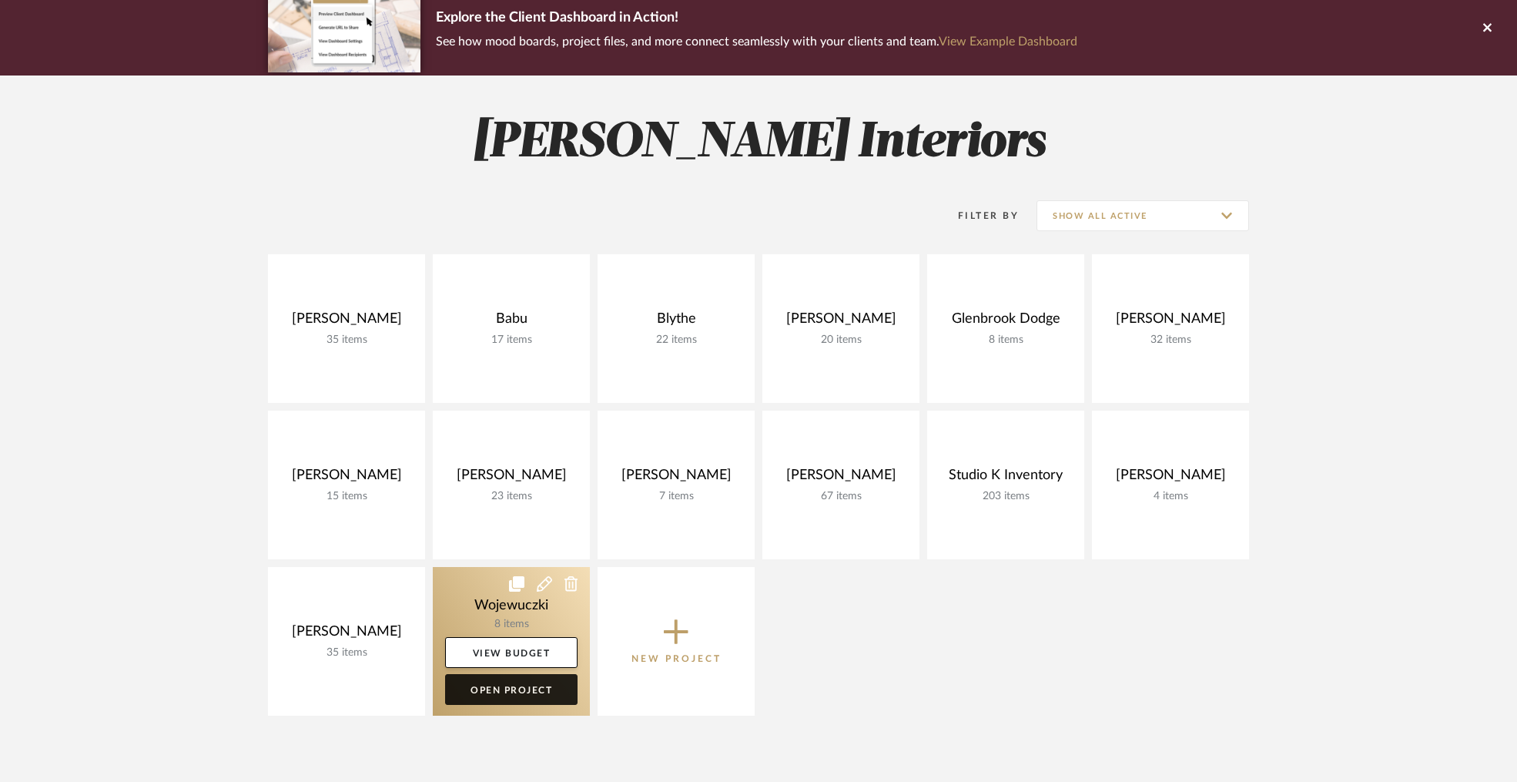
click at [502, 687] on link "Open Project" at bounding box center [511, 689] width 132 height 31
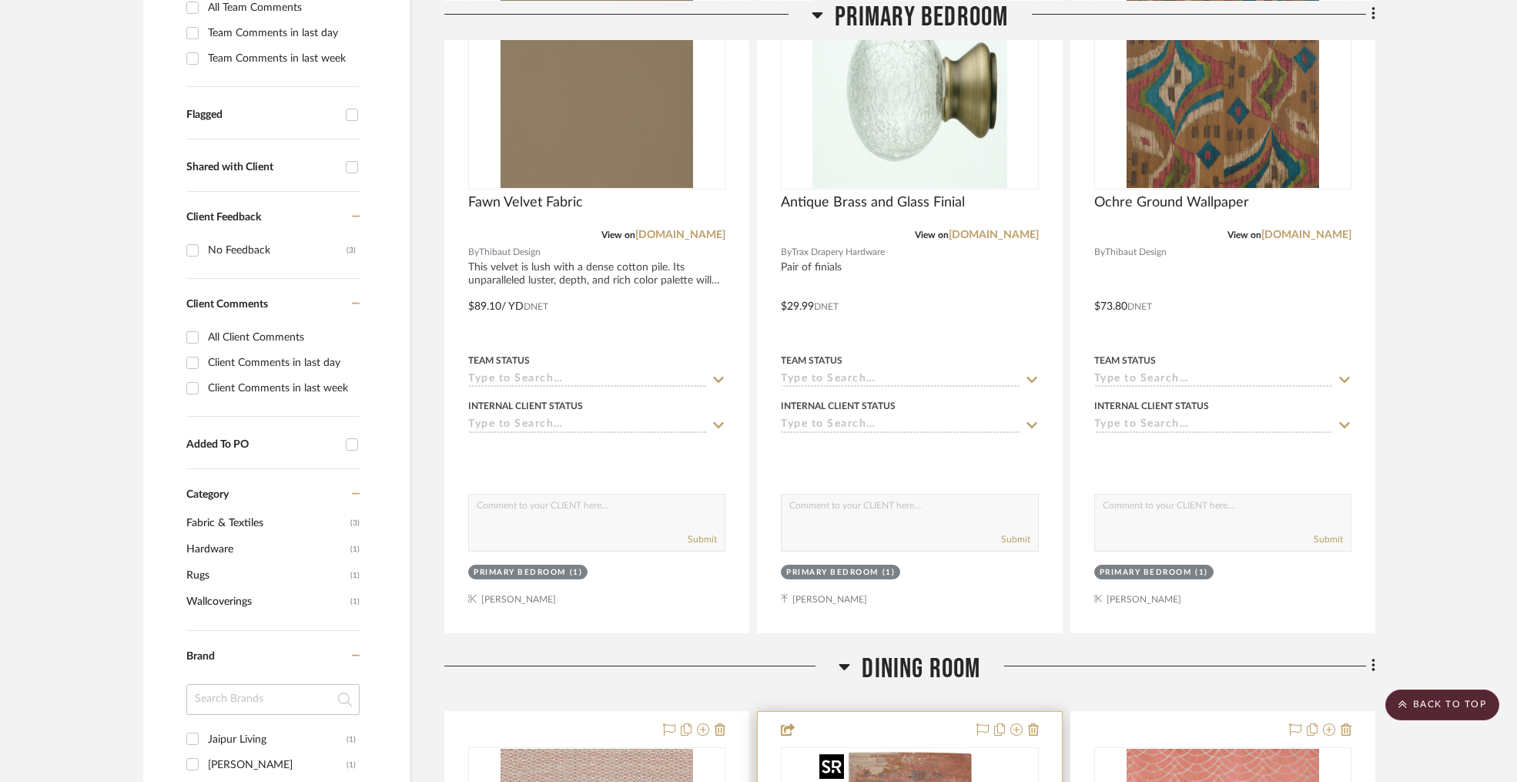
scroll to position [200, 0]
